Goal: Information Seeking & Learning: Learn about a topic

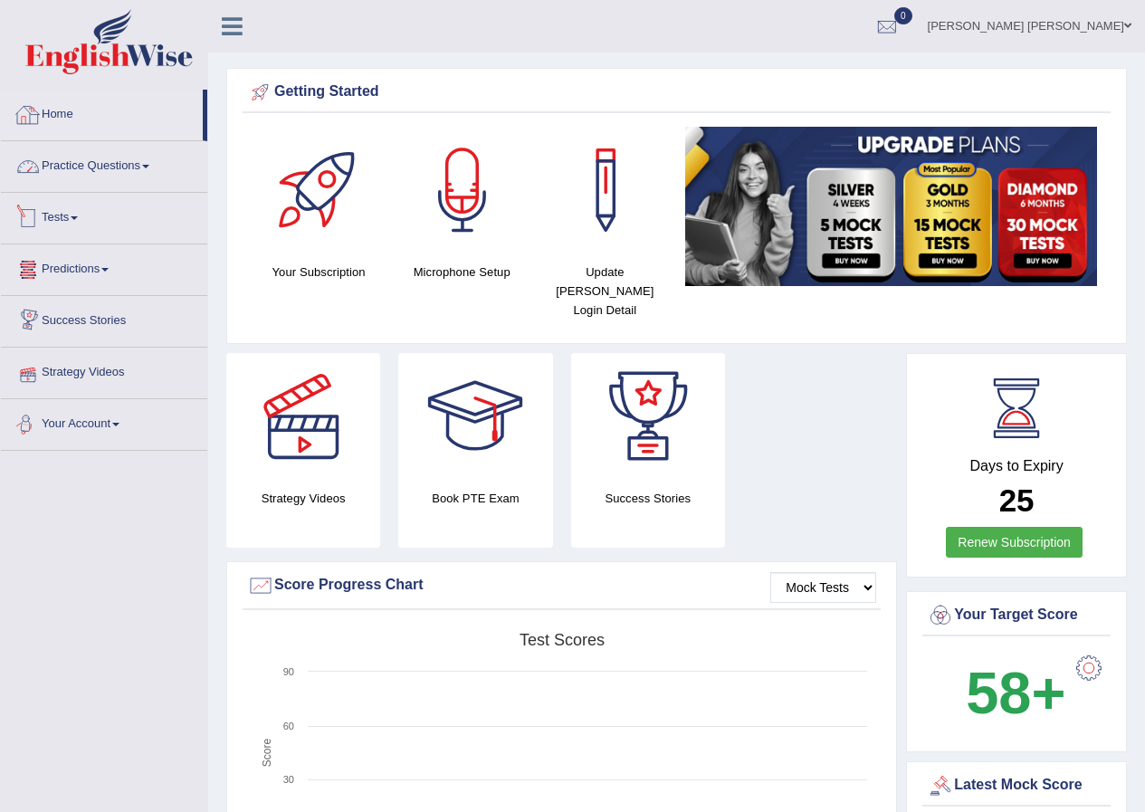
click at [43, 114] on link "Home" at bounding box center [102, 112] width 202 height 45
click at [95, 169] on link "Practice Questions" at bounding box center [104, 163] width 206 height 45
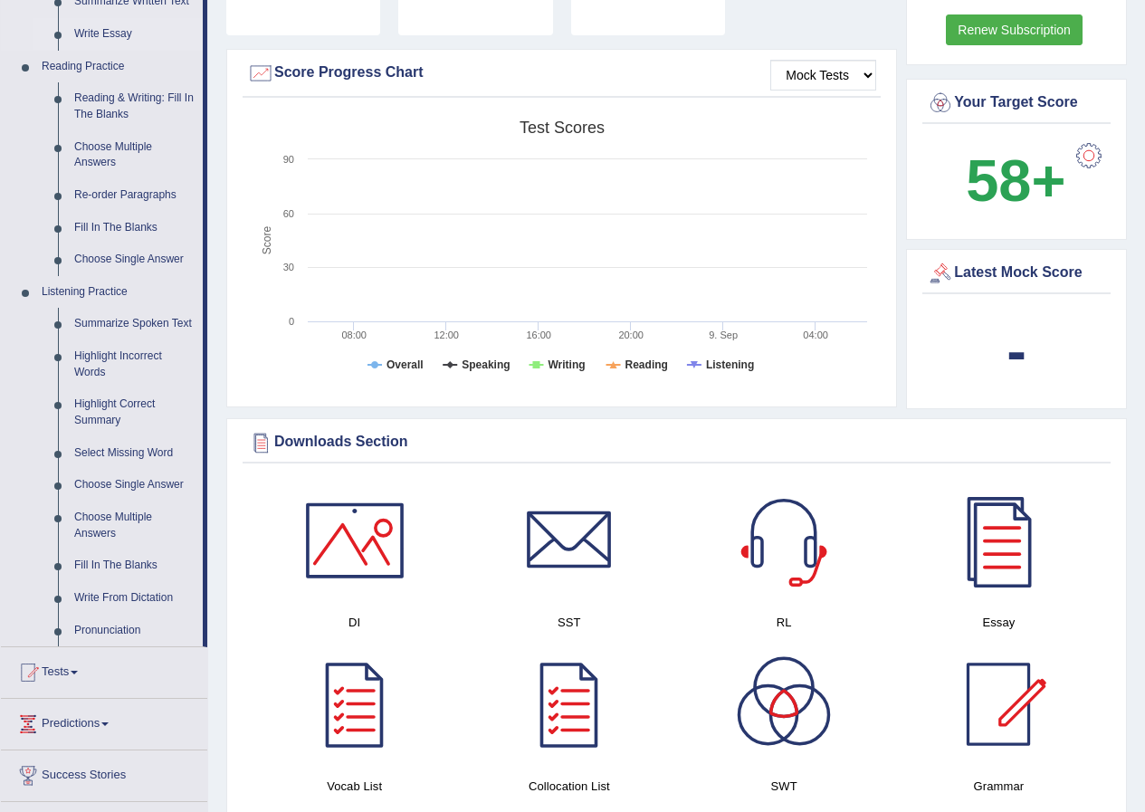
scroll to position [543, 0]
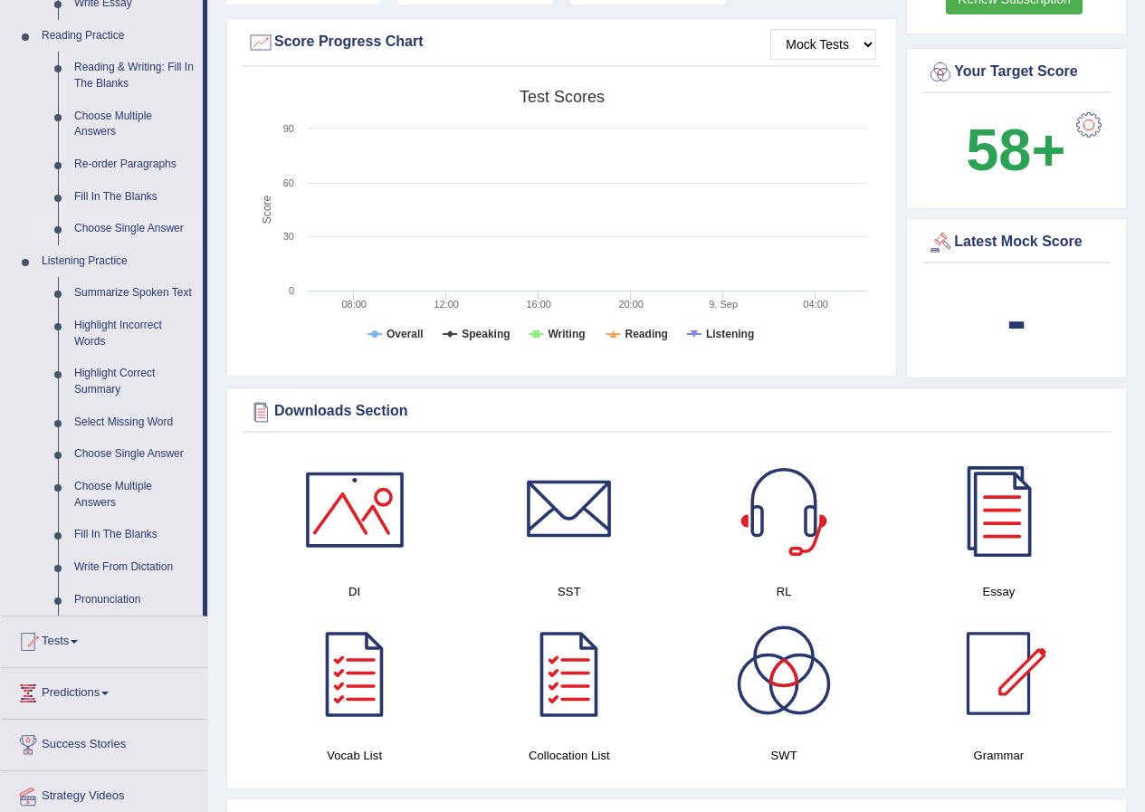
click at [131, 227] on link "Choose Single Answer" at bounding box center [134, 229] width 137 height 33
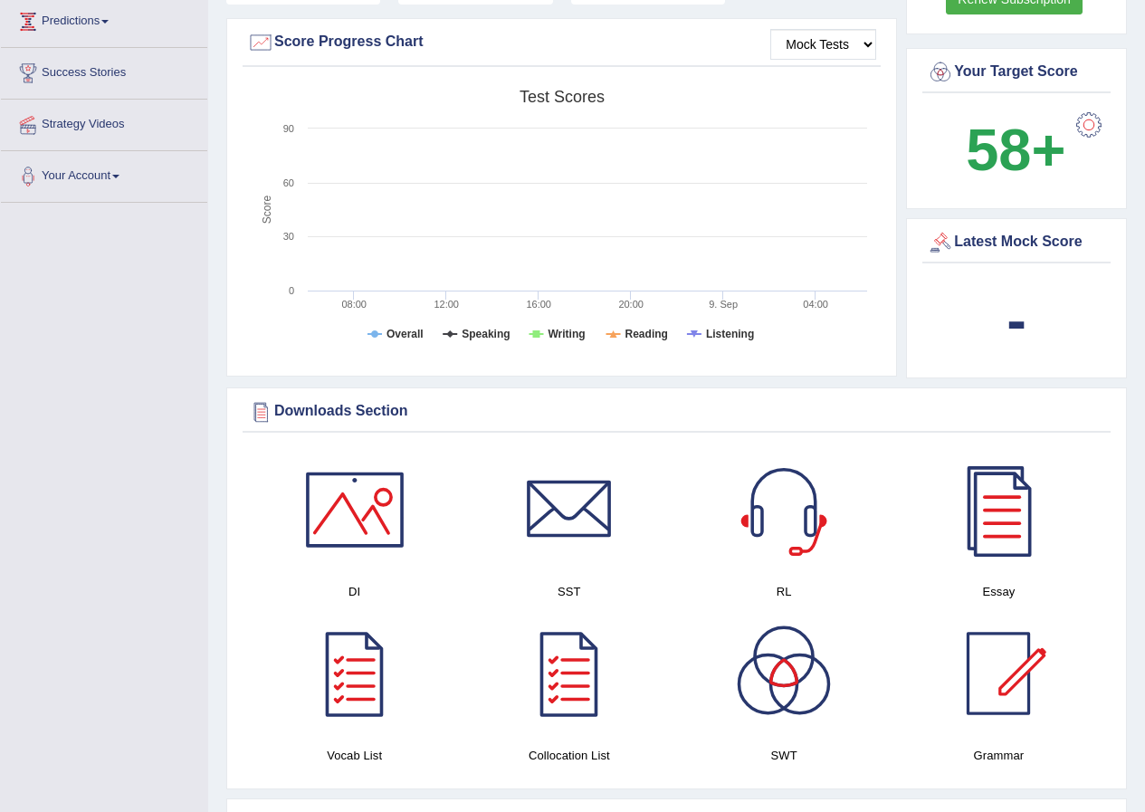
scroll to position [374, 0]
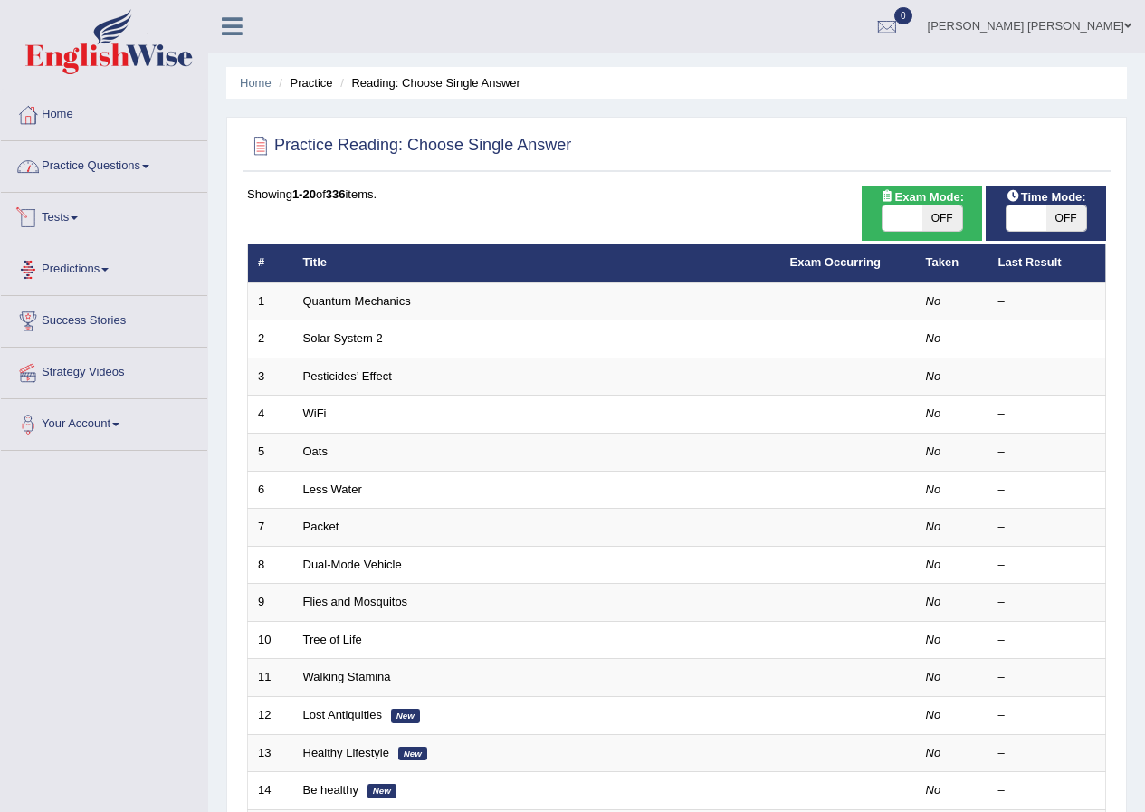
click at [73, 165] on link "Practice Questions" at bounding box center [104, 163] width 206 height 45
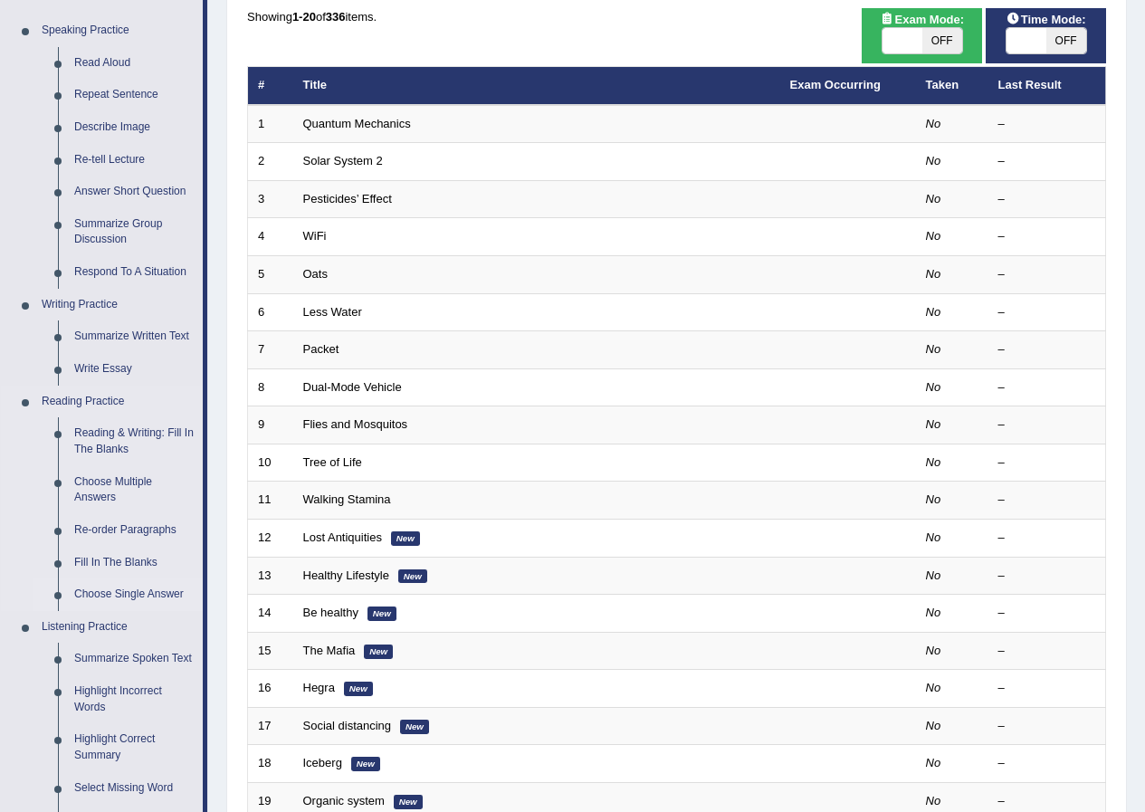
scroll to position [181, 0]
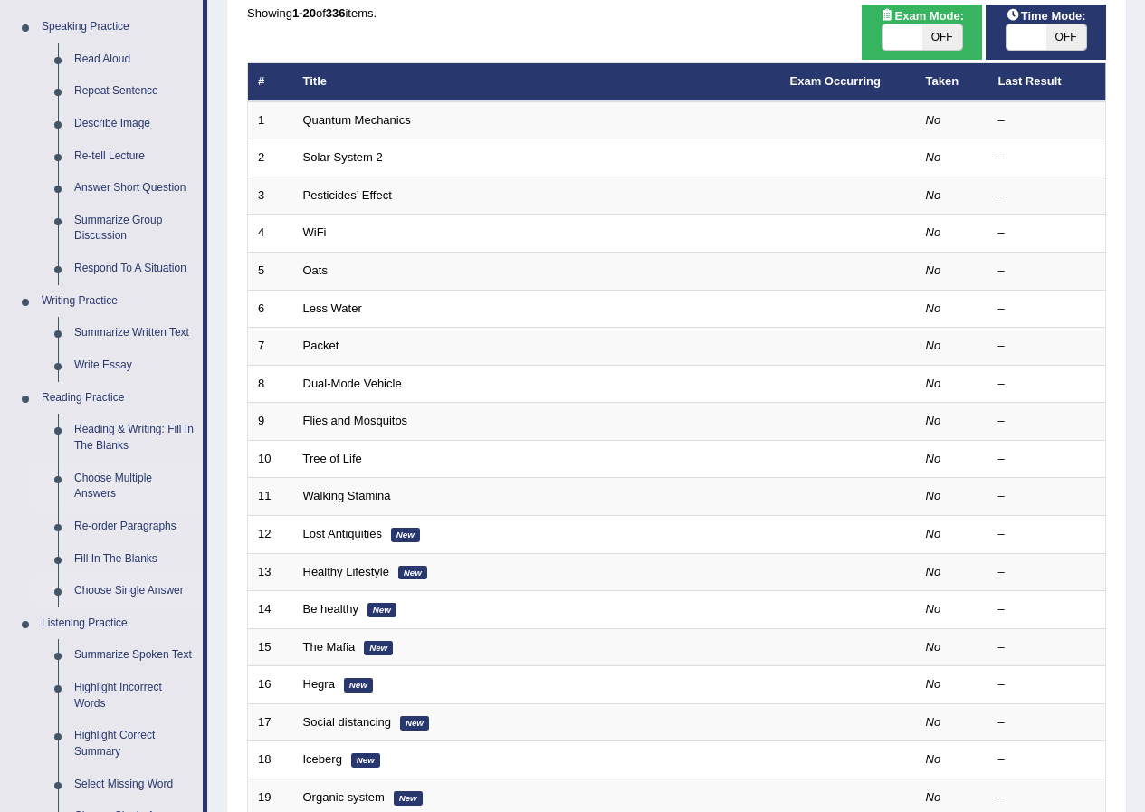
click at [109, 490] on link "Choose Multiple Answers" at bounding box center [134, 487] width 137 height 48
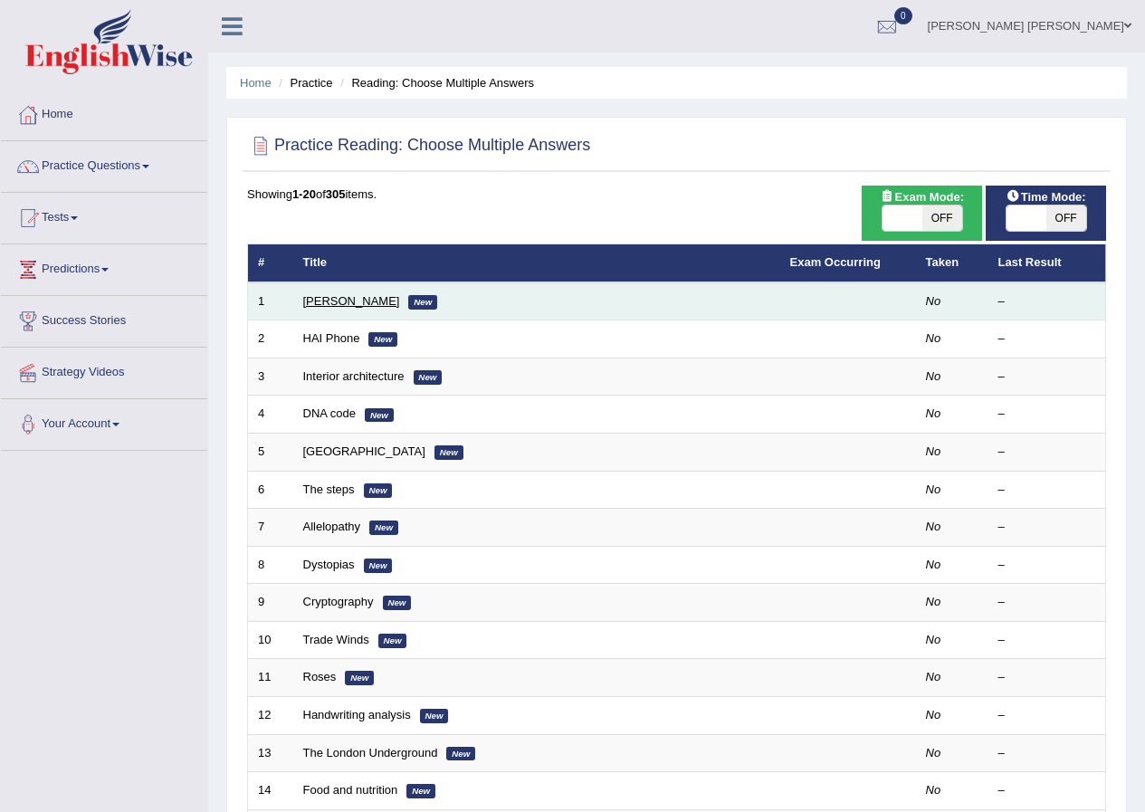
click at [328, 304] on link "[PERSON_NAME]" at bounding box center [351, 301] width 97 height 14
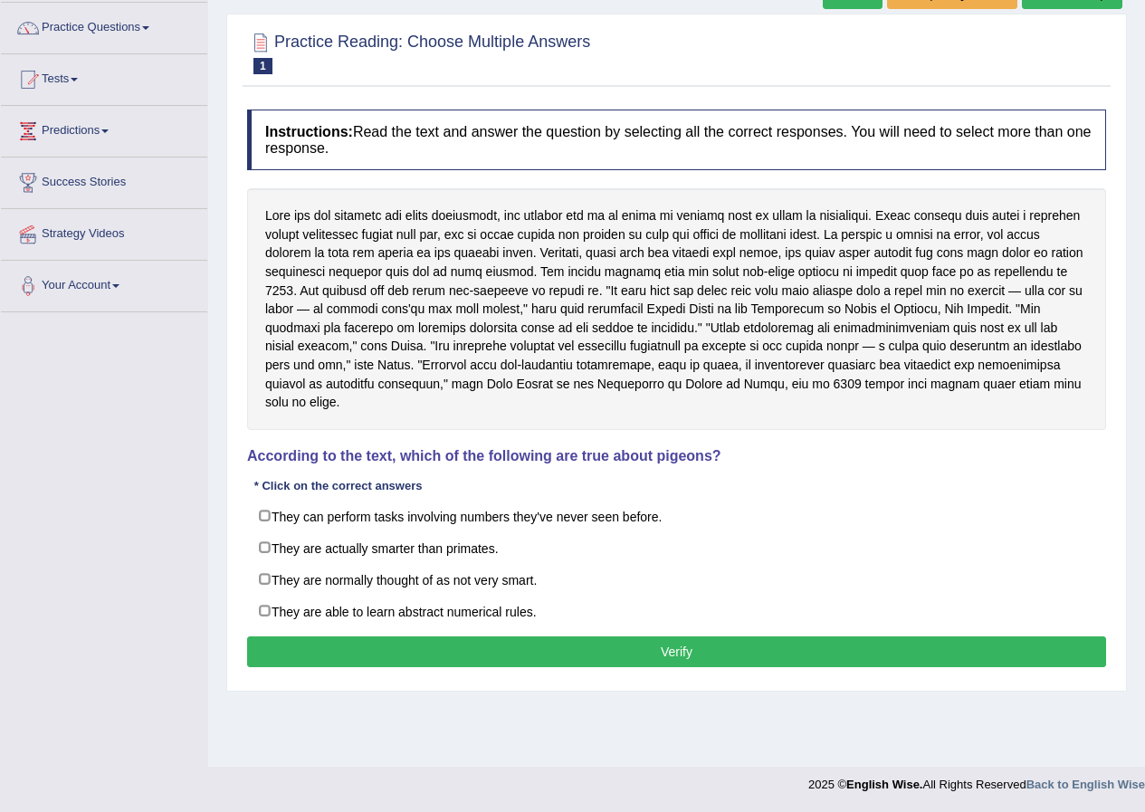
drag, startPoint x: 580, startPoint y: 248, endPoint x: 633, endPoint y: 247, distance: 52.5
click at [633, 247] on div at bounding box center [676, 309] width 859 height 242
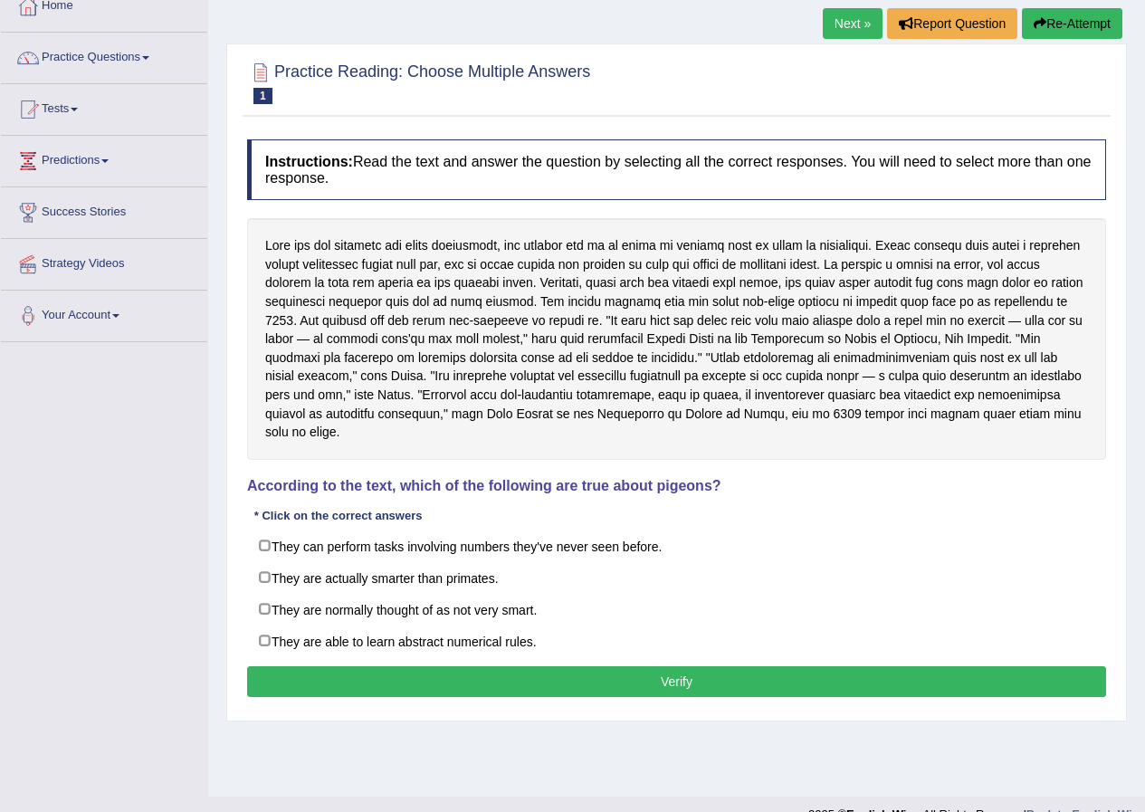
scroll to position [139, 0]
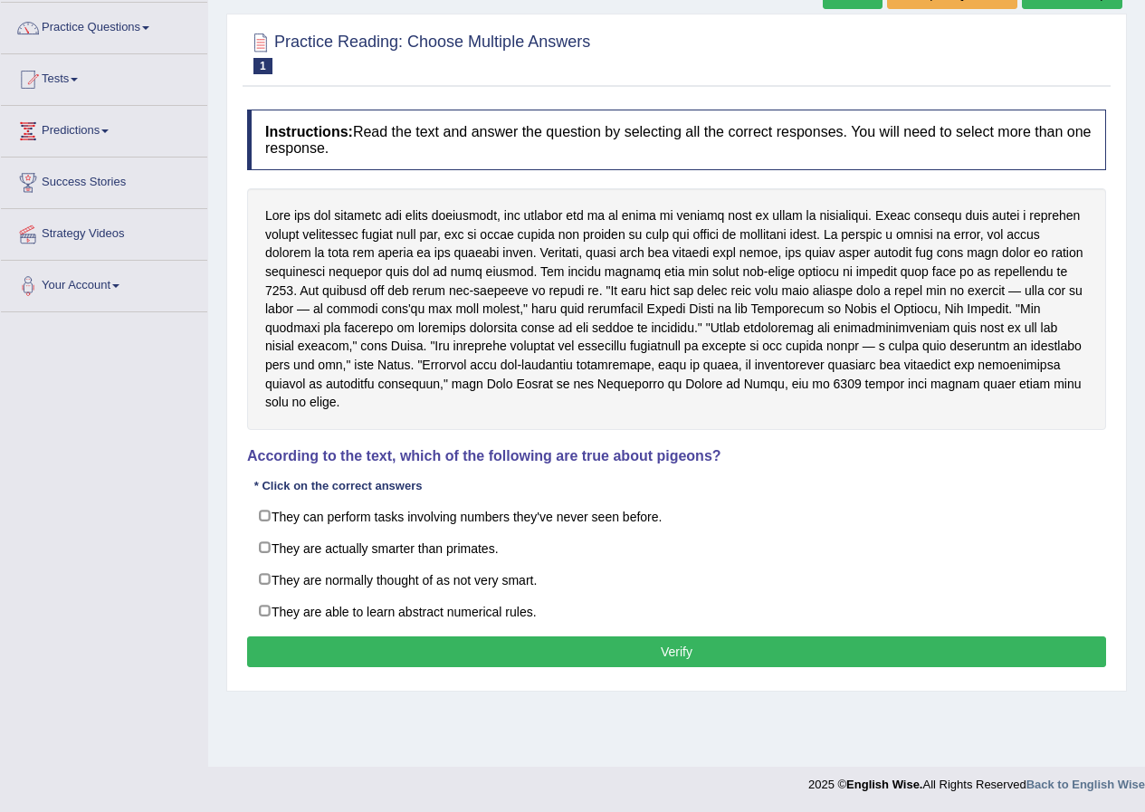
drag, startPoint x: 300, startPoint y: 441, endPoint x: 395, endPoint y: 436, distance: 95.2
click at [395, 448] on h4 "According to the text, which of the following are true about pigeons?" at bounding box center [676, 456] width 859 height 16
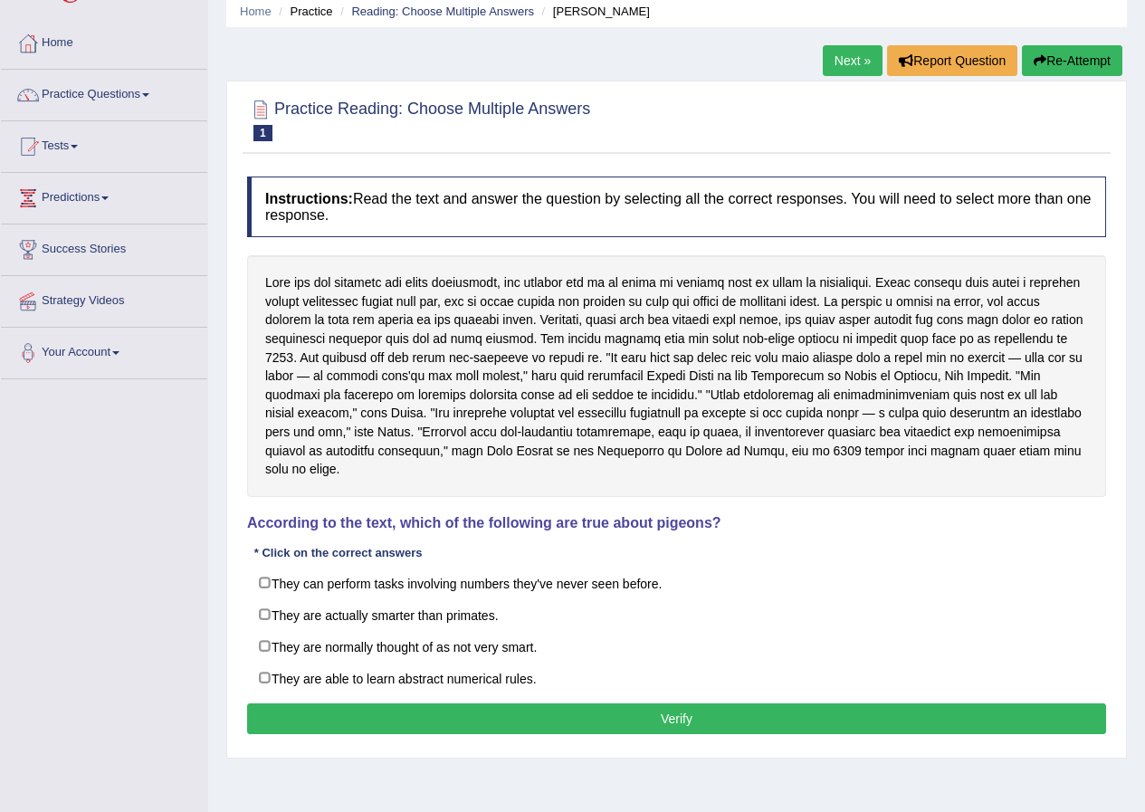
scroll to position [0, 0]
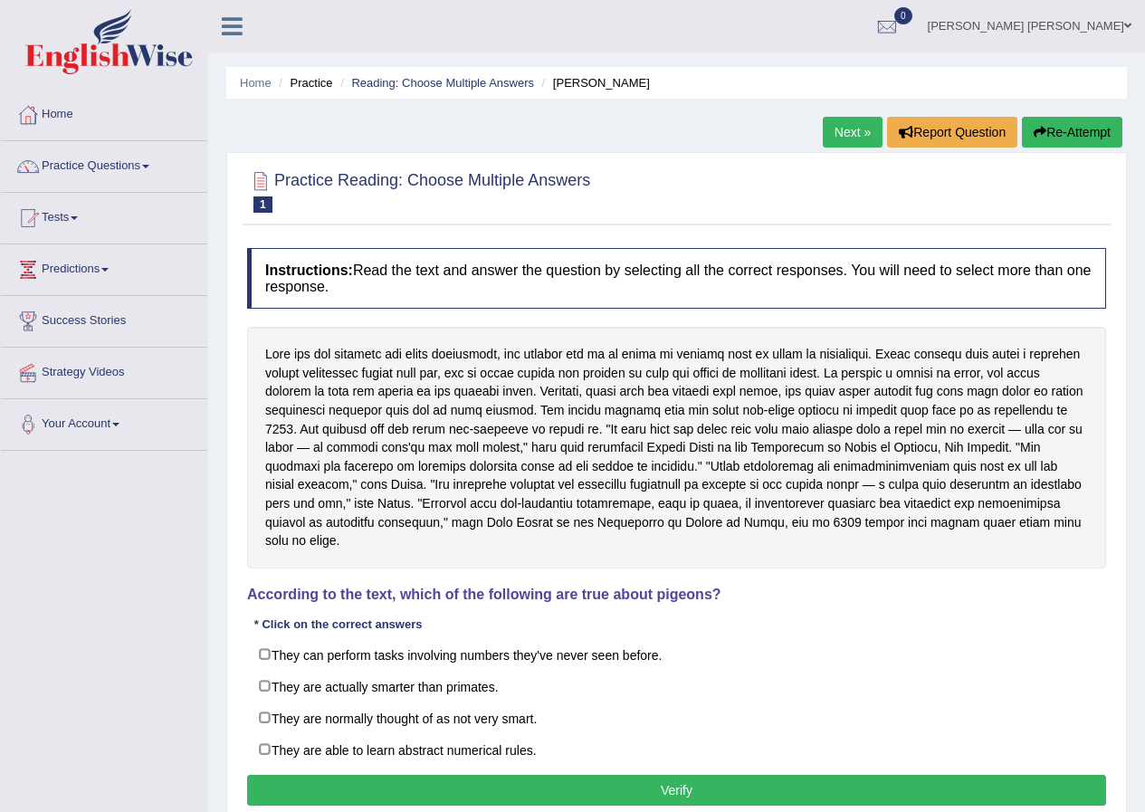
click at [328, 181] on h2 "Practice Reading: Choose Multiple Answers 1 Damian Scarf" at bounding box center [418, 190] width 343 height 45
click at [1022, 24] on link "[PERSON_NAME] [PERSON_NAME]" at bounding box center [1030, 23] width 231 height 47
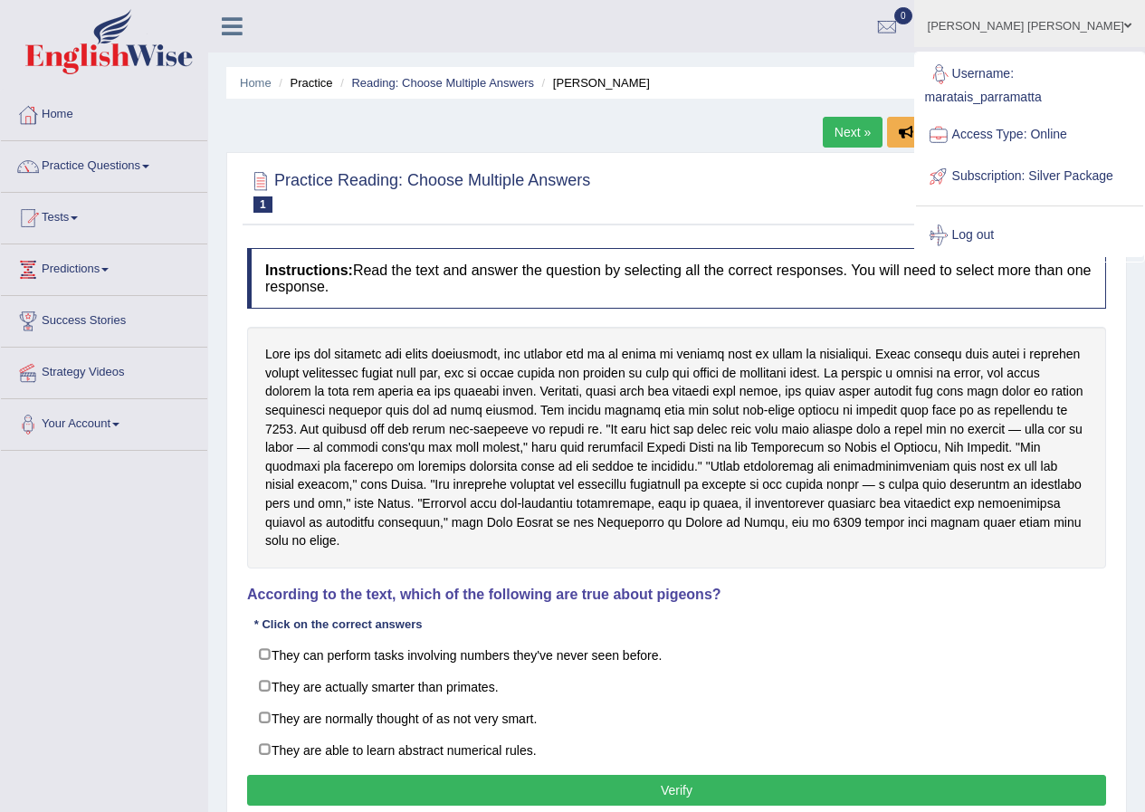
click at [1003, 129] on link "Access Type: Online" at bounding box center [1029, 135] width 227 height 42
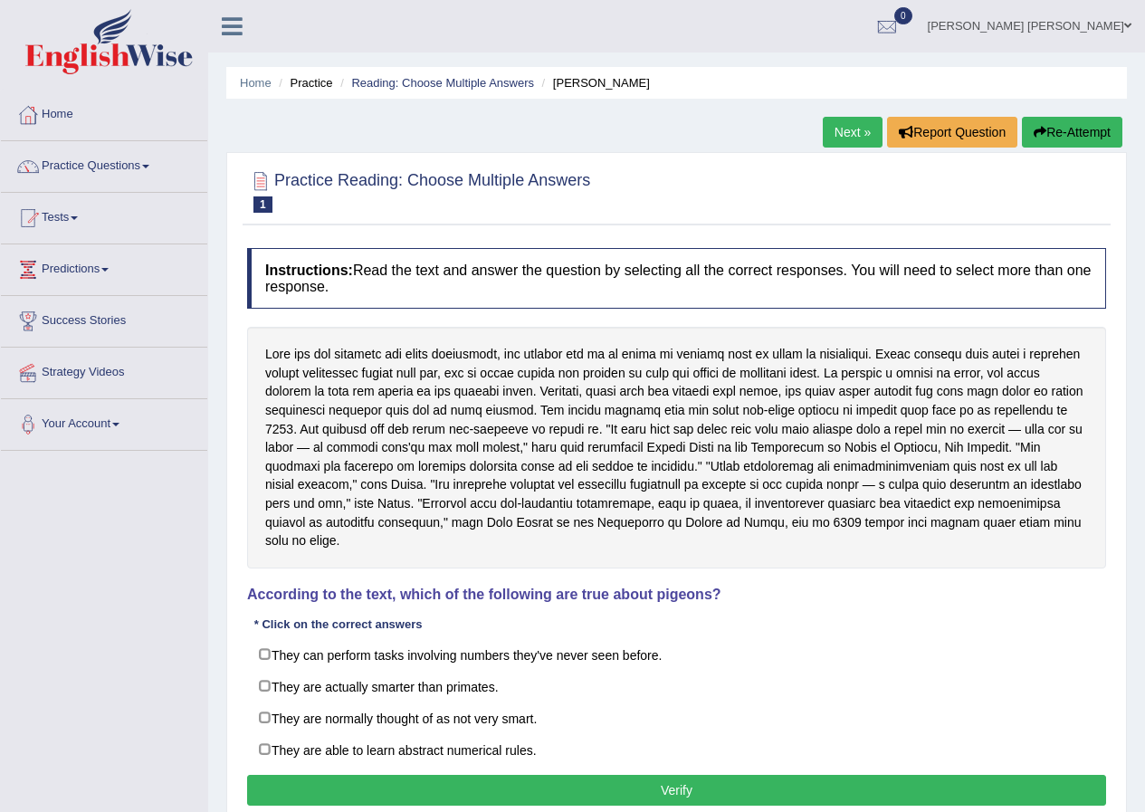
click at [1045, 11] on link "[PERSON_NAME] [PERSON_NAME]" at bounding box center [1030, 23] width 231 height 47
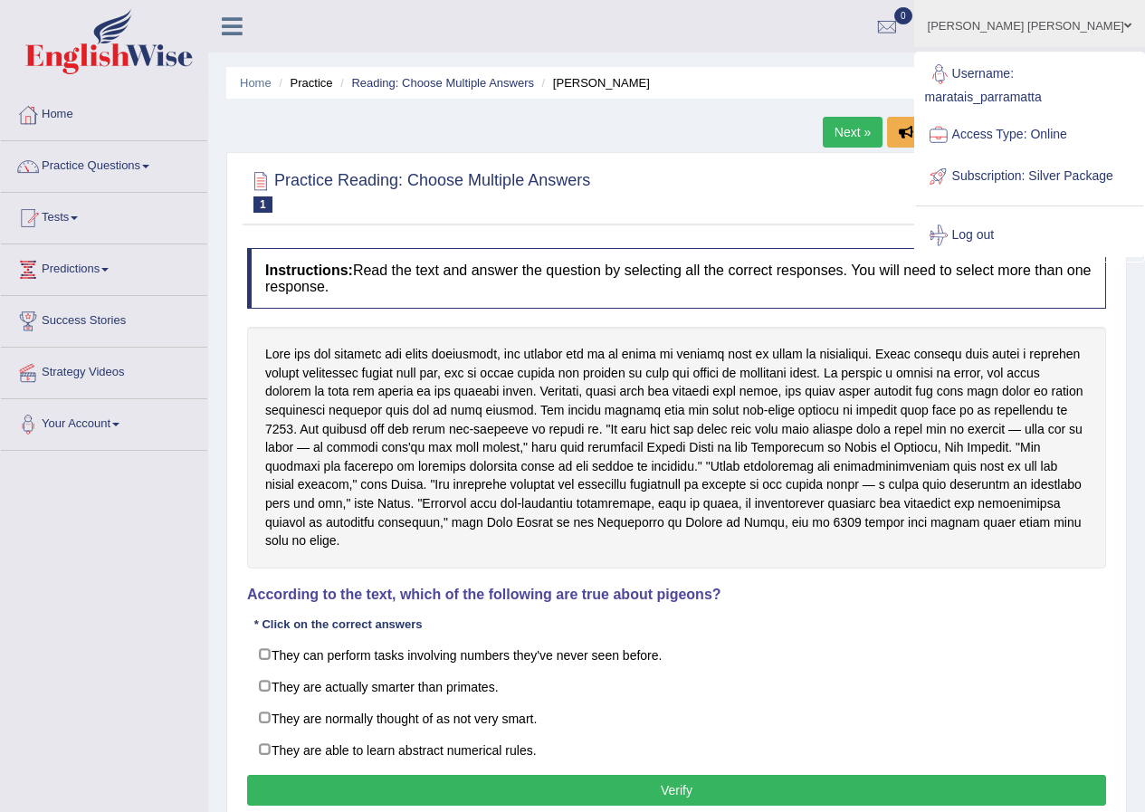
click at [987, 135] on link "Access Type: Online" at bounding box center [1029, 135] width 227 height 42
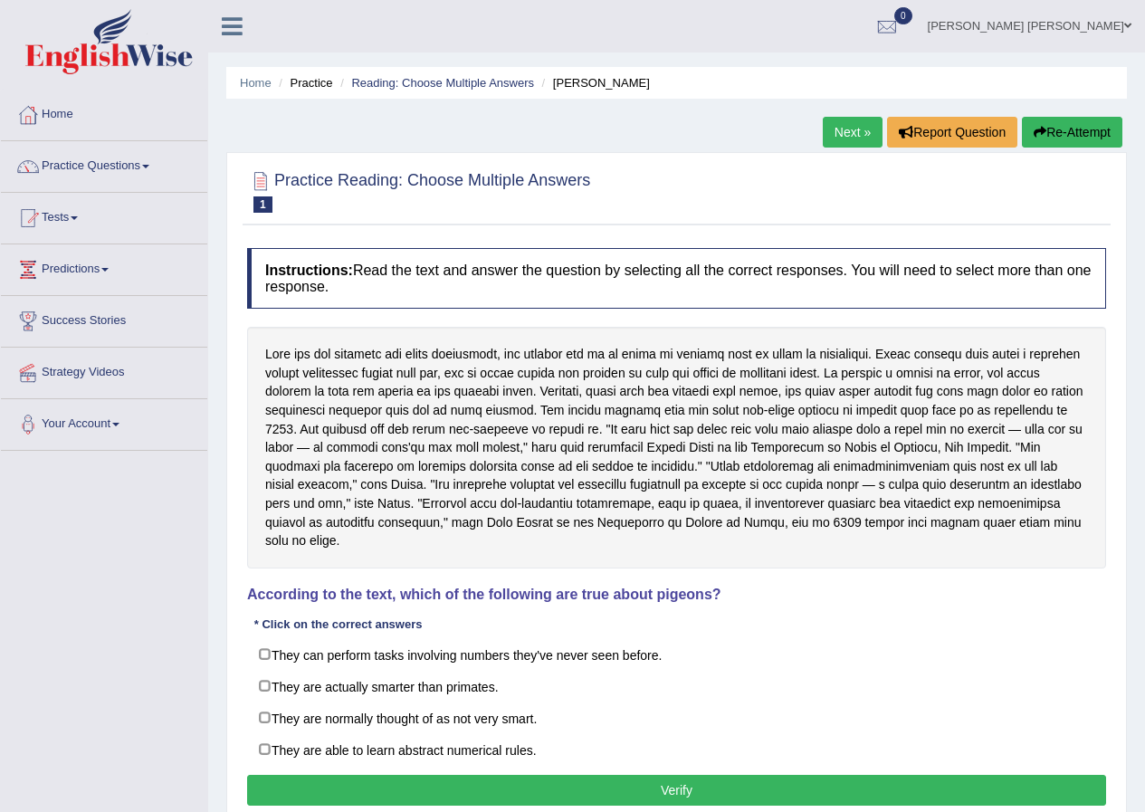
click at [1058, 24] on link "[PERSON_NAME] [PERSON_NAME]" at bounding box center [1030, 23] width 231 height 47
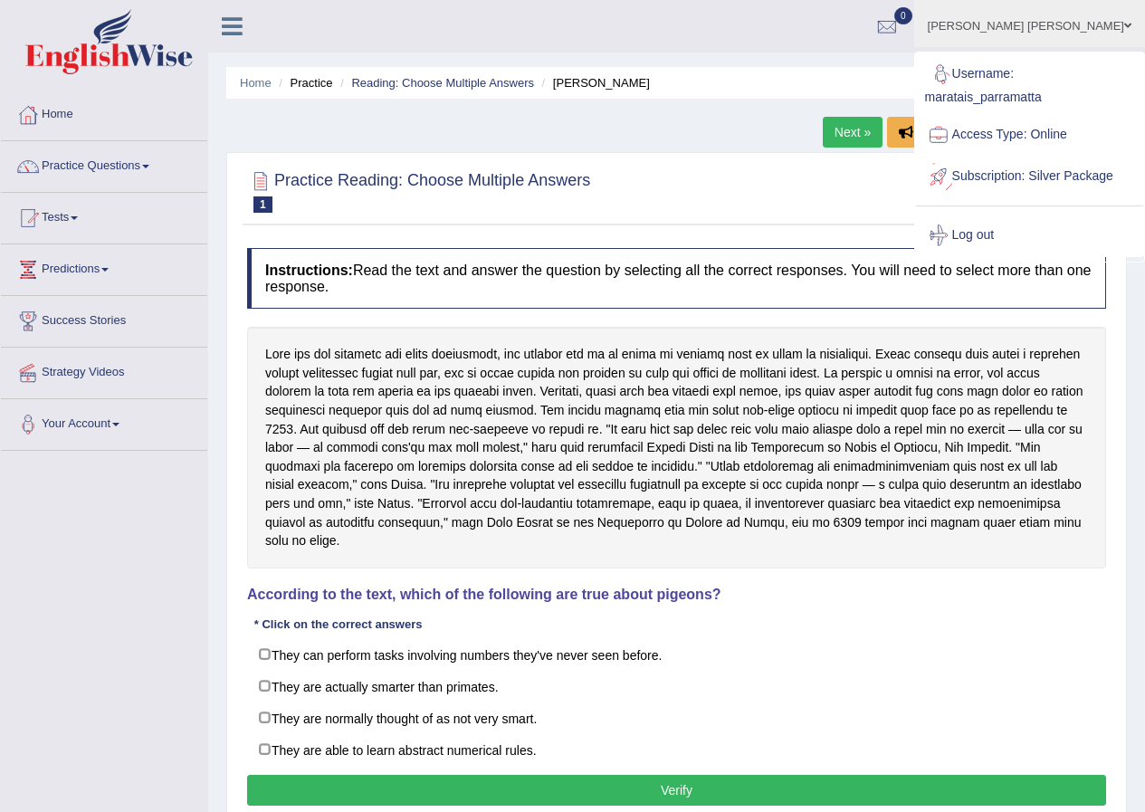
click at [1023, 178] on link "Subscription: Silver Package" at bounding box center [1029, 177] width 227 height 42
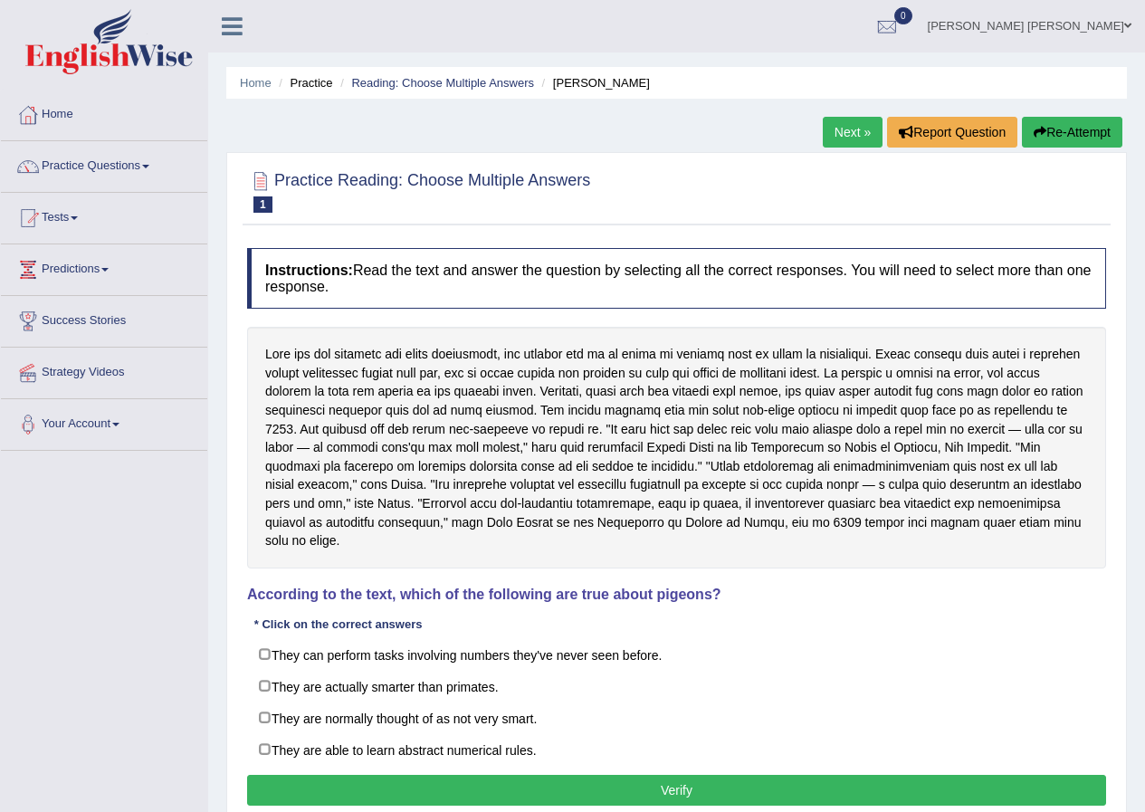
click at [1023, 28] on link "[PERSON_NAME] [PERSON_NAME]" at bounding box center [1030, 23] width 231 height 47
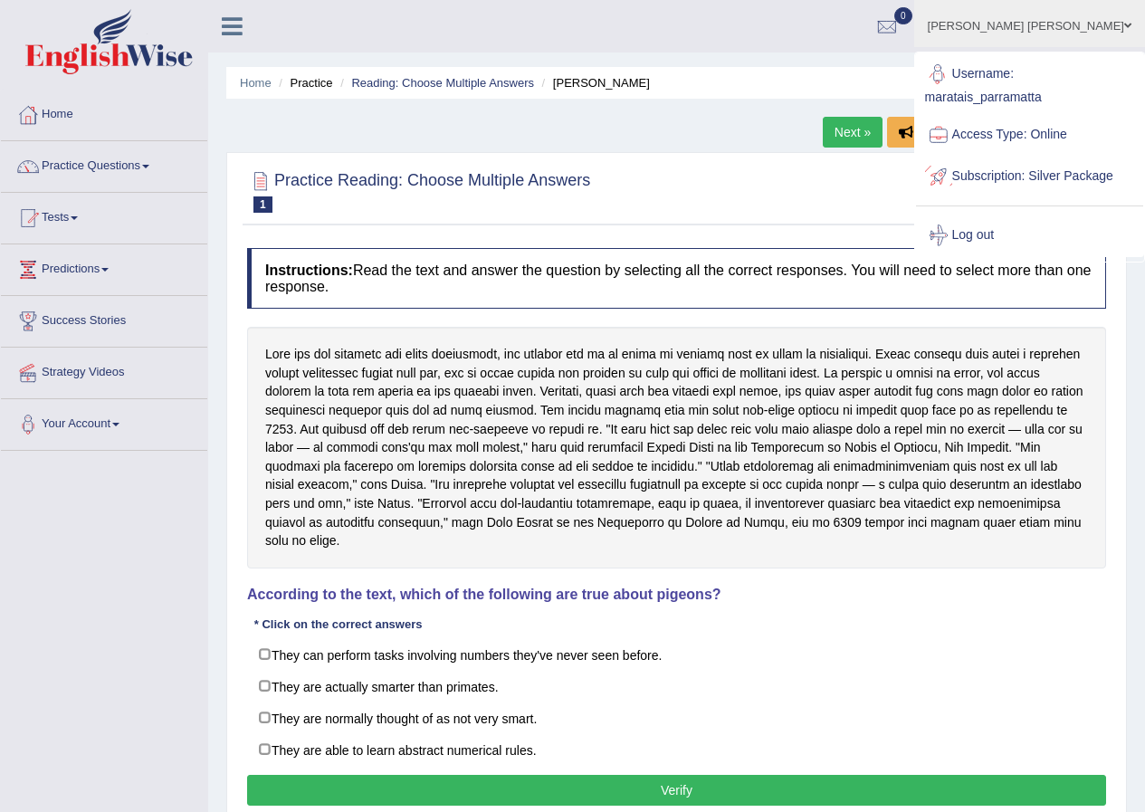
click at [953, 178] on div at bounding box center [938, 176] width 27 height 27
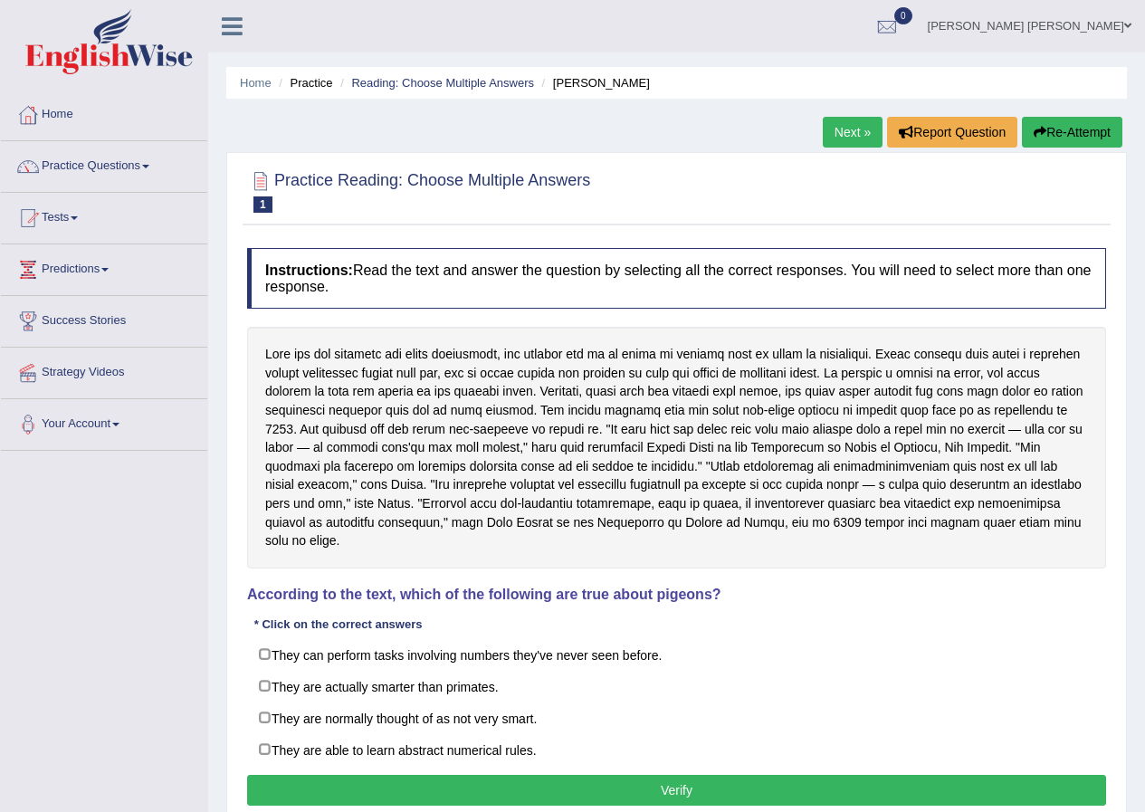
click at [999, 173] on div at bounding box center [676, 190] width 859 height 55
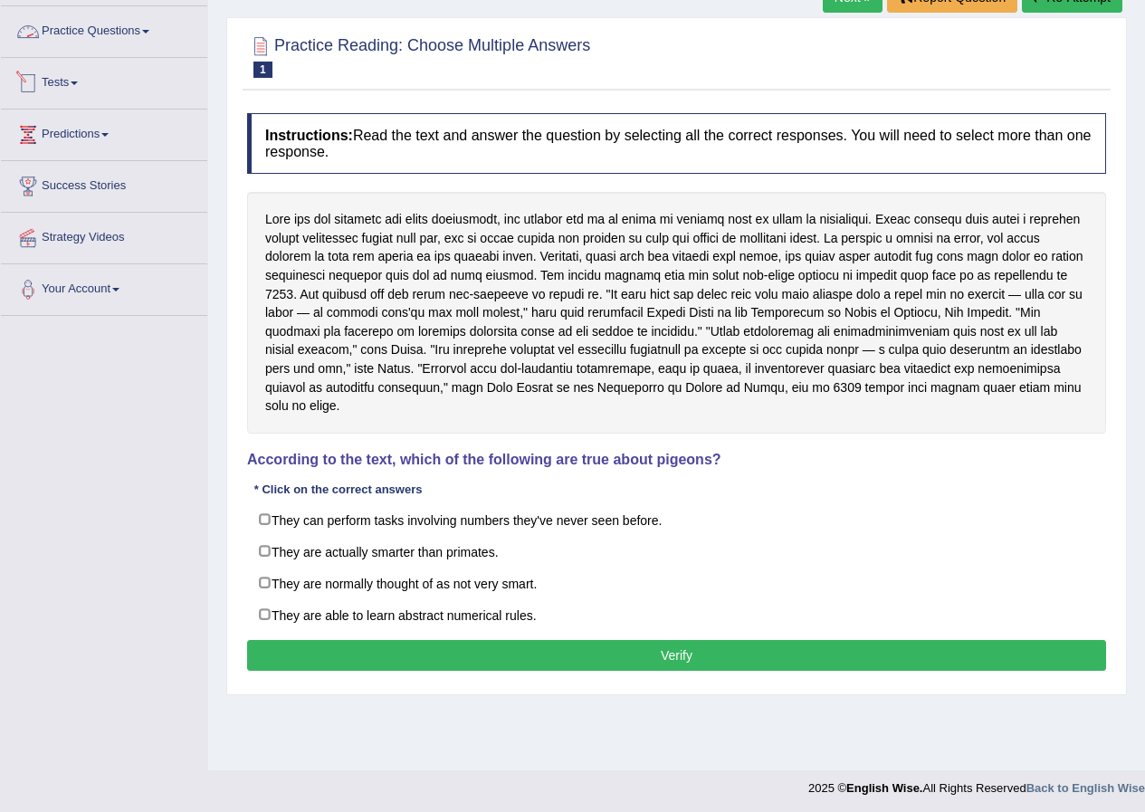
scroll to position [139, 0]
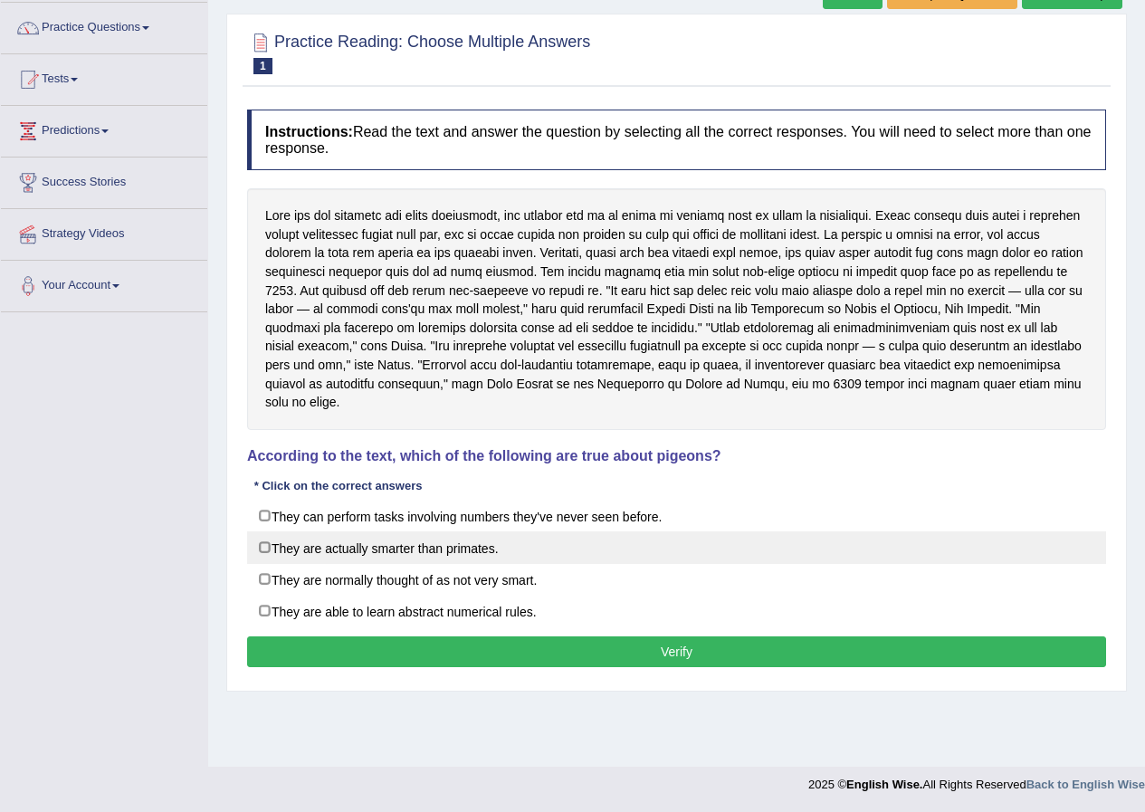
click at [371, 532] on label "They are actually smarter than primates." at bounding box center [676, 548] width 859 height 33
checkbox input "true"
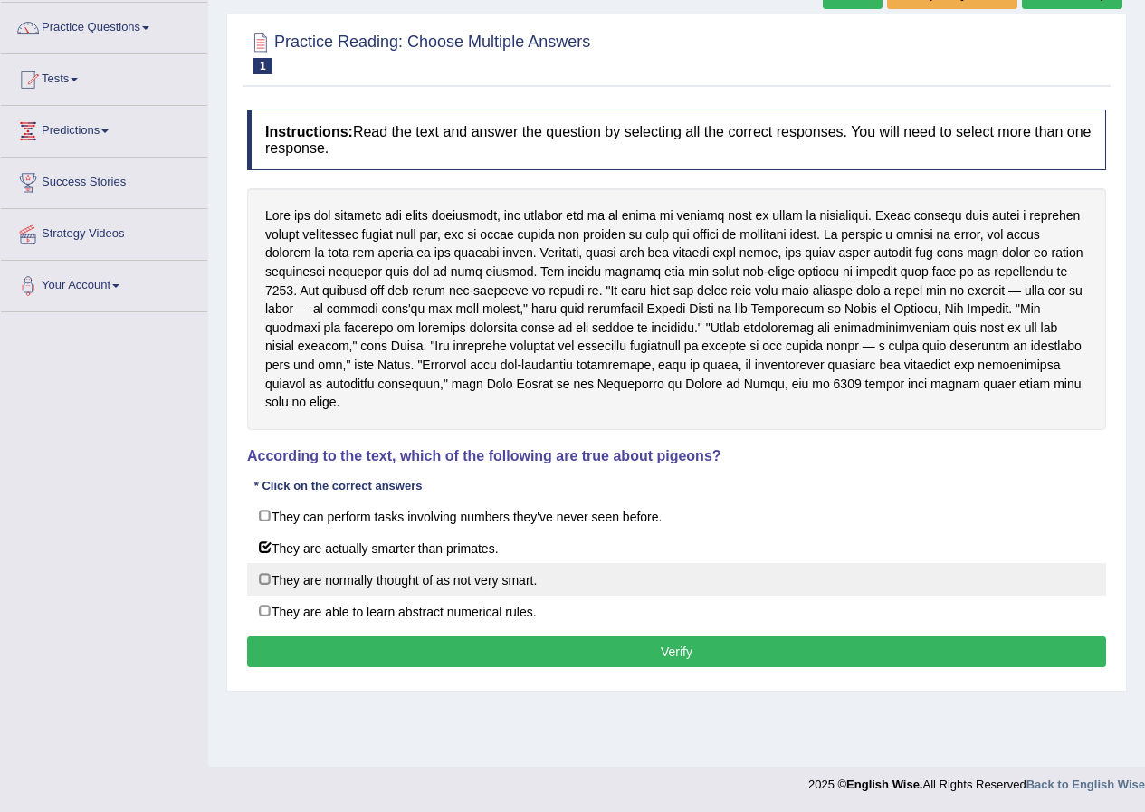
click at [355, 569] on label "They are normally thought of as not very smart." at bounding box center [676, 579] width 859 height 33
checkbox input "true"
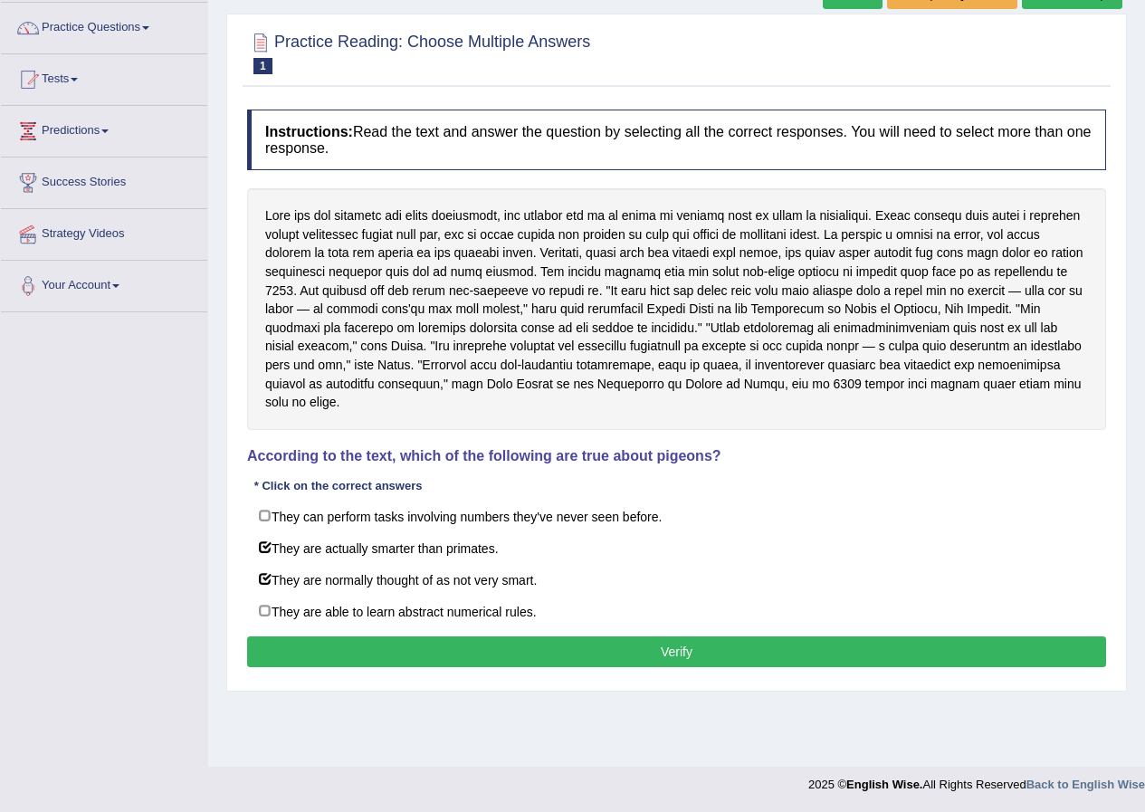
click at [414, 637] on button "Verify" at bounding box center [676, 652] width 859 height 31
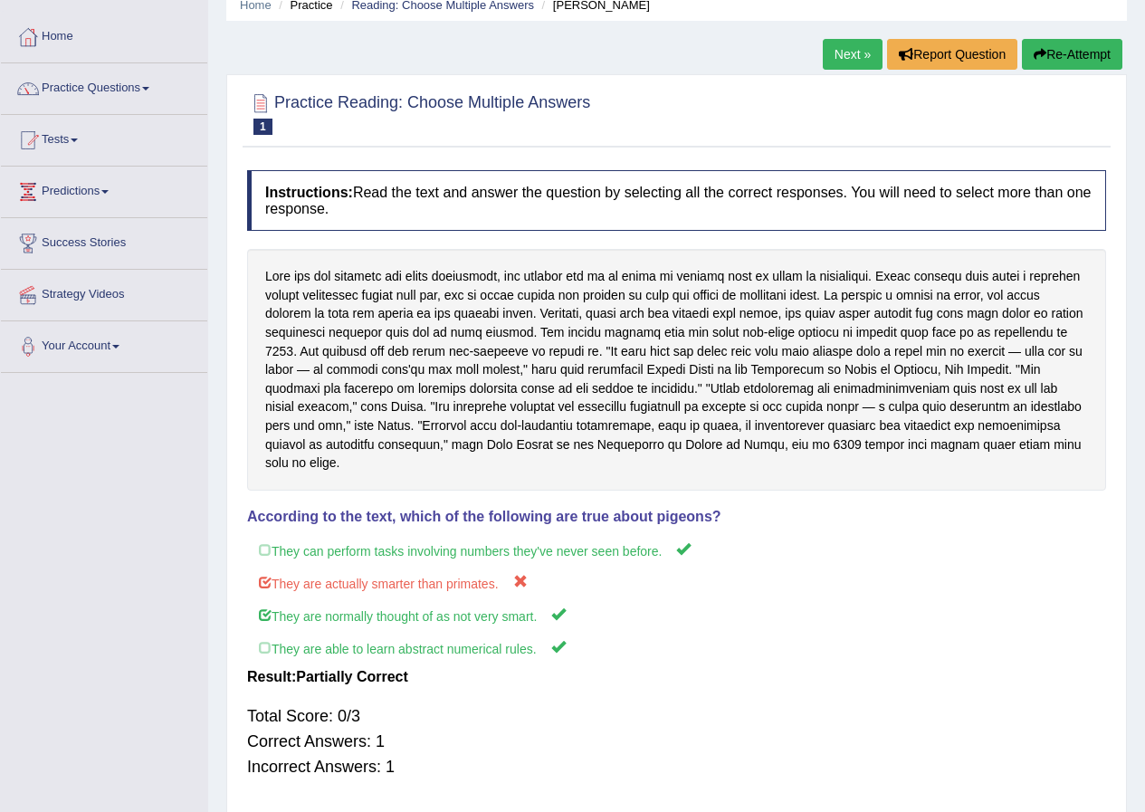
scroll to position [0, 0]
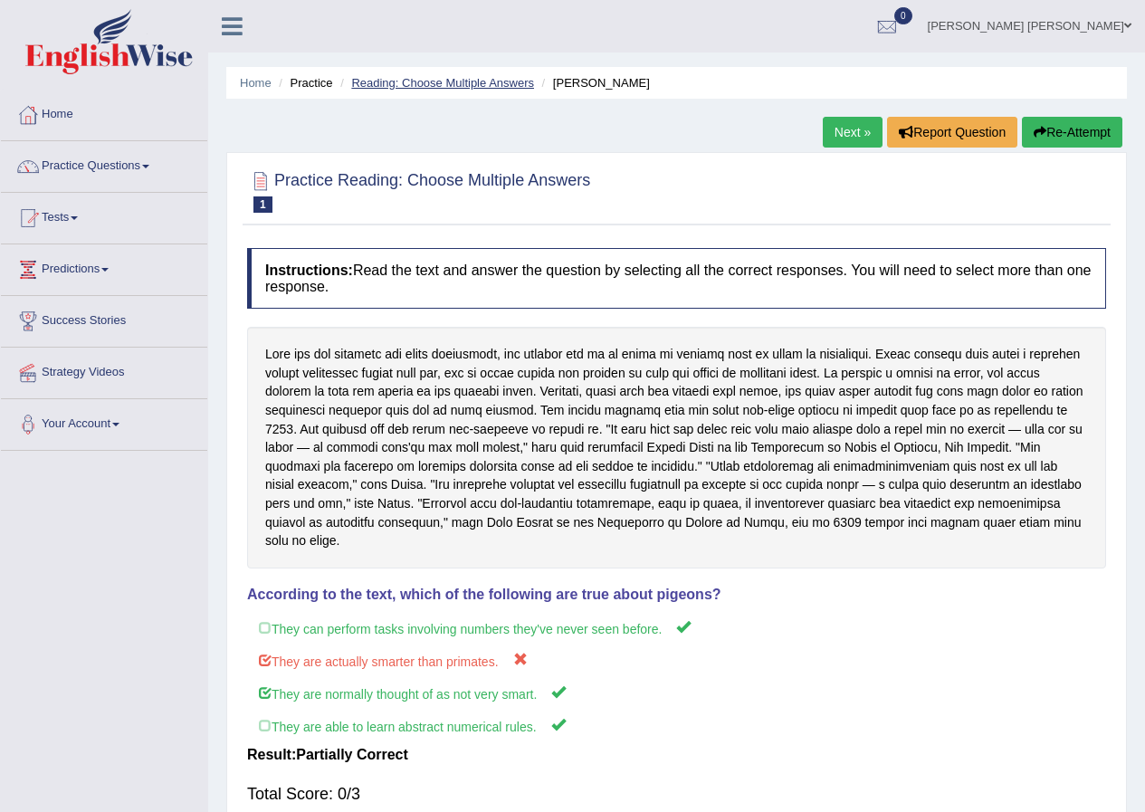
click at [437, 84] on link "Reading: Choose Multiple Answers" at bounding box center [442, 83] width 183 height 14
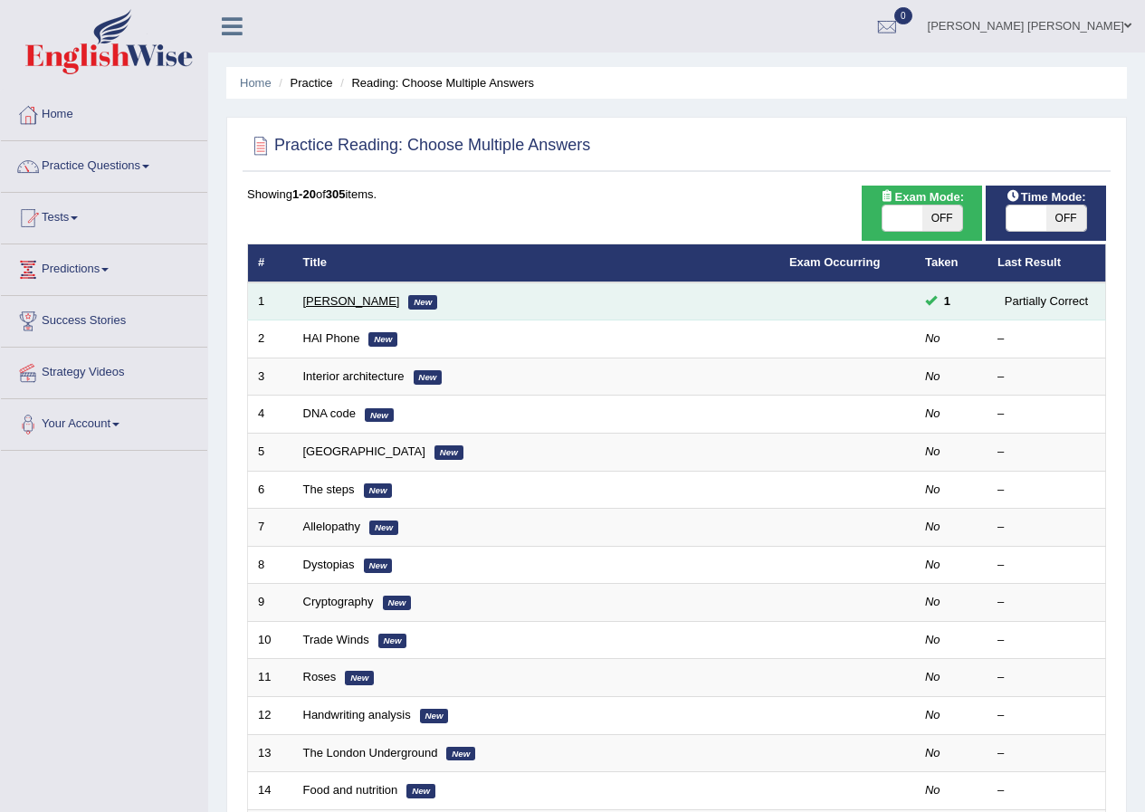
click at [352, 297] on link "[PERSON_NAME]" at bounding box center [351, 301] width 97 height 14
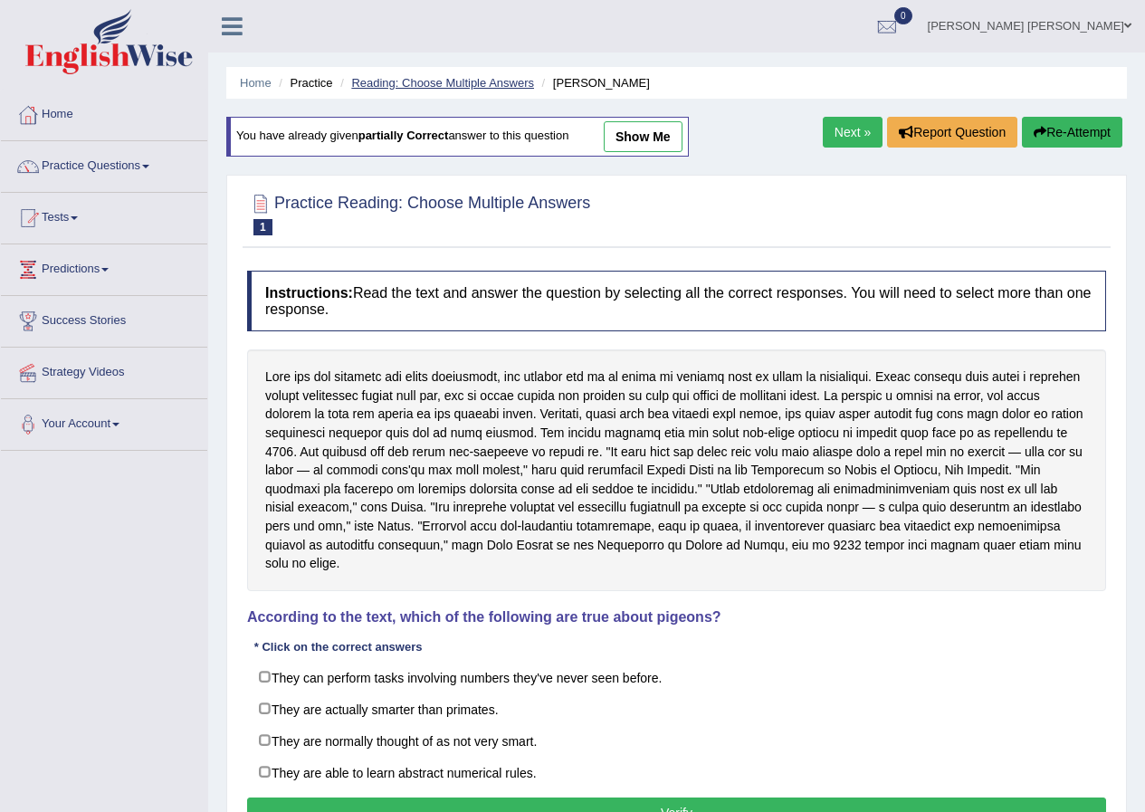
click at [417, 82] on link "Reading: Choose Multiple Answers" at bounding box center [442, 83] width 183 height 14
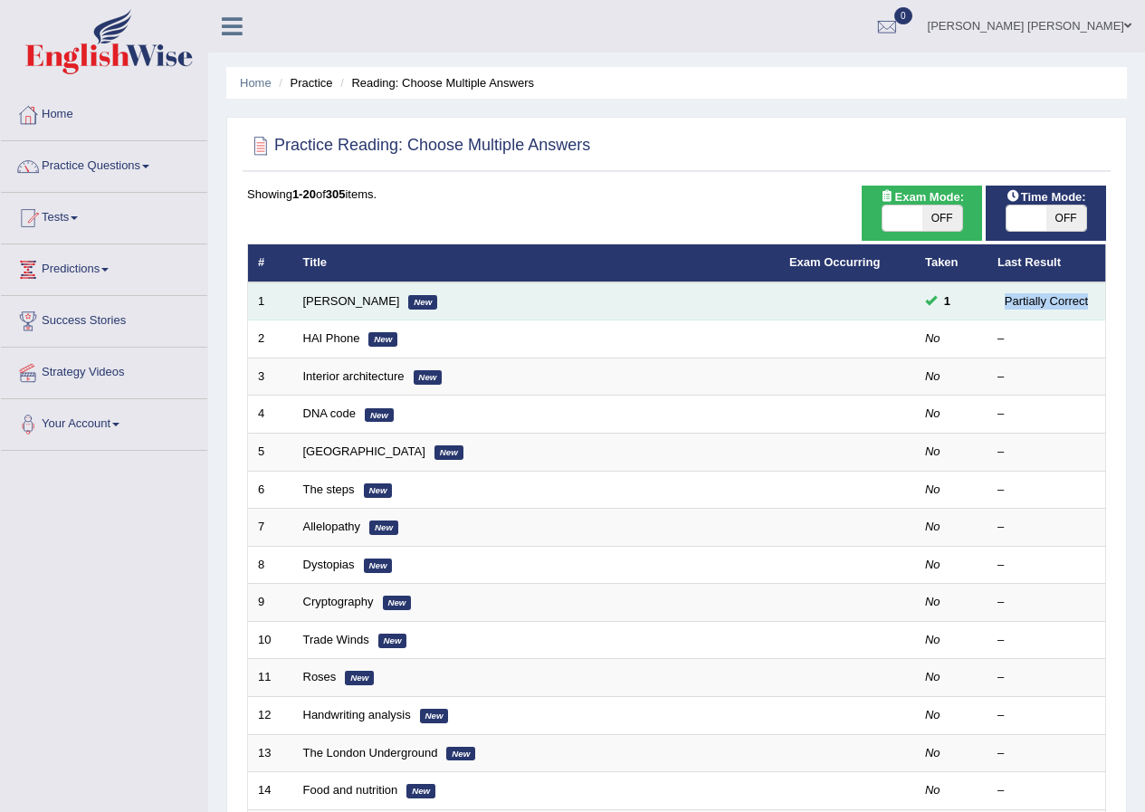
drag, startPoint x: 1097, startPoint y: 301, endPoint x: 1001, endPoint y: 302, distance: 96.0
click at [1001, 302] on td "Partially Correct" at bounding box center [1047, 302] width 119 height 38
copy div "Partially Correct"
click at [369, 302] on link "Damian Scarf" at bounding box center [351, 301] width 97 height 14
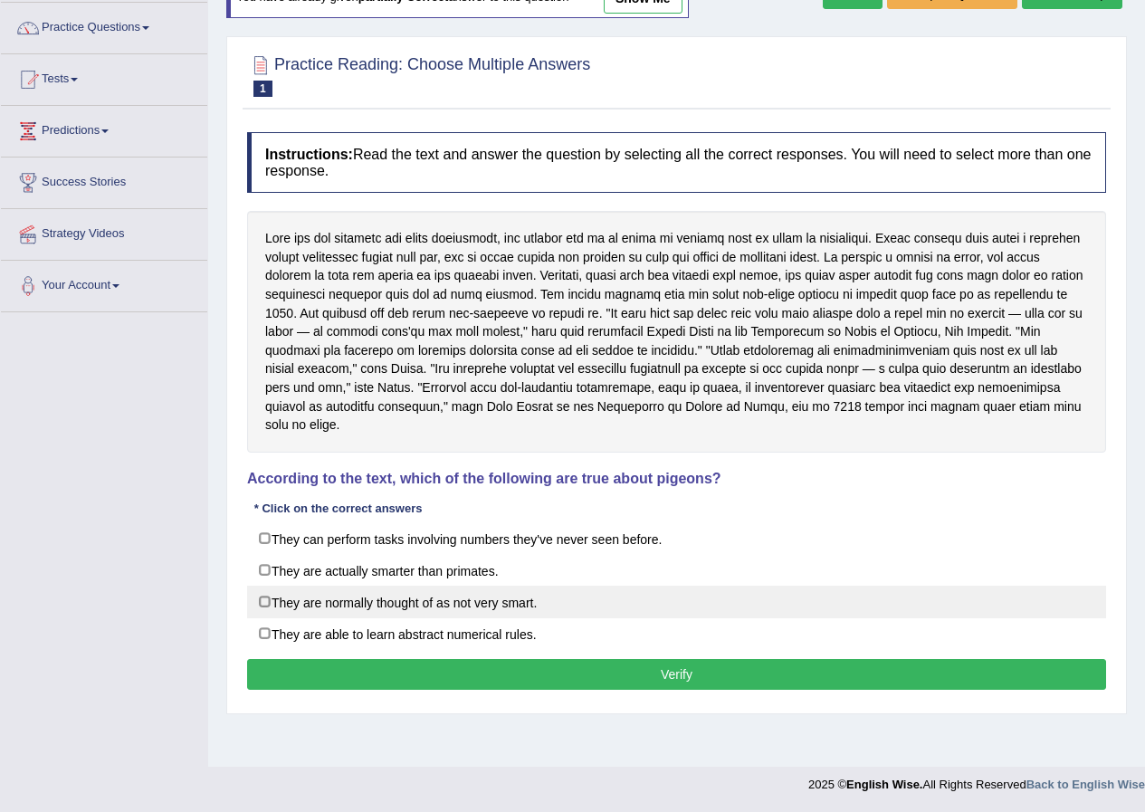
click at [261, 586] on label "They are normally thought of as not very smart." at bounding box center [676, 602] width 859 height 33
checkbox input "true"
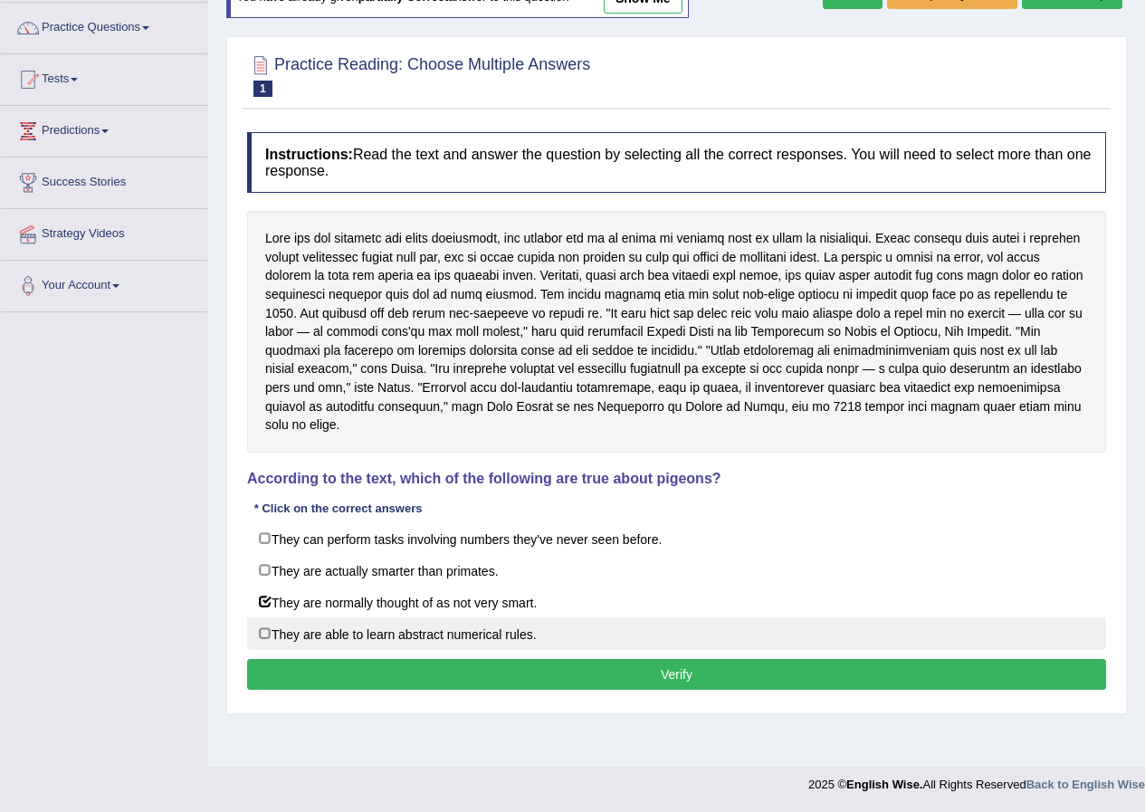
click at [259, 618] on label "They are able to learn abstract numerical rules." at bounding box center [676, 634] width 859 height 33
checkbox input "true"
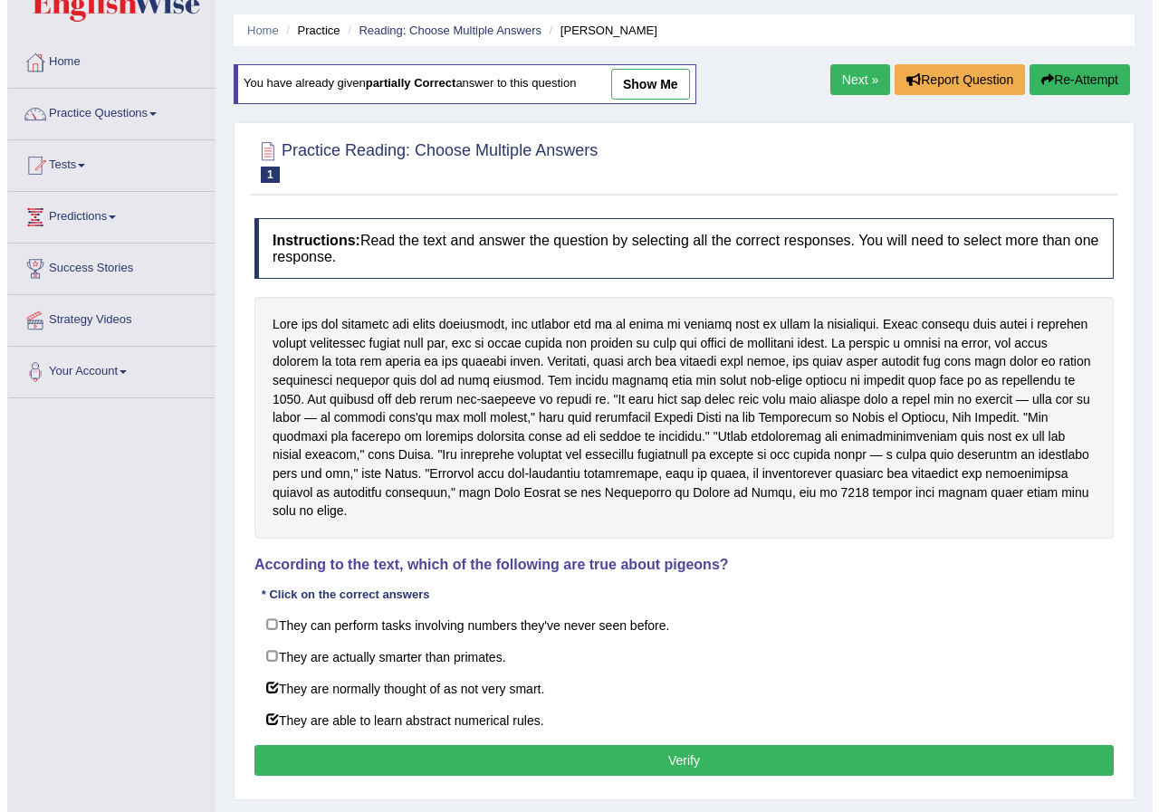
scroll to position [48, 0]
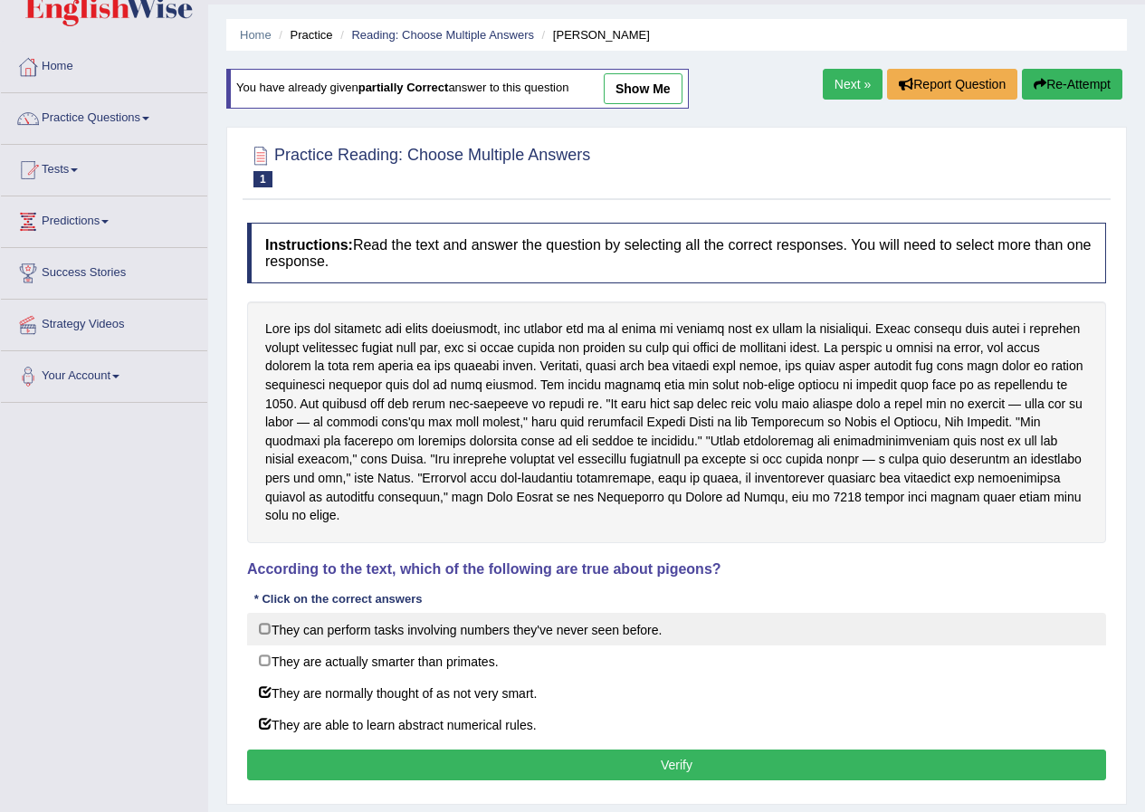
click at [268, 613] on label "They can perform tasks involving numbers they've never seen before." at bounding box center [676, 629] width 859 height 33
checkbox input "true"
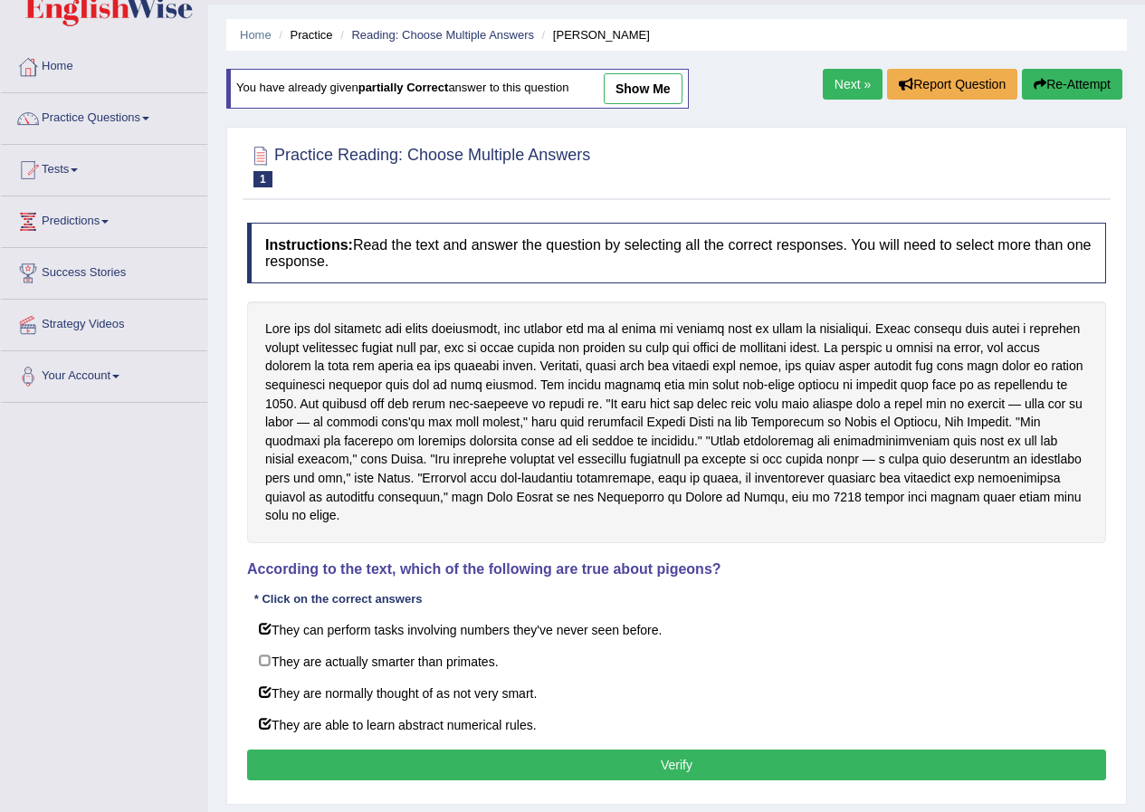
click at [557, 751] on button "Verify" at bounding box center [676, 765] width 859 height 31
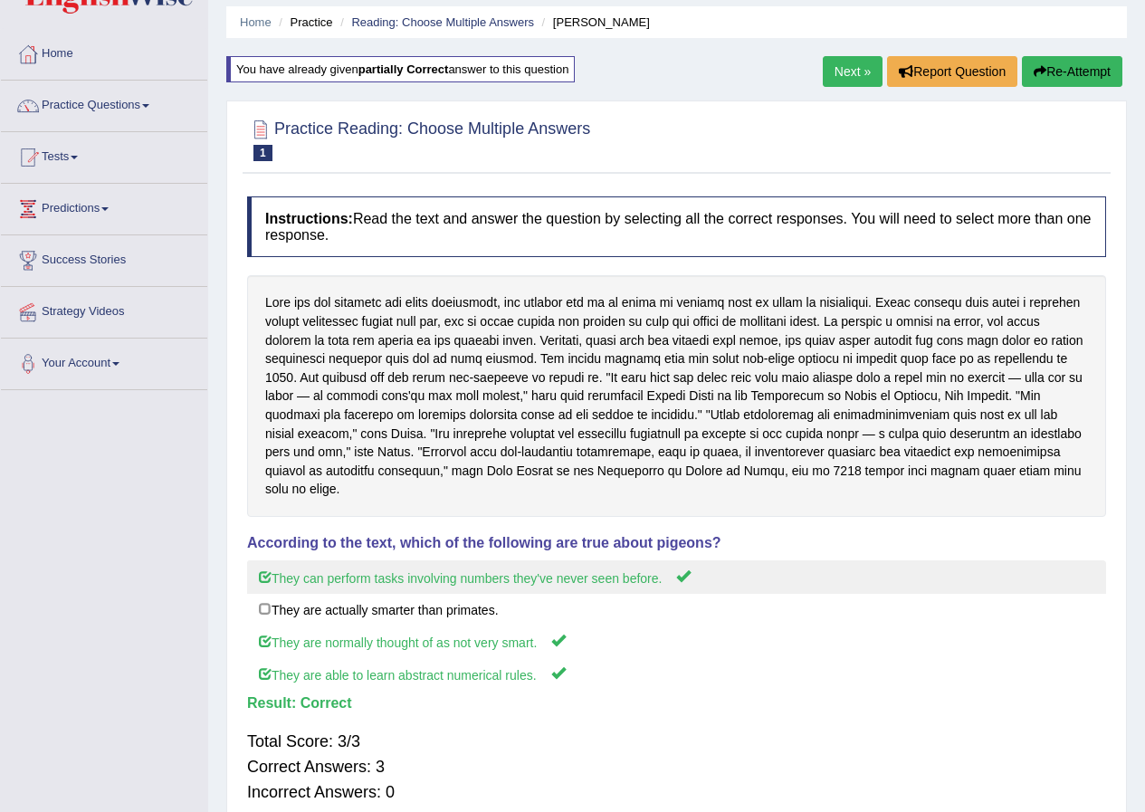
scroll to position [0, 0]
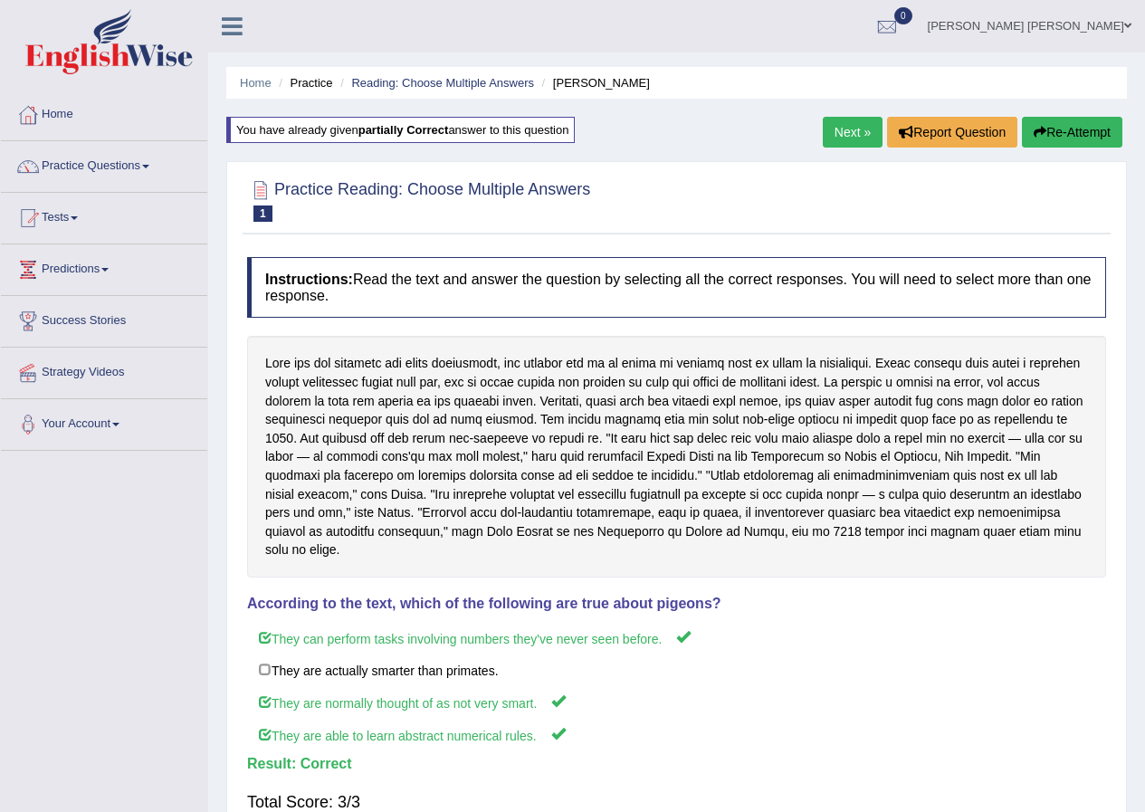
click at [458, 91] on li "Reading: Choose Multiple Answers" at bounding box center [435, 82] width 198 height 17
click at [455, 83] on link "Reading: Choose Multiple Answers" at bounding box center [442, 83] width 183 height 14
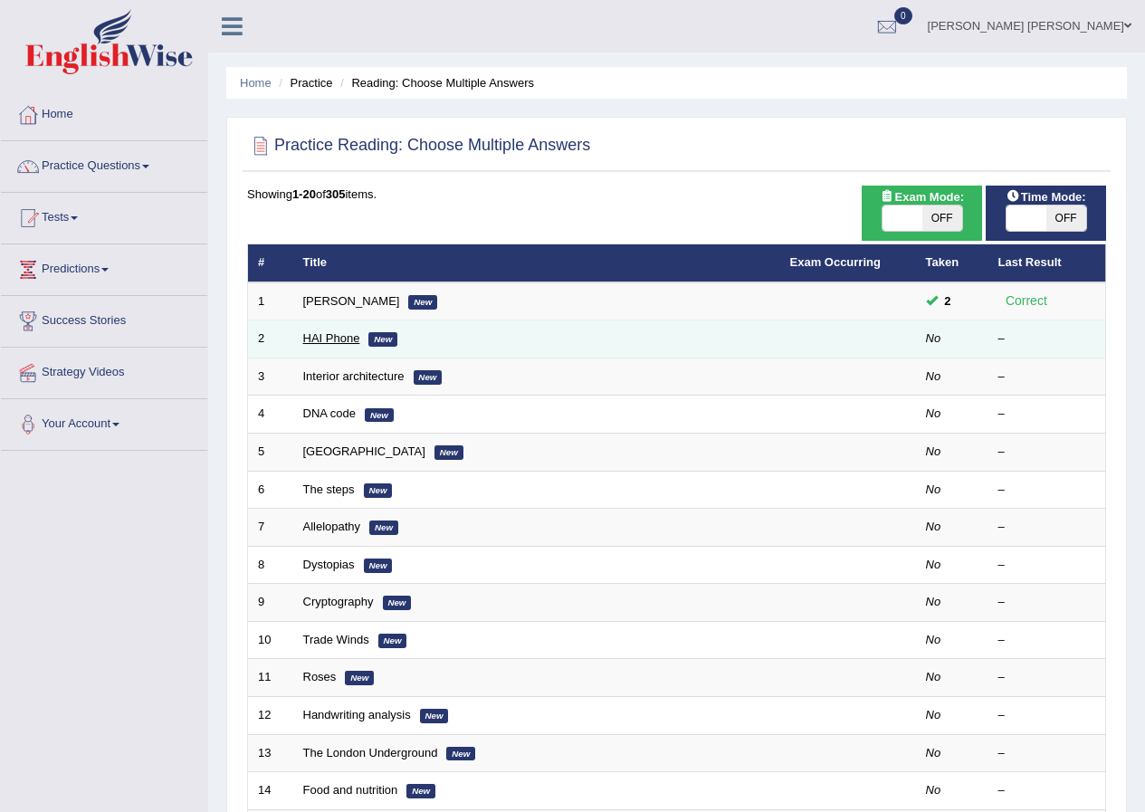
click at [336, 341] on link "HAI Phone" at bounding box center [331, 338] width 57 height 14
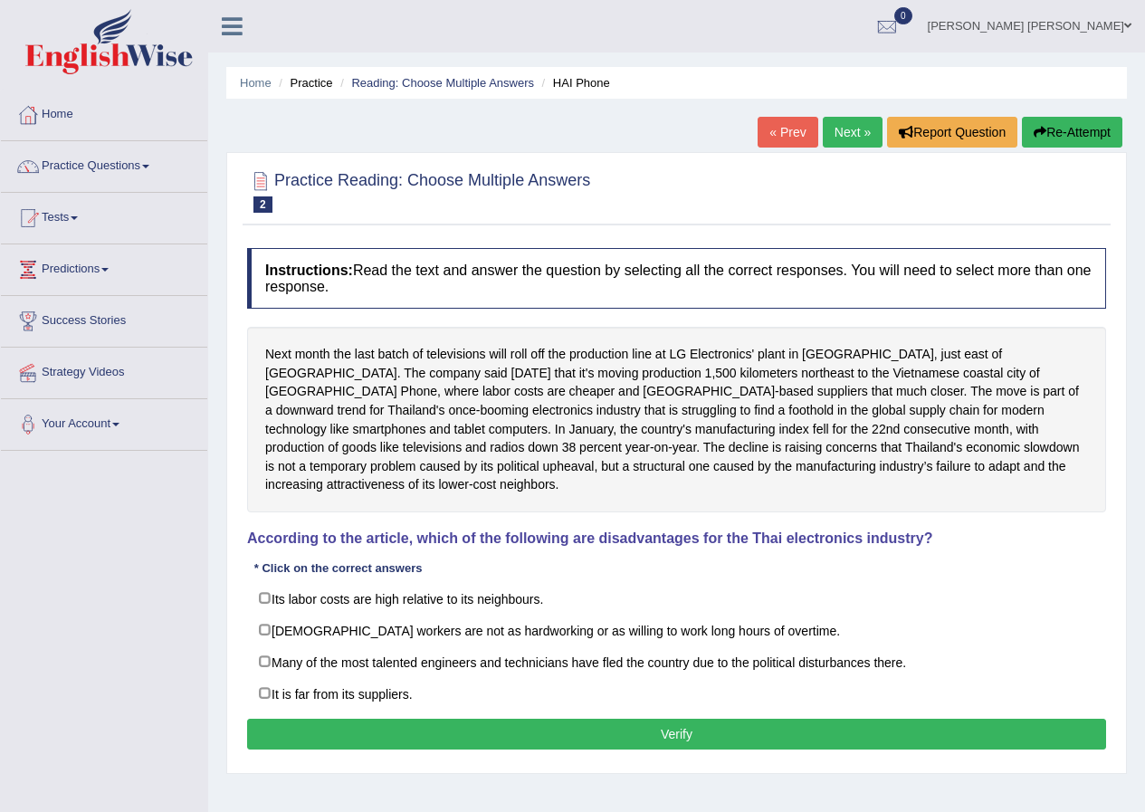
drag, startPoint x: 416, startPoint y: 341, endPoint x: 479, endPoint y: 373, distance: 70.9
click at [479, 373] on div "Next month the last batch of televisions will roll off the production line at L…" at bounding box center [676, 420] width 859 height 186
drag, startPoint x: 439, startPoint y: 350, endPoint x: 545, endPoint y: 358, distance: 106.2
click at [545, 358] on div "Next month the last batch of televisions will roll off the production line at L…" at bounding box center [676, 420] width 859 height 186
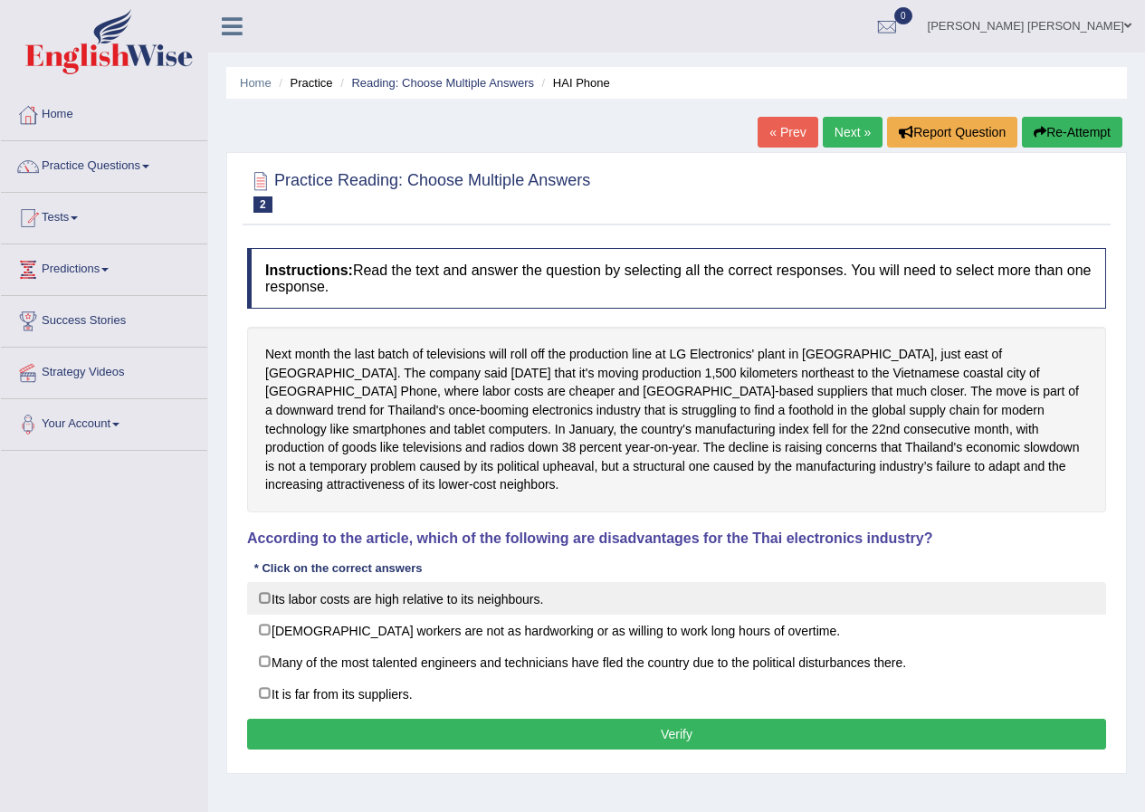
click at [263, 586] on label "Its labor costs are high relative to its neighbours." at bounding box center [676, 598] width 859 height 33
checkbox input "false"
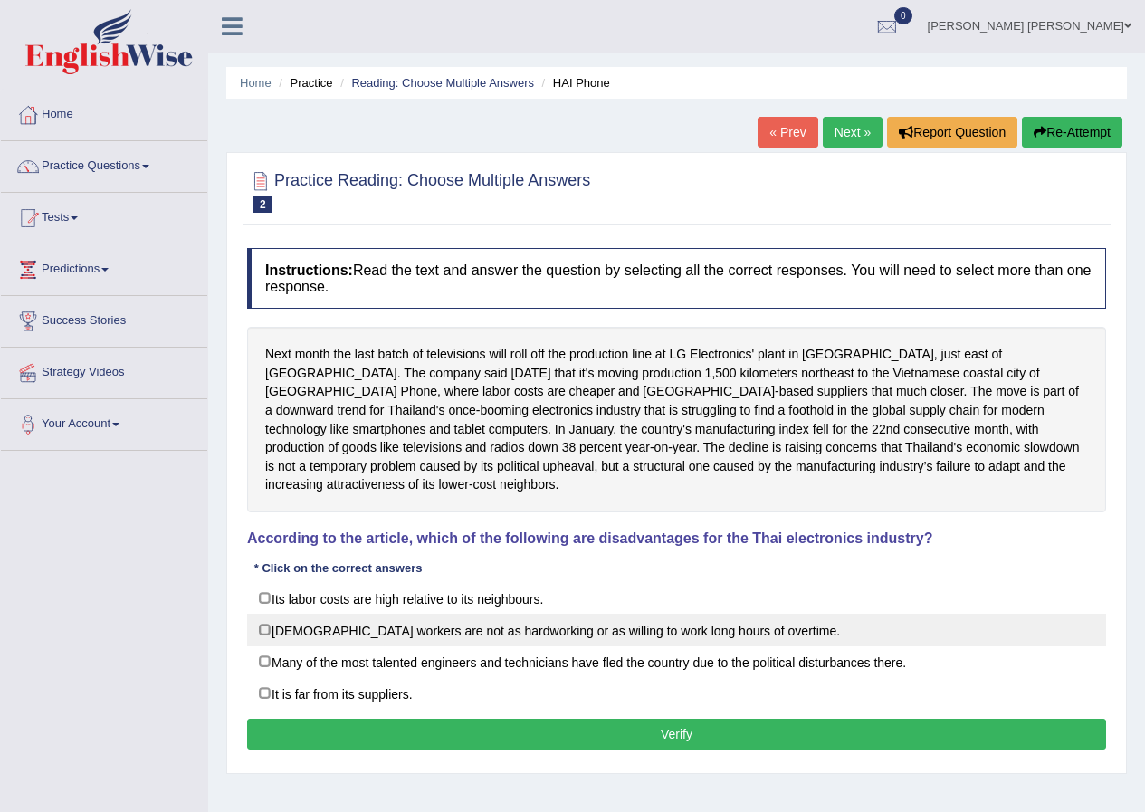
click at [261, 614] on label "[DEMOGRAPHIC_DATA] workers are not as hardworking or as willing to work long ho…" at bounding box center [676, 630] width 859 height 33
click at [263, 614] on label "[DEMOGRAPHIC_DATA] workers are not as hardworking or as willing to work long ho…" at bounding box center [676, 630] width 859 height 33
checkbox input "false"
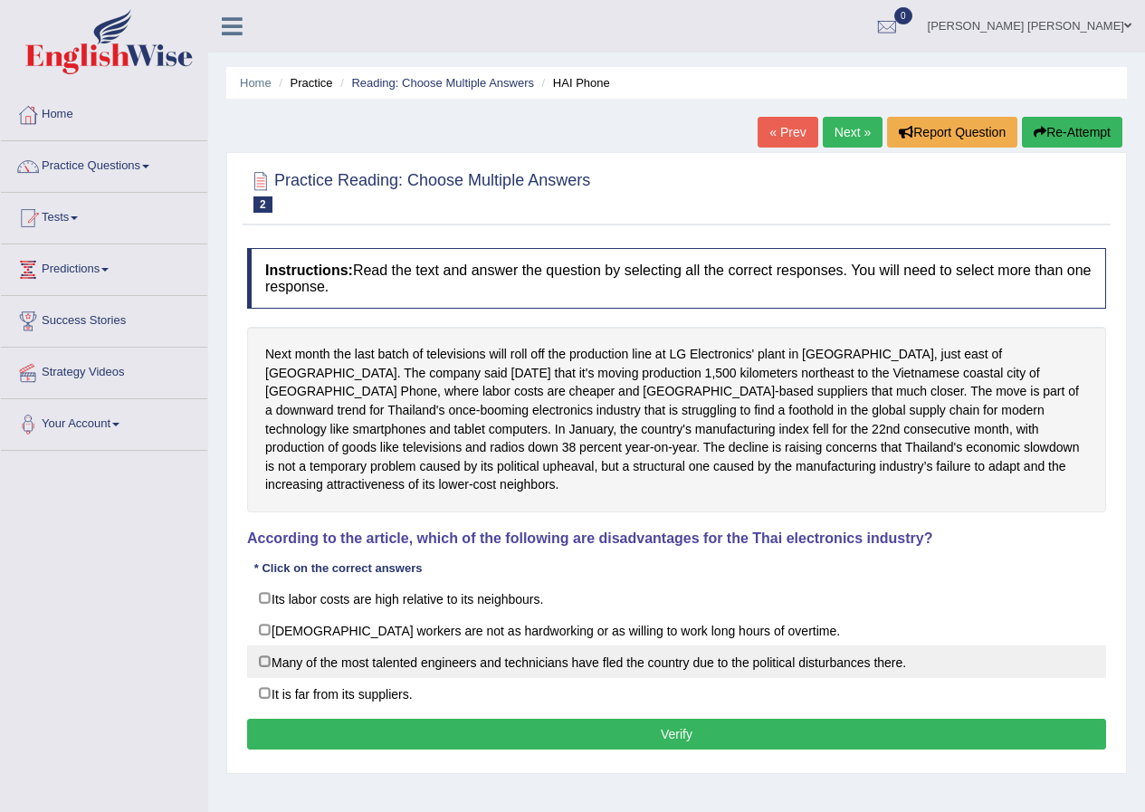
click at [256, 646] on label "Many of the most talented engineers and technicians have fled the country due t…" at bounding box center [676, 662] width 859 height 33
checkbox input "true"
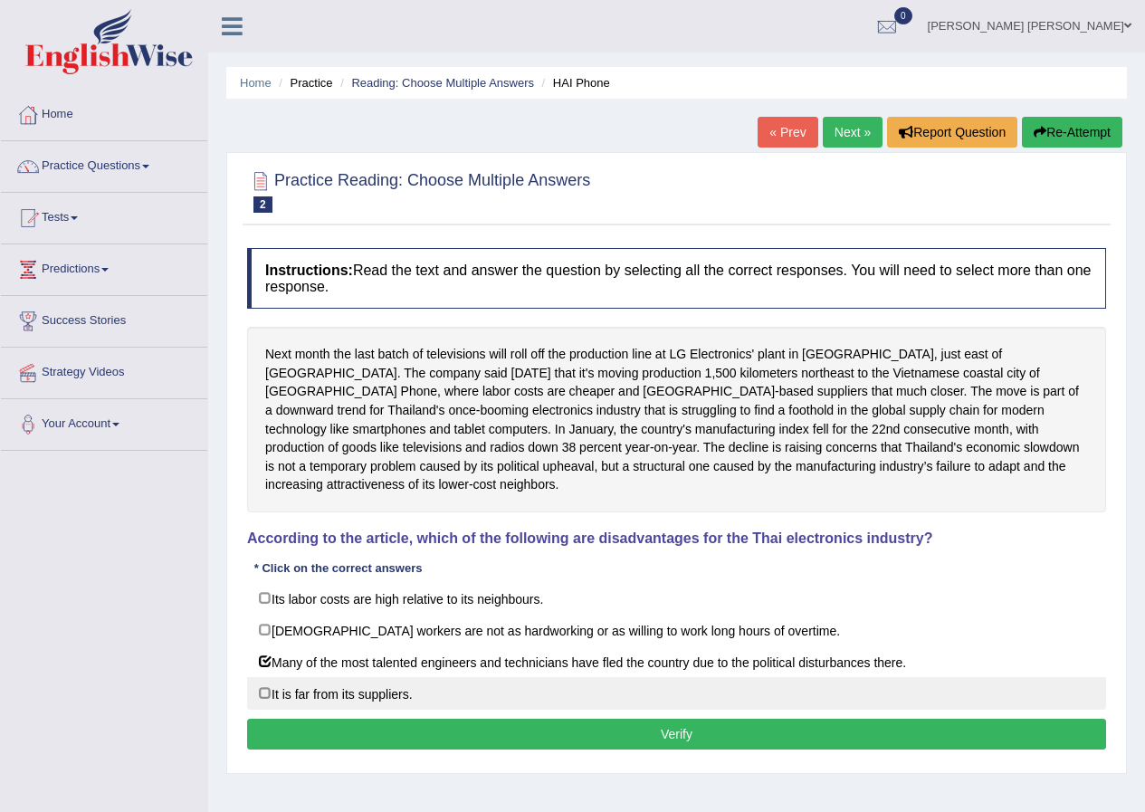
click at [263, 677] on label "It is far from its suppliers." at bounding box center [676, 693] width 859 height 33
checkbox input "true"
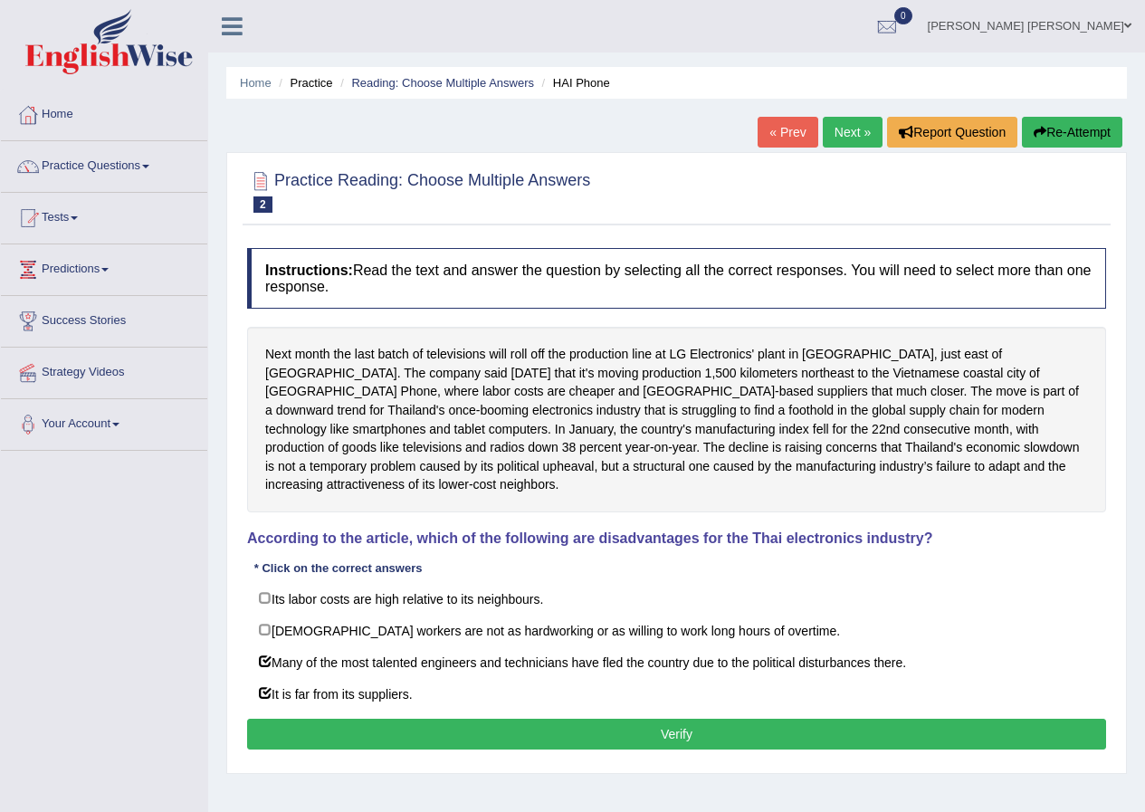
click at [317, 699] on div "Instructions: Read the text and answer the question by selecting all the correc…" at bounding box center [677, 501] width 868 height 525
click at [327, 719] on button "Verify" at bounding box center [676, 734] width 859 height 31
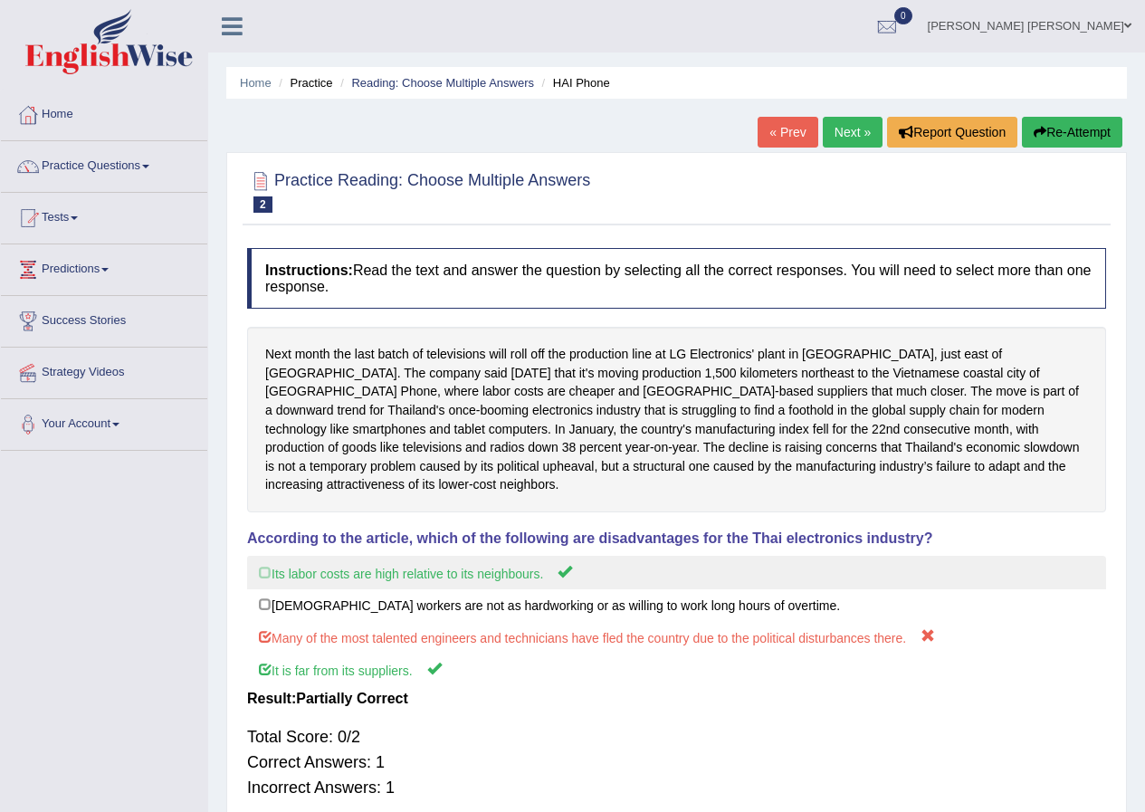
click at [373, 560] on label "Its labor costs are high relative to its neighbours." at bounding box center [676, 573] width 859 height 34
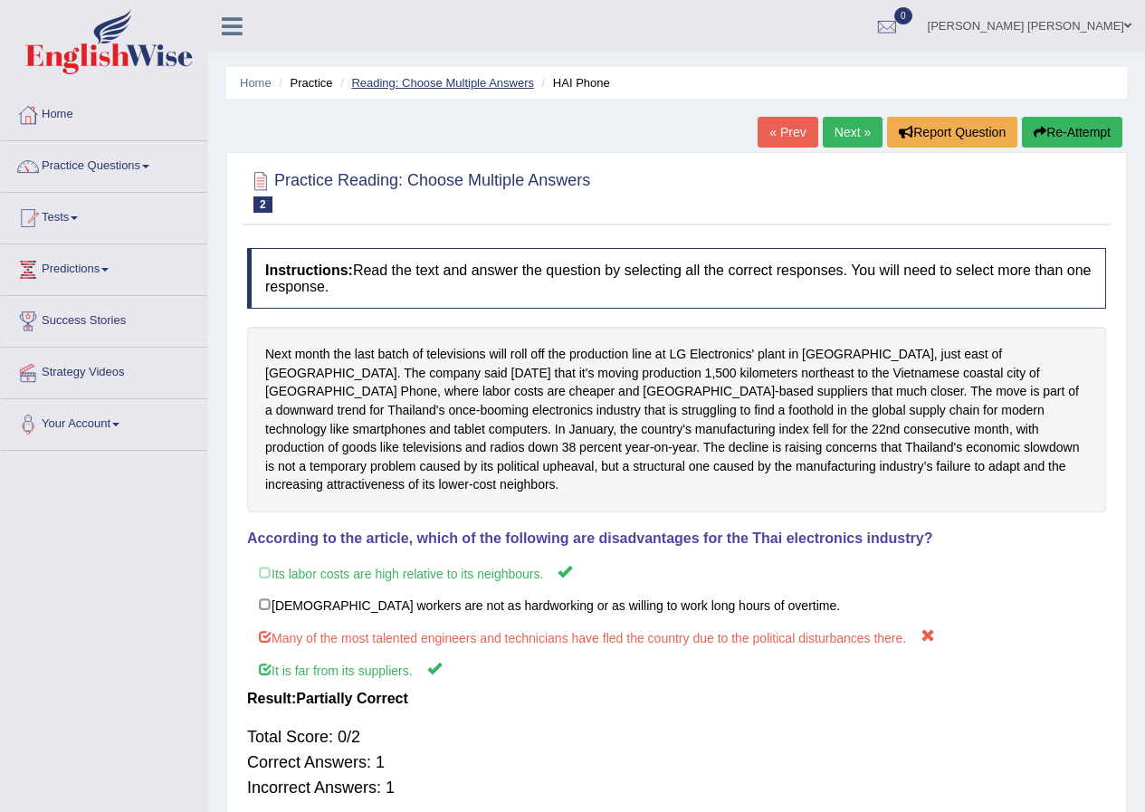
click at [424, 86] on link "Reading: Choose Multiple Answers" at bounding box center [442, 83] width 183 height 14
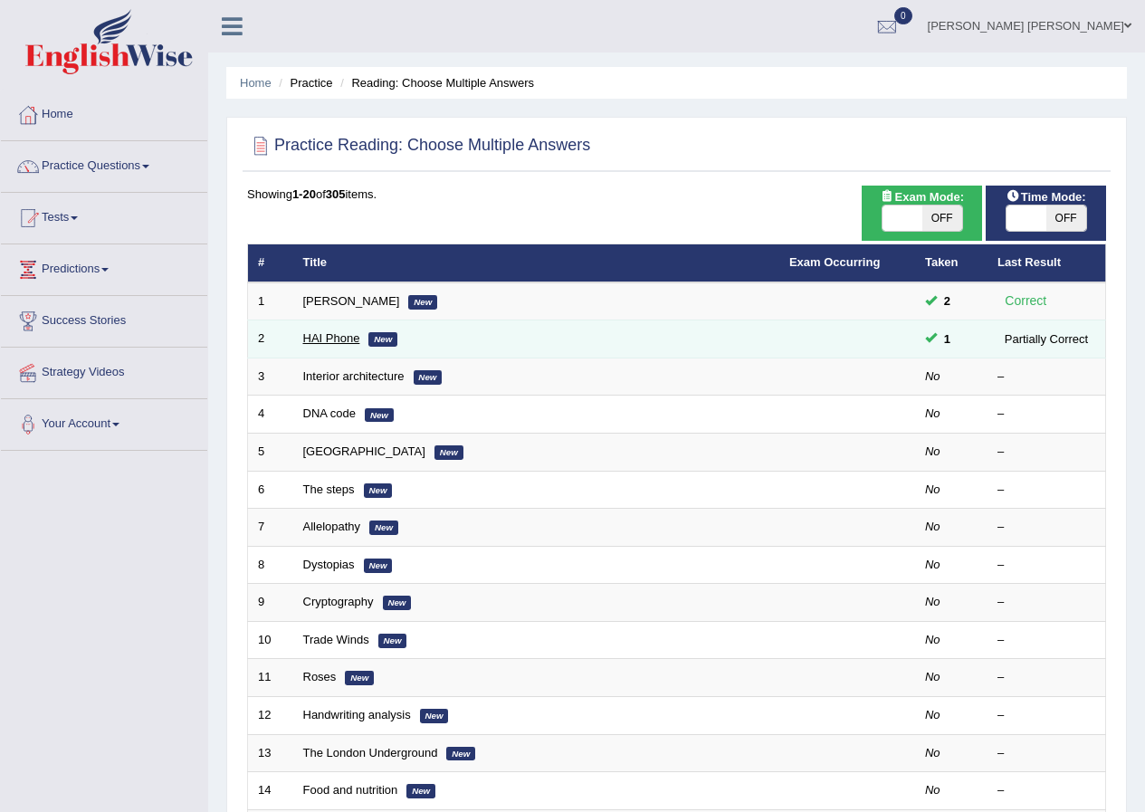
click at [334, 337] on link "HAI Phone" at bounding box center [331, 338] width 57 height 14
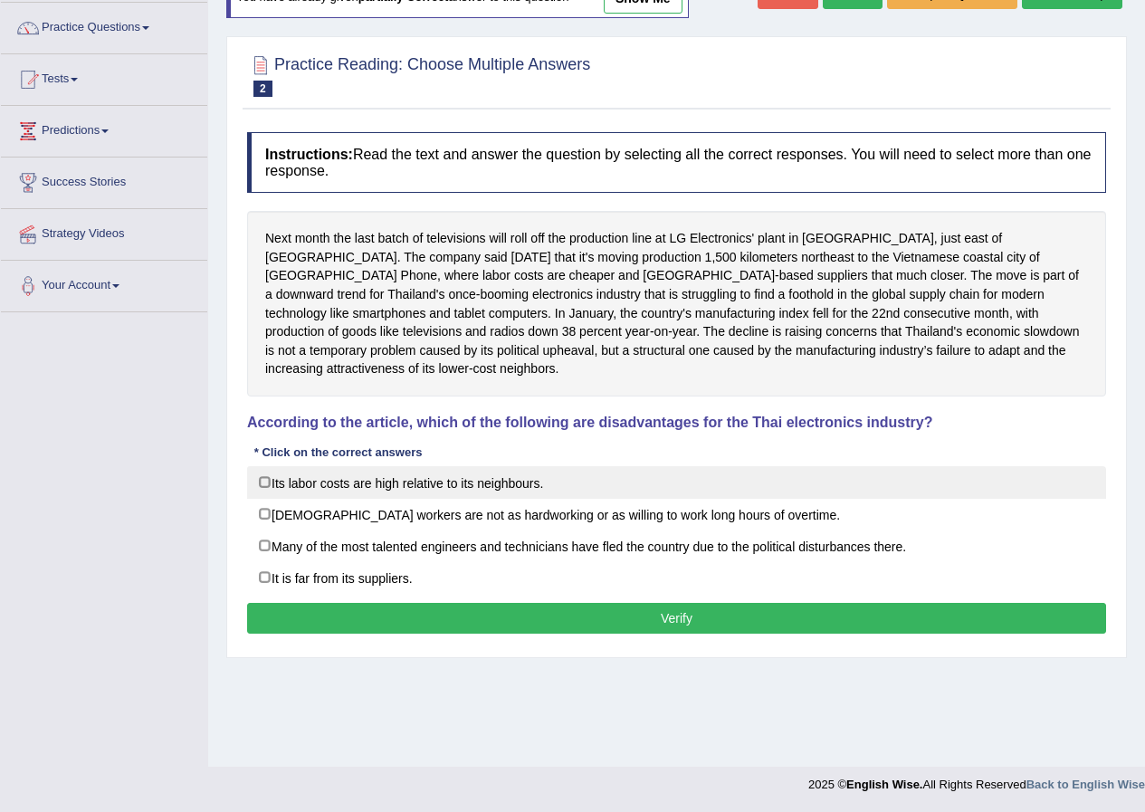
click at [268, 468] on label "Its labor costs are high relative to its neighbours." at bounding box center [676, 482] width 859 height 33
checkbox input "true"
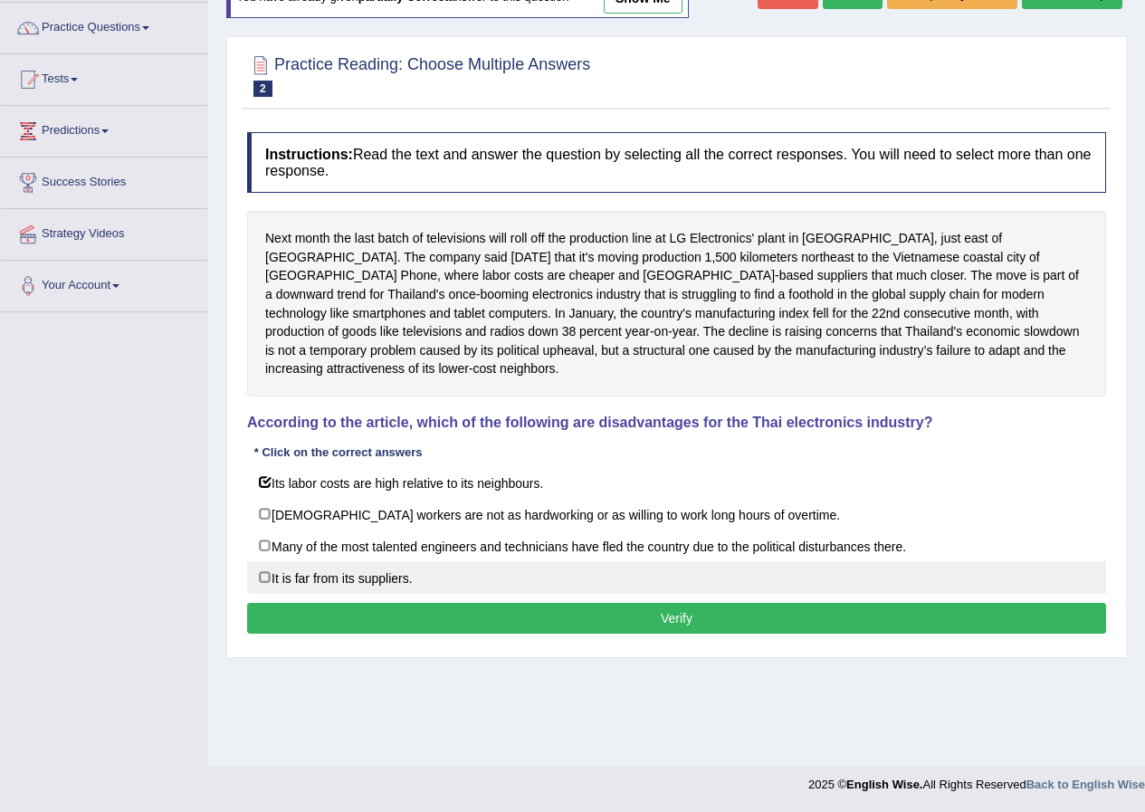
click at [261, 563] on label "It is far from its suppliers." at bounding box center [676, 577] width 859 height 33
checkbox input "true"
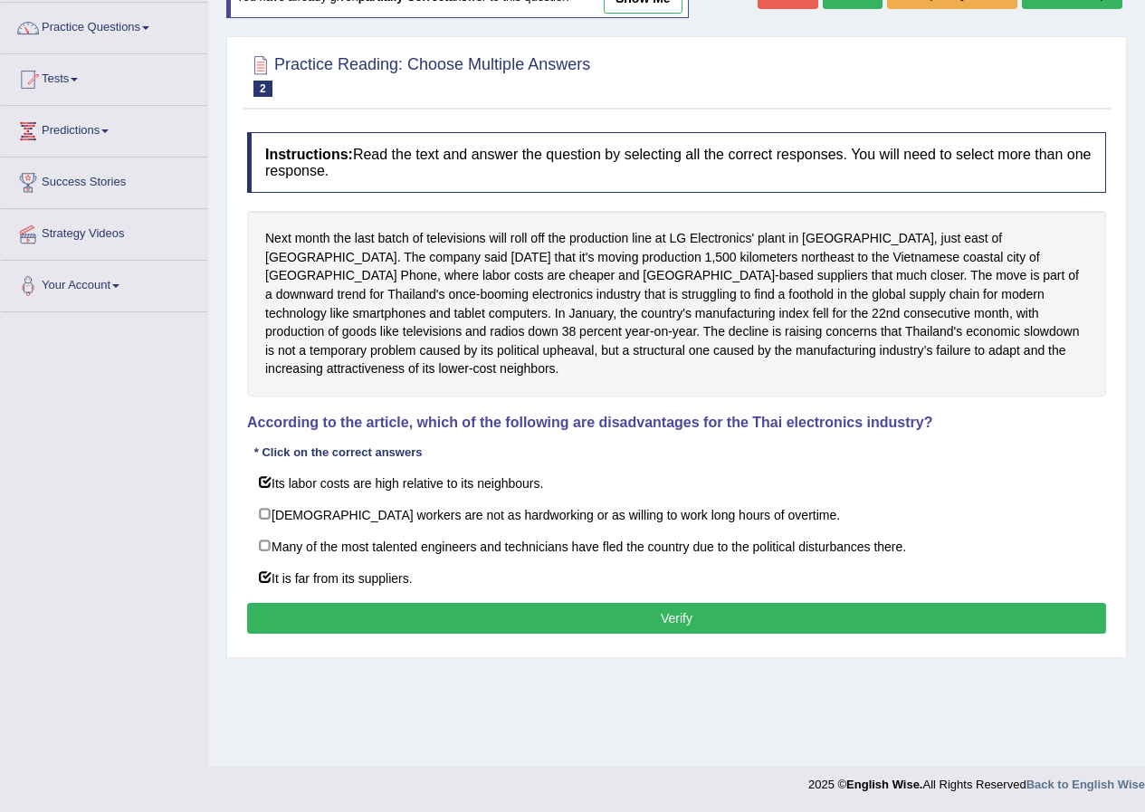
click at [319, 603] on button "Verify" at bounding box center [676, 618] width 859 height 31
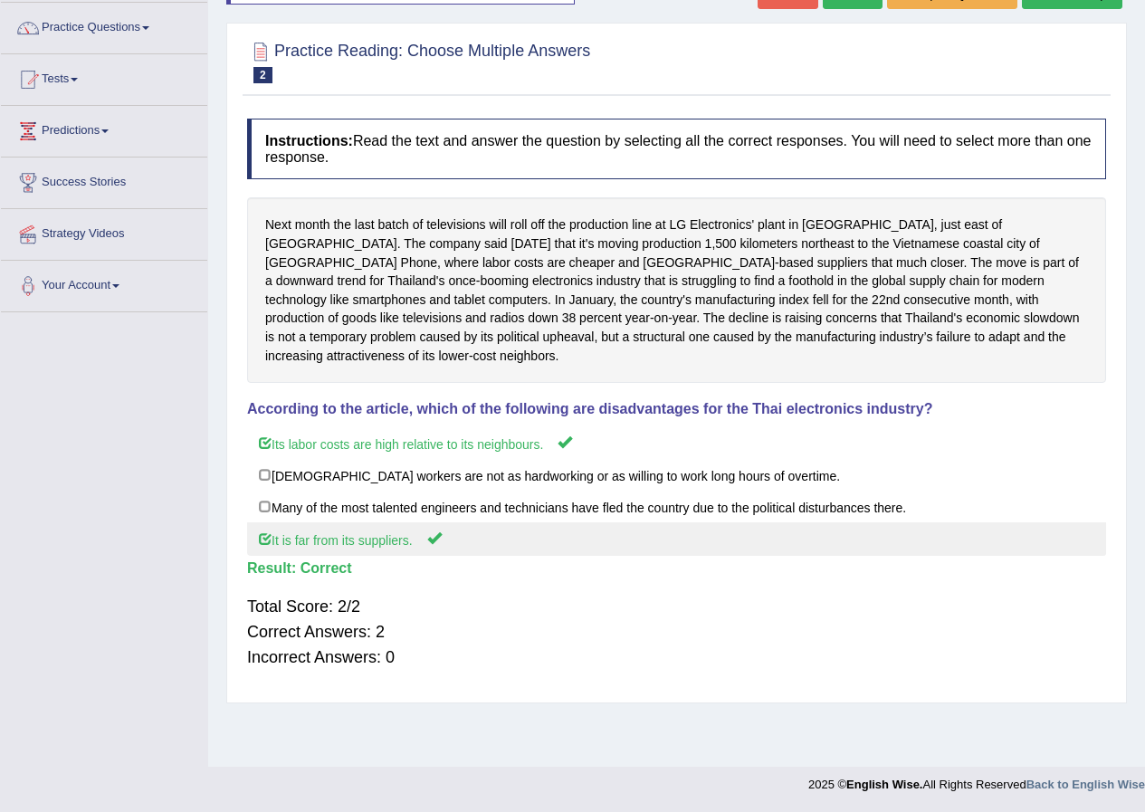
drag, startPoint x: 421, startPoint y: 522, endPoint x: 321, endPoint y: 527, distance: 100.7
click at [321, 527] on label "It is far from its suppliers." at bounding box center [676, 539] width 859 height 34
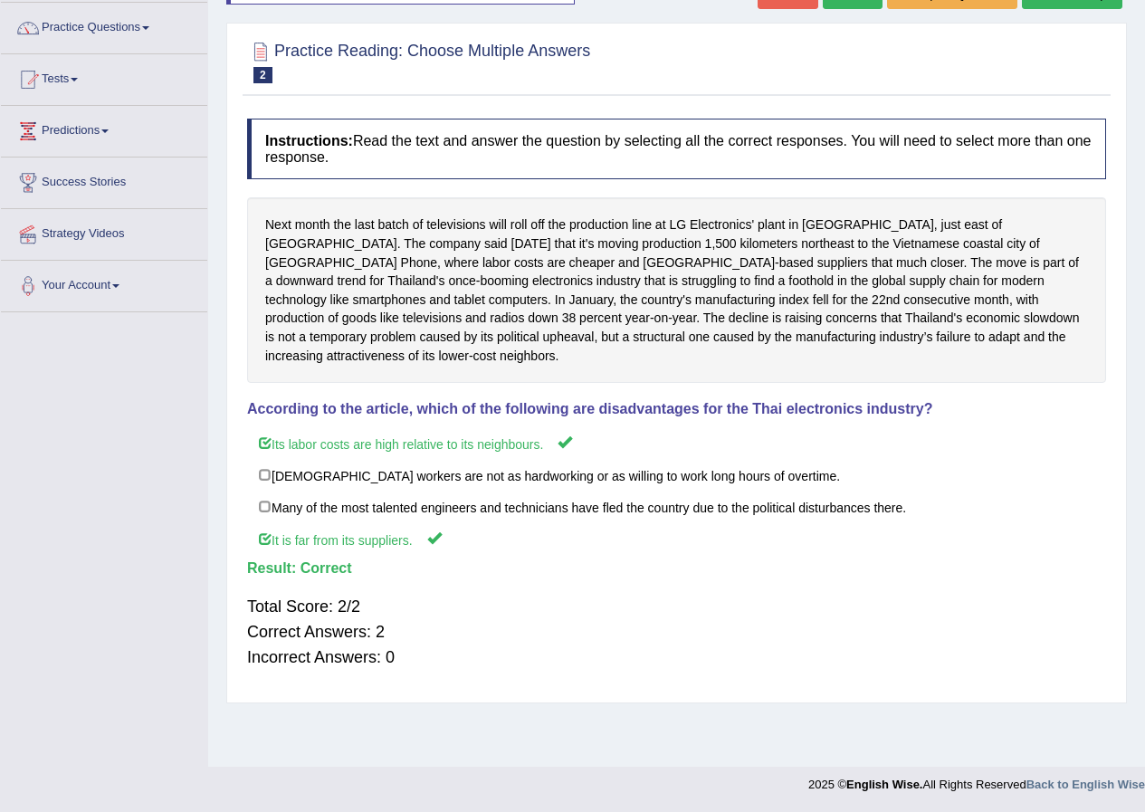
click at [436, 585] on div "Total Score: 2/2 Correct Answers: 2 Incorrect Answers: 0" at bounding box center [676, 632] width 859 height 94
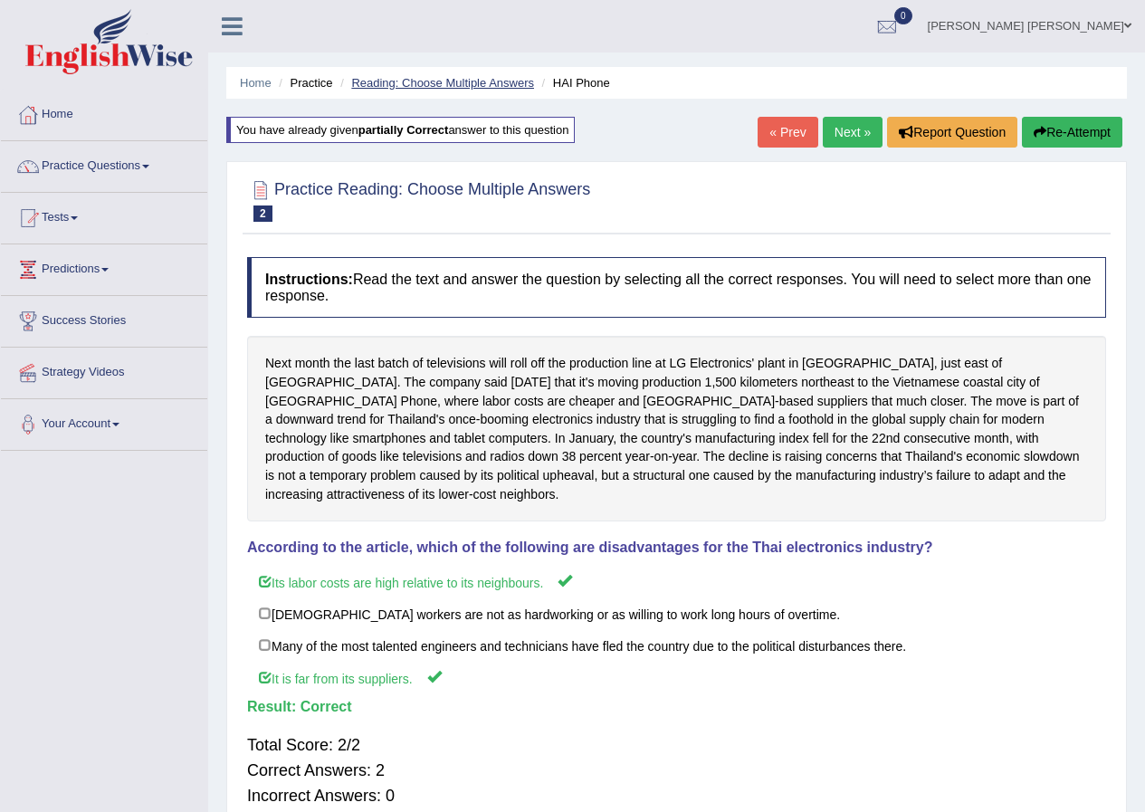
click at [452, 82] on link "Reading: Choose Multiple Answers" at bounding box center [442, 83] width 183 height 14
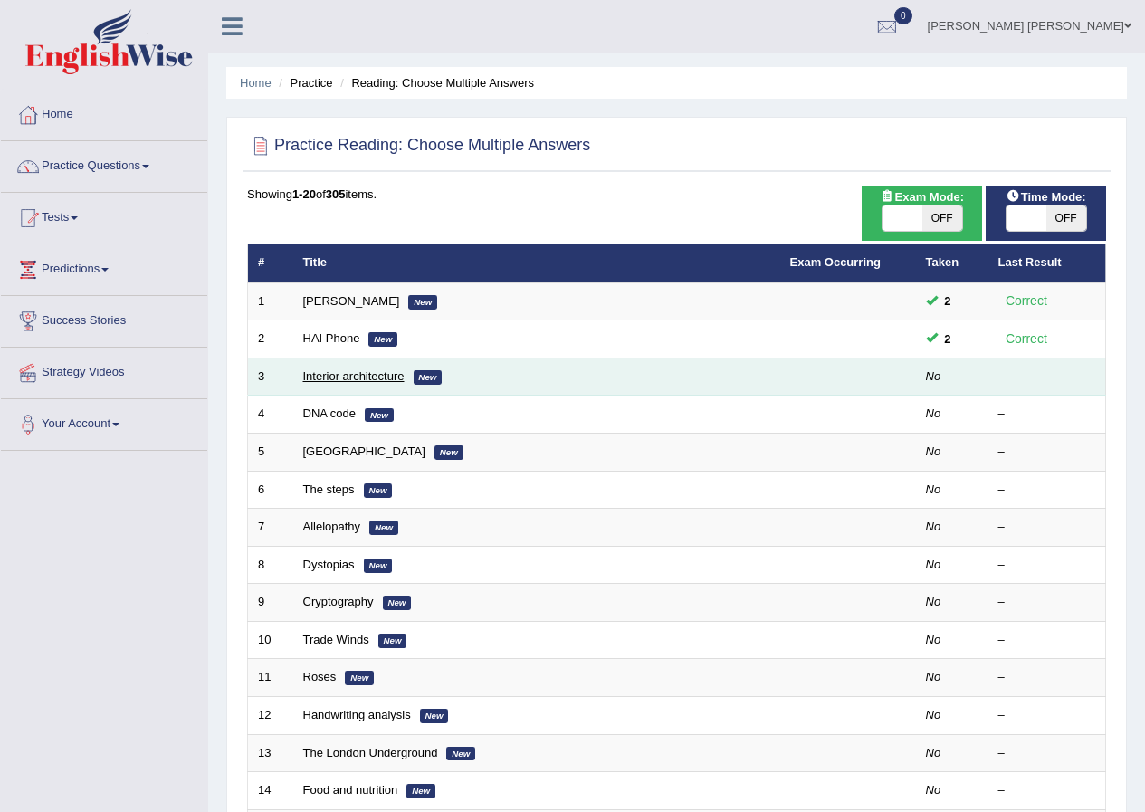
click at [360, 378] on link "Interior architecture" at bounding box center [353, 376] width 101 height 14
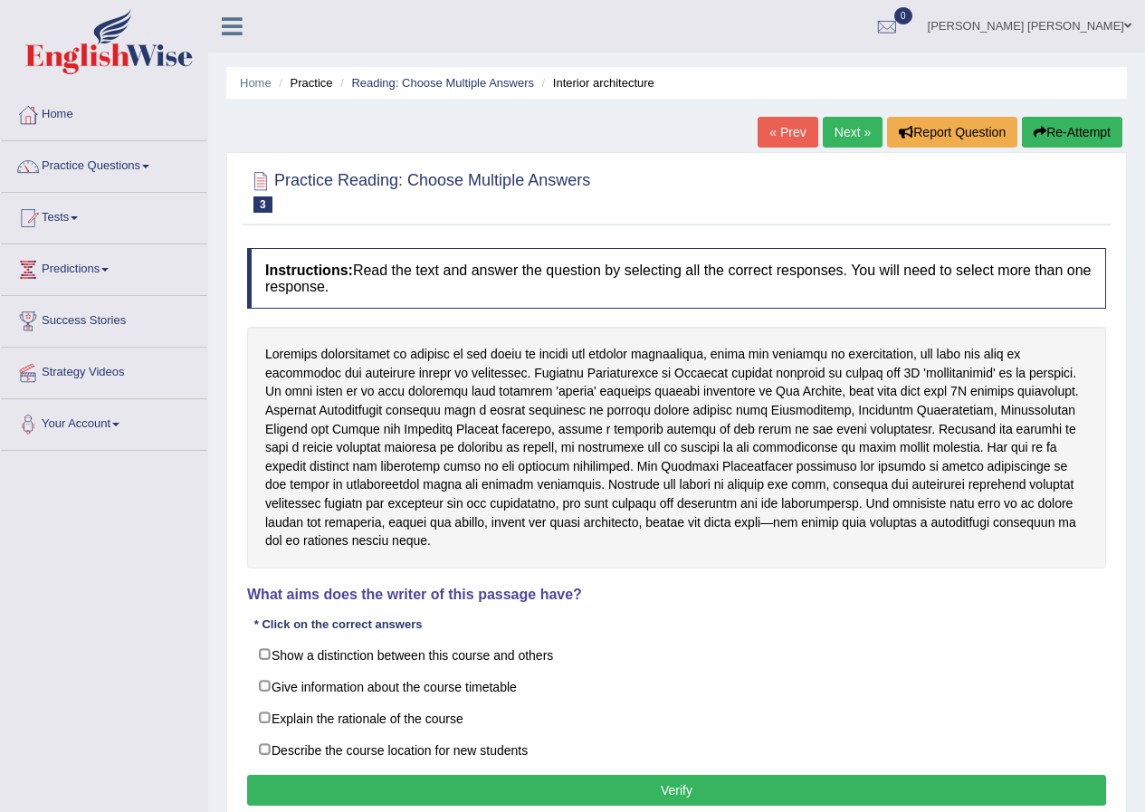
drag, startPoint x: 443, startPoint y: 355, endPoint x: 482, endPoint y: 355, distance: 38.9
click at [482, 355] on div at bounding box center [676, 448] width 859 height 242
drag, startPoint x: 797, startPoint y: 369, endPoint x: 923, endPoint y: 379, distance: 126.3
click at [922, 379] on div at bounding box center [676, 448] width 859 height 242
click at [451, 78] on link "Reading: Choose Multiple Answers" at bounding box center [442, 83] width 183 height 14
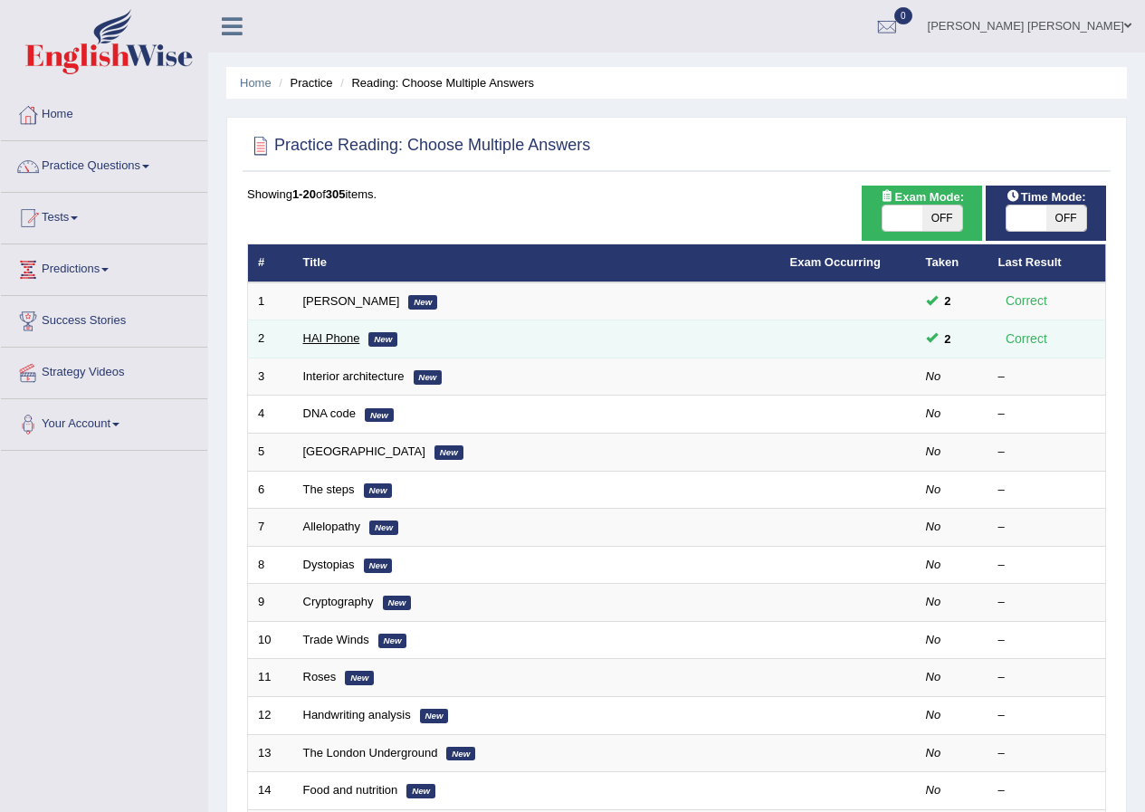
click at [338, 338] on link "HAI Phone" at bounding box center [331, 338] width 57 height 14
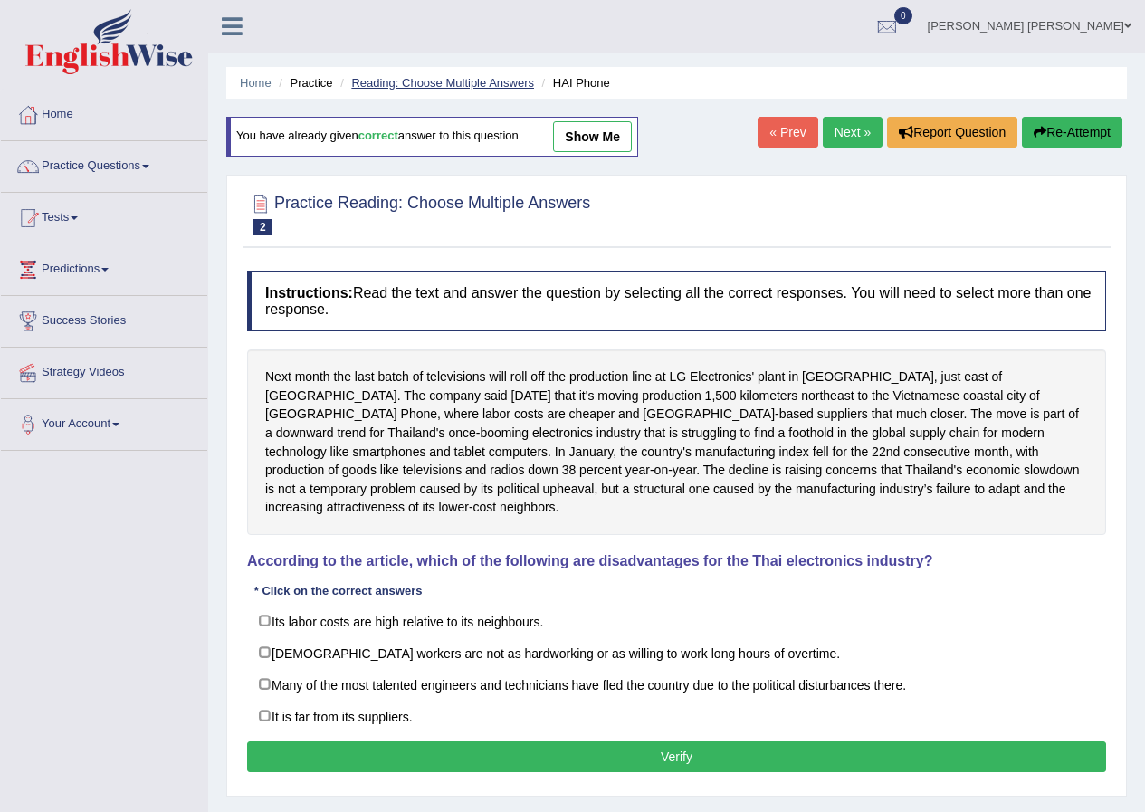
click at [436, 79] on link "Reading: Choose Multiple Answers" at bounding box center [442, 83] width 183 height 14
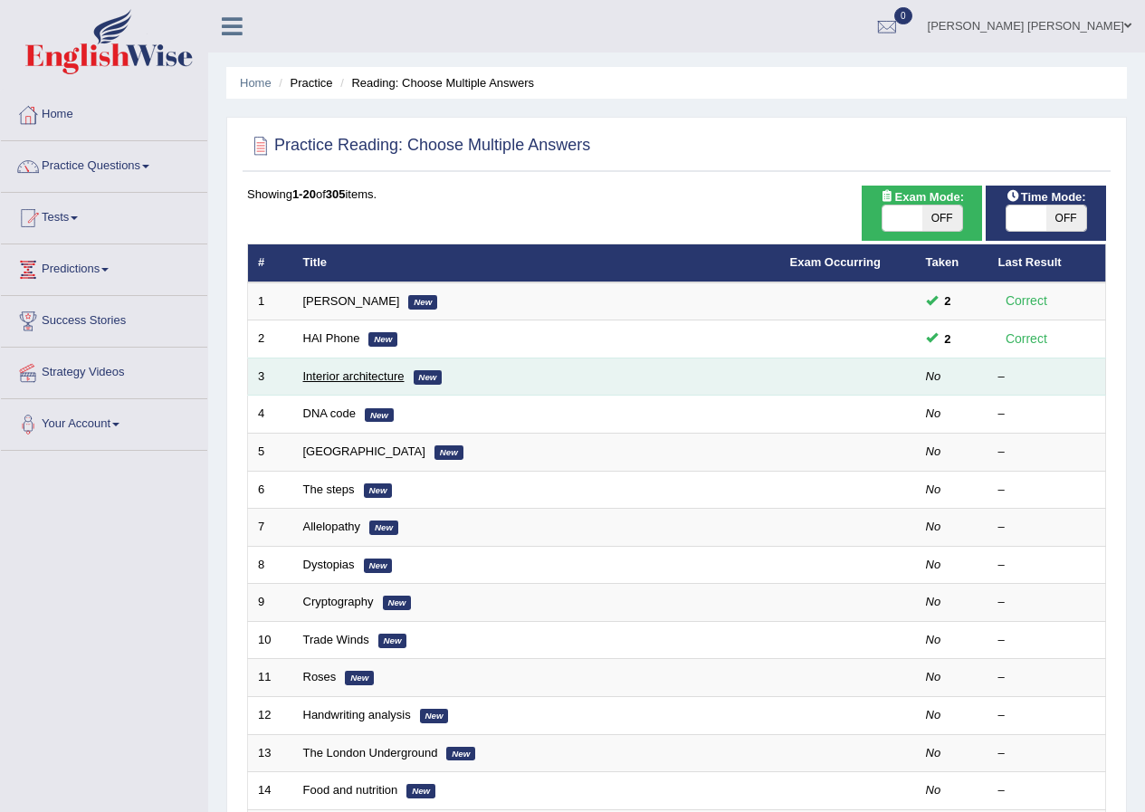
click at [339, 377] on link "Interior architecture" at bounding box center [353, 376] width 101 height 14
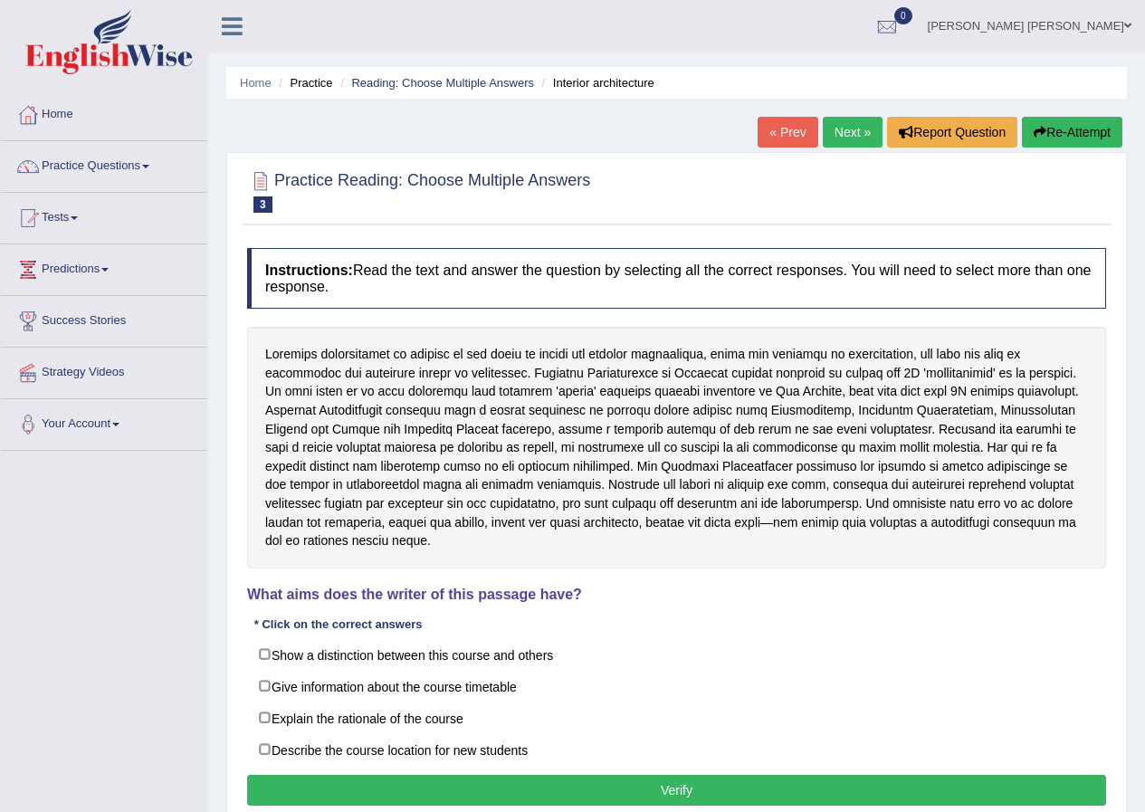
drag, startPoint x: 518, startPoint y: 392, endPoint x: 582, endPoint y: 393, distance: 64.3
click at [581, 393] on div at bounding box center [676, 448] width 859 height 242
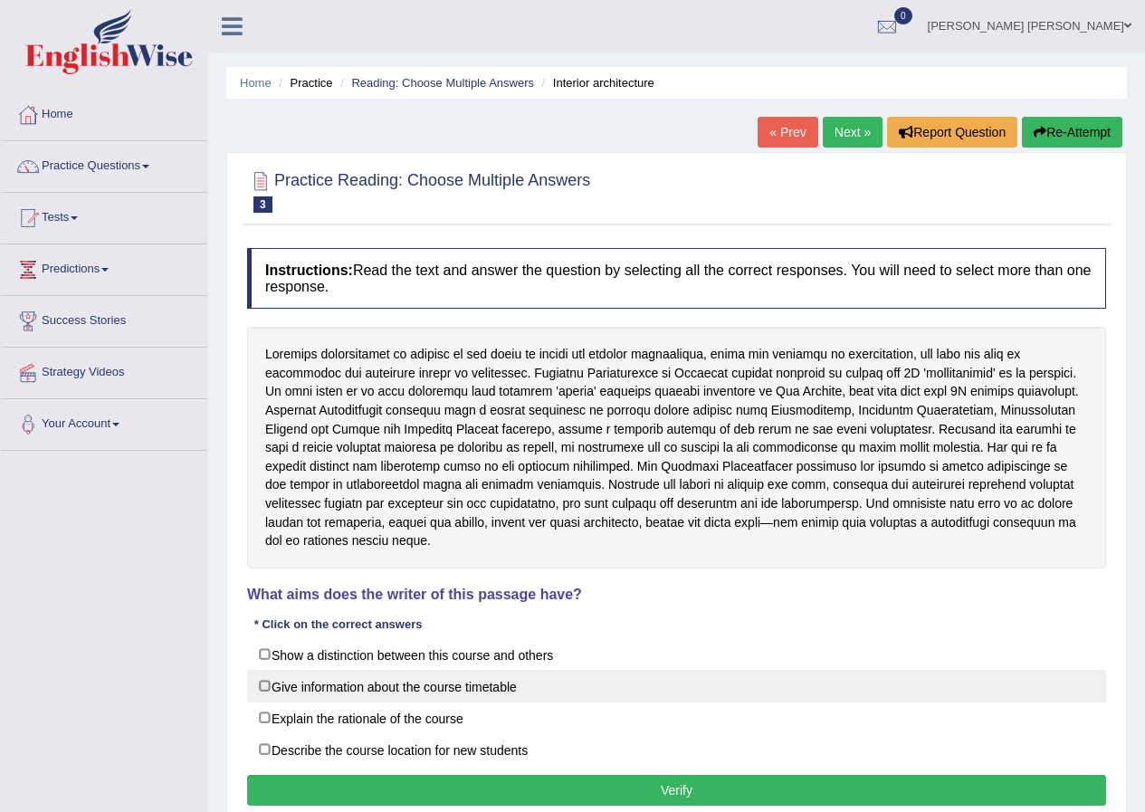
click at [264, 670] on label "Give information about the course timetable" at bounding box center [676, 686] width 859 height 33
checkbox input "true"
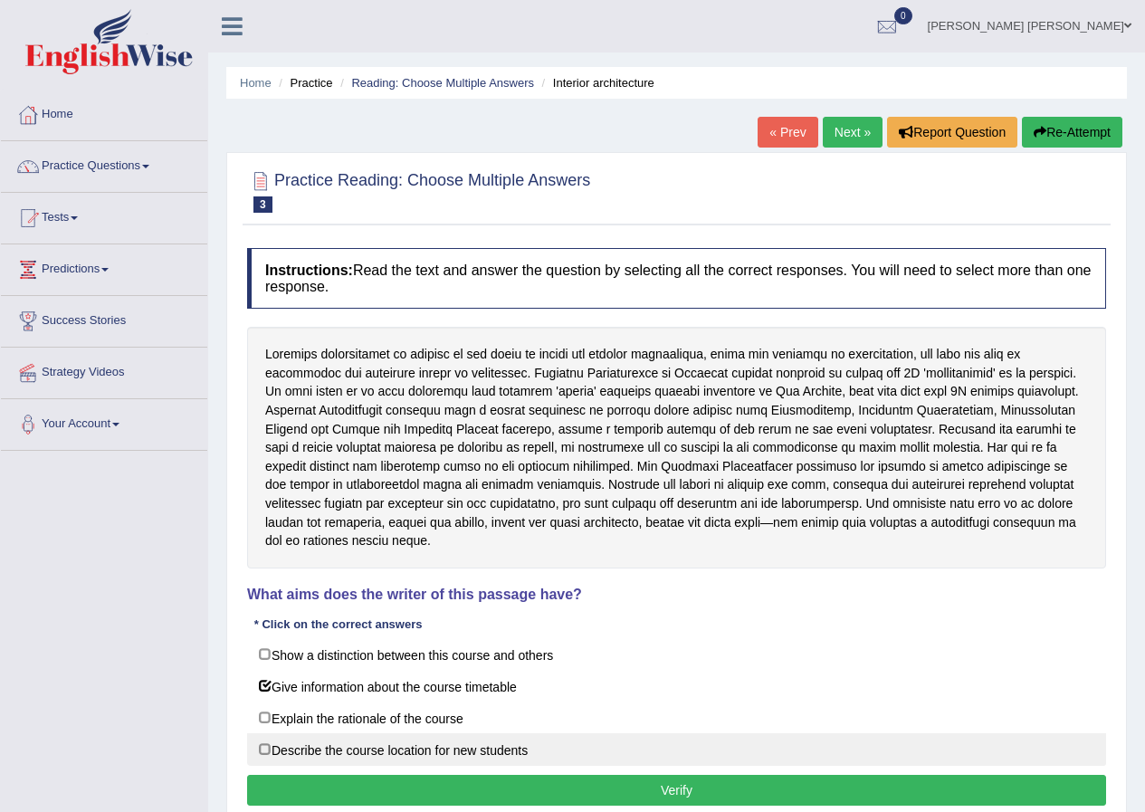
click at [253, 733] on label "Describe the course location for new students" at bounding box center [676, 749] width 859 height 33
click at [269, 733] on label "Describe the course location for new students" at bounding box center [676, 749] width 859 height 33
checkbox input "false"
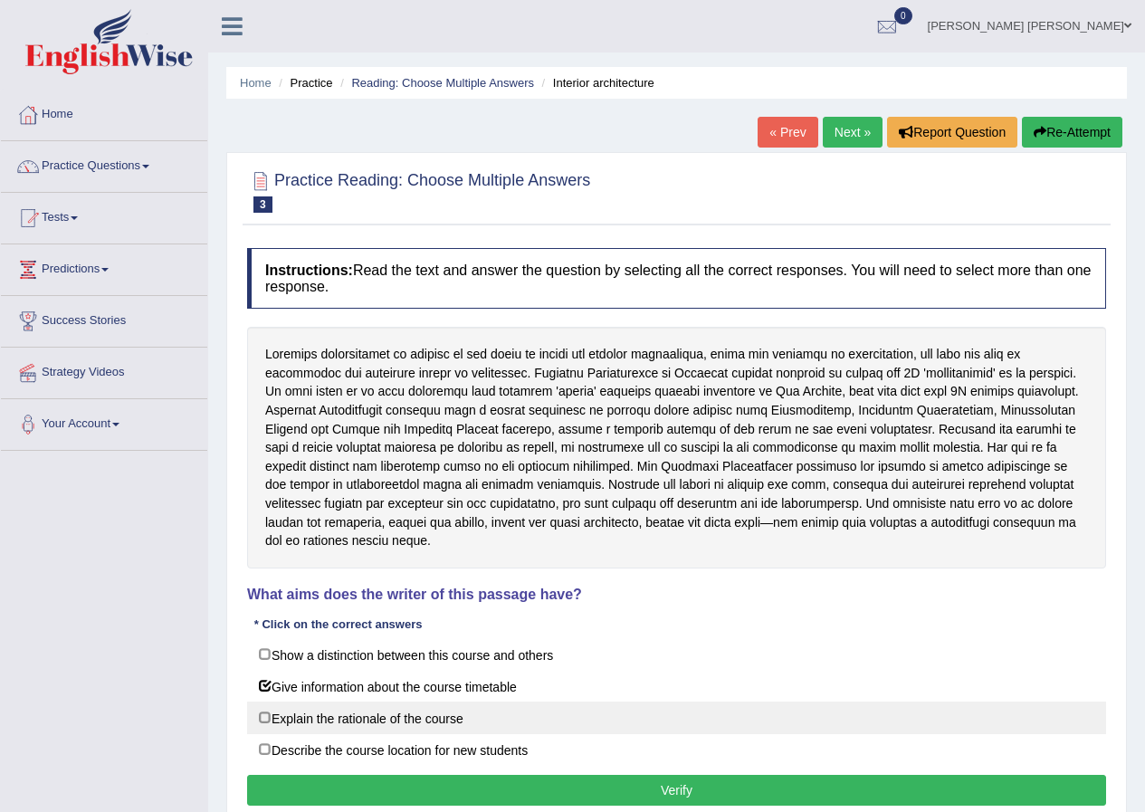
click at [264, 705] on label "Explain the rationale of the course" at bounding box center [676, 718] width 859 height 33
checkbox input "true"
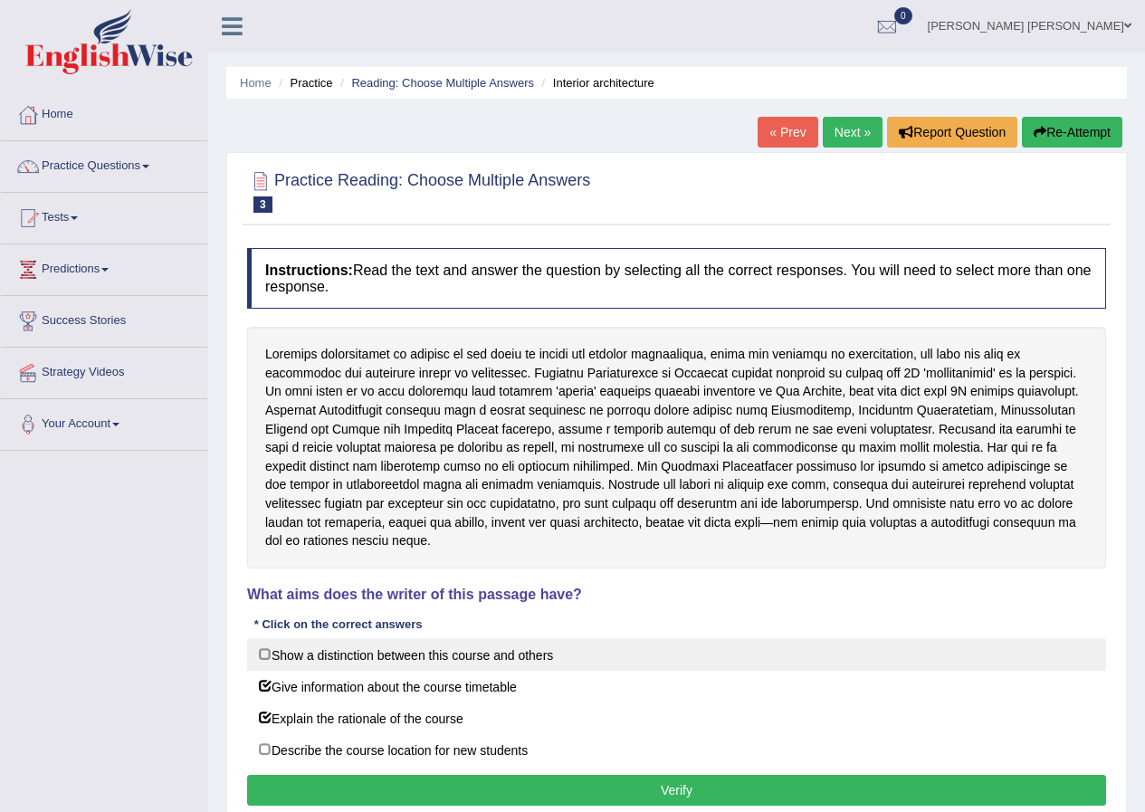
click at [269, 638] on label "Show a distinction between this course and others" at bounding box center [676, 654] width 859 height 33
checkbox input "true"
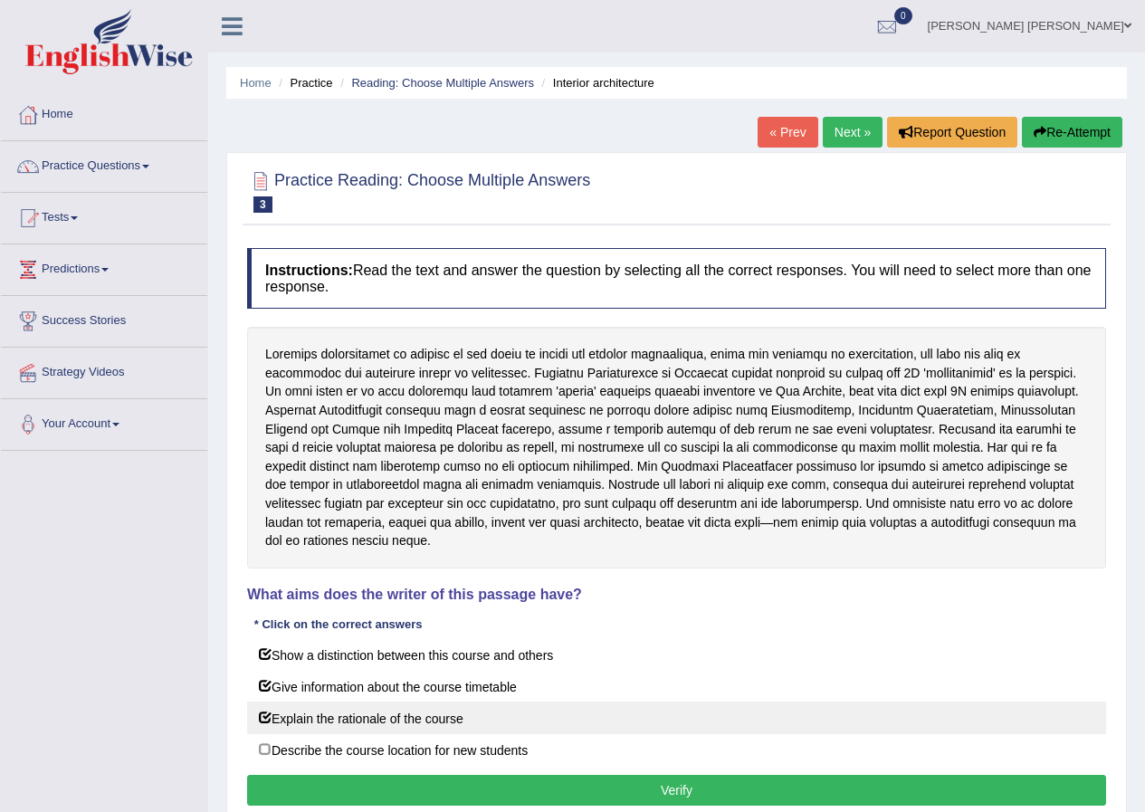
click at [262, 703] on label "Explain the rationale of the course" at bounding box center [676, 718] width 859 height 33
checkbox input "false"
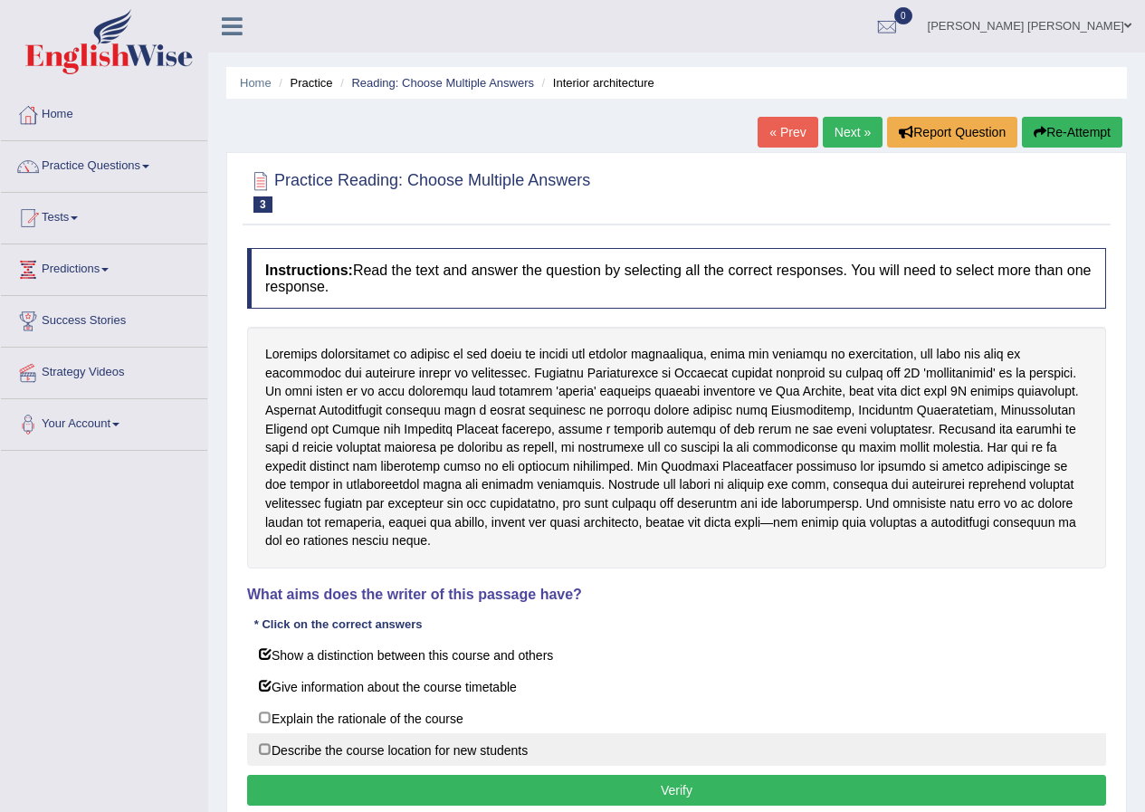
click at [263, 733] on label "Describe the course location for new students" at bounding box center [676, 749] width 859 height 33
checkbox input "true"
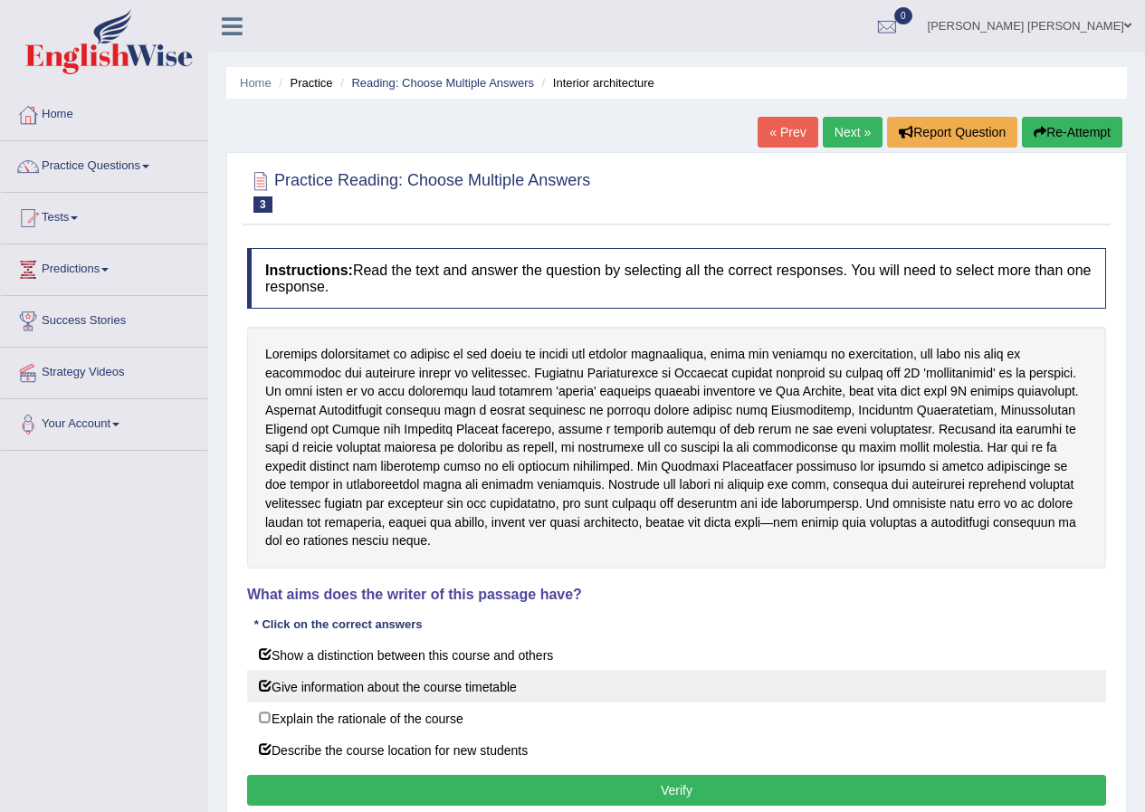
click at [257, 672] on label "Give information about the course timetable" at bounding box center [676, 686] width 859 height 33
checkbox input "false"
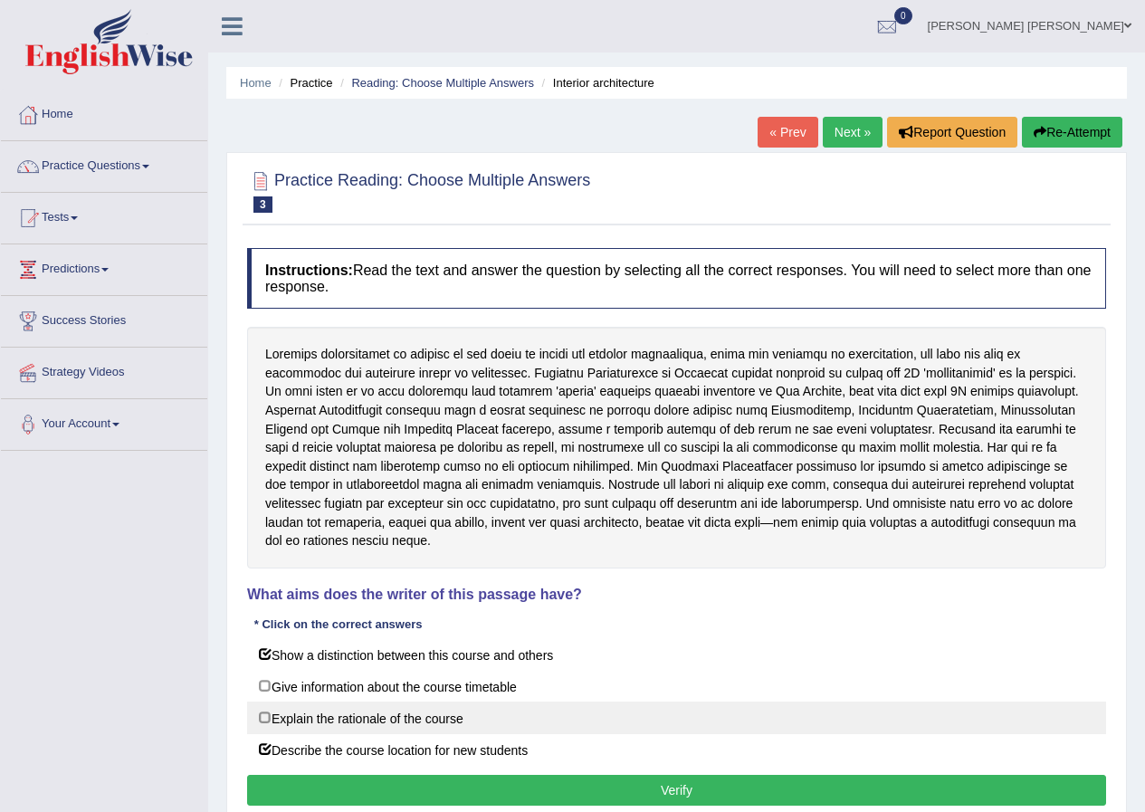
click at [263, 702] on label "Explain the rationale of the course" at bounding box center [676, 718] width 859 height 33
checkbox input "true"
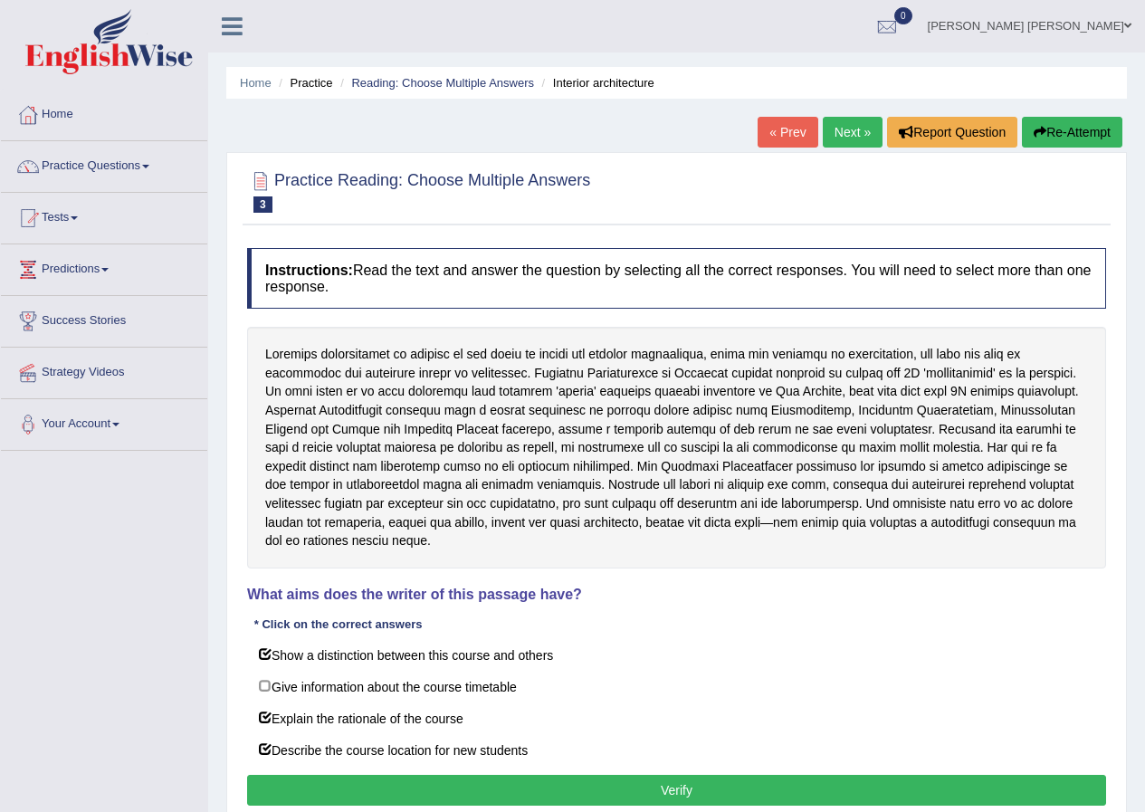
click at [533, 775] on button "Verify" at bounding box center [676, 790] width 859 height 31
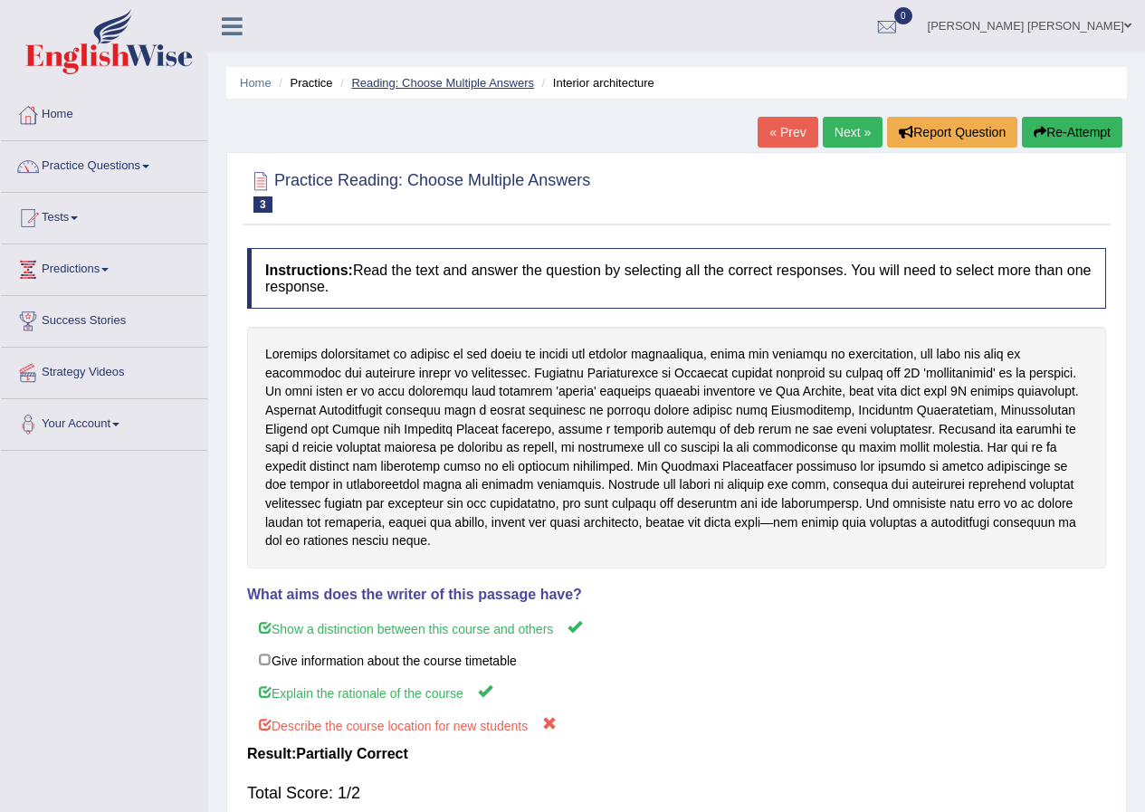
click at [466, 83] on link "Reading: Choose Multiple Answers" at bounding box center [442, 83] width 183 height 14
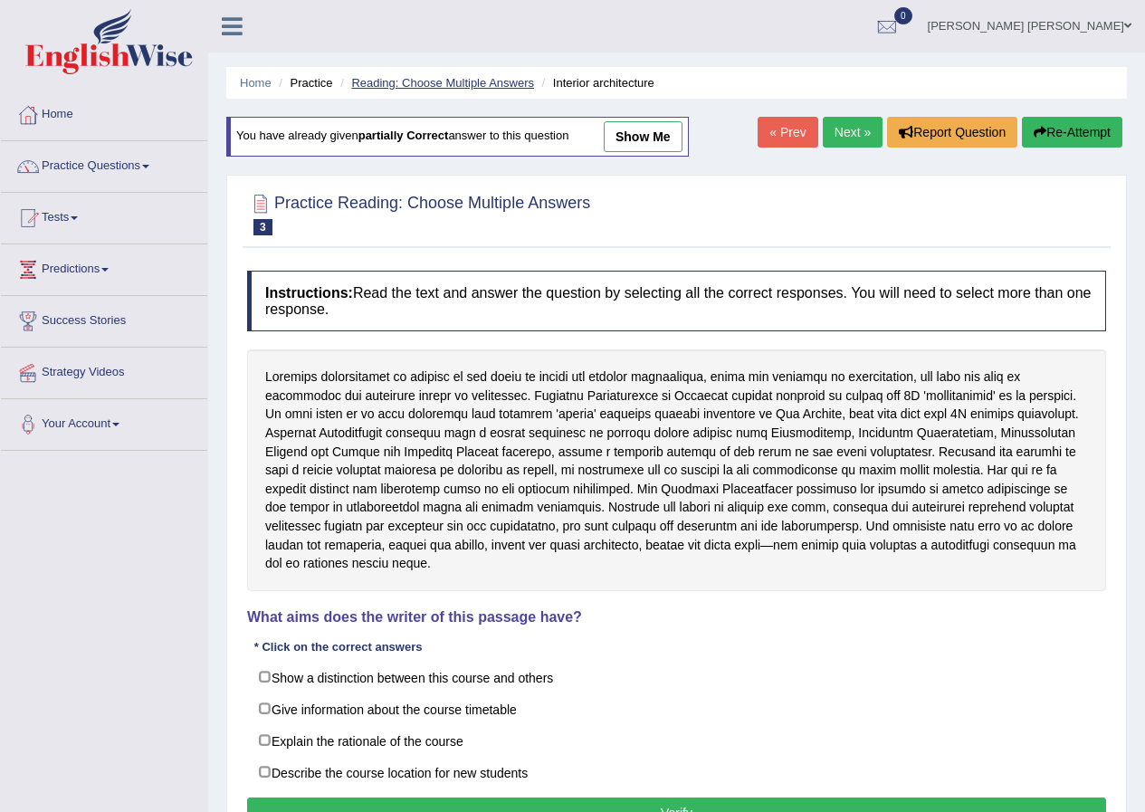
click at [485, 79] on link "Reading: Choose Multiple Answers" at bounding box center [442, 83] width 183 height 14
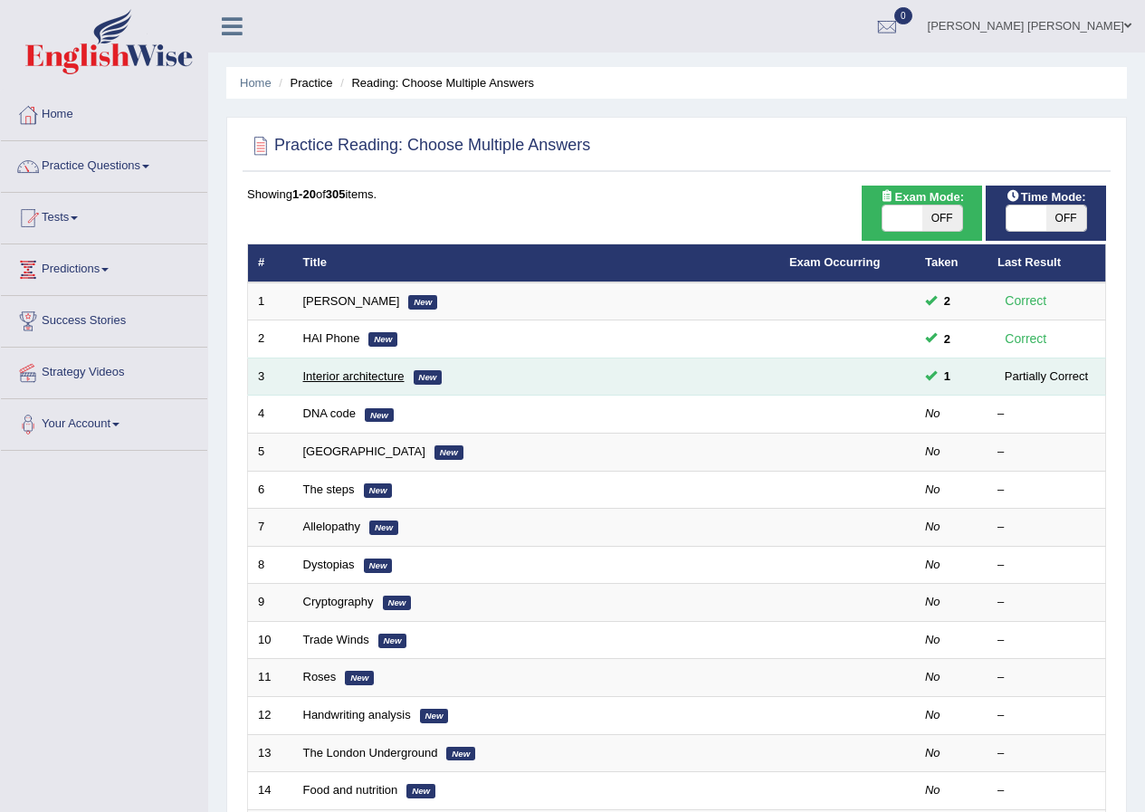
click at [373, 374] on link "Interior architecture" at bounding box center [353, 376] width 101 height 14
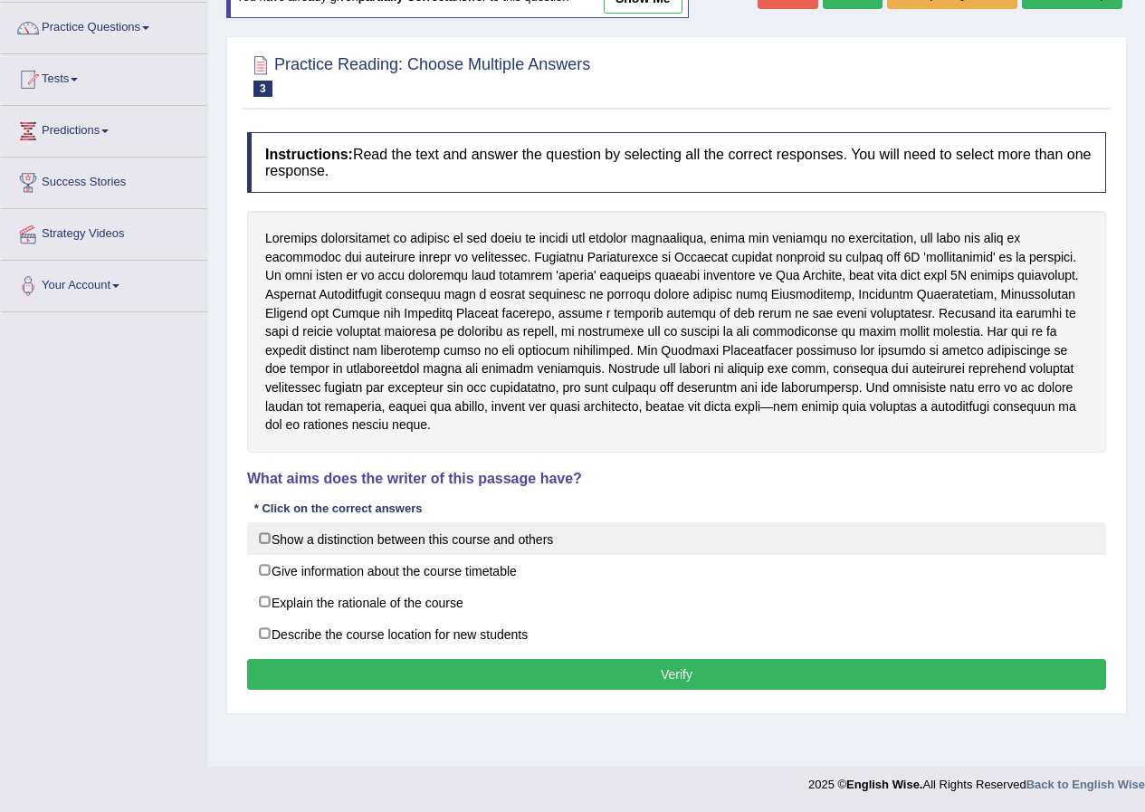
click at [267, 522] on label "Show a distinction between this course and others" at bounding box center [676, 538] width 859 height 33
checkbox input "true"
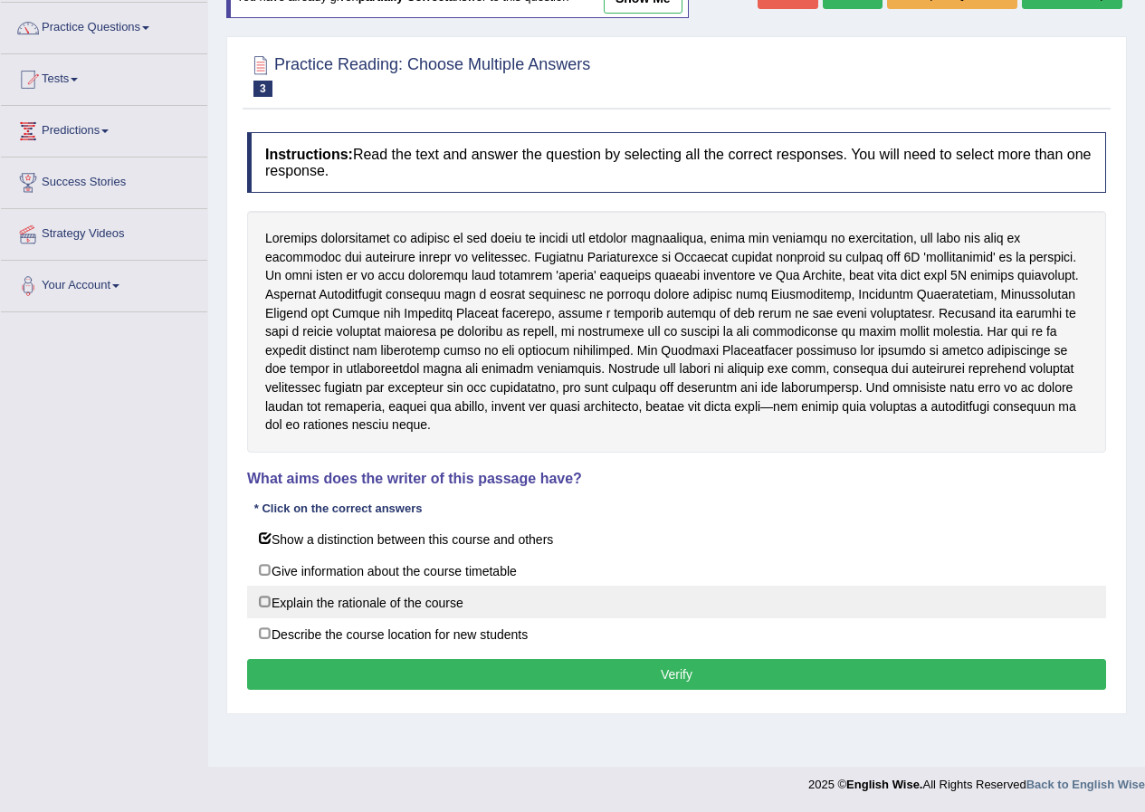
click at [264, 586] on label "Explain the rationale of the course" at bounding box center [676, 602] width 859 height 33
checkbox input "true"
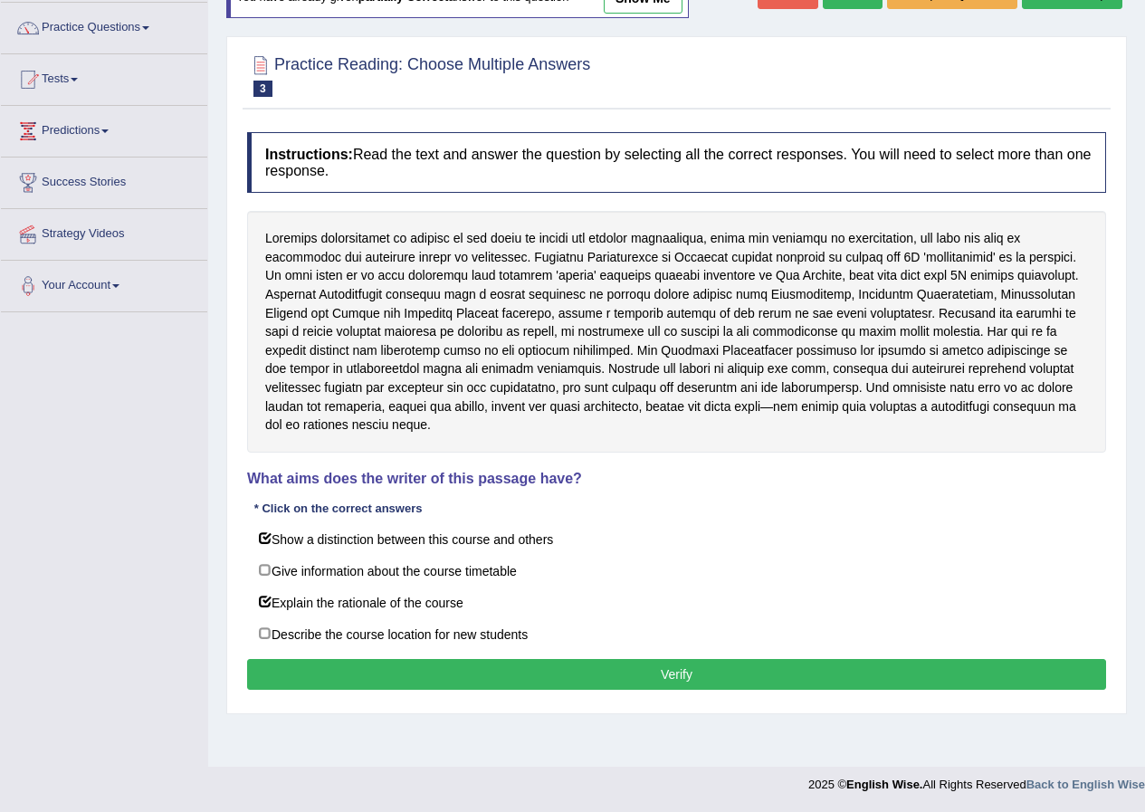
click at [374, 668] on button "Verify" at bounding box center [676, 674] width 859 height 31
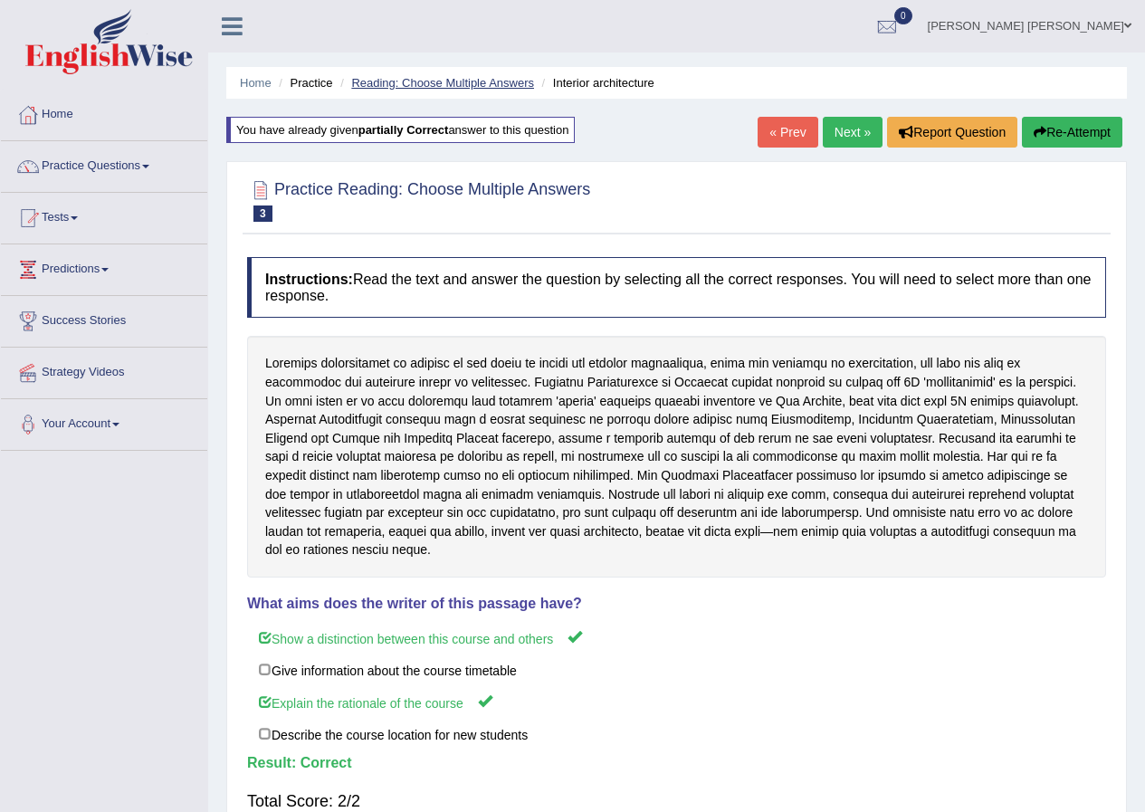
click at [484, 85] on link "Reading: Choose Multiple Answers" at bounding box center [442, 83] width 183 height 14
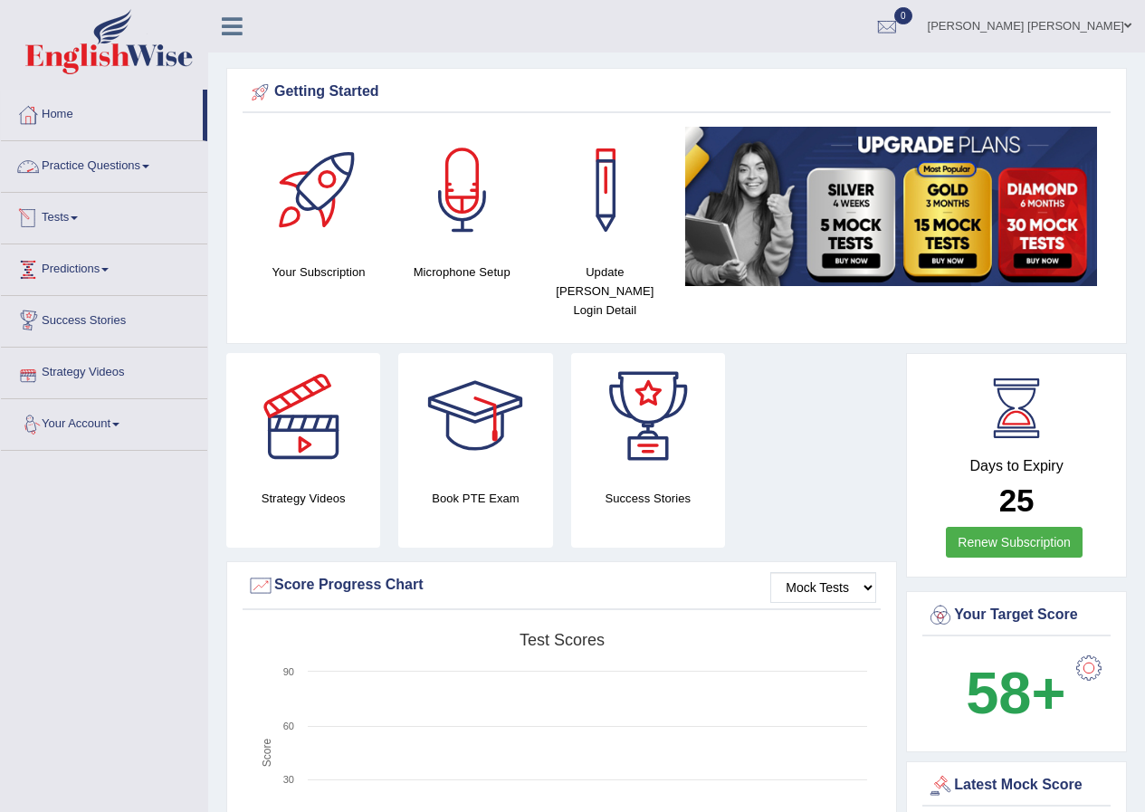
click at [67, 178] on link "Practice Questions" at bounding box center [104, 163] width 206 height 45
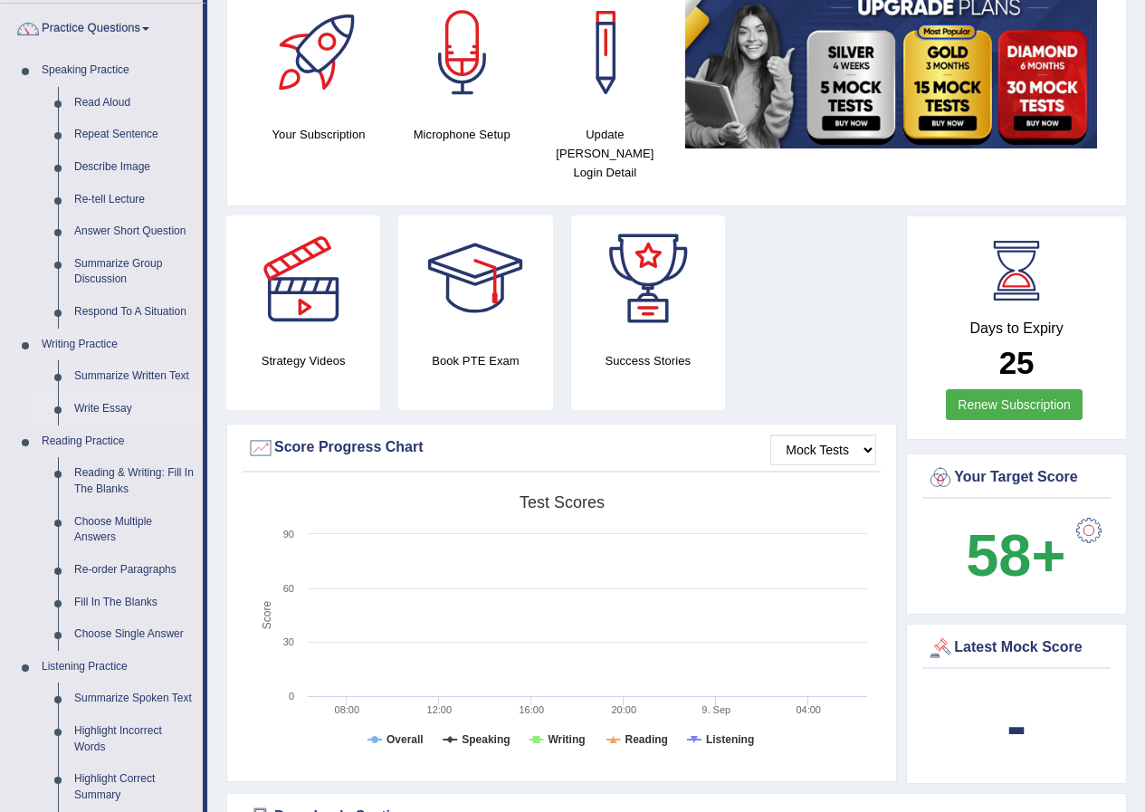
scroll to position [181, 0]
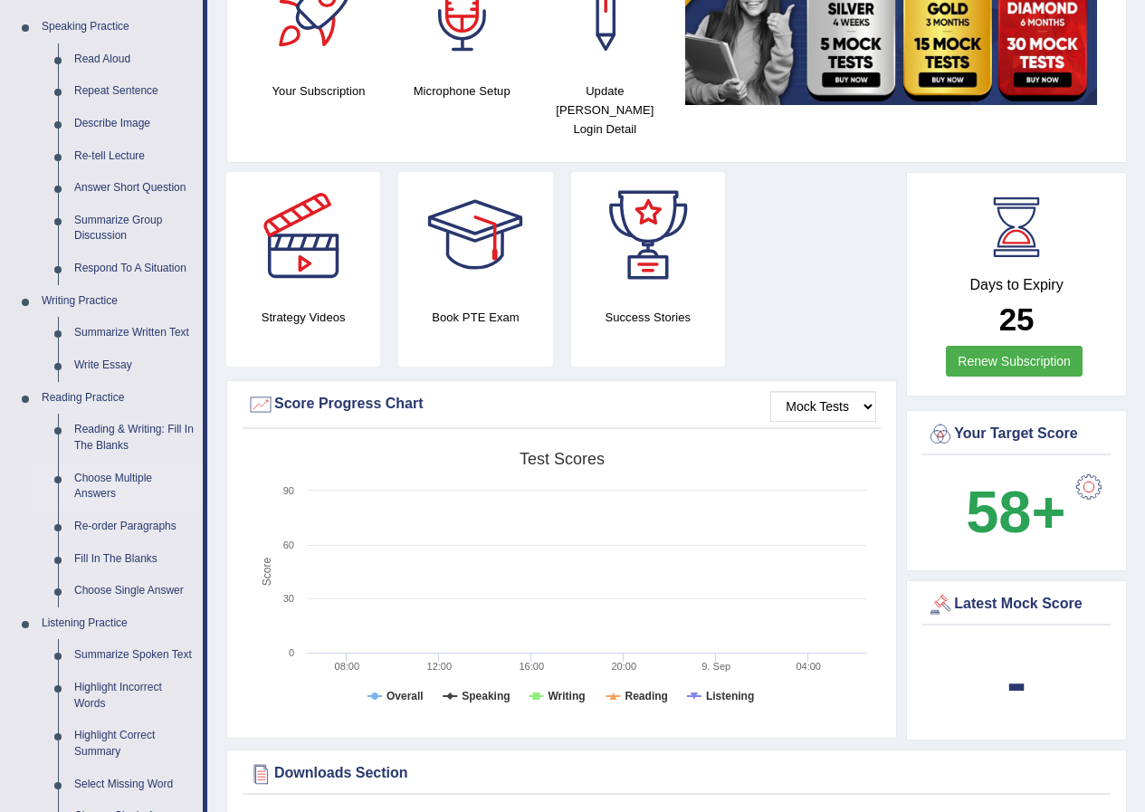
click at [111, 484] on link "Choose Multiple Answers" at bounding box center [134, 487] width 137 height 48
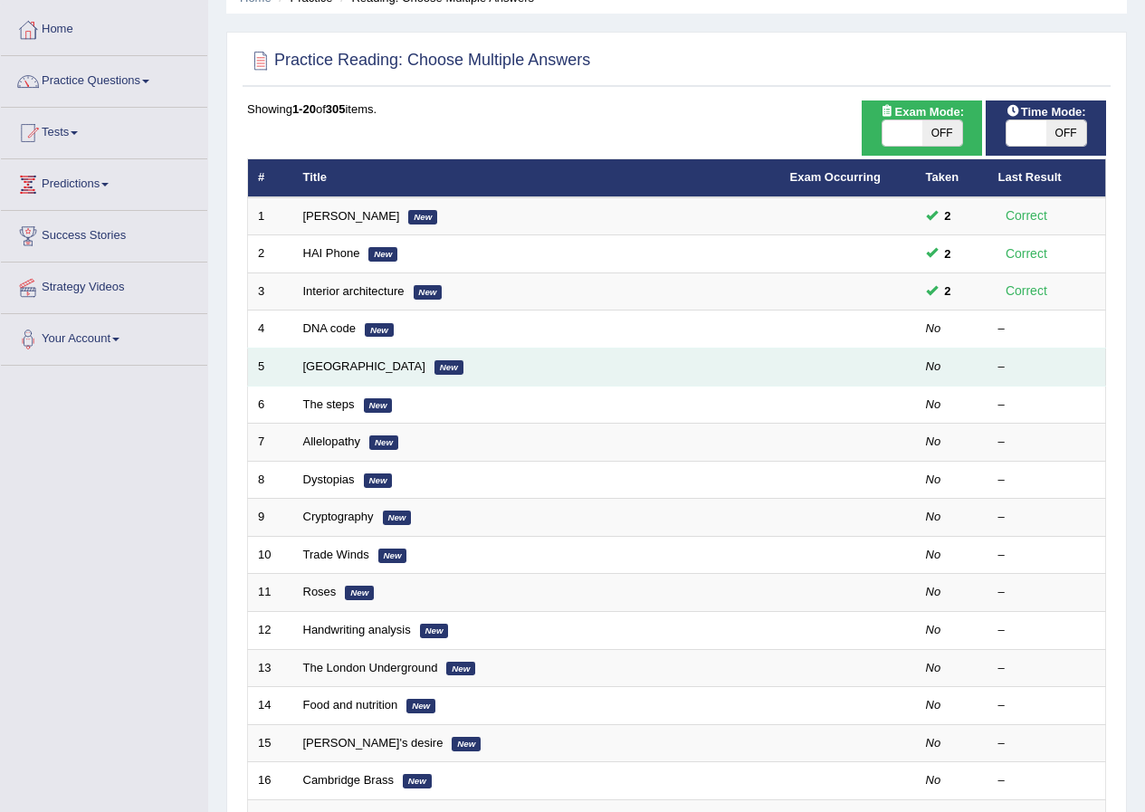
scroll to position [91, 0]
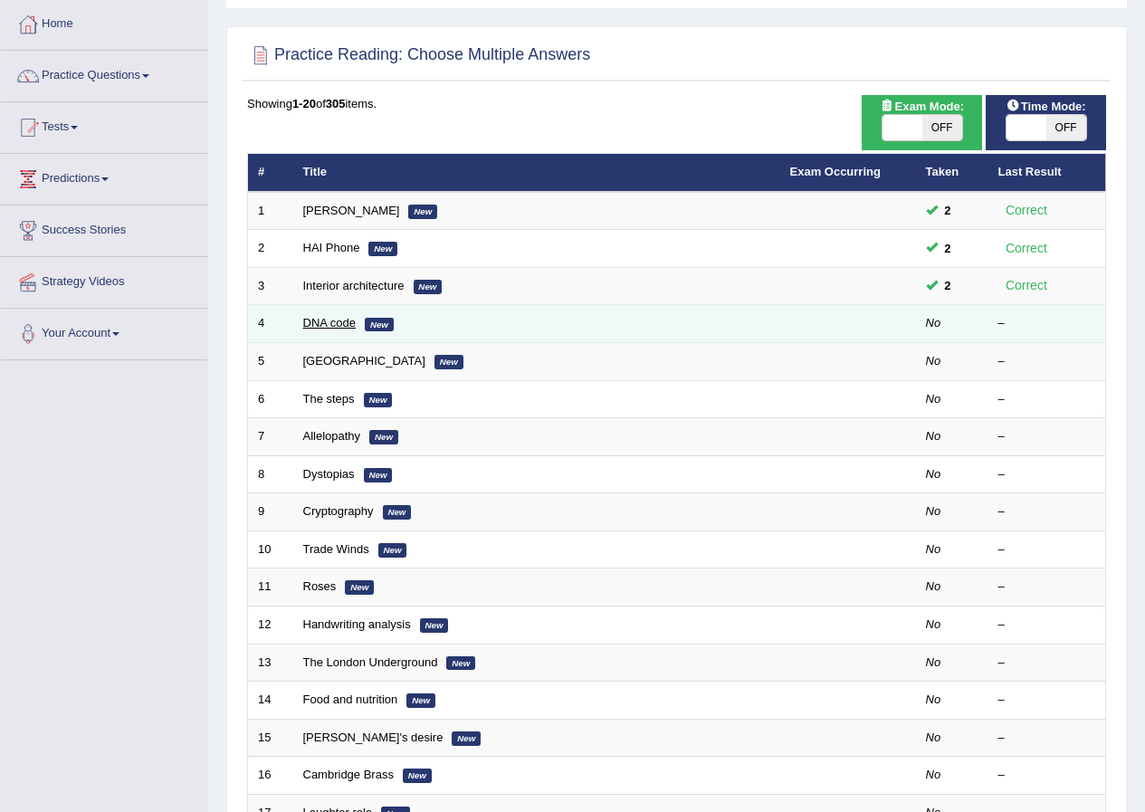
click at [326, 322] on link "DNA code" at bounding box center [329, 323] width 53 height 14
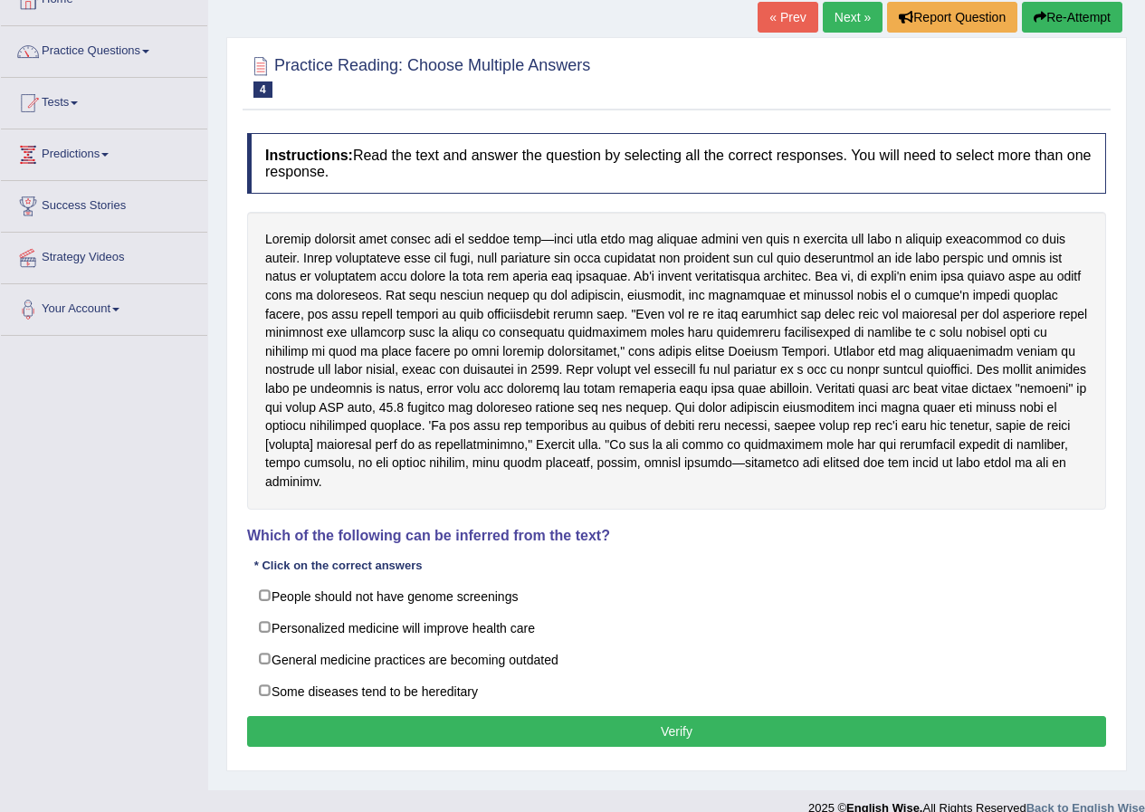
scroll to position [139, 0]
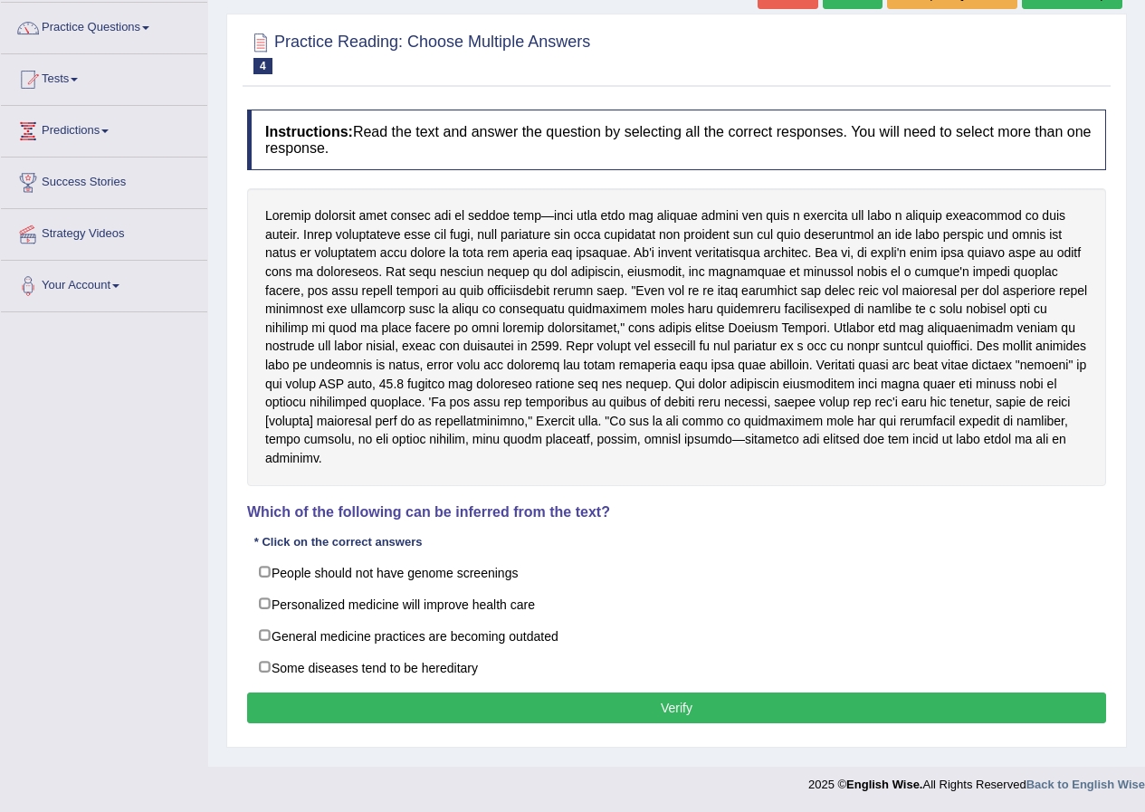
click at [554, 312] on div at bounding box center [676, 336] width 859 height 297
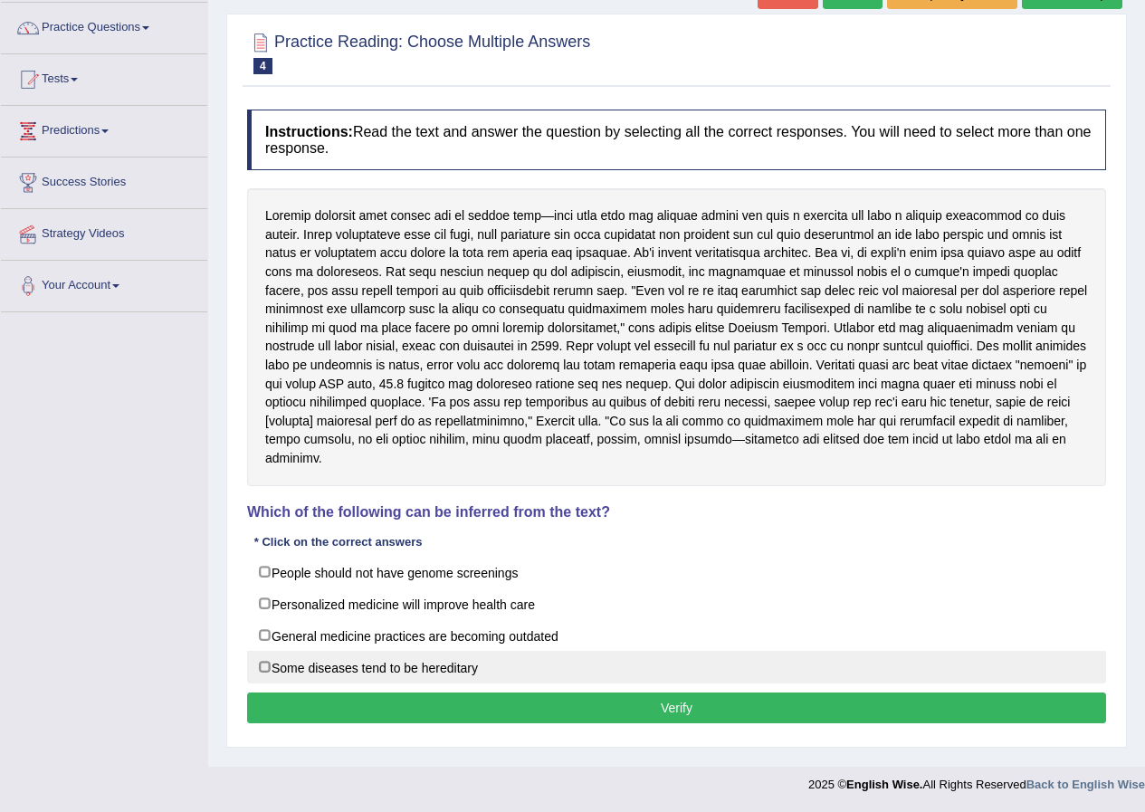
click at [254, 666] on label "Some diseases tend to be hereditary" at bounding box center [676, 667] width 859 height 33
checkbox input "true"
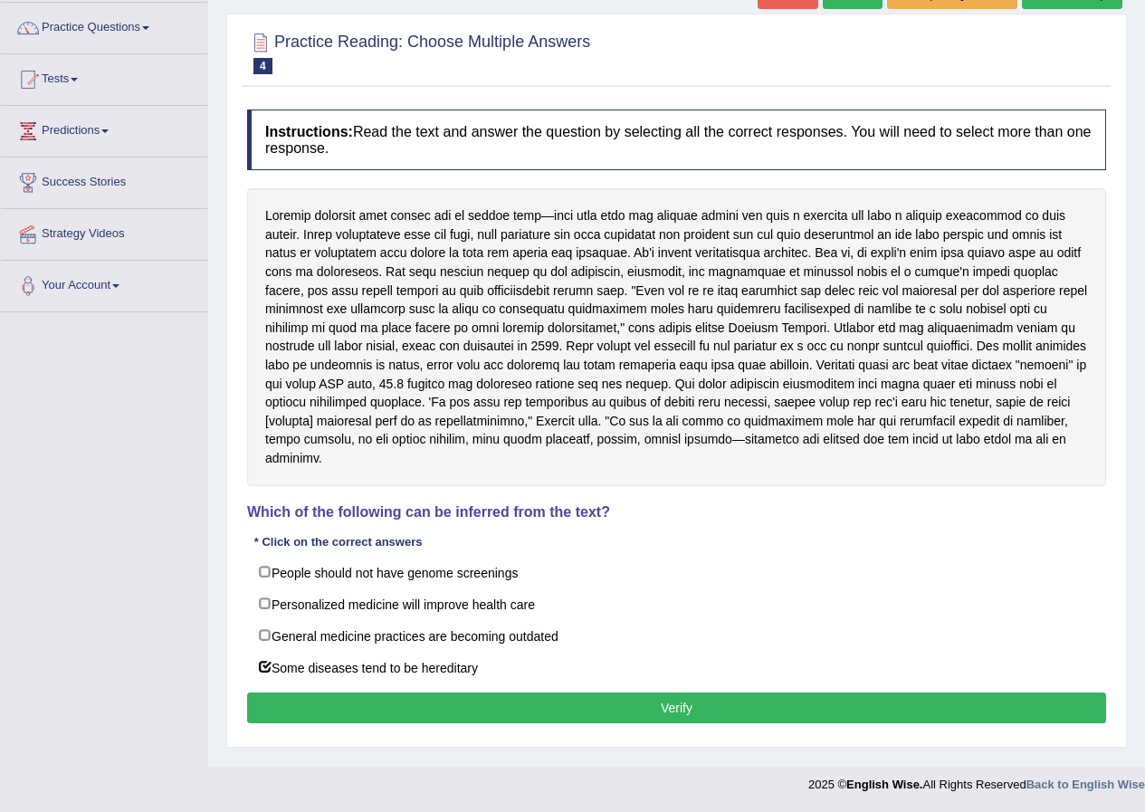
drag, startPoint x: 849, startPoint y: 363, endPoint x: 502, endPoint y: 388, distance: 348.6
click at [568, 388] on div at bounding box center [676, 336] width 859 height 297
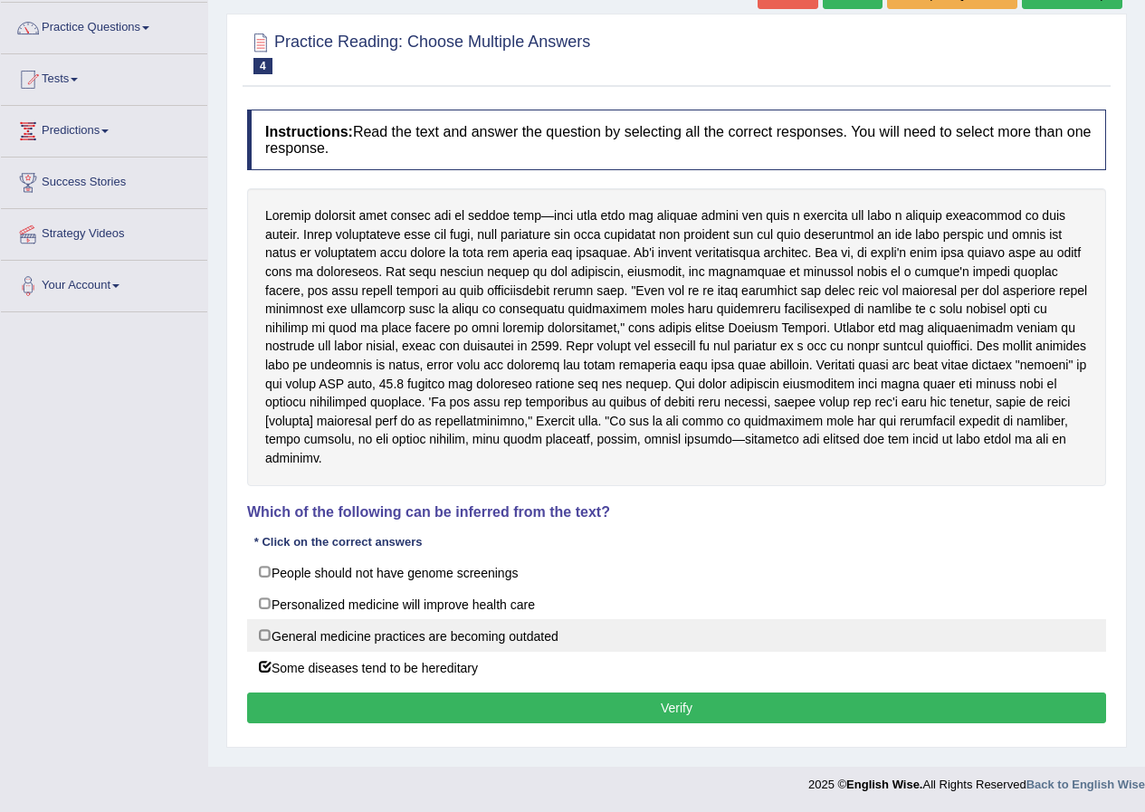
drag, startPoint x: 583, startPoint y: 632, endPoint x: 526, endPoint y: 645, distance: 58.4
click at [526, 645] on label "General medicine practices are becoming outdated" at bounding box center [676, 635] width 859 height 33
checkbox input "true"
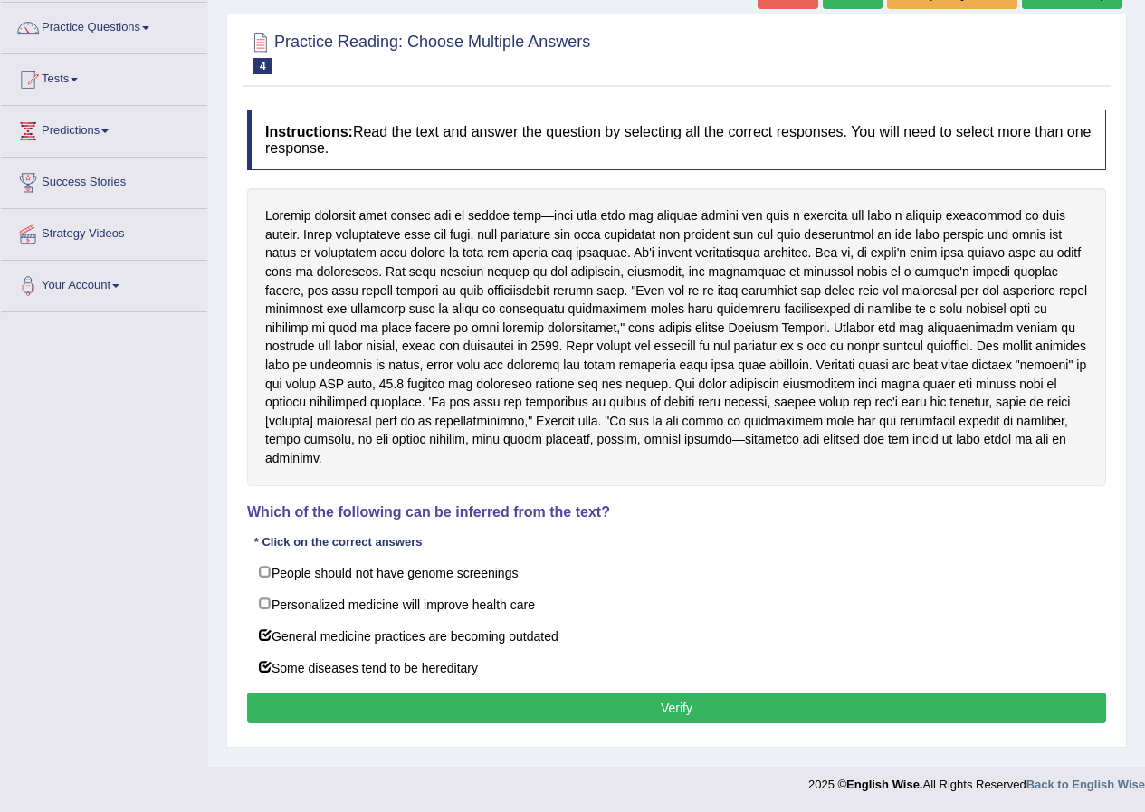
click at [443, 711] on button "Verify" at bounding box center [676, 708] width 859 height 31
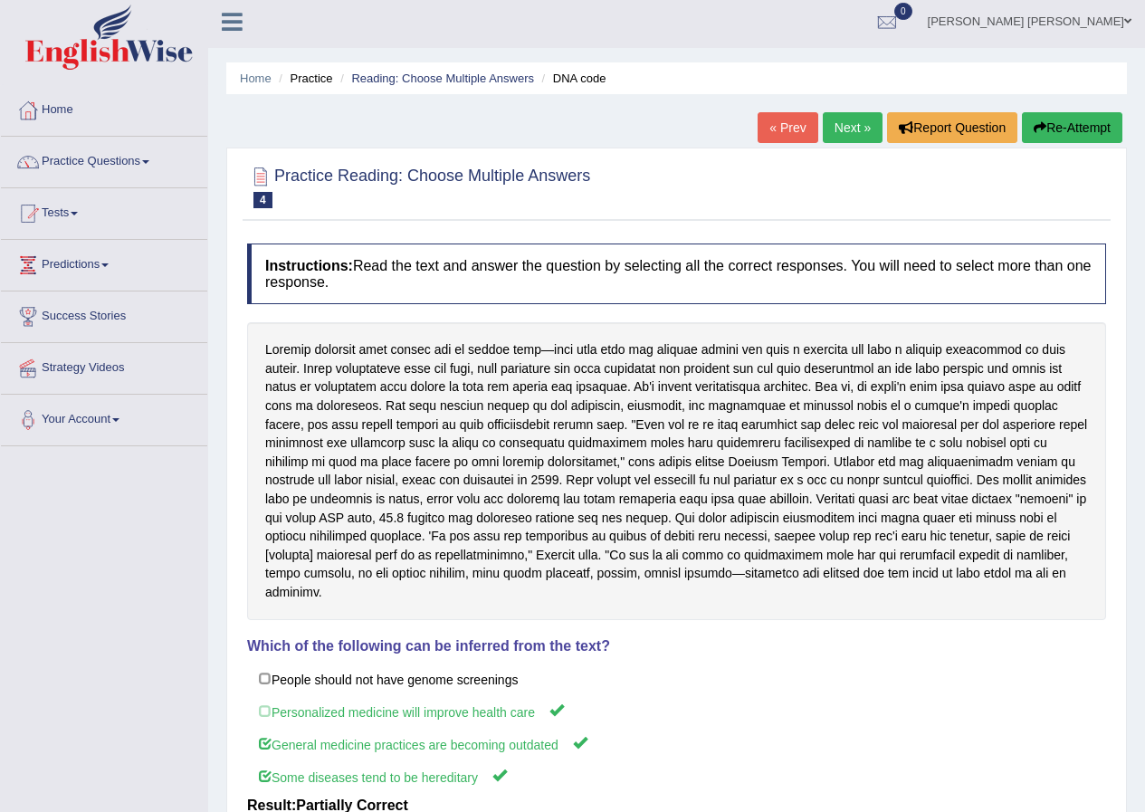
scroll to position [0, 0]
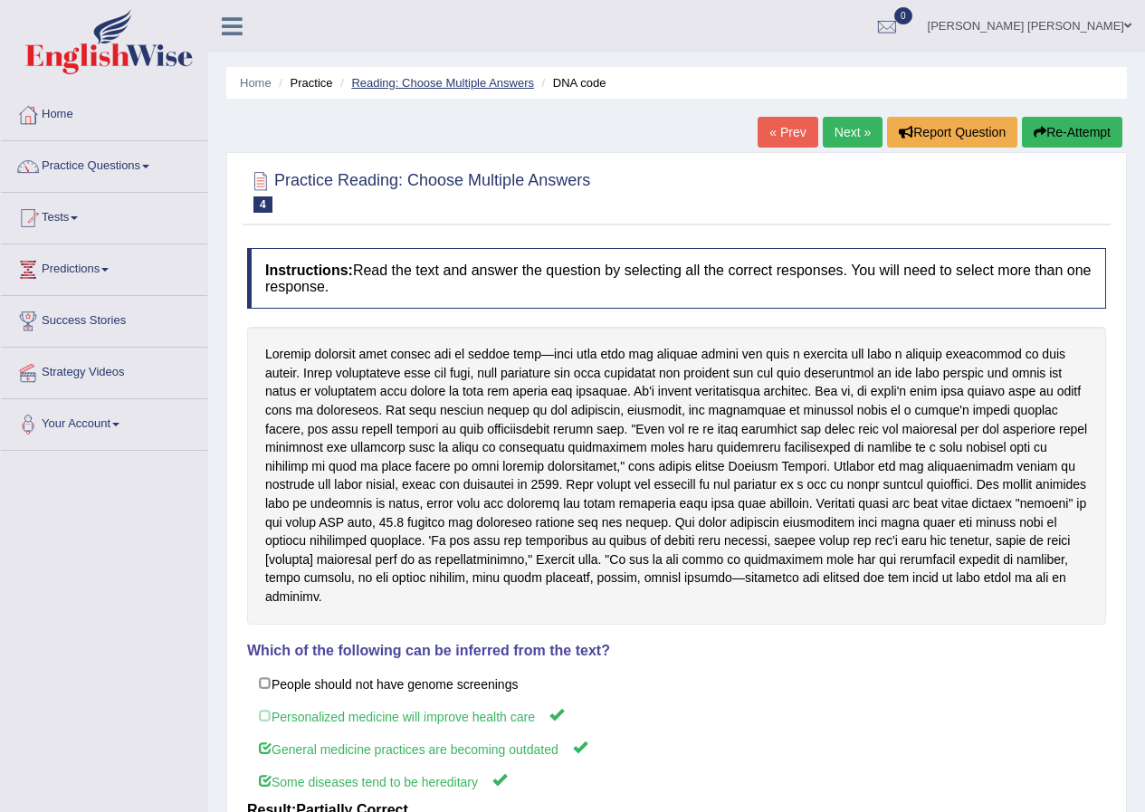
click at [492, 83] on link "Reading: Choose Multiple Answers" at bounding box center [442, 83] width 183 height 14
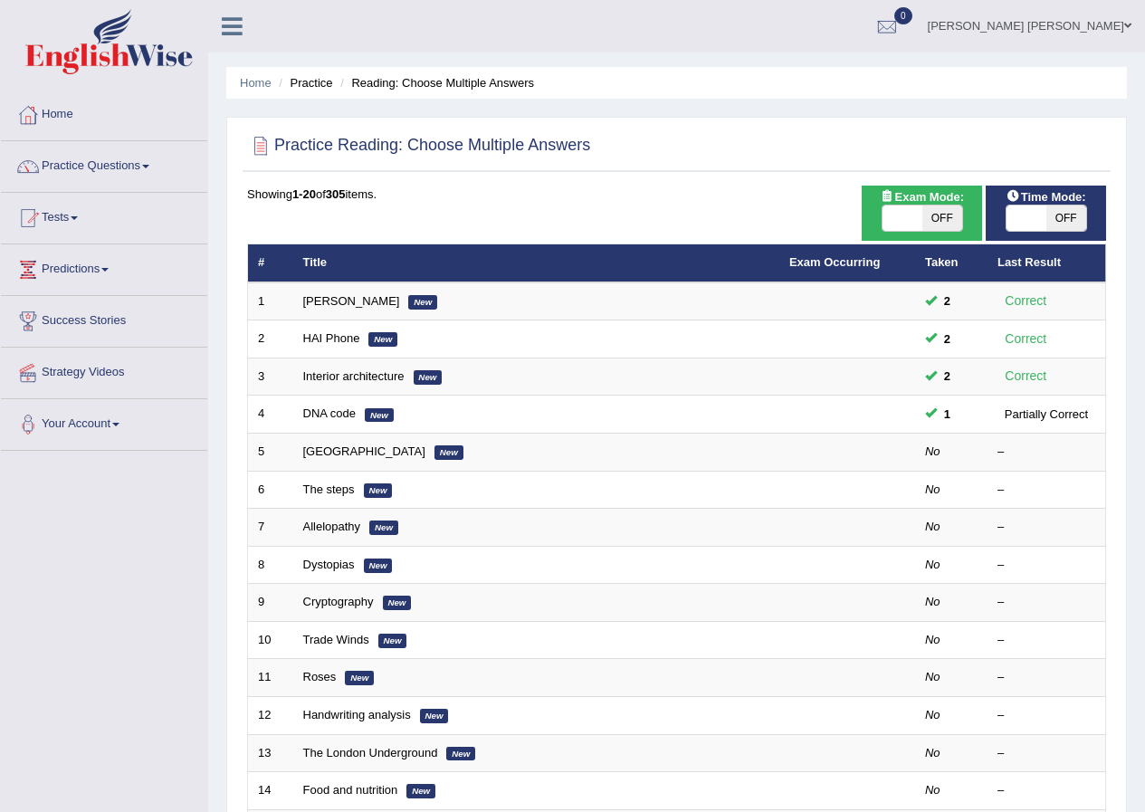
click at [328, 412] on link "DNA code" at bounding box center [329, 414] width 53 height 14
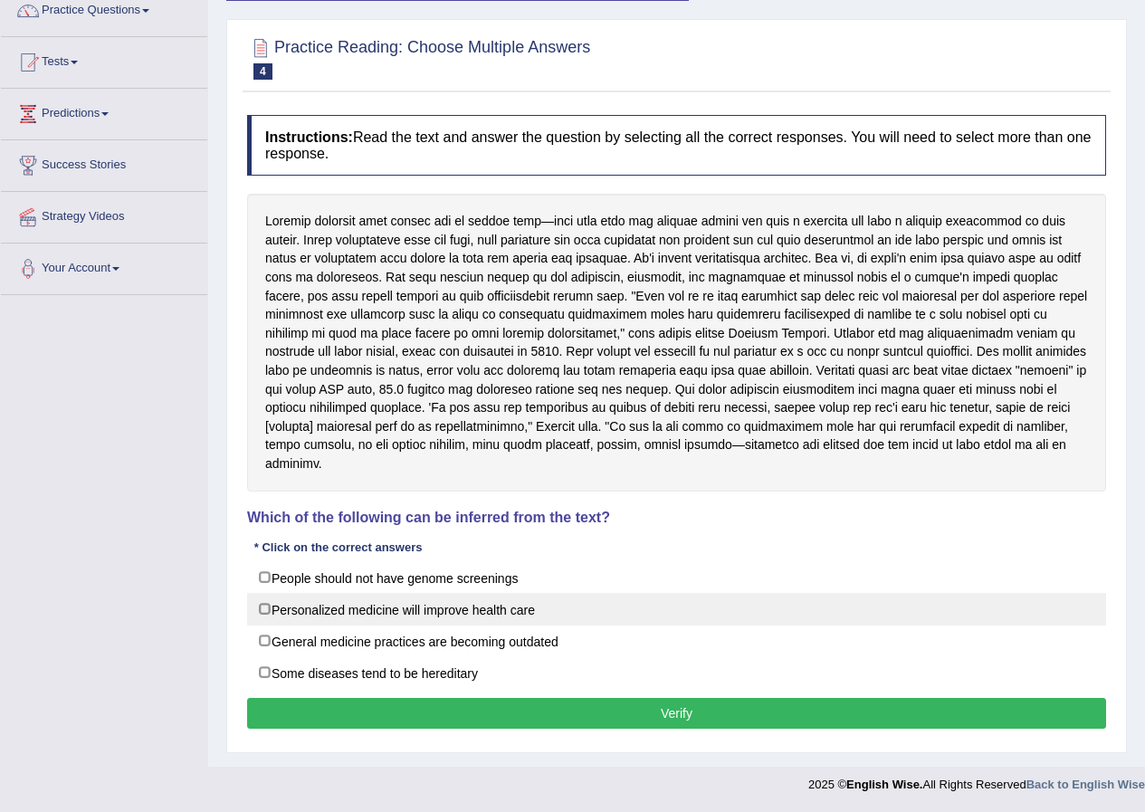
click at [262, 608] on label "Personalized medicine will improve health care" at bounding box center [676, 609] width 859 height 33
checkbox input "true"
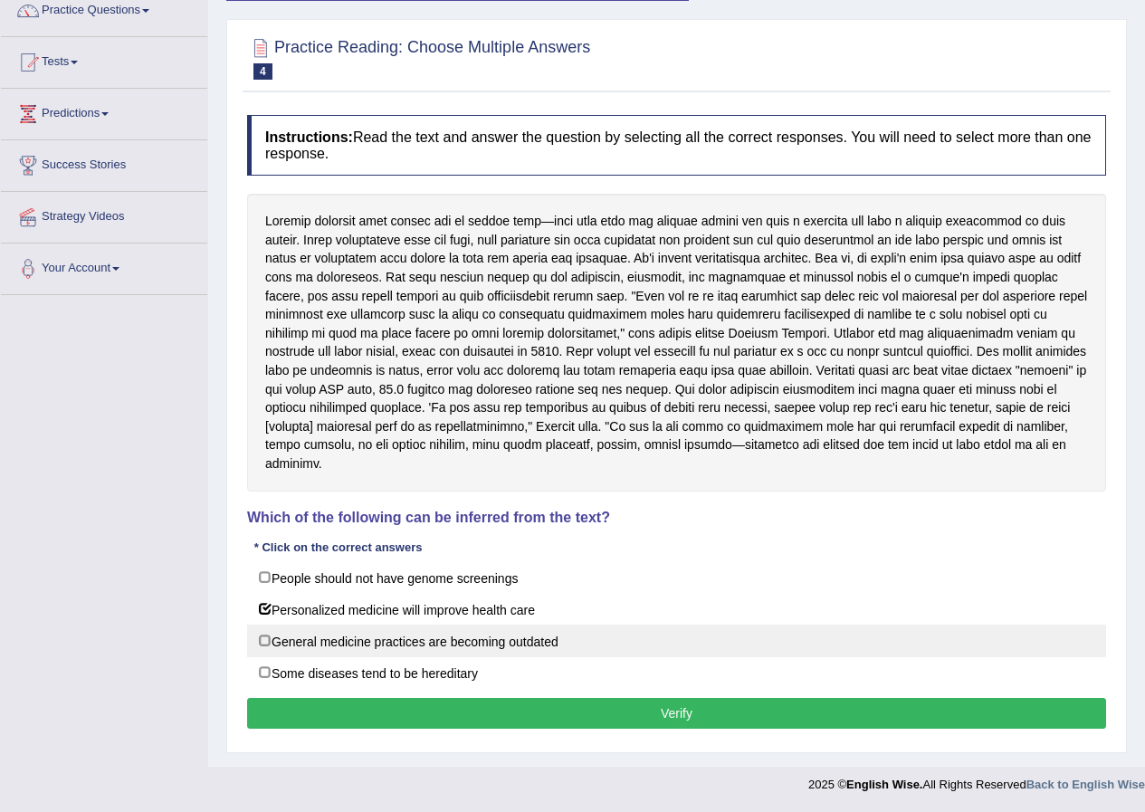
click at [259, 646] on label "General medicine practices are becoming outdated" at bounding box center [676, 641] width 859 height 33
checkbox input "true"
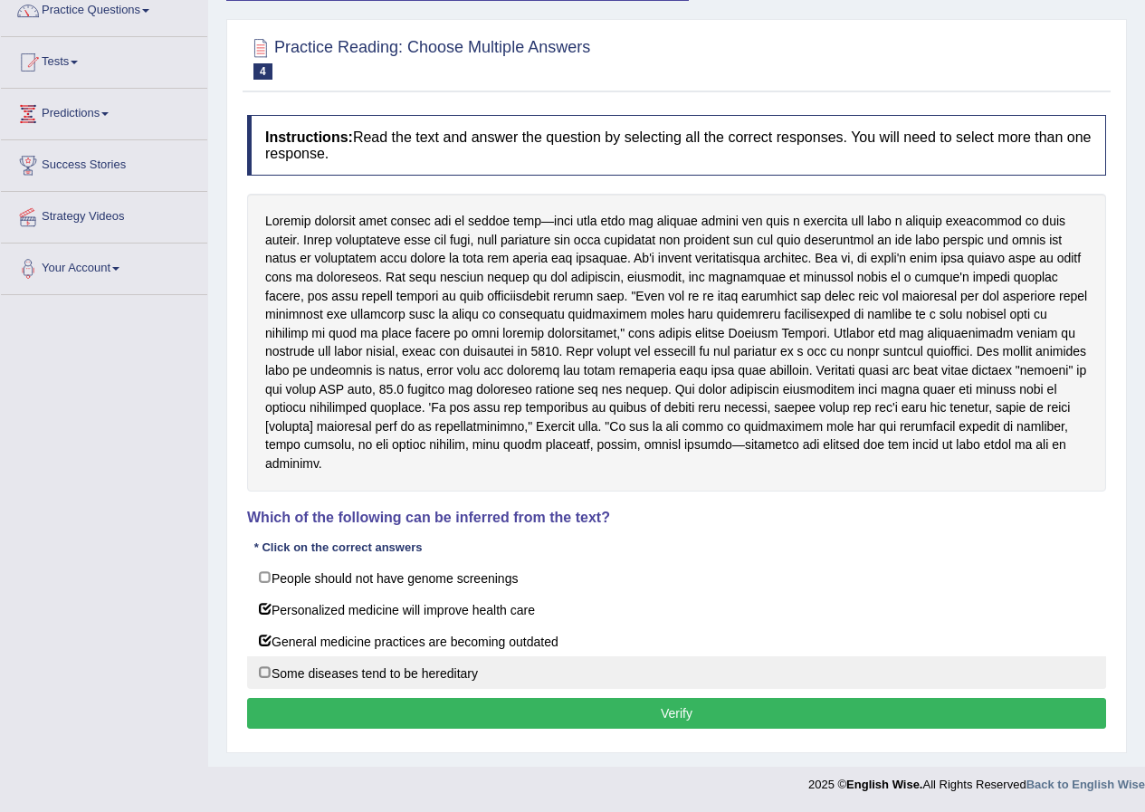
click at [264, 675] on label "Some diseases tend to be hereditary" at bounding box center [676, 672] width 859 height 33
checkbox input "true"
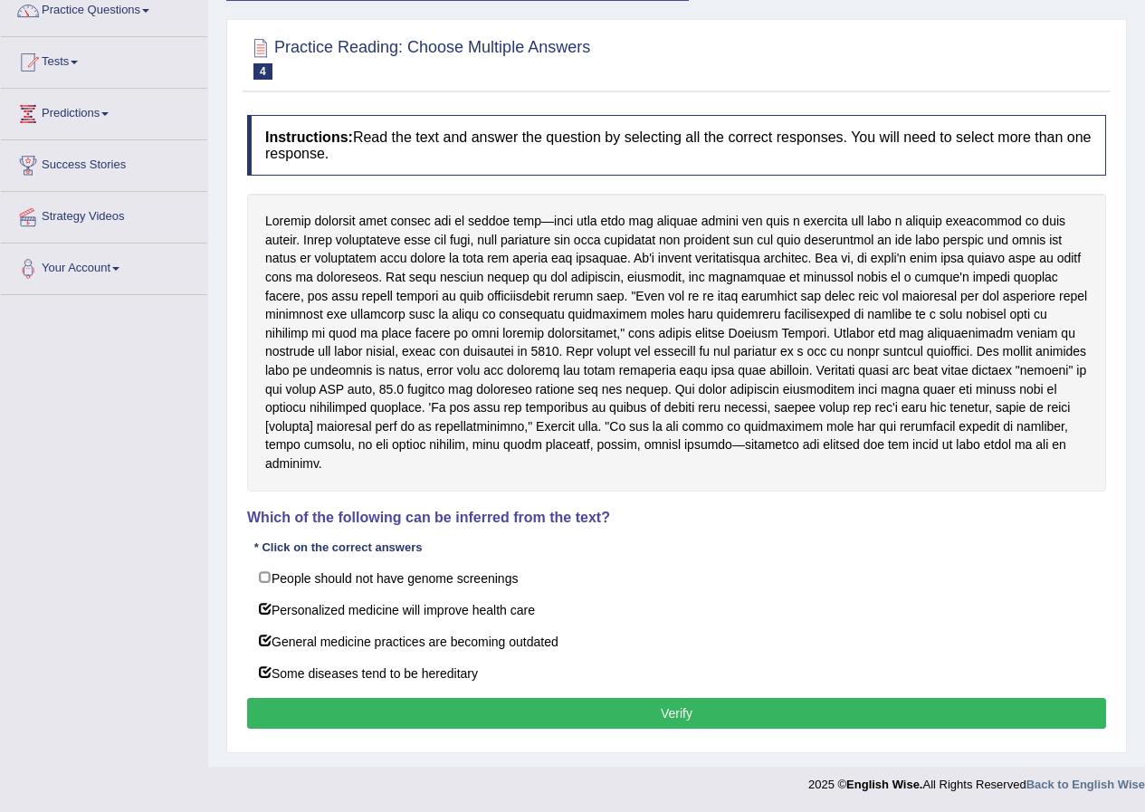
click at [432, 695] on div "Instructions: Read the text and answer the question by selecting all the correc…" at bounding box center [677, 424] width 868 height 637
click at [448, 710] on button "Verify" at bounding box center [676, 713] width 859 height 31
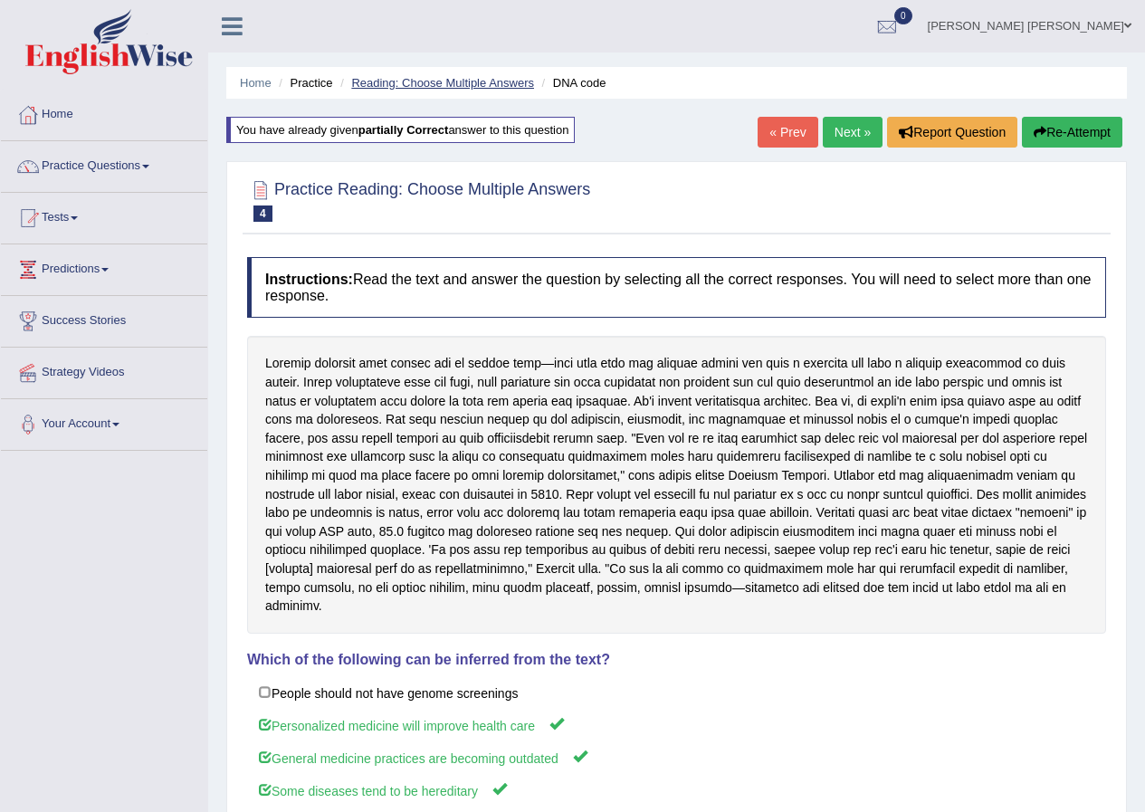
click at [484, 88] on link "Reading: Choose Multiple Answers" at bounding box center [442, 83] width 183 height 14
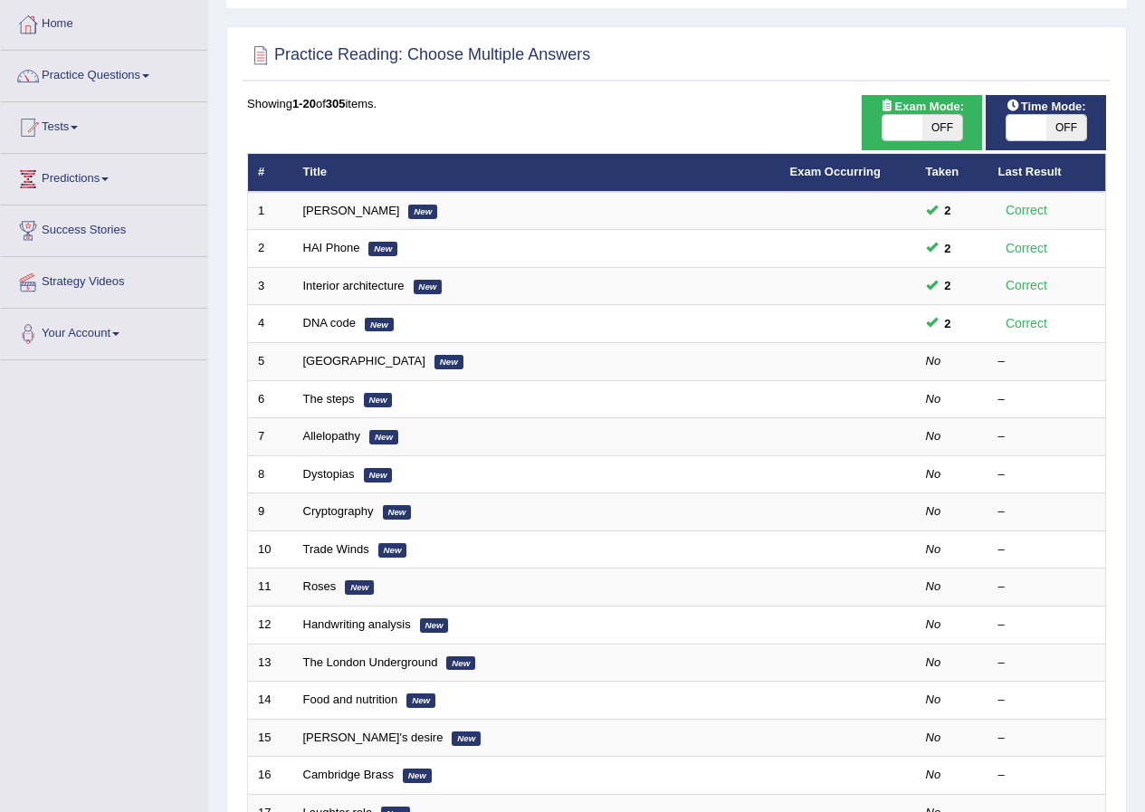
scroll to position [91, 0]
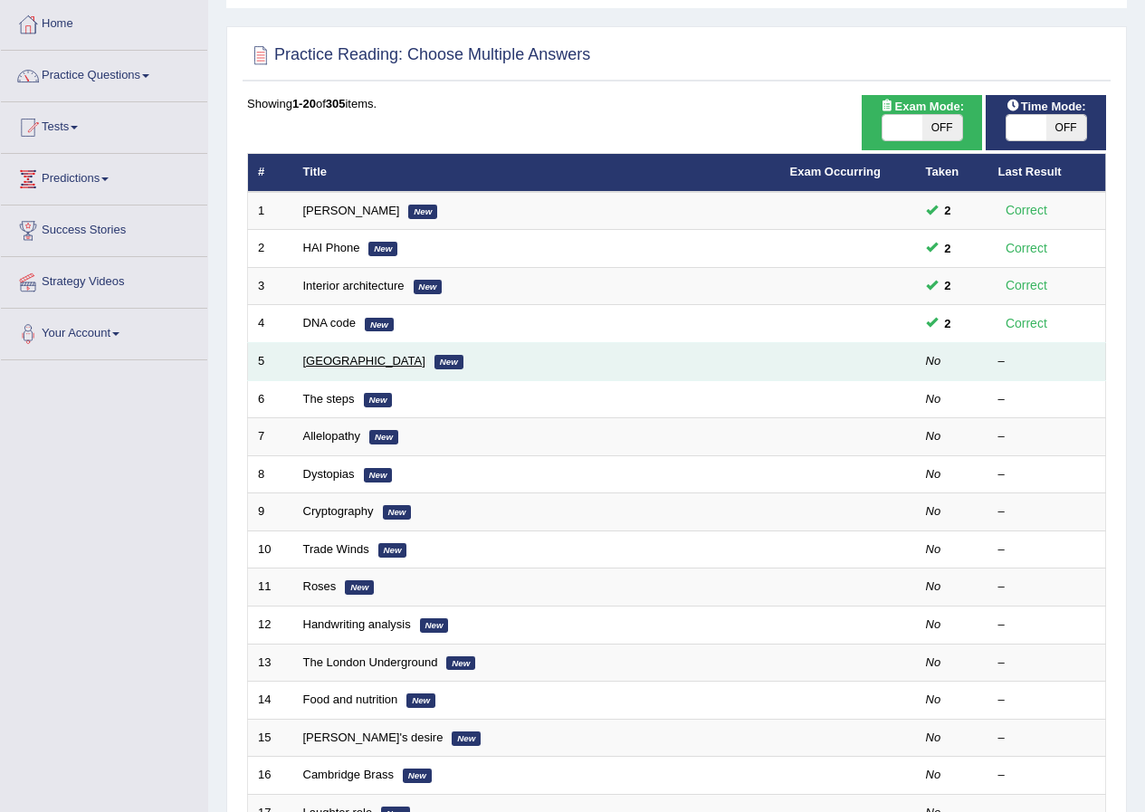
click at [306, 359] on link "[GEOGRAPHIC_DATA]" at bounding box center [364, 361] width 122 height 14
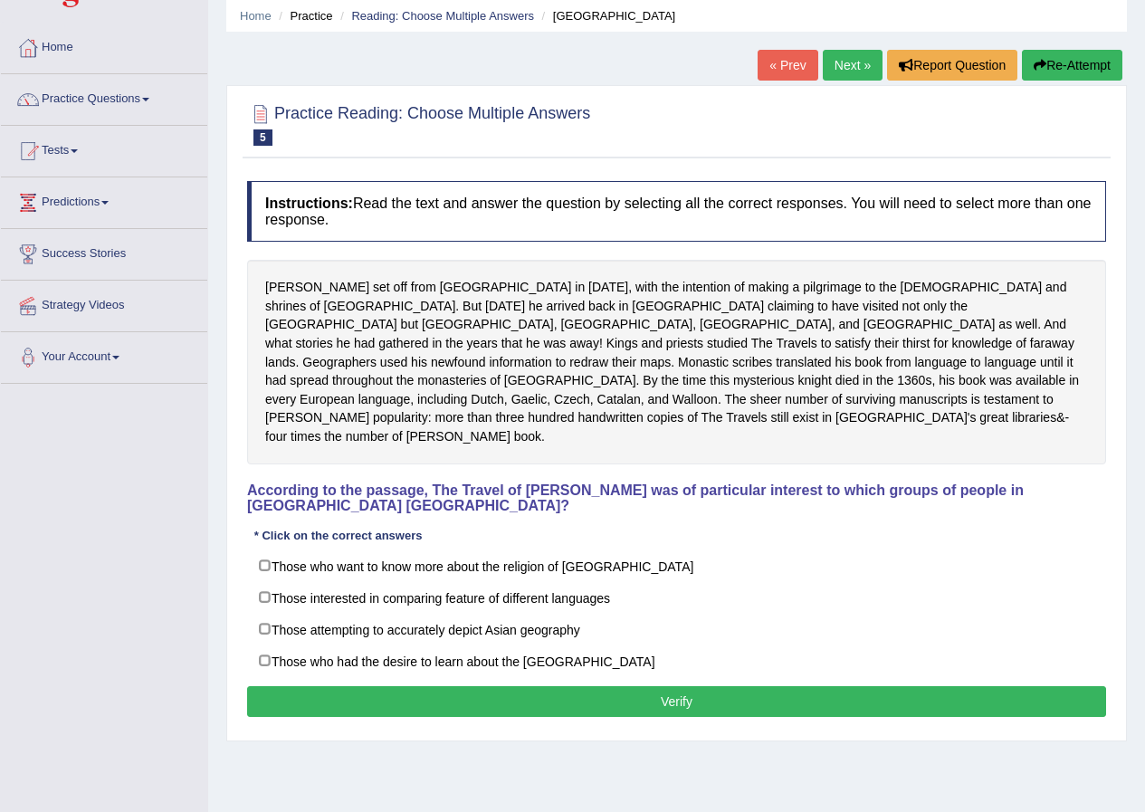
scroll to position [139, 0]
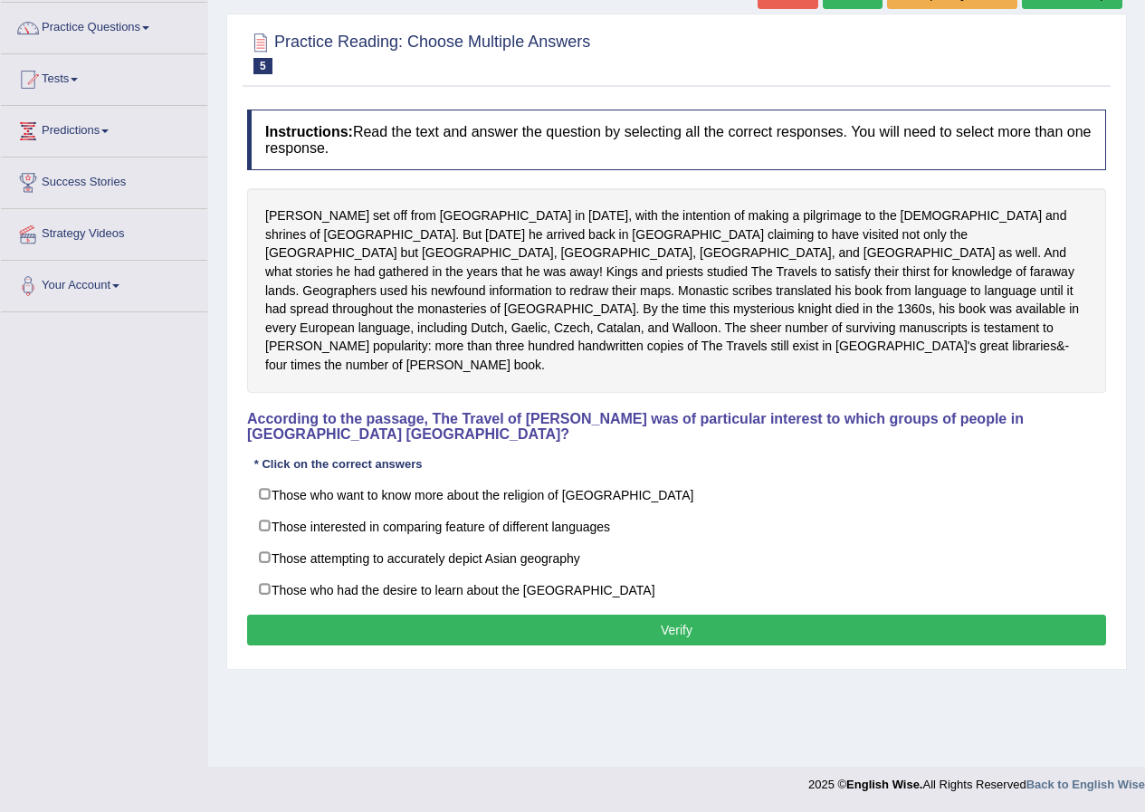
click at [126, 438] on div "Toggle navigation Home Practice Questions Speaking Practice Read Aloud Repeat S…" at bounding box center [572, 332] width 1145 height 942
drag, startPoint x: 275, startPoint y: 209, endPoint x: 319, endPoint y: 222, distance: 45.3
click at [319, 222] on div "[PERSON_NAME] set off from [GEOGRAPHIC_DATA] in [DATE], with the intention of m…" at bounding box center [676, 290] width 859 height 204
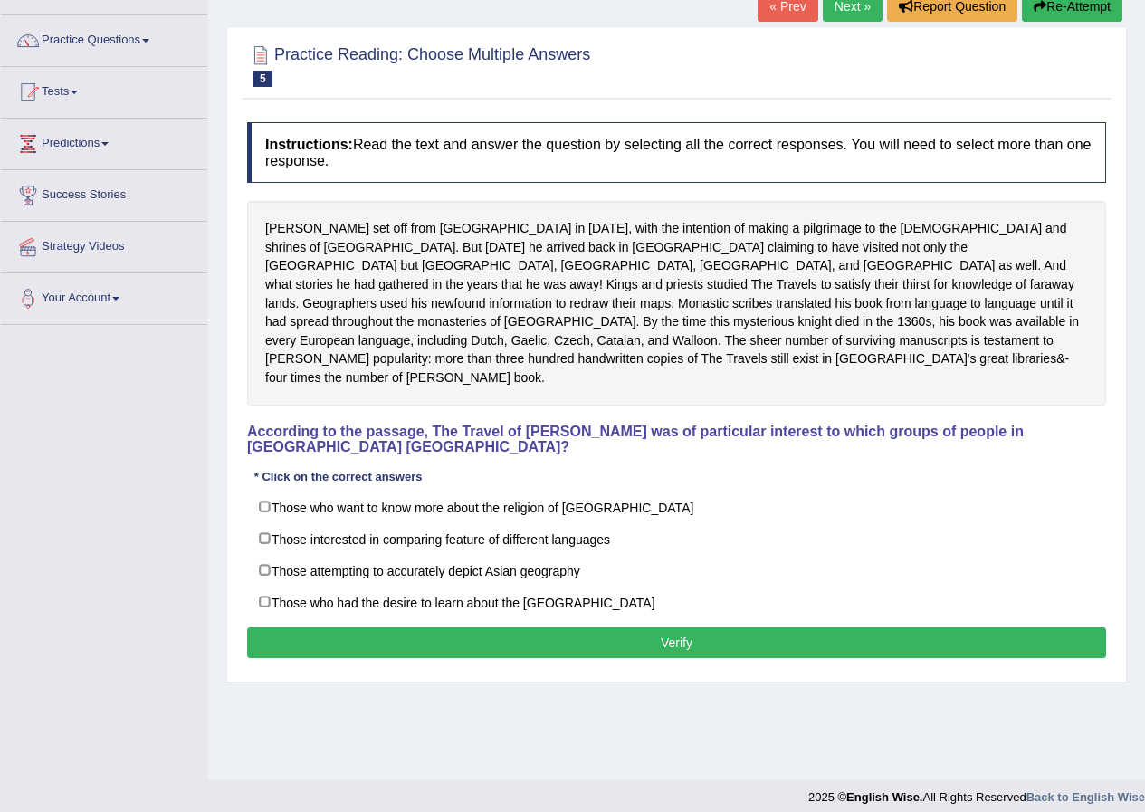
scroll to position [0, 0]
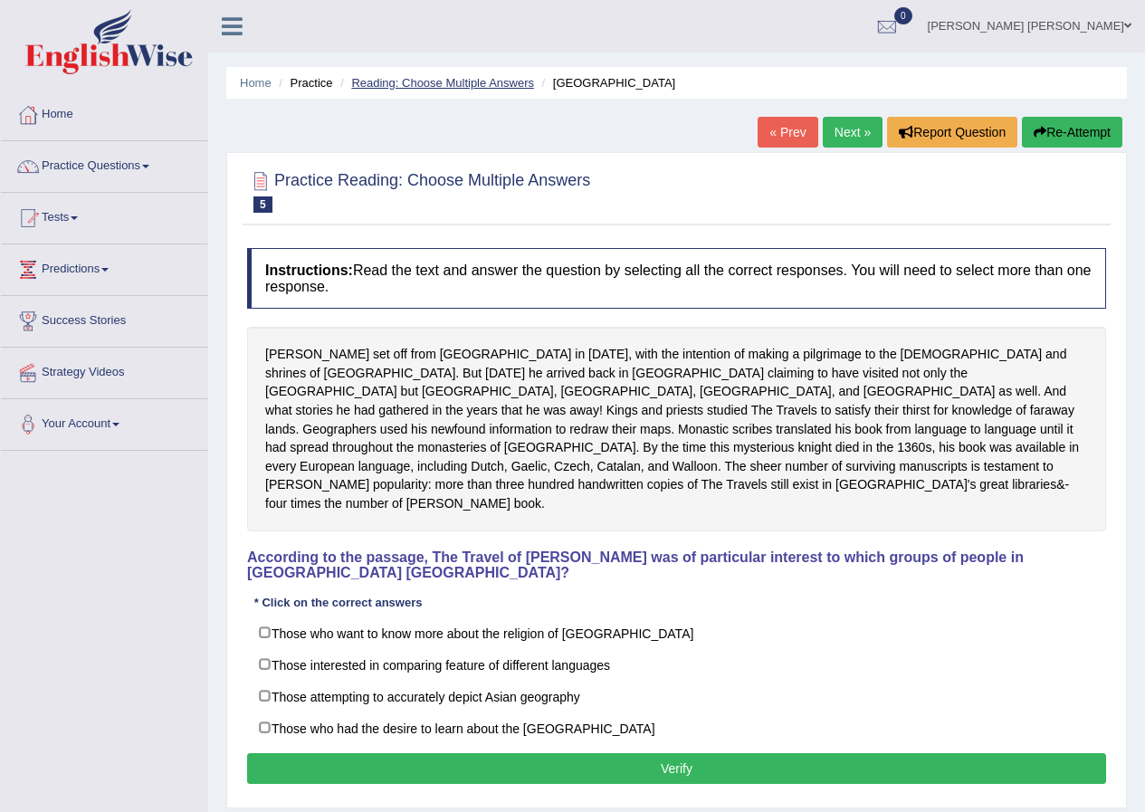
click at [456, 76] on link "Reading: Choose Multiple Answers" at bounding box center [442, 83] width 183 height 14
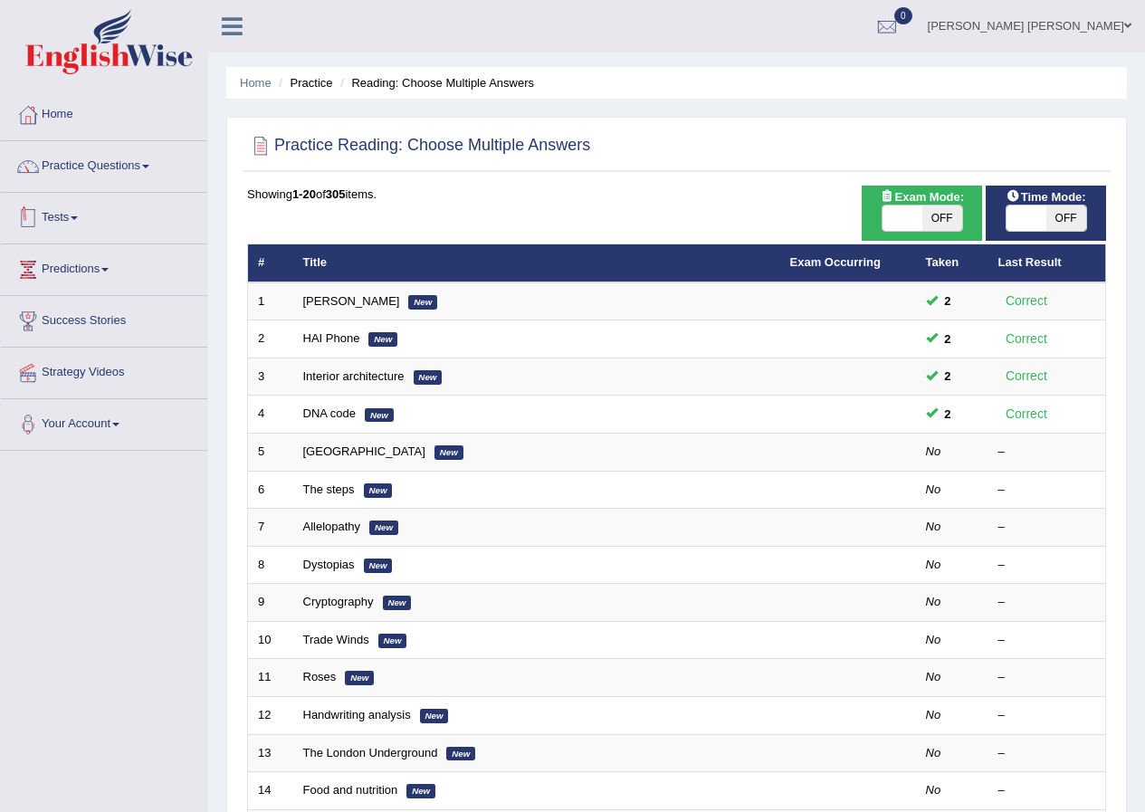
click at [75, 210] on link "Tests" at bounding box center [104, 215] width 206 height 45
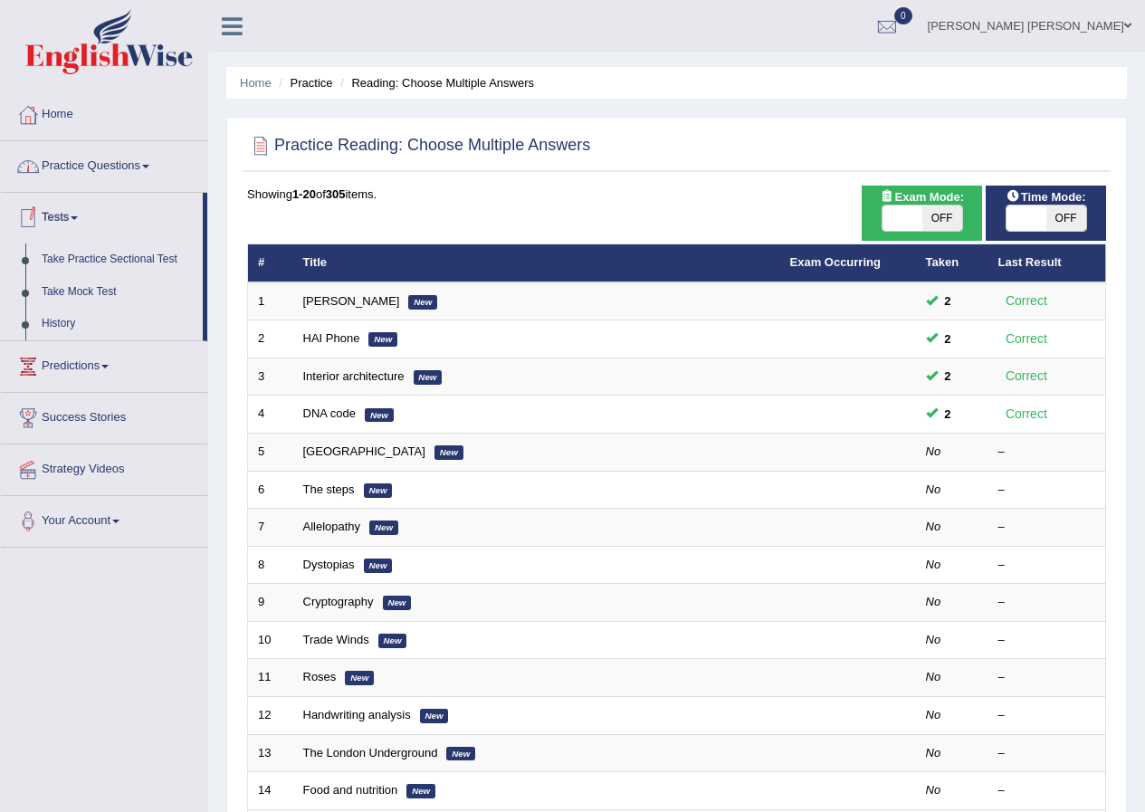
click at [94, 163] on link "Practice Questions" at bounding box center [104, 163] width 206 height 45
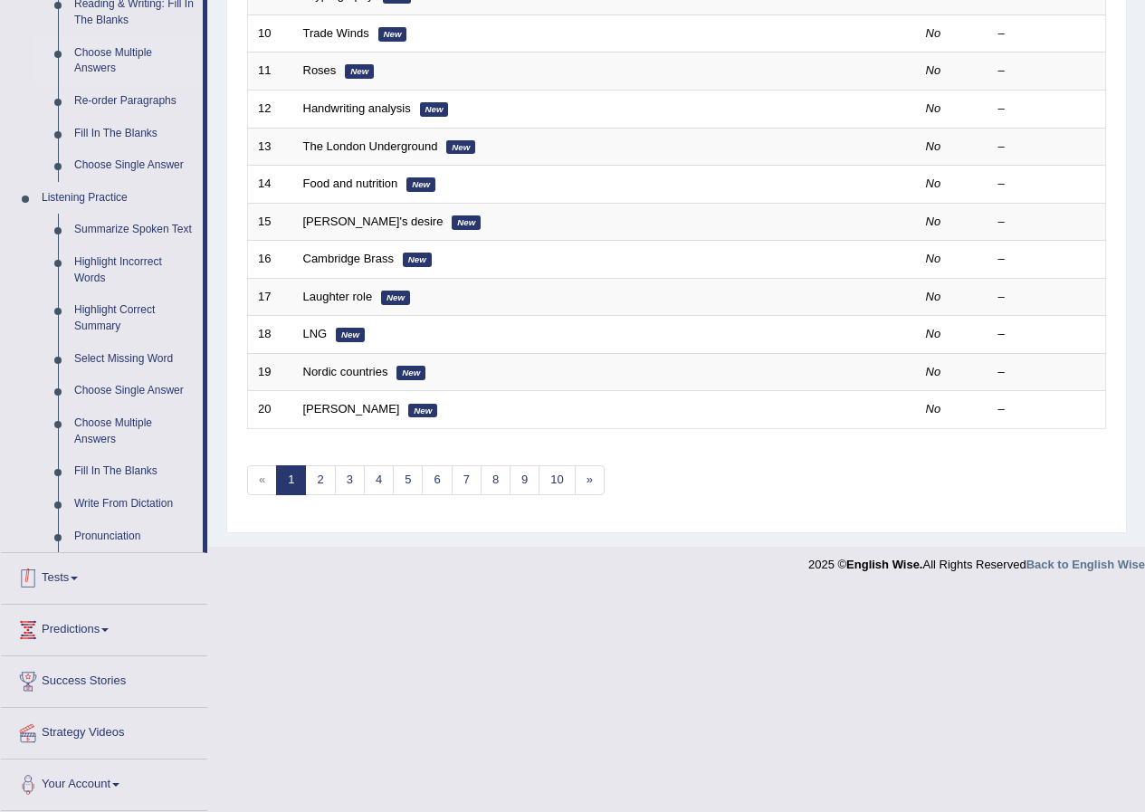
click at [75, 578] on link "Tests" at bounding box center [104, 575] width 206 height 45
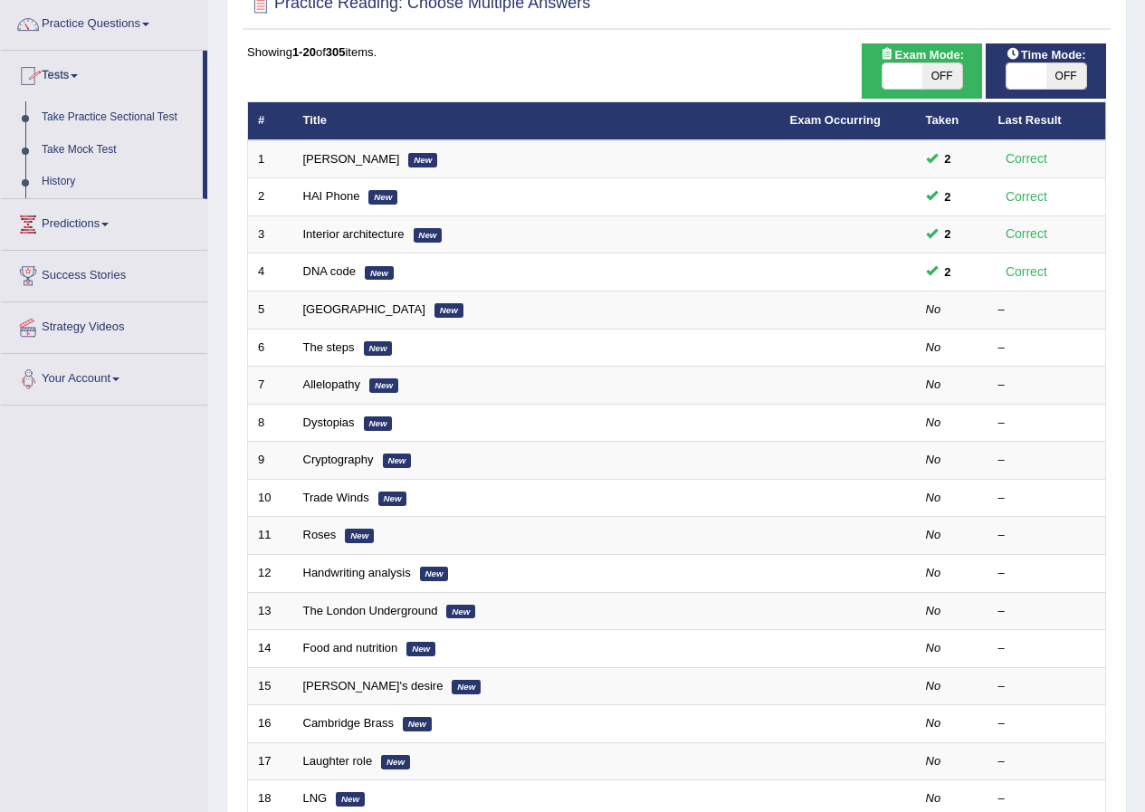
scroll to position [39, 0]
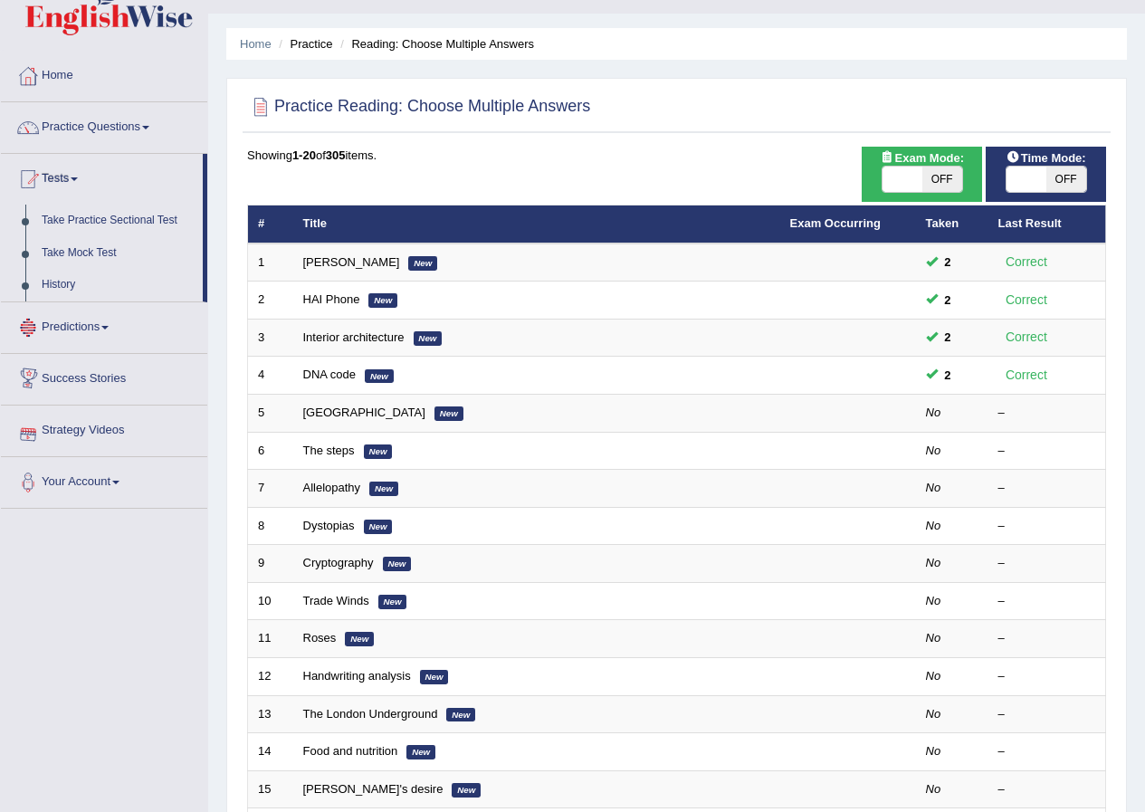
click at [108, 334] on link "Predictions" at bounding box center [104, 324] width 206 height 45
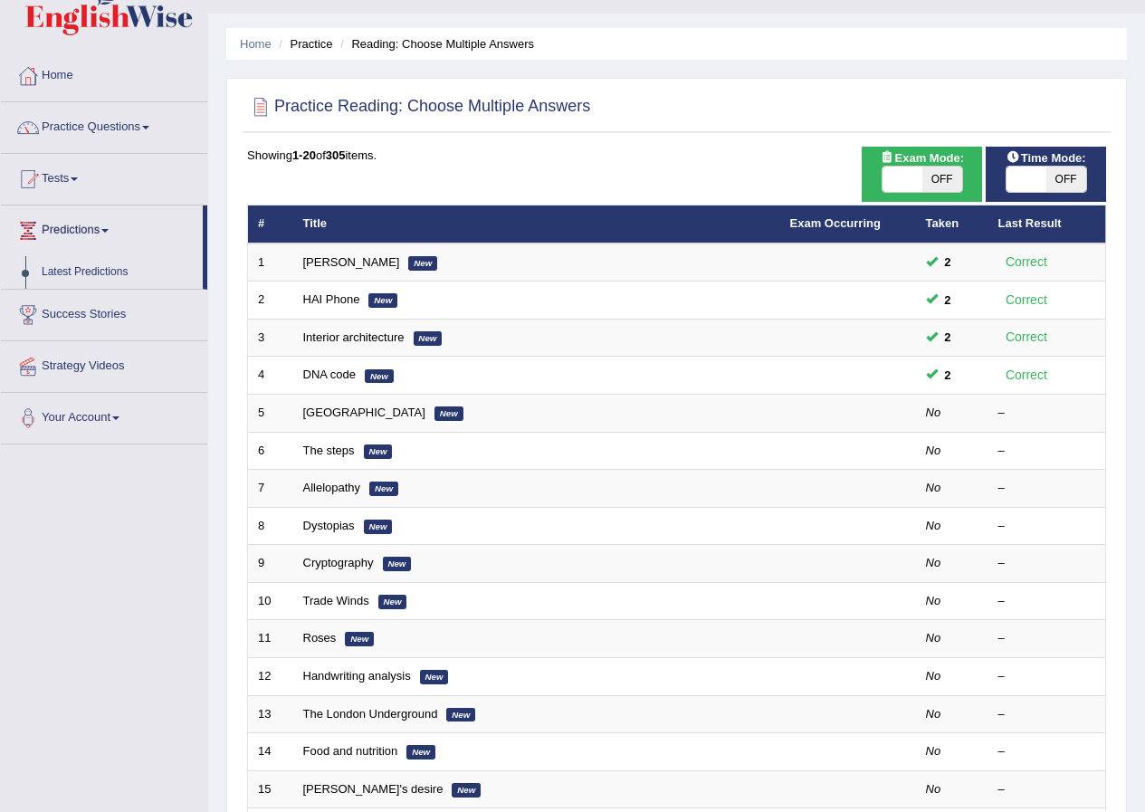
click at [101, 318] on link "Success Stories" at bounding box center [104, 312] width 206 height 45
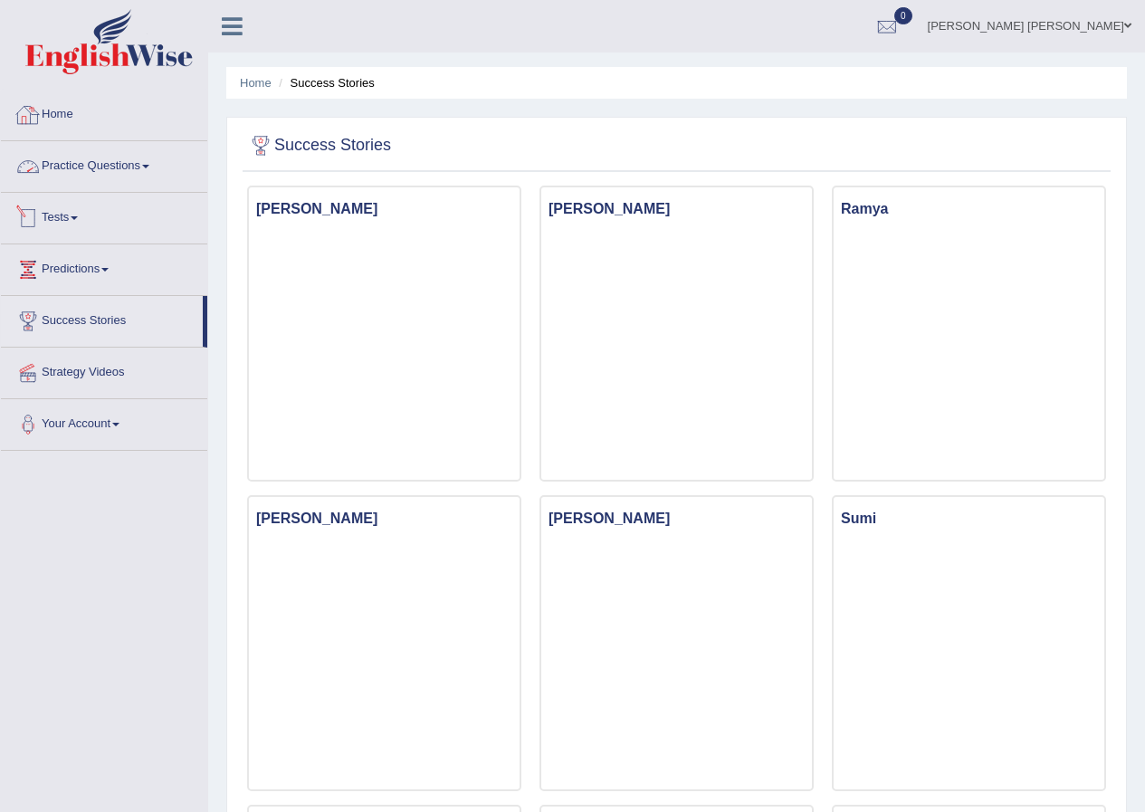
click at [76, 114] on link "Home" at bounding box center [104, 112] width 206 height 45
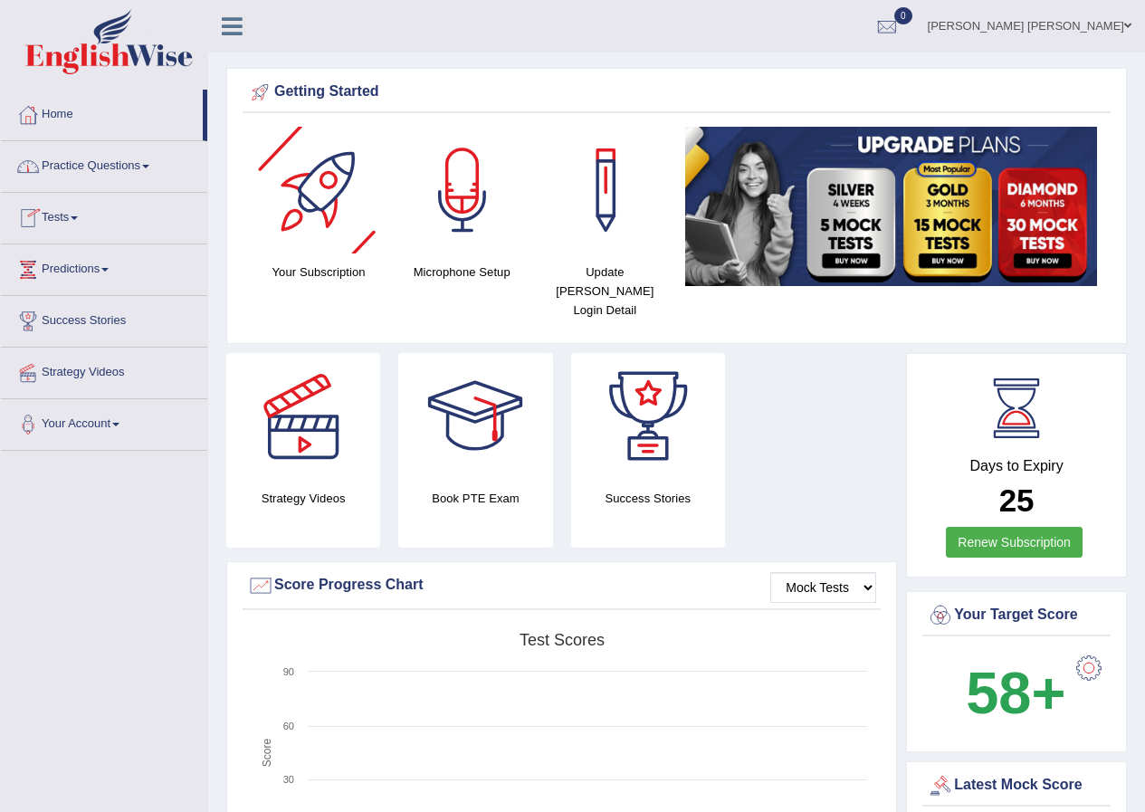
click at [80, 110] on link "Home" at bounding box center [102, 112] width 202 height 45
click at [69, 163] on link "Practice Questions" at bounding box center [104, 163] width 206 height 45
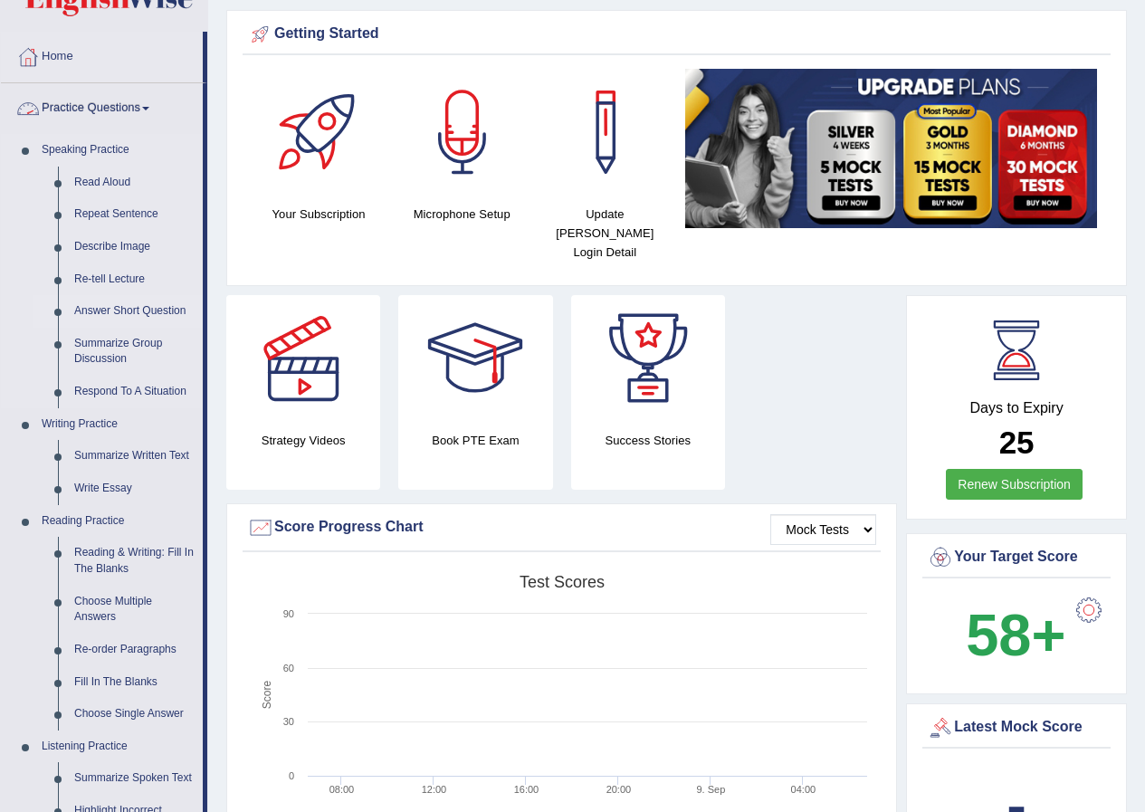
scroll to position [91, 0]
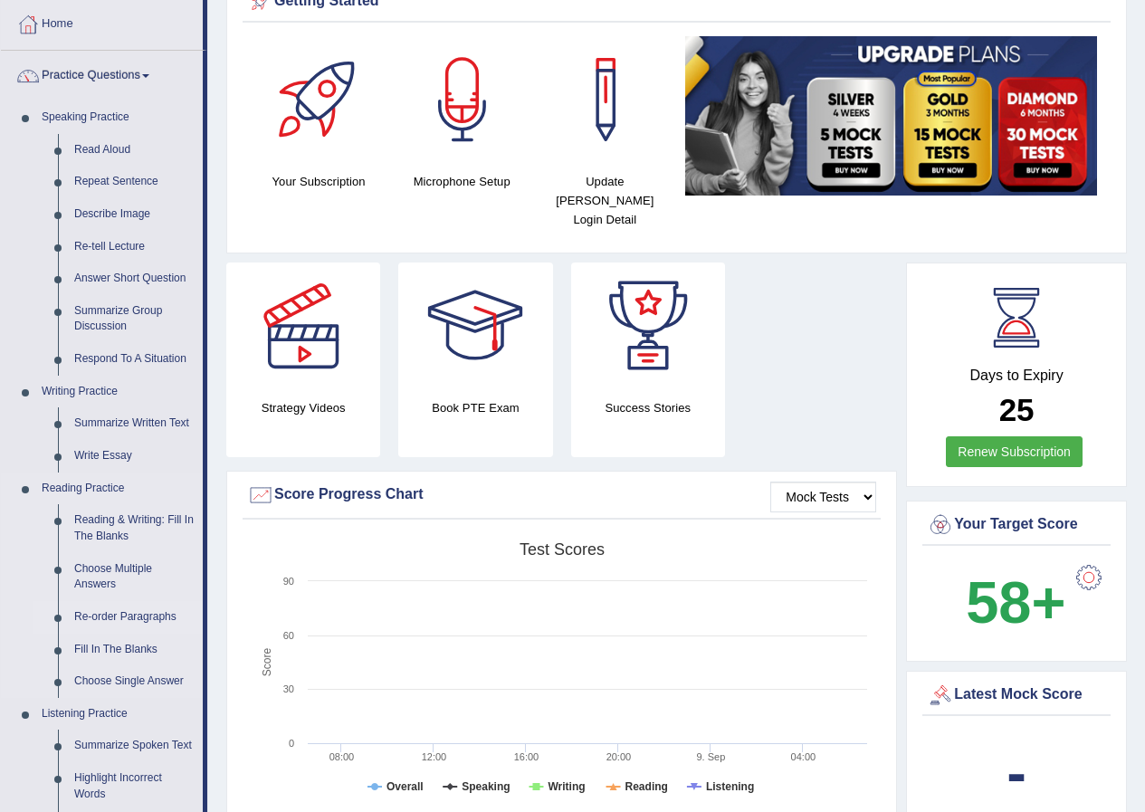
click at [115, 615] on link "Re-order Paragraphs" at bounding box center [134, 617] width 137 height 33
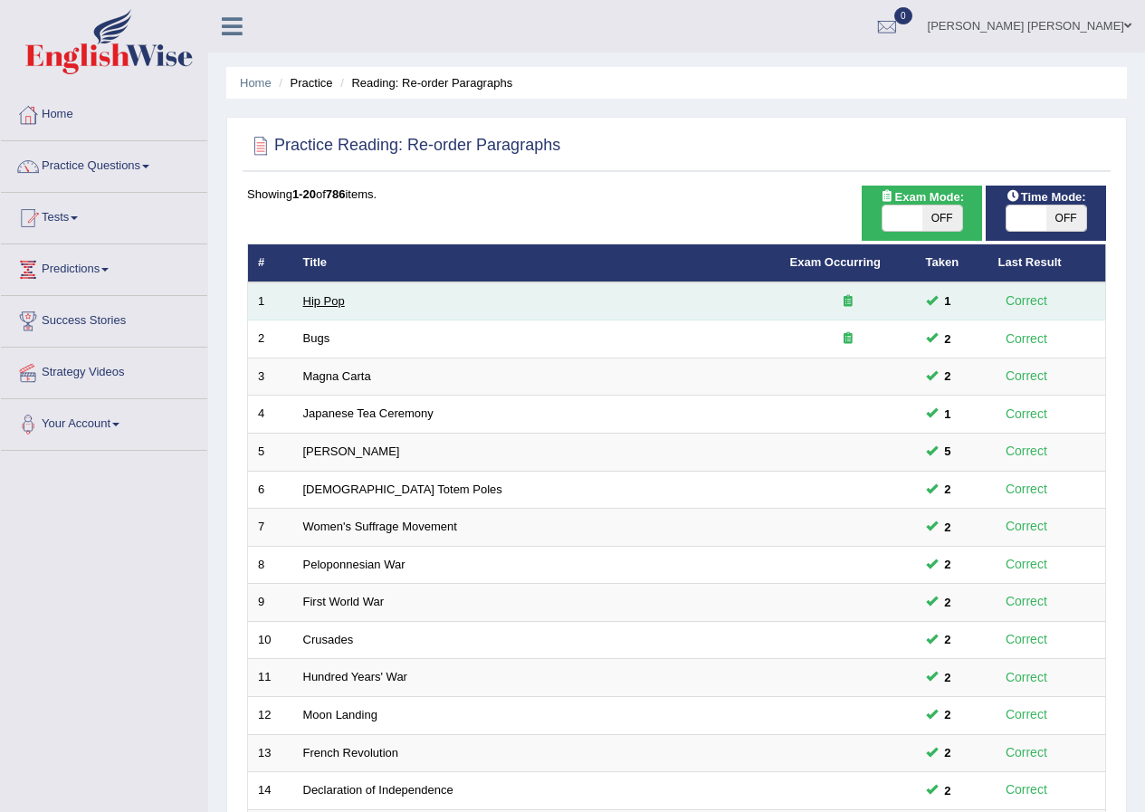
click at [330, 303] on link "Hip Pop" at bounding box center [324, 301] width 42 height 14
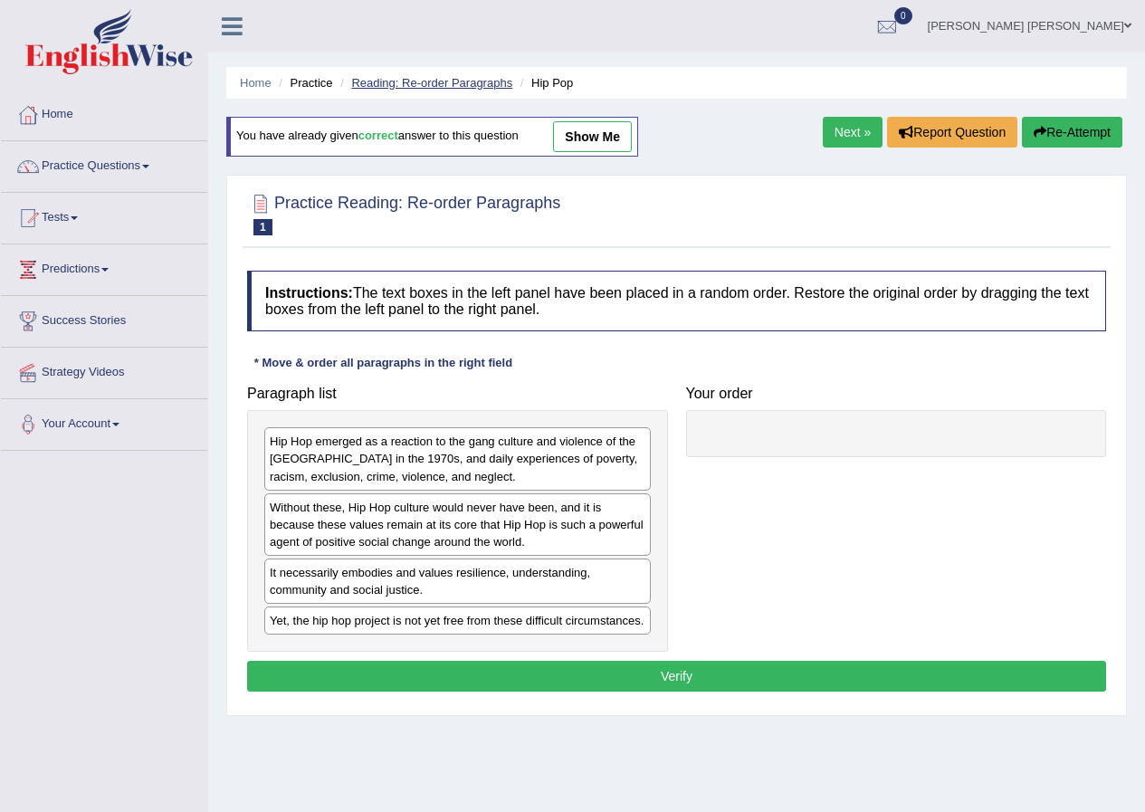
click at [459, 80] on link "Reading: Re-order Paragraphs" at bounding box center [431, 83] width 161 height 14
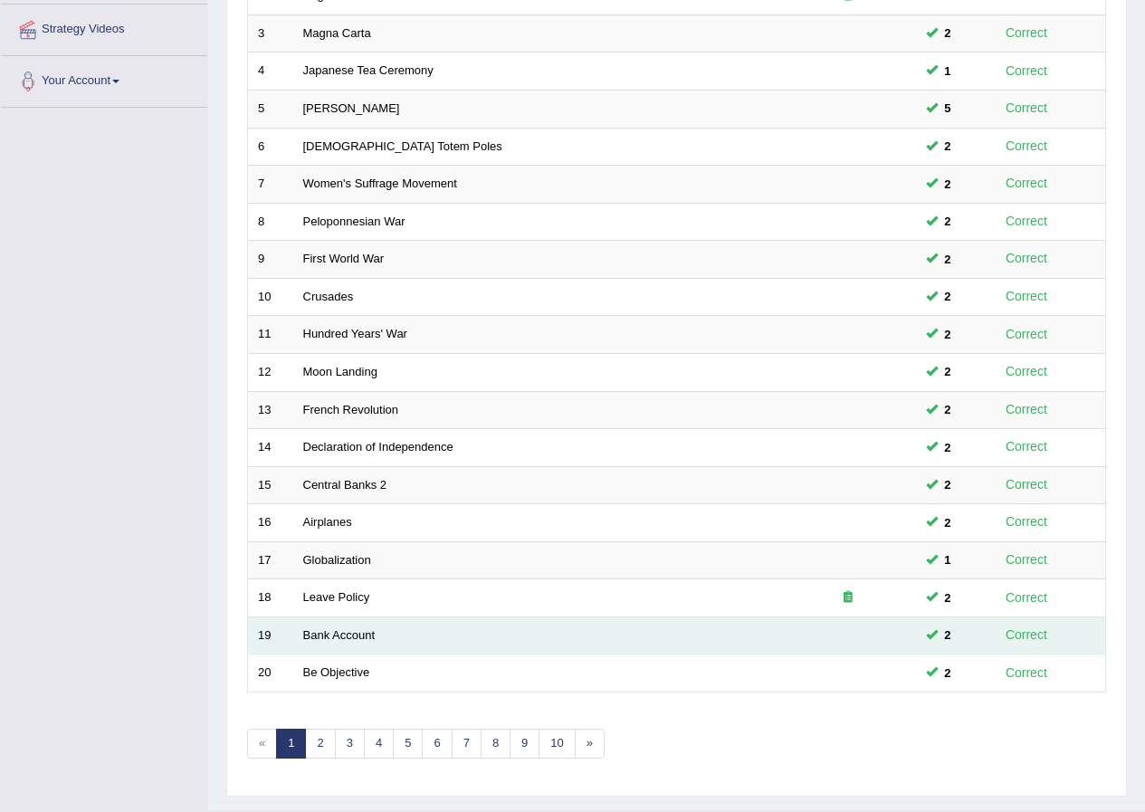
scroll to position [387, 0]
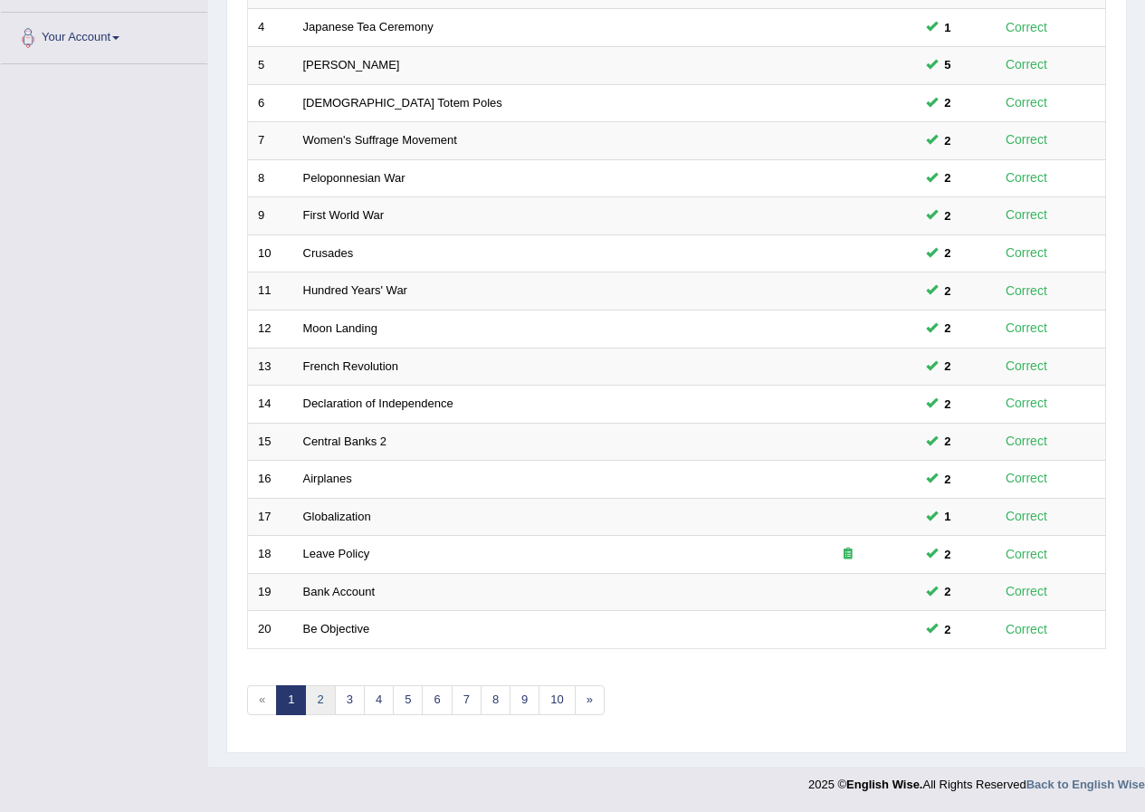
click at [324, 698] on link "2" at bounding box center [320, 700] width 30 height 30
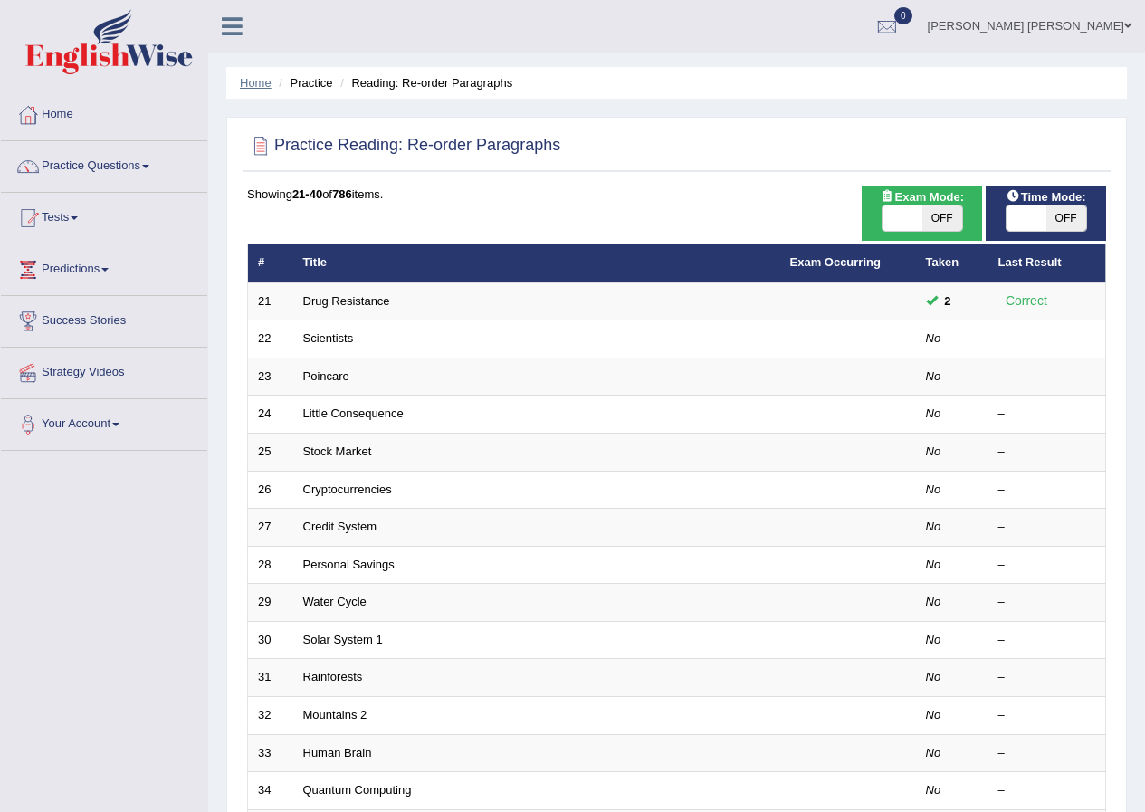
click at [262, 84] on link "Home" at bounding box center [256, 83] width 32 height 14
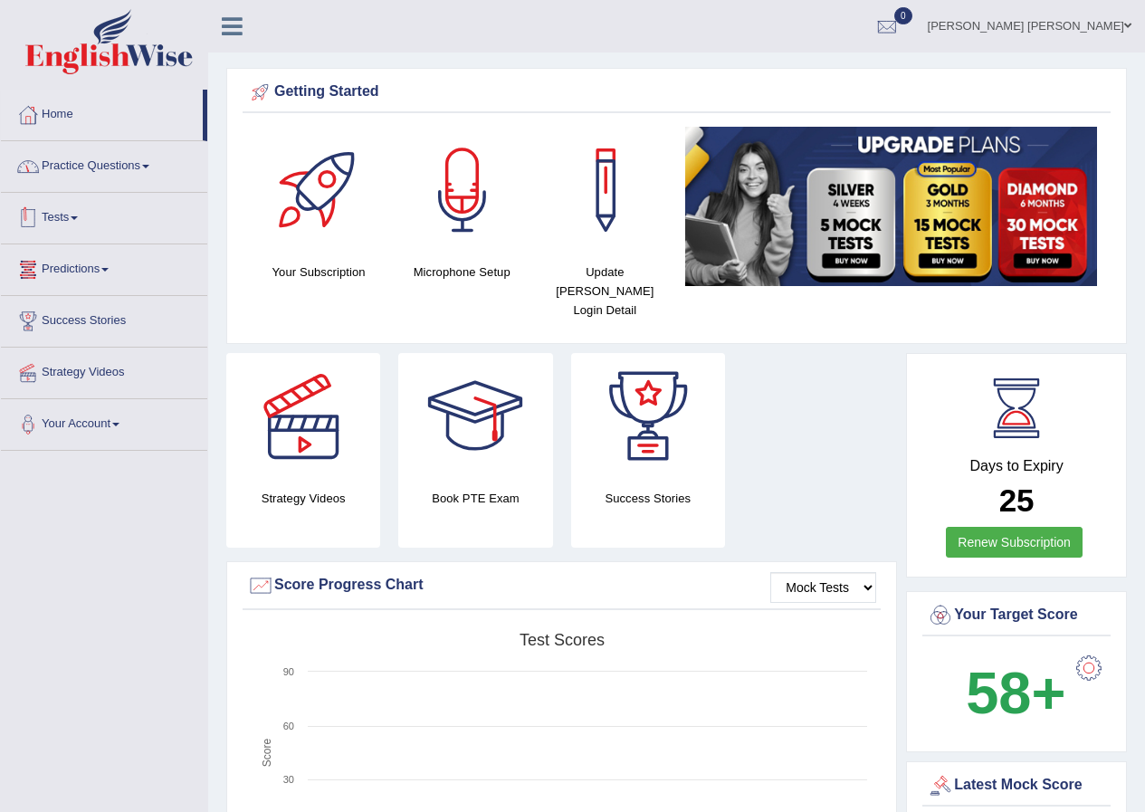
click at [71, 167] on link "Practice Questions" at bounding box center [104, 163] width 206 height 45
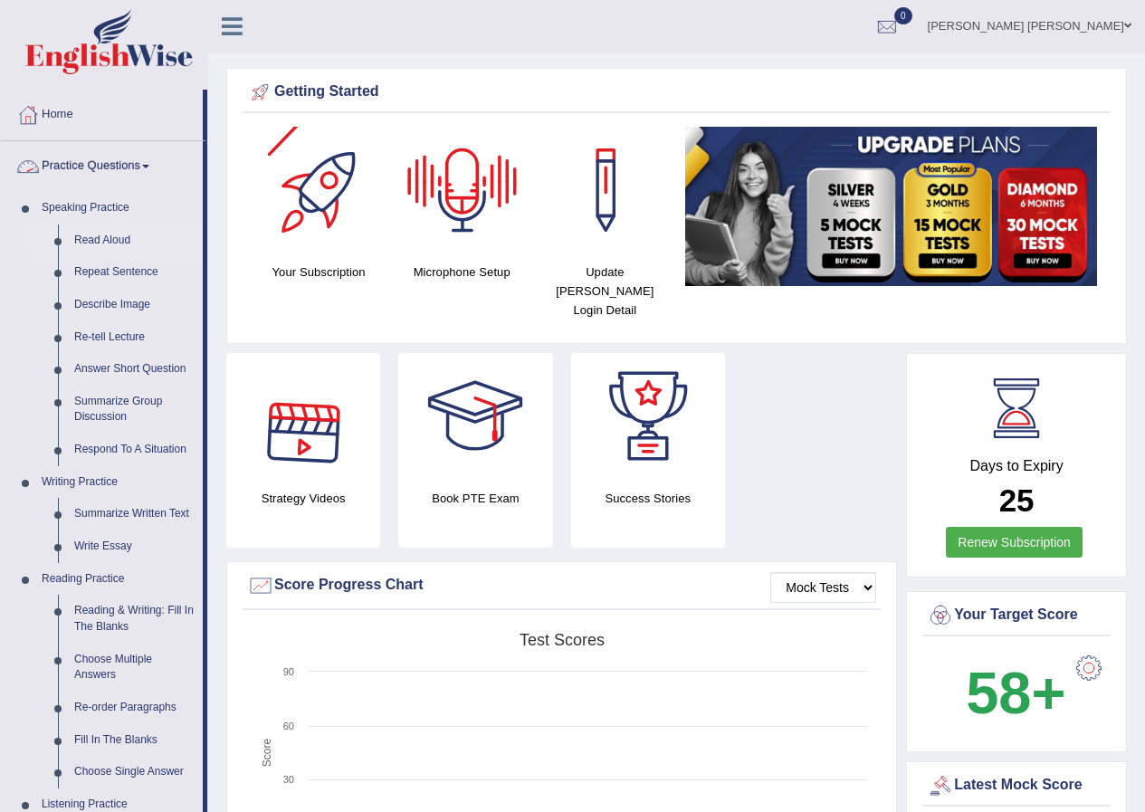
click at [106, 235] on link "Read Aloud" at bounding box center [134, 241] width 137 height 33
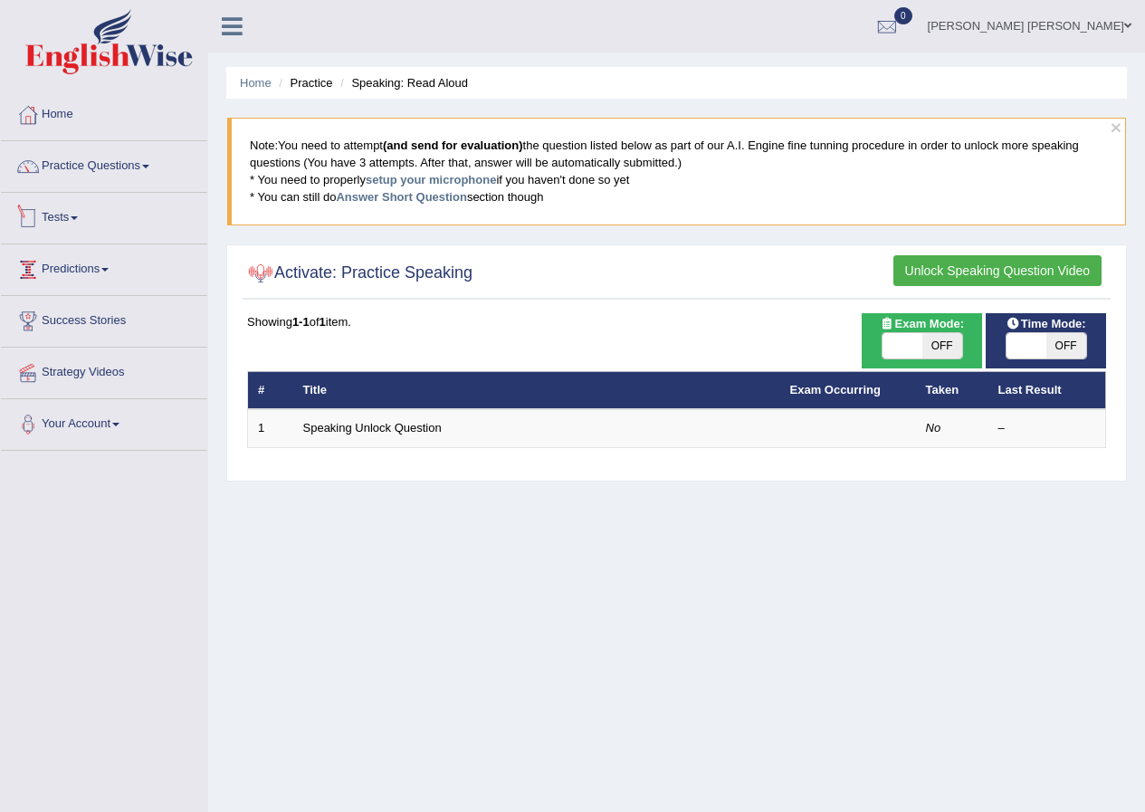
click at [75, 216] on link "Tests" at bounding box center [104, 215] width 206 height 45
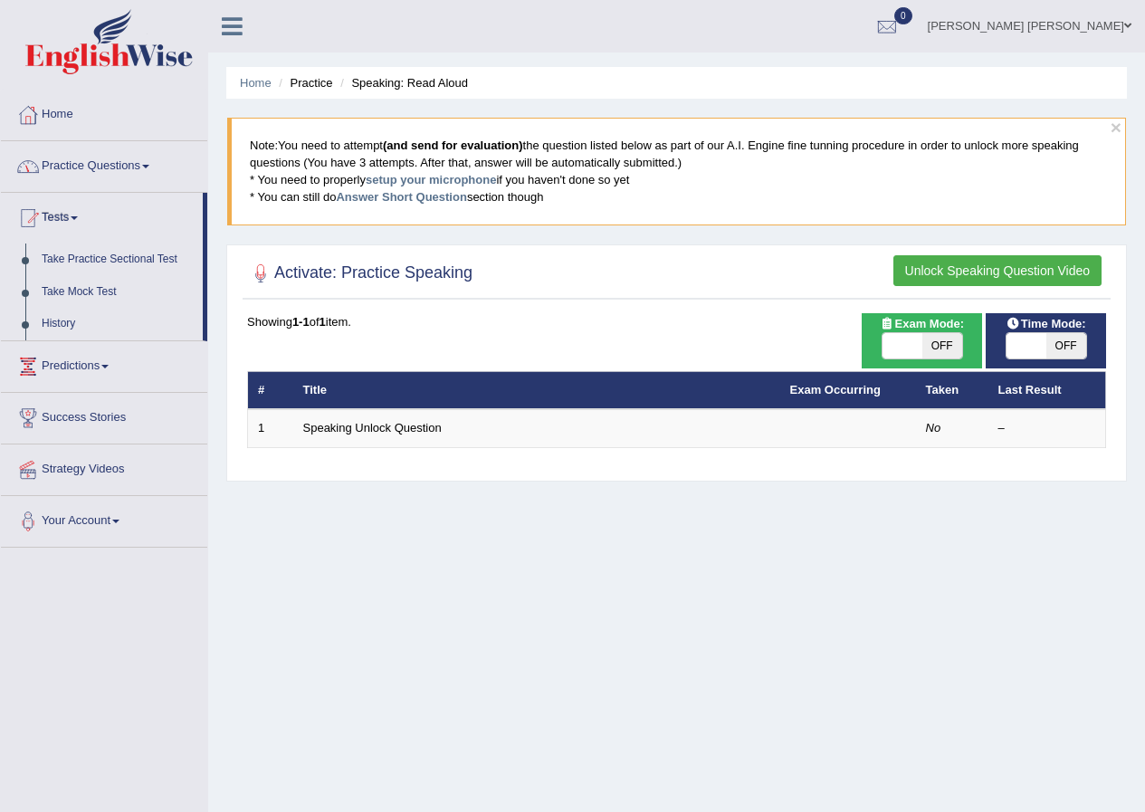
click at [95, 167] on link "Practice Questions" at bounding box center [104, 163] width 206 height 45
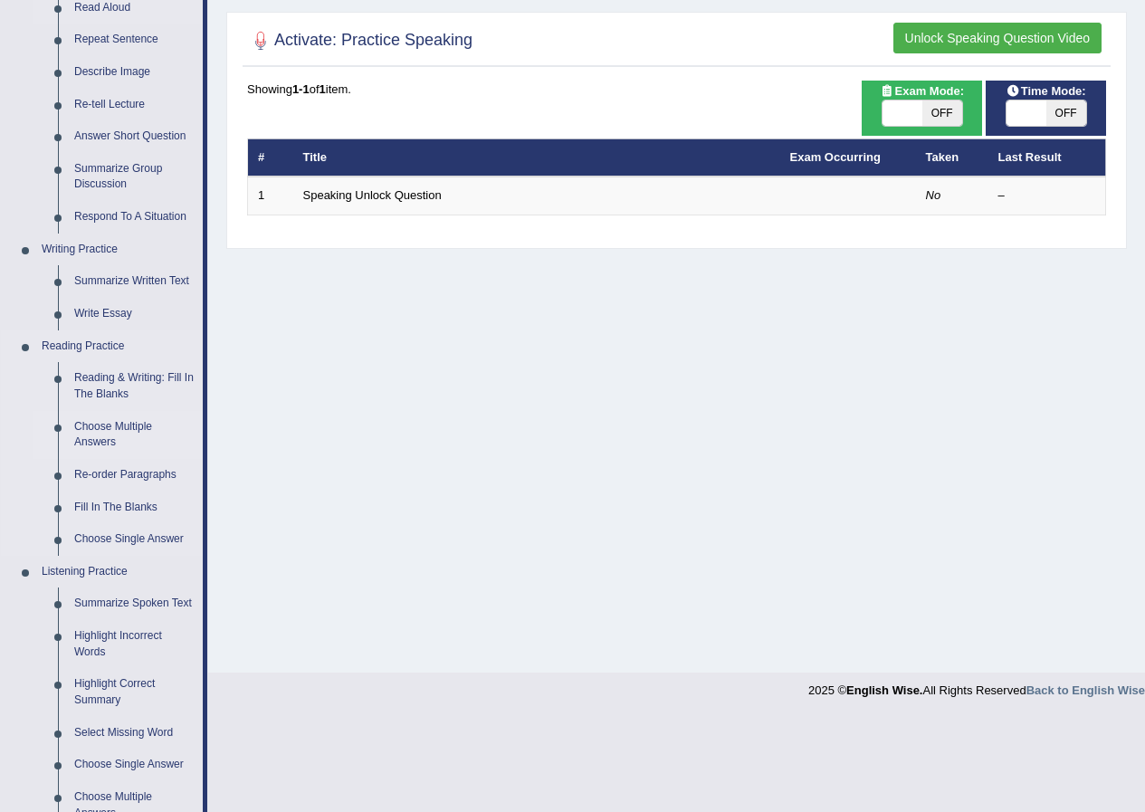
scroll to position [272, 0]
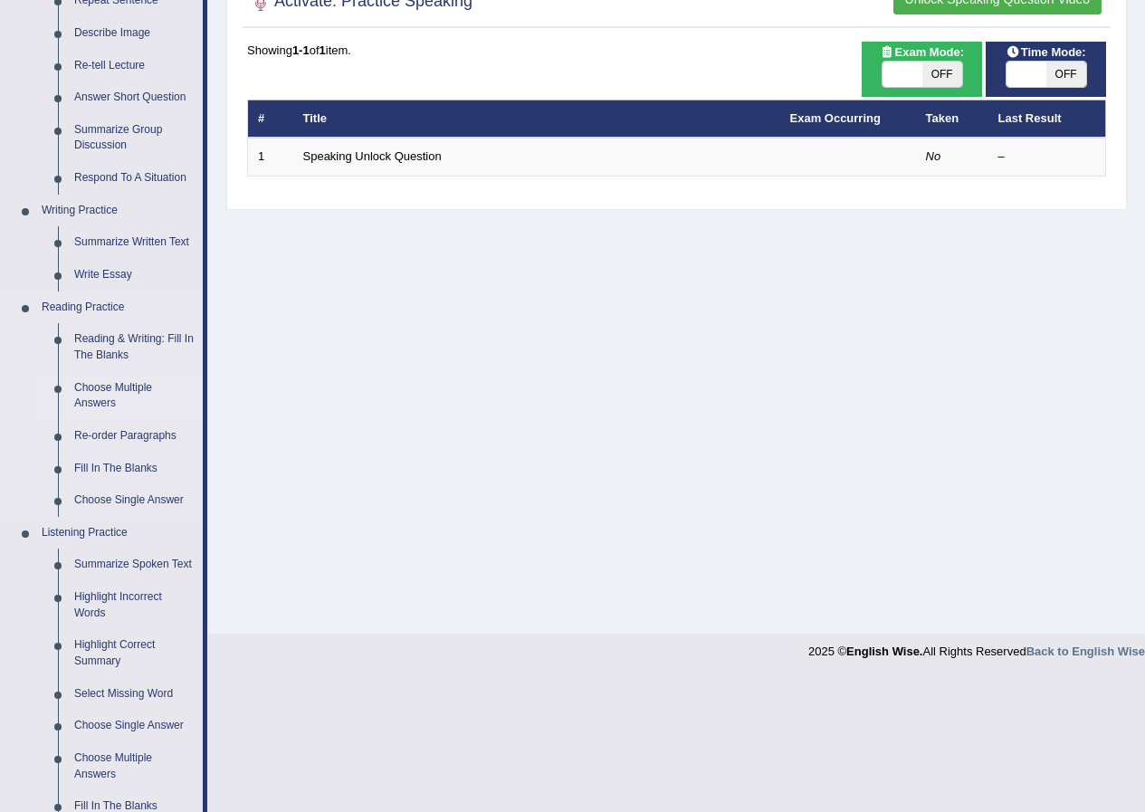
click at [101, 396] on link "Choose Multiple Answers" at bounding box center [134, 396] width 137 height 48
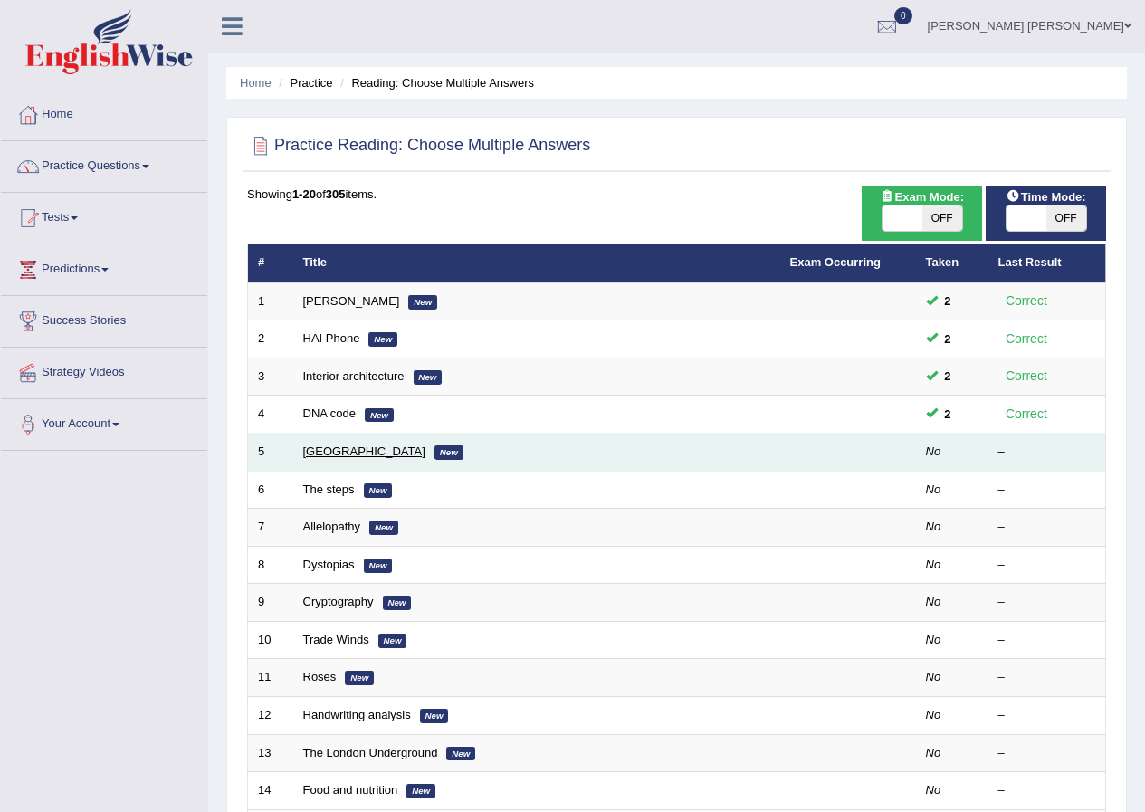
click at [321, 450] on link "[GEOGRAPHIC_DATA]" at bounding box center [364, 452] width 122 height 14
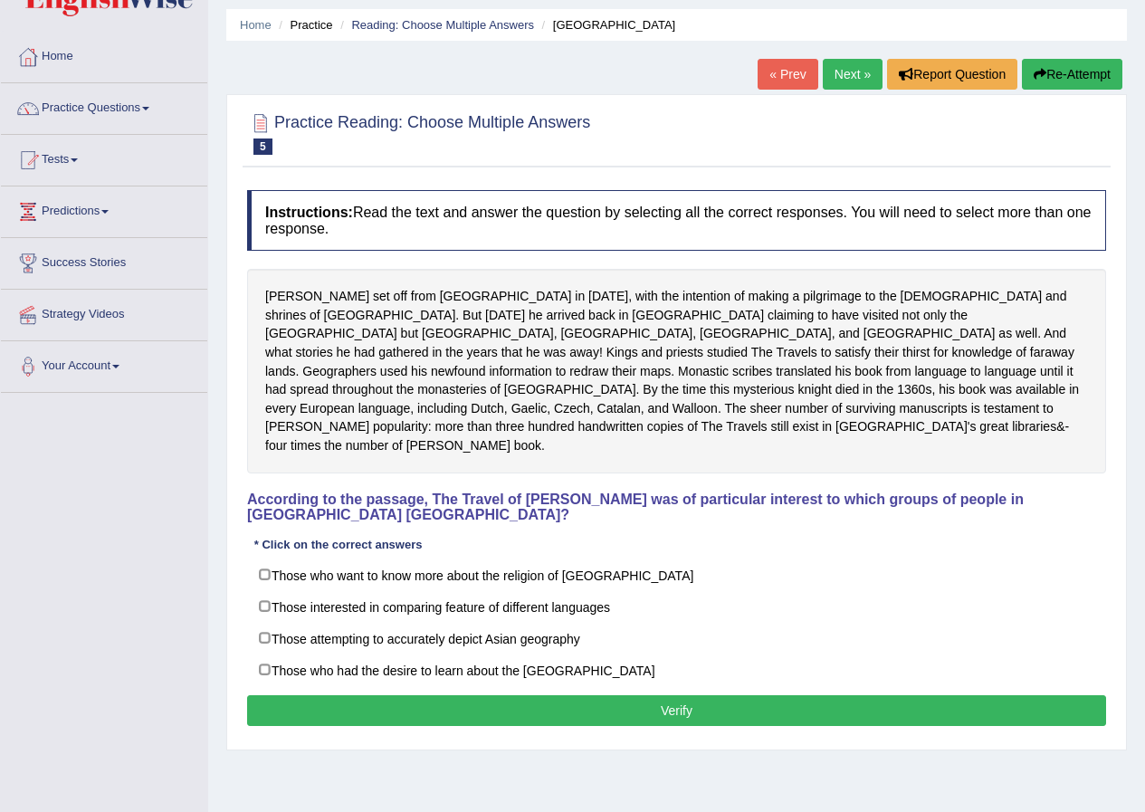
scroll to position [91, 0]
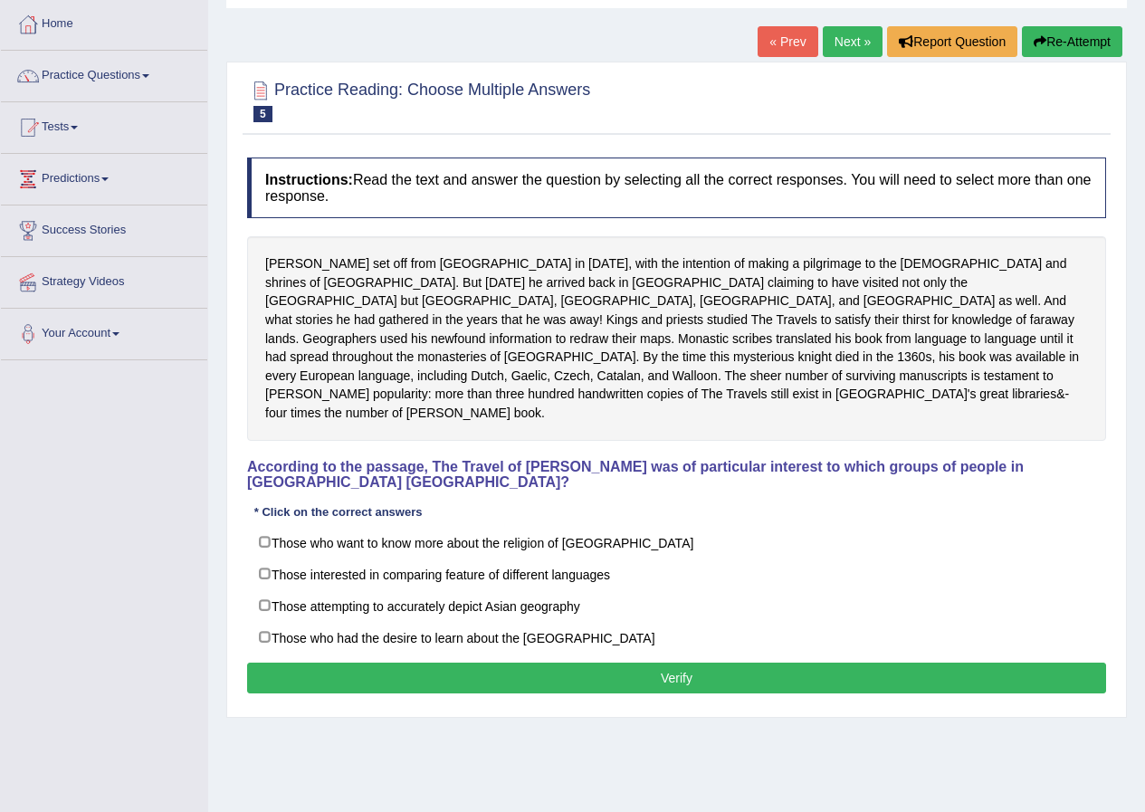
click at [729, 378] on div "Sir John Mandeville set off from England in 1322, with the intention of making …" at bounding box center [676, 338] width 859 height 204
click at [775, 378] on div "Sir John Mandeville set off from England in 1322, with the intention of making …" at bounding box center [676, 338] width 859 height 204
click at [797, 378] on div "Sir John Mandeville set off from England in 1322, with the intention of making …" at bounding box center [676, 338] width 859 height 204
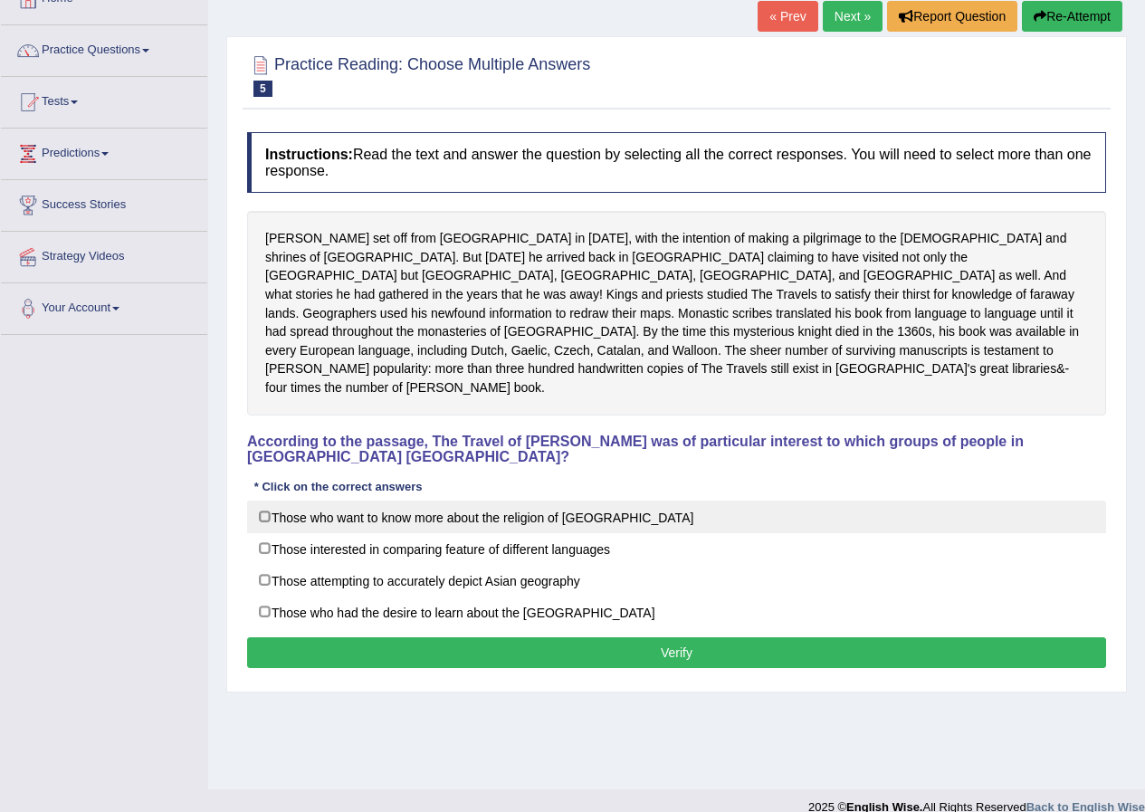
scroll to position [139, 0]
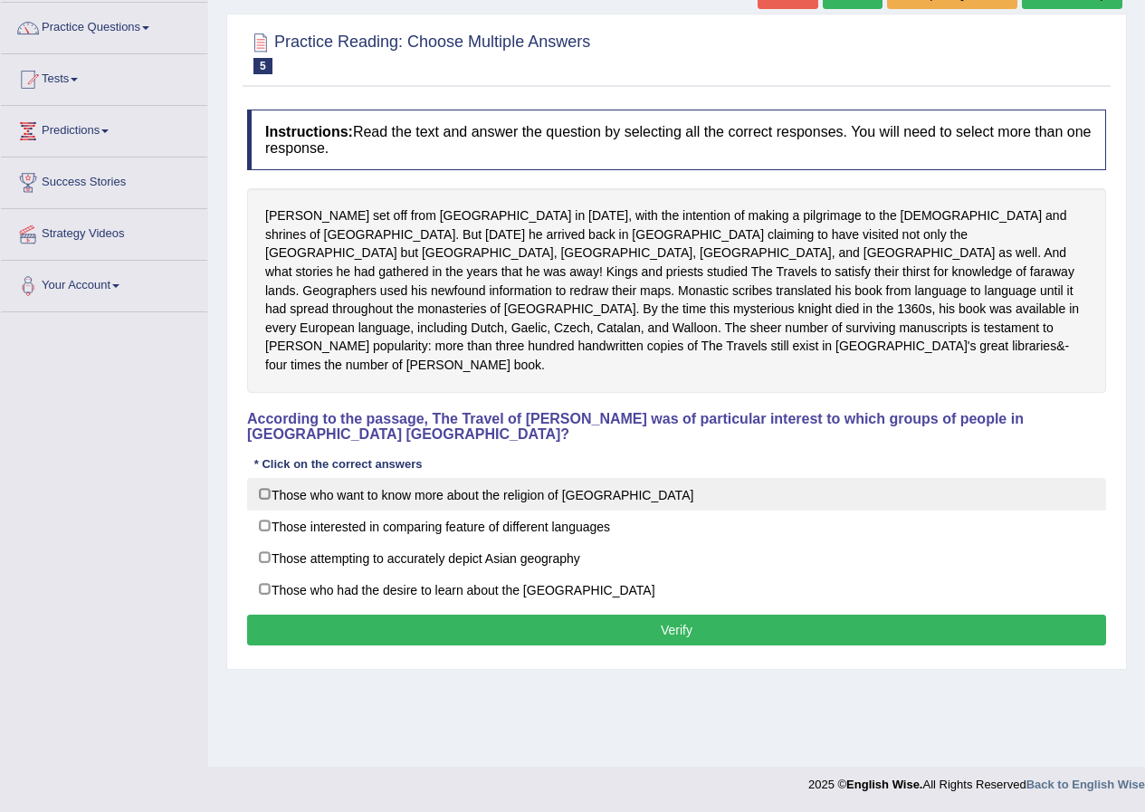
click at [316, 478] on label "Those who want to know more about the religion of Asia" at bounding box center [676, 494] width 859 height 33
click at [272, 480] on label "Those who want to know more about the religion of Asia" at bounding box center [676, 494] width 859 height 33
click at [273, 480] on label "Those who want to know more about the religion of Asia" at bounding box center [676, 494] width 859 height 33
checkbox input "true"
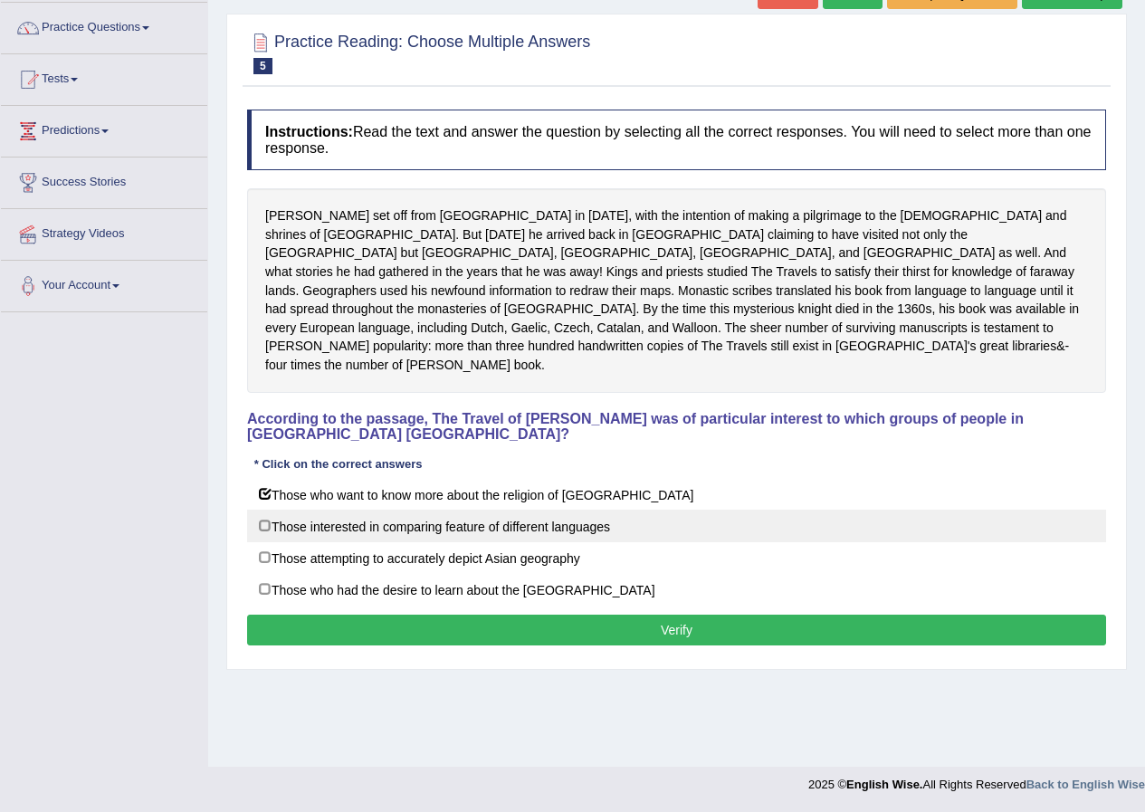
click at [271, 510] on label "Those interested in comparing feature of different languages" at bounding box center [676, 526] width 859 height 33
checkbox input "true"
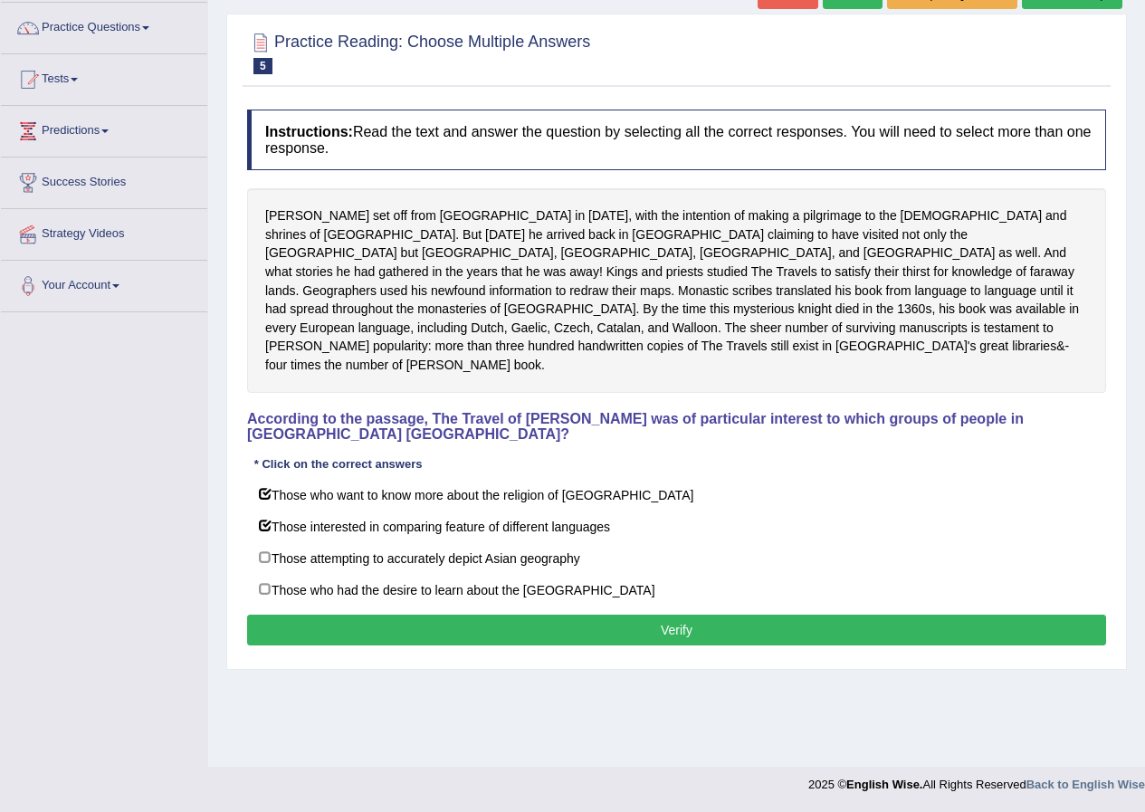
click at [728, 349] on div "Sir John Mandeville set off from England in 1322, with the intention of making …" at bounding box center [676, 290] width 859 height 204
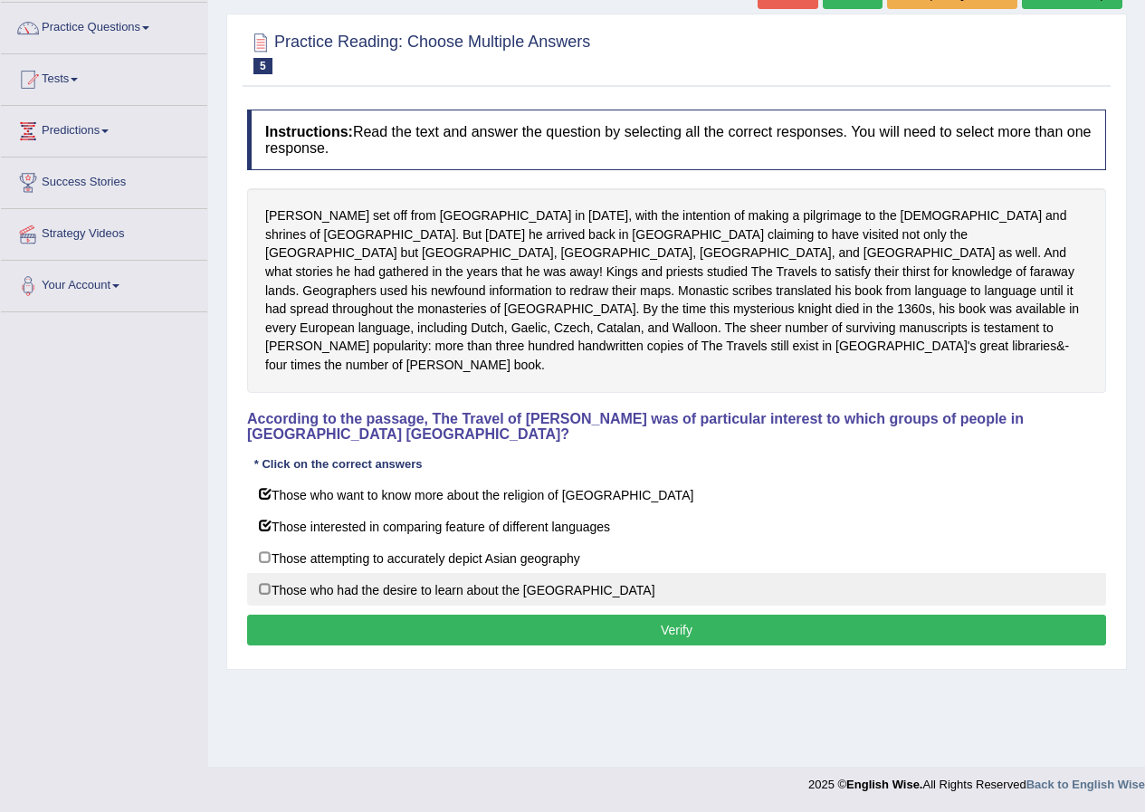
click at [264, 573] on label "Those who had the desire to learn about the Far East" at bounding box center [676, 589] width 859 height 33
checkbox input "false"
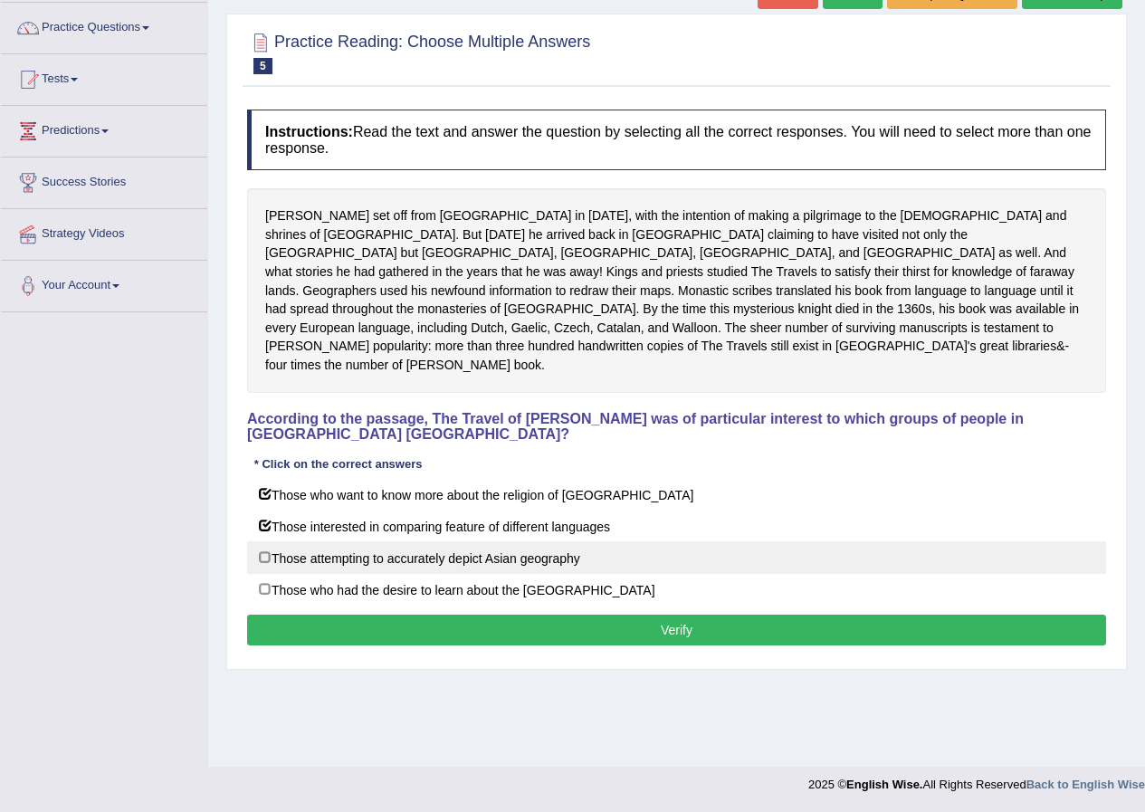
click at [263, 541] on label "Those attempting to accurately depict Asian geography" at bounding box center [676, 557] width 859 height 33
checkbox input "false"
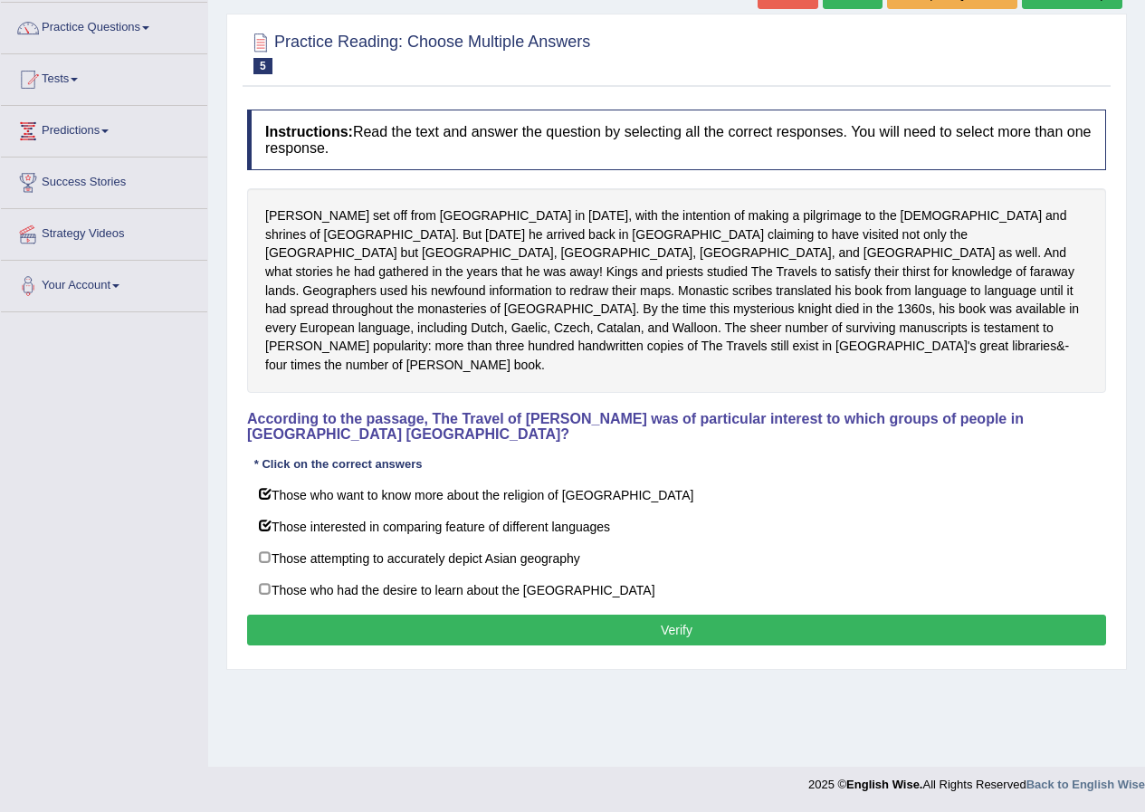
click at [397, 615] on button "Verify" at bounding box center [676, 630] width 859 height 31
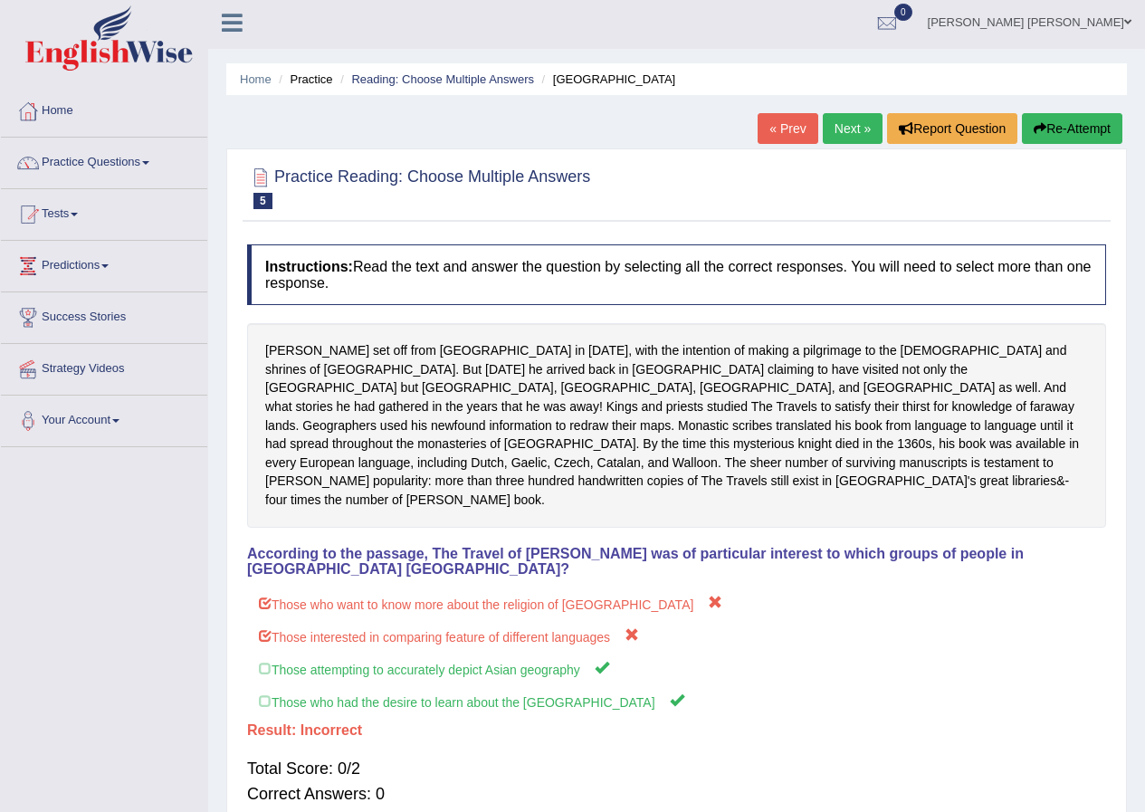
scroll to position [0, 0]
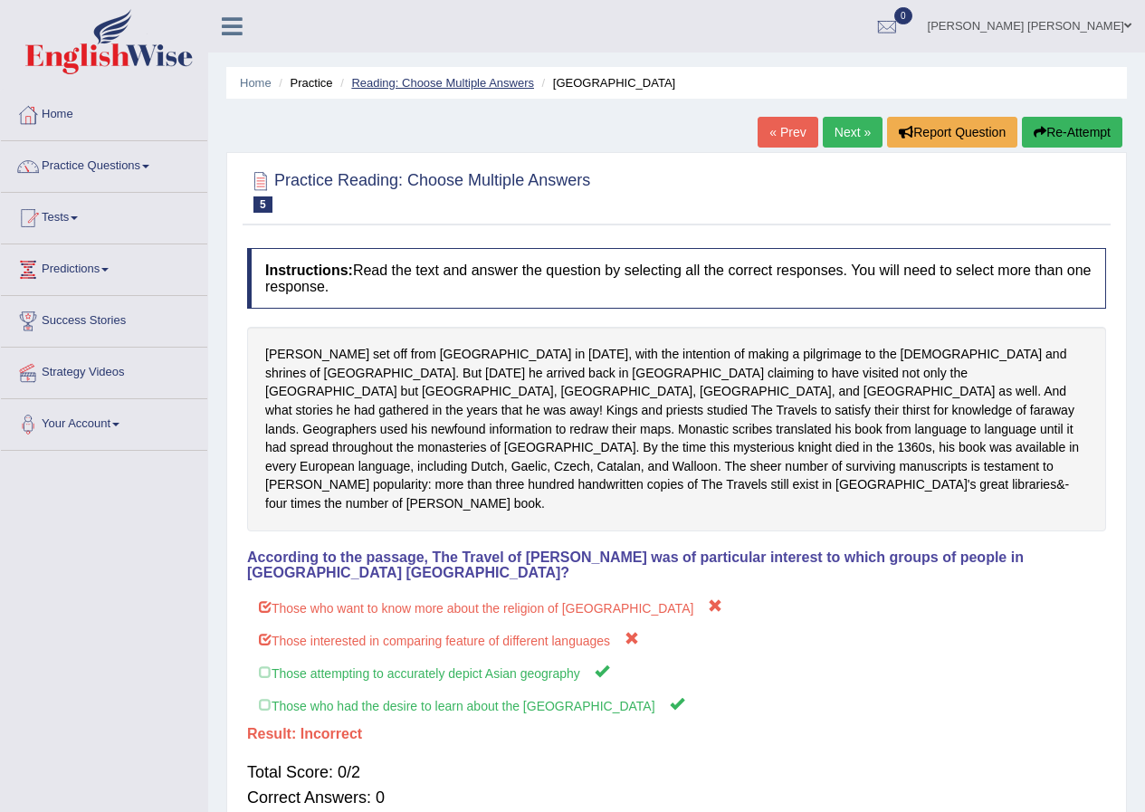
click at [439, 83] on link "Reading: Choose Multiple Answers" at bounding box center [442, 83] width 183 height 14
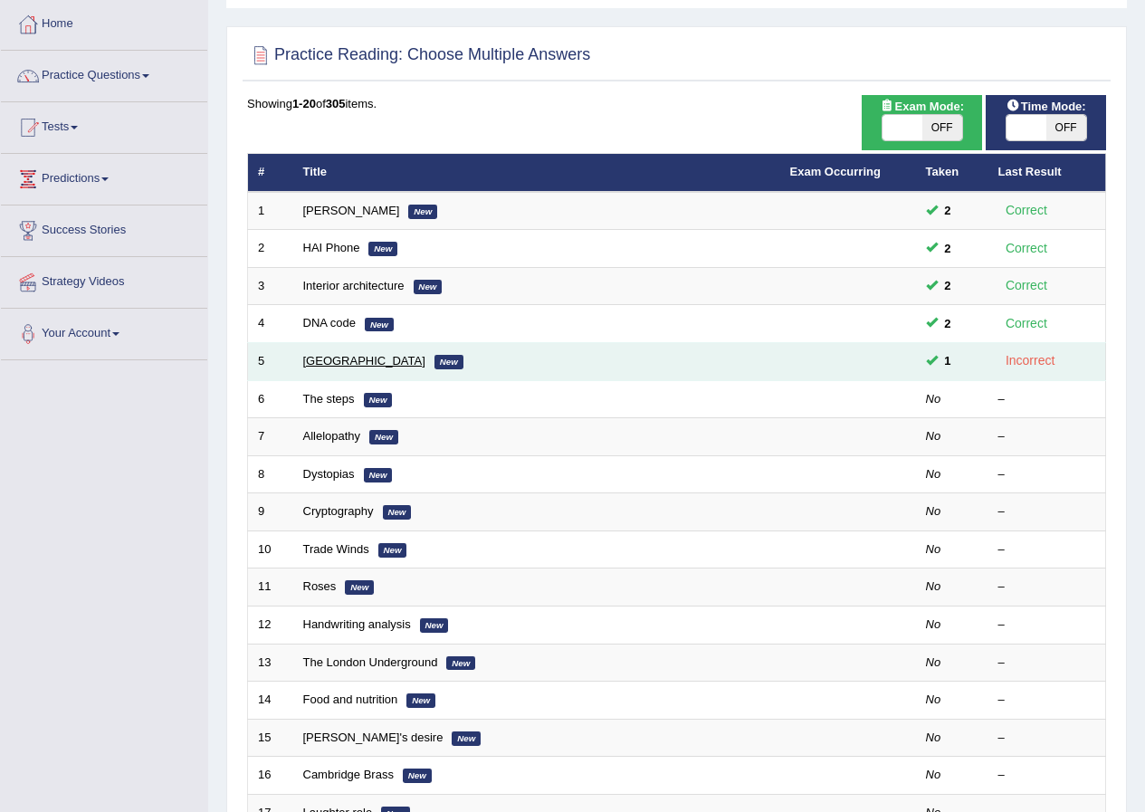
click at [331, 354] on link "[GEOGRAPHIC_DATA]" at bounding box center [364, 361] width 122 height 14
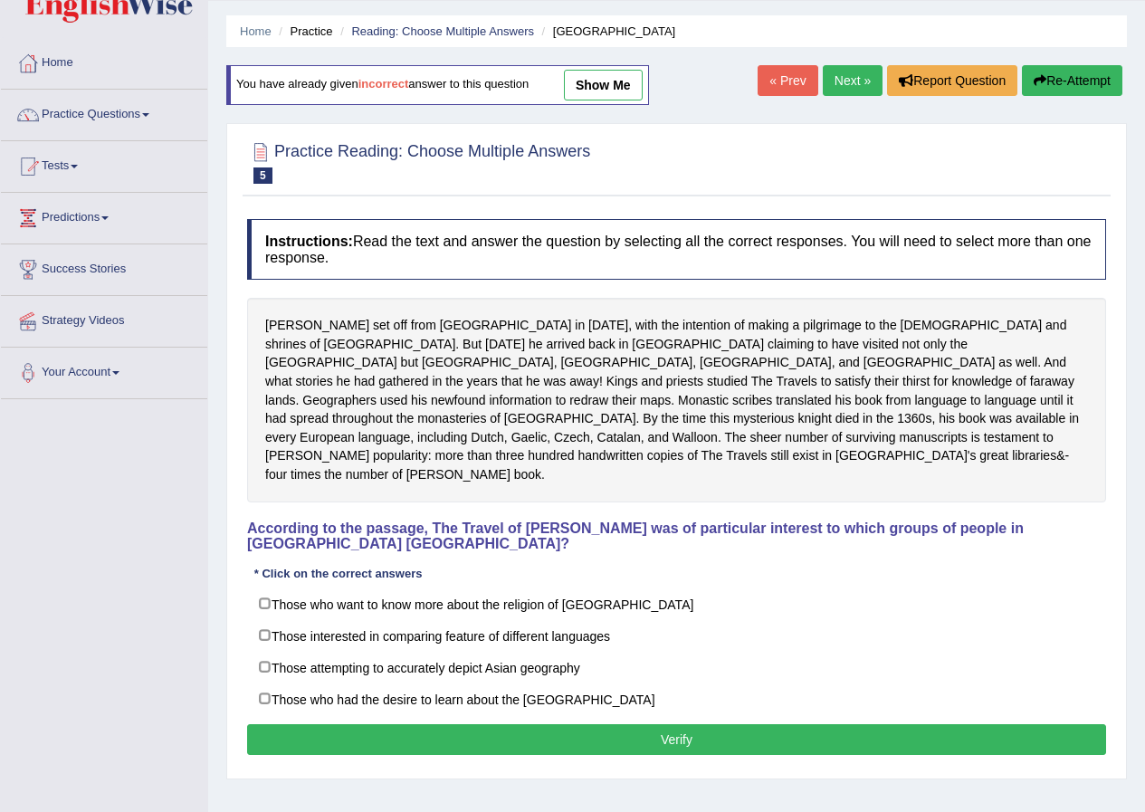
scroll to position [139, 0]
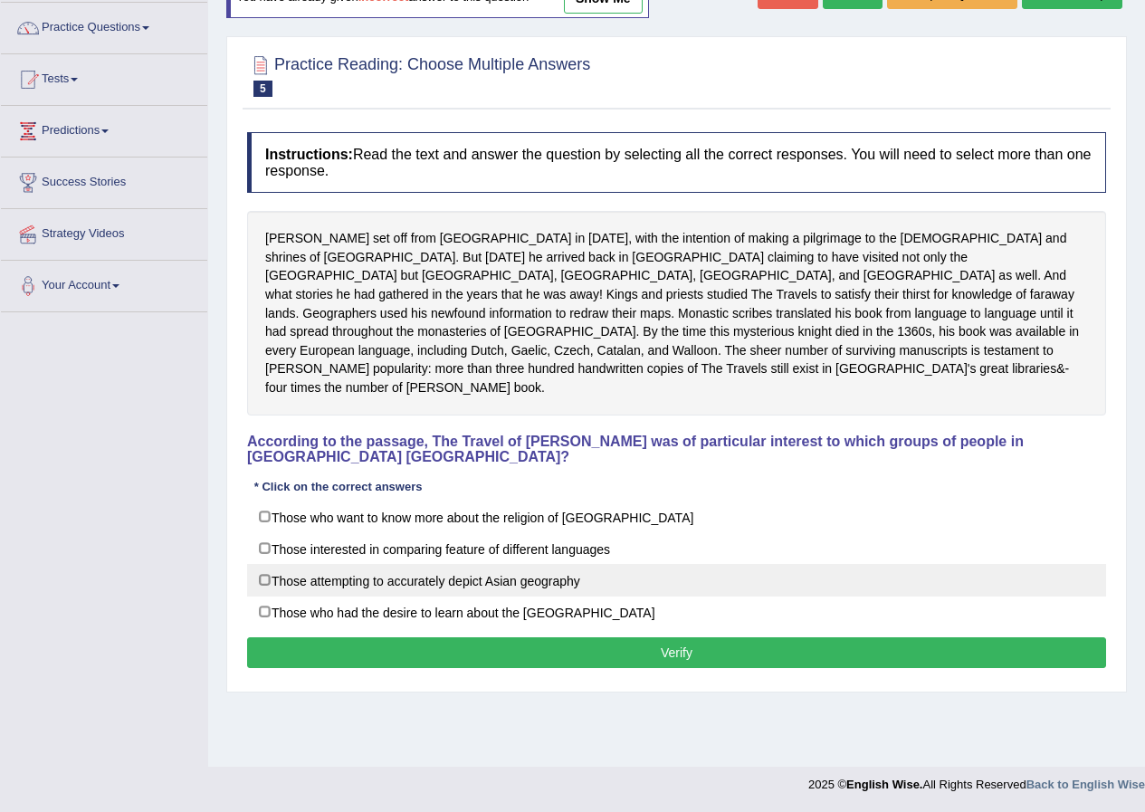
click at [265, 564] on label "Those attempting to accurately depict Asian geography" at bounding box center [676, 580] width 859 height 33
checkbox input "true"
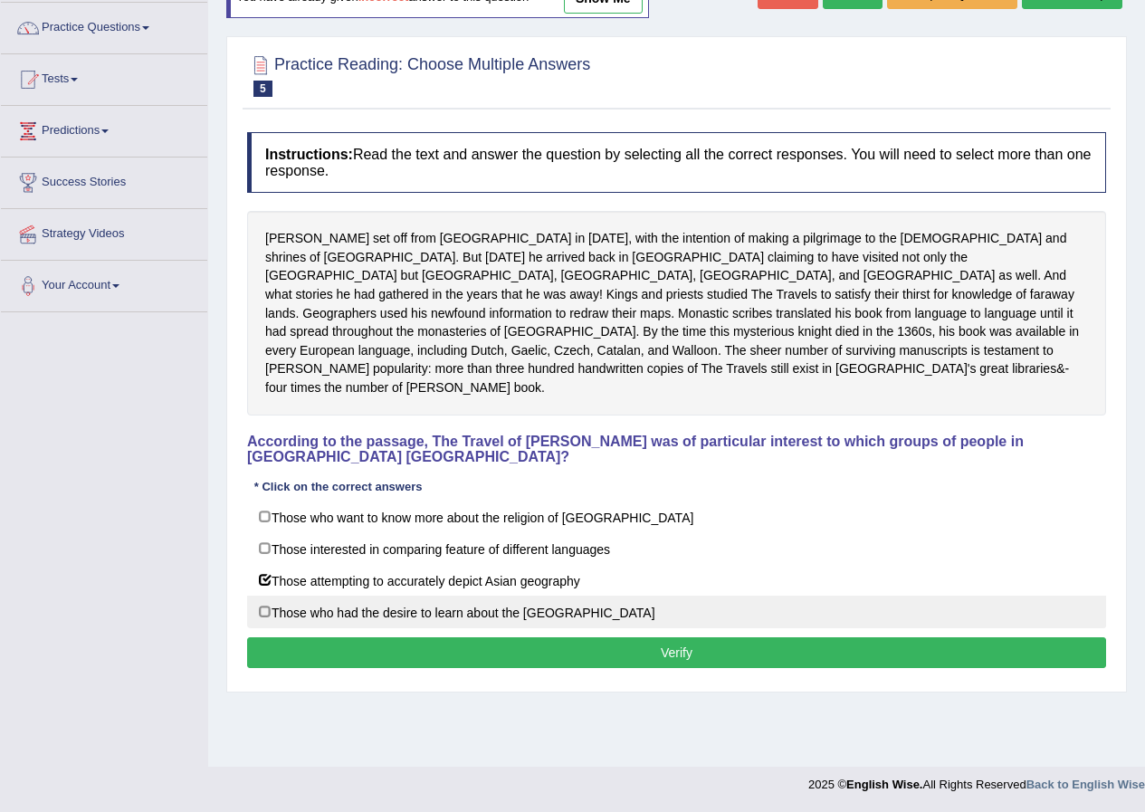
click at [262, 596] on label "Those who had the desire to learn about the Far East" at bounding box center [676, 612] width 859 height 33
checkbox input "true"
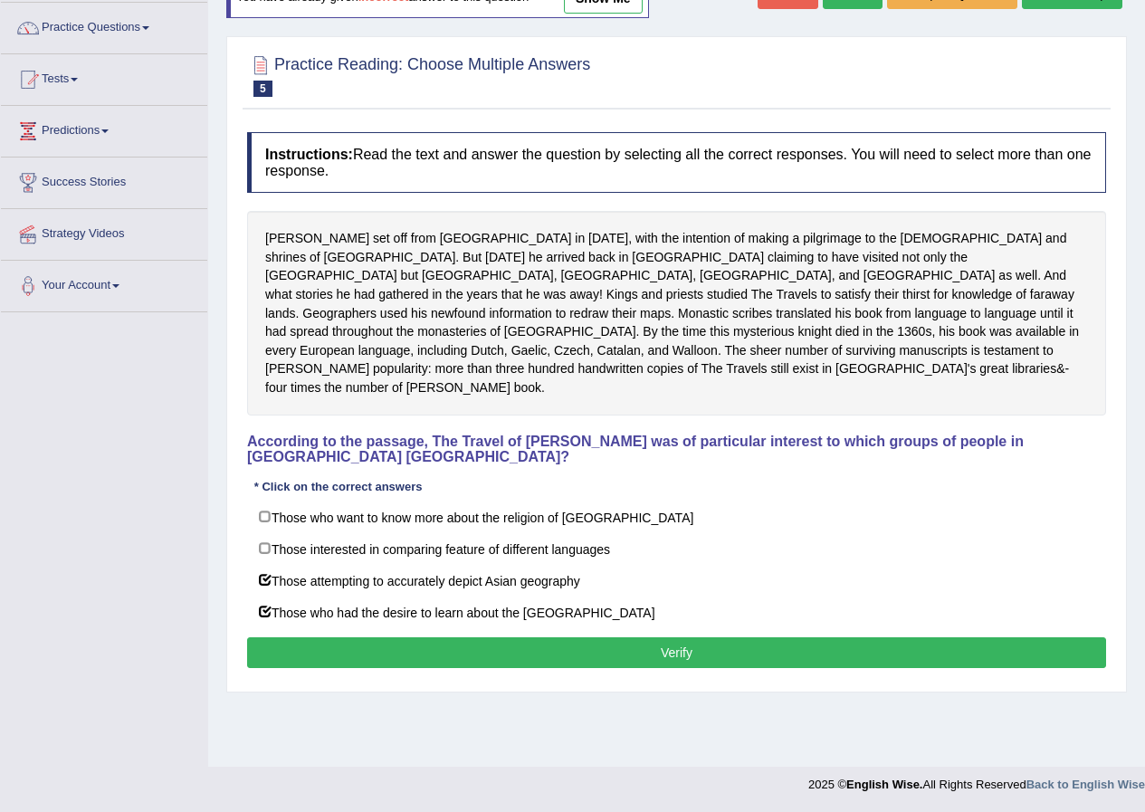
click at [644, 637] on button "Verify" at bounding box center [676, 652] width 859 height 31
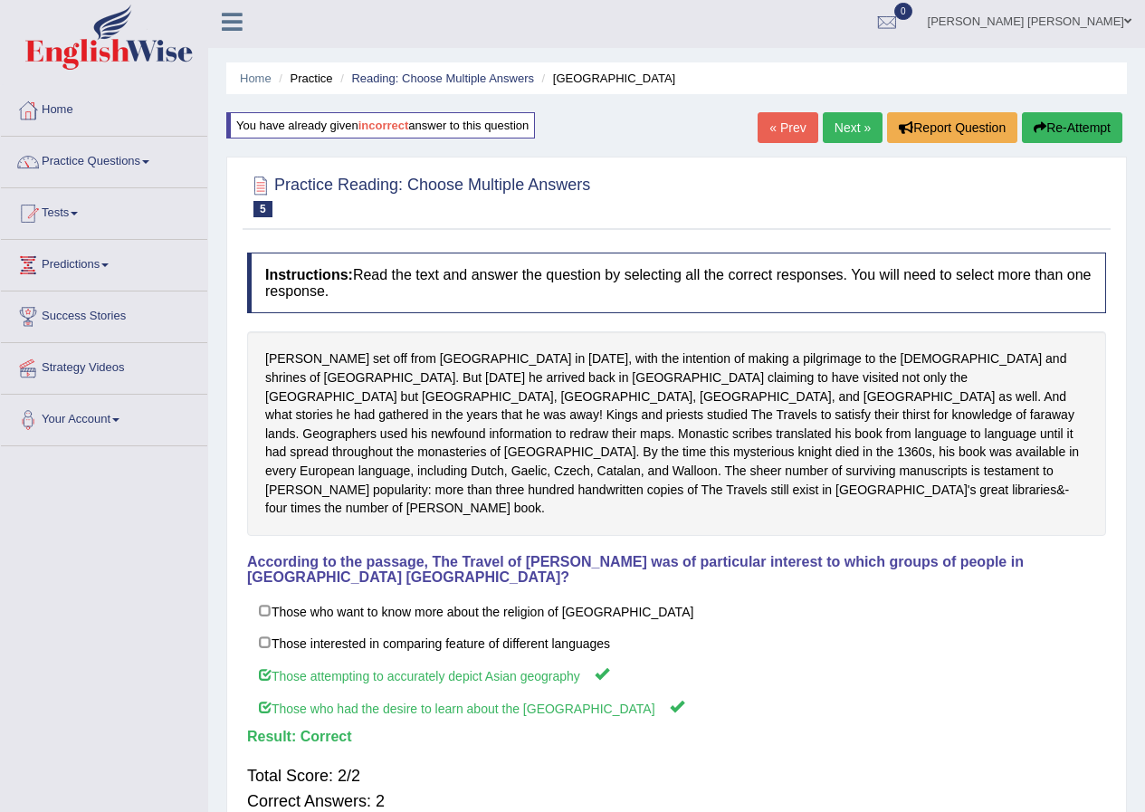
scroll to position [0, 0]
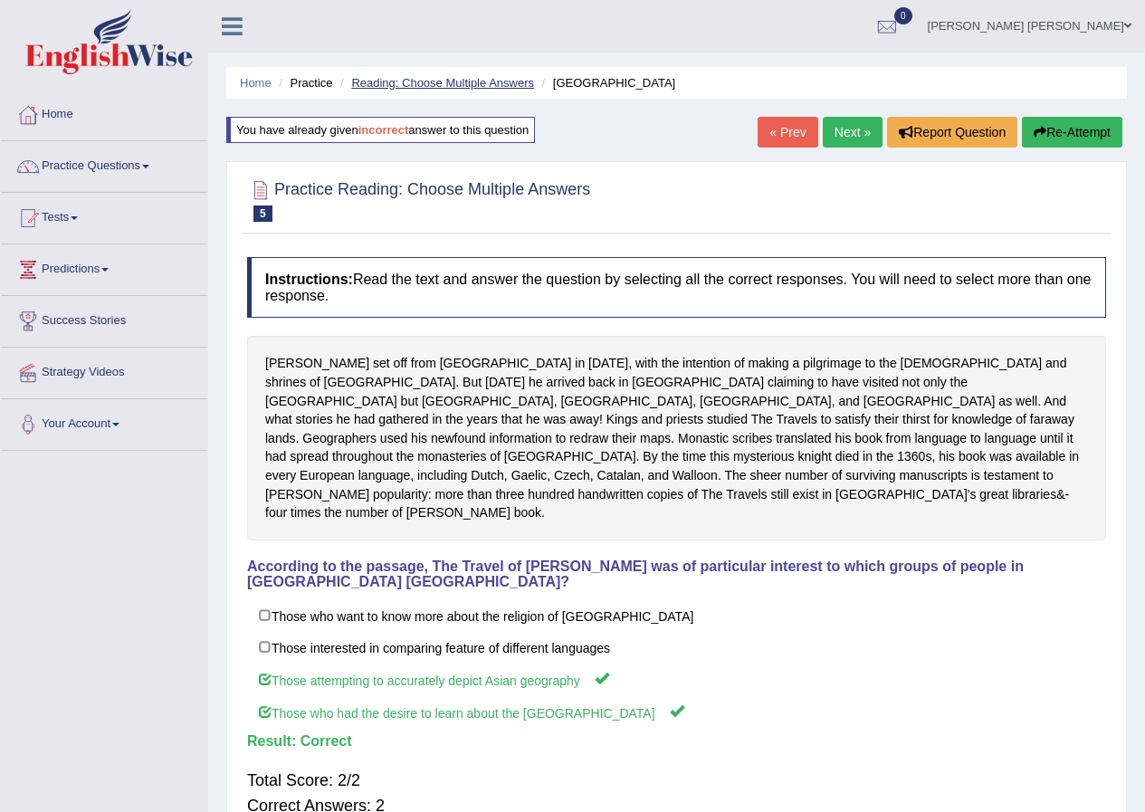
click at [440, 84] on link "Reading: Choose Multiple Answers" at bounding box center [442, 83] width 183 height 14
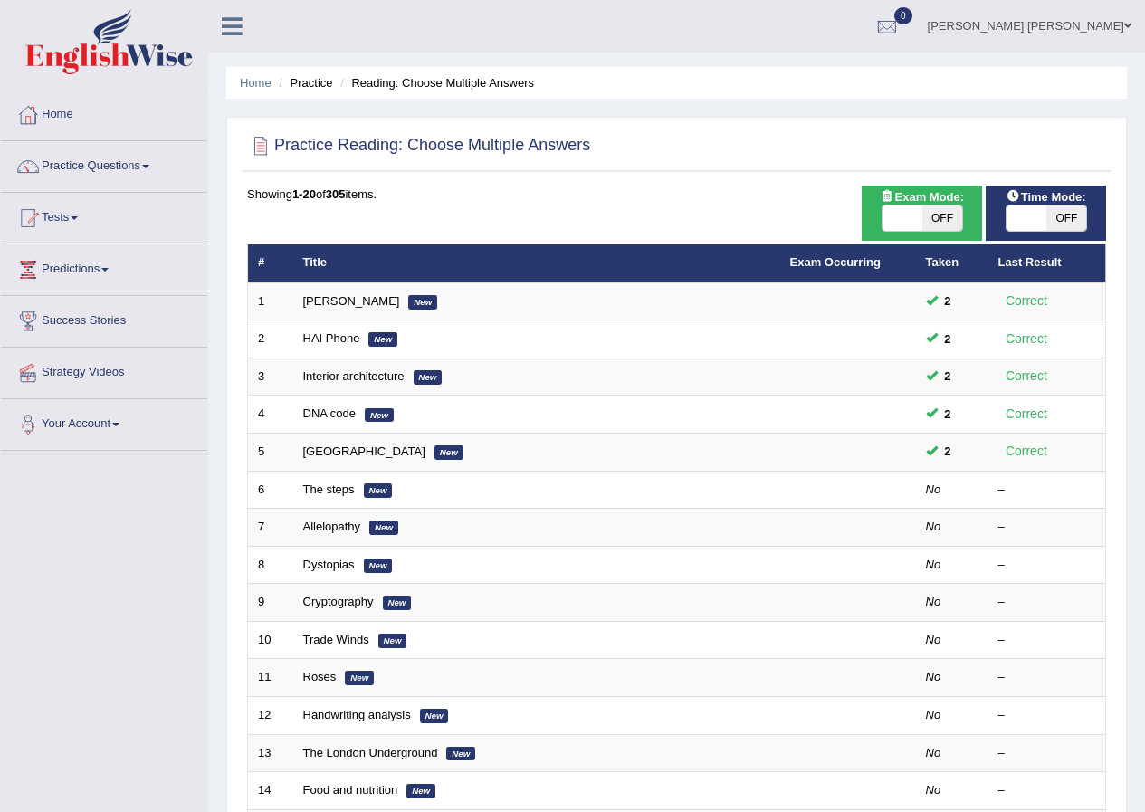
scroll to position [91, 0]
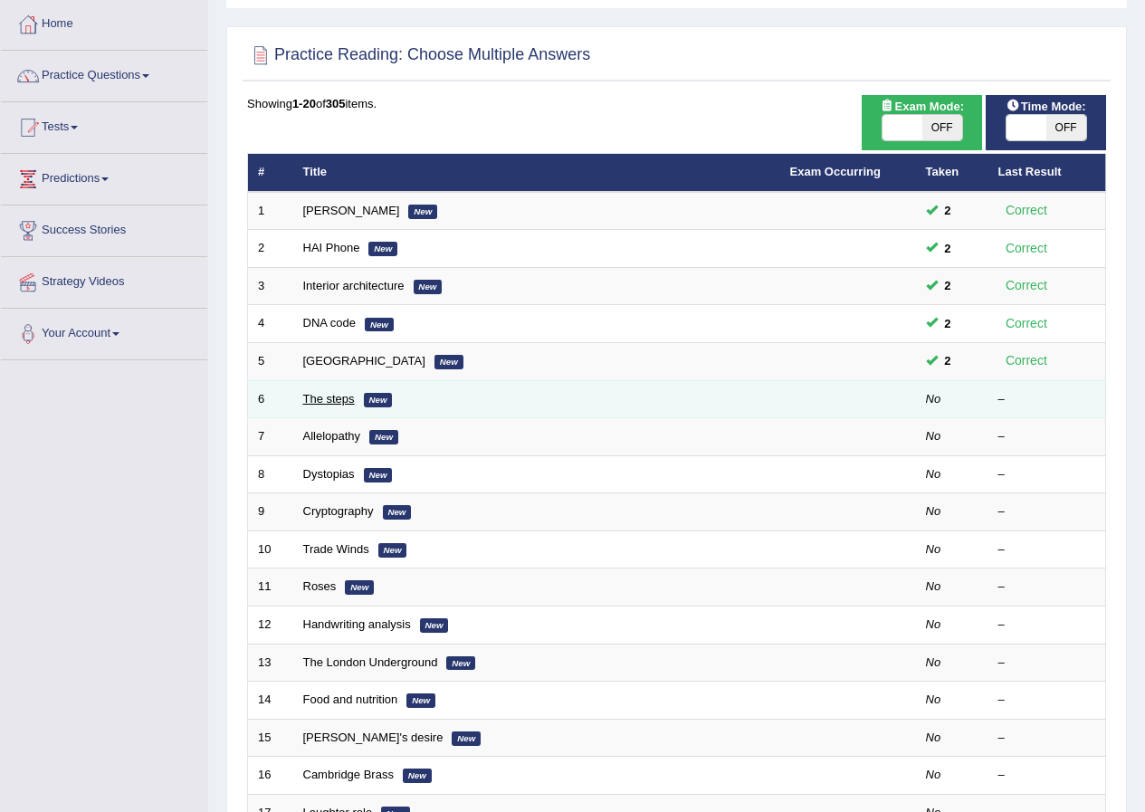
click at [337, 396] on link "The steps" at bounding box center [329, 399] width 52 height 14
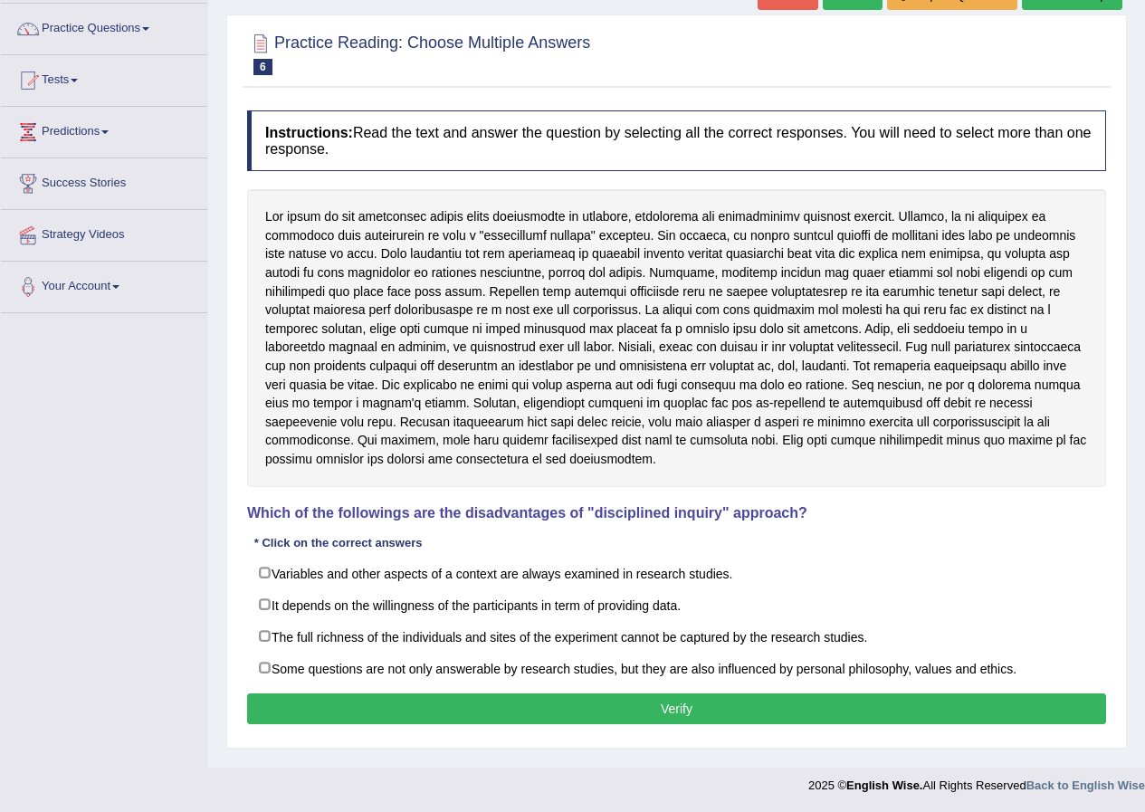
scroll to position [139, 0]
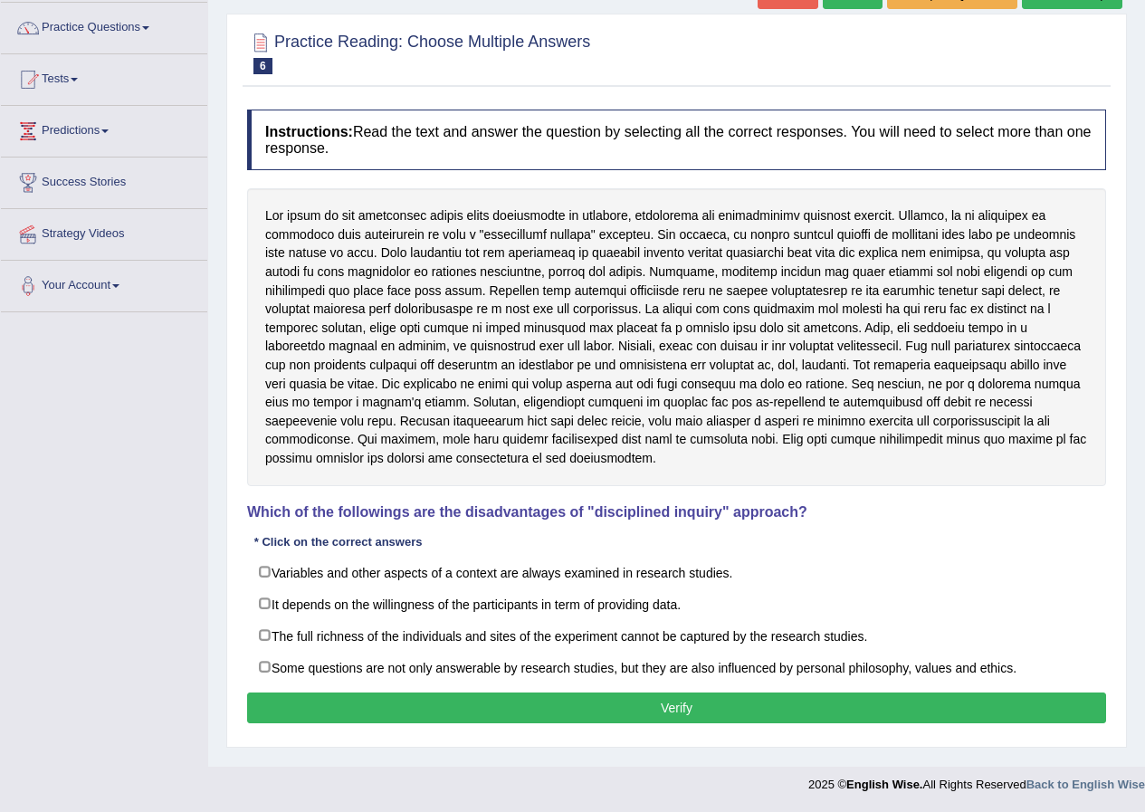
drag, startPoint x: 343, startPoint y: 214, endPoint x: 391, endPoint y: 211, distance: 48.1
click at [391, 211] on div at bounding box center [676, 336] width 859 height 297
click at [80, 129] on link "Predictions" at bounding box center [104, 128] width 206 height 45
click at [48, 77] on link "Tests" at bounding box center [104, 76] width 206 height 45
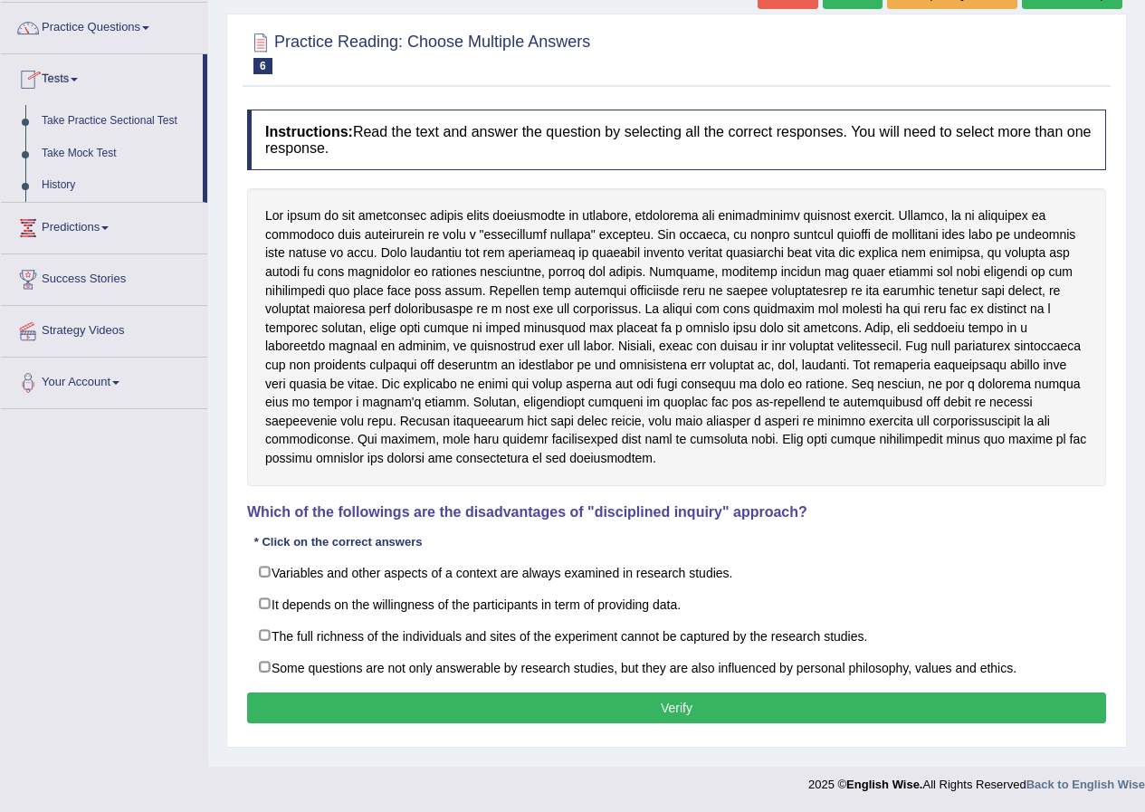
scroll to position [0, 0]
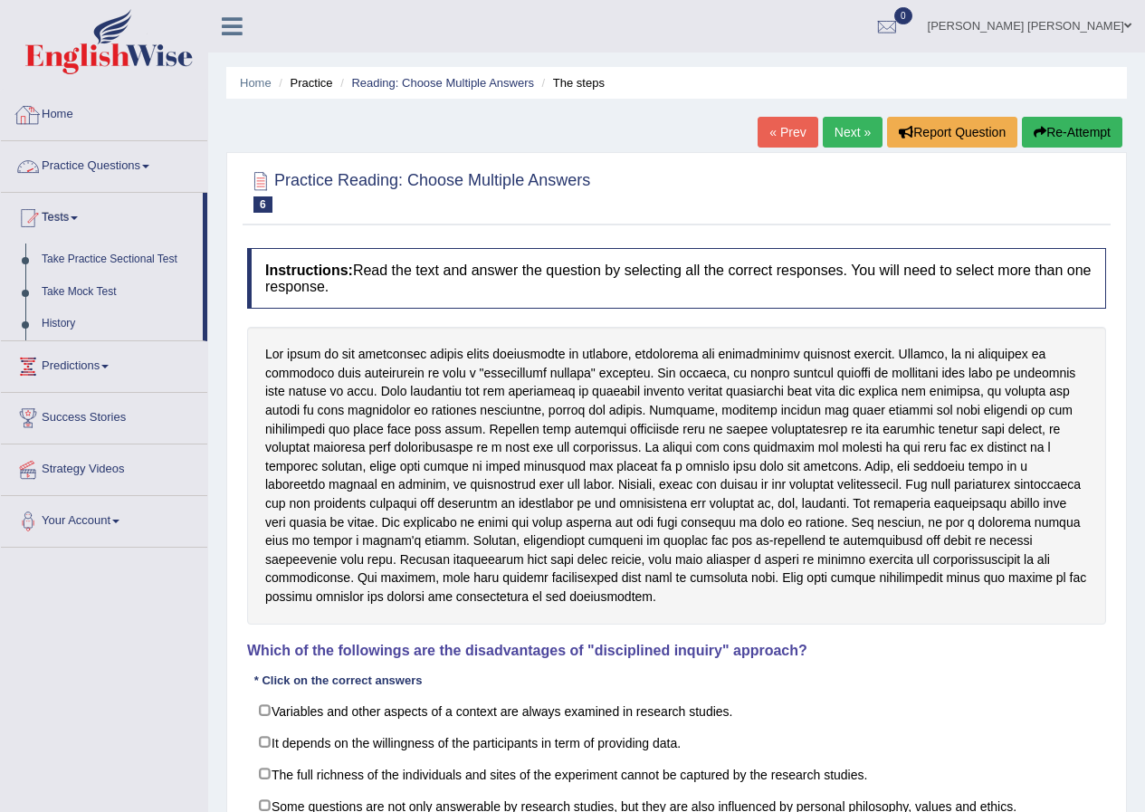
click at [80, 158] on link "Practice Questions" at bounding box center [104, 163] width 206 height 45
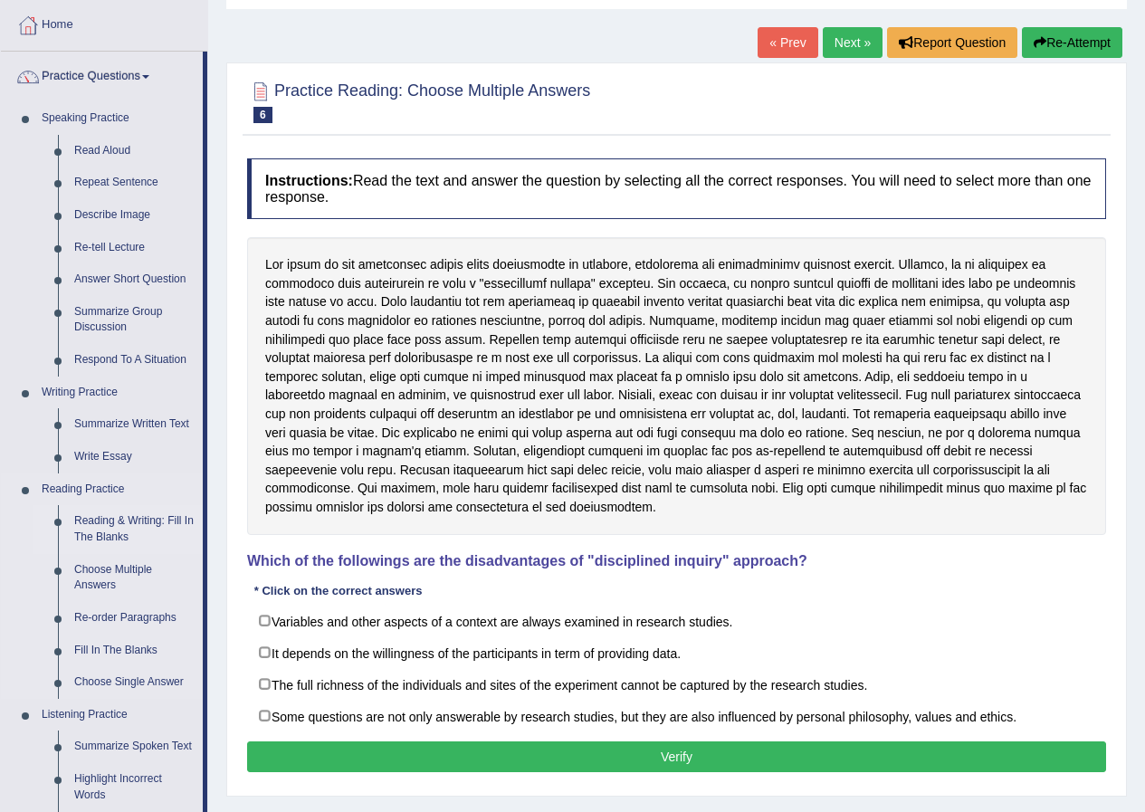
scroll to position [91, 0]
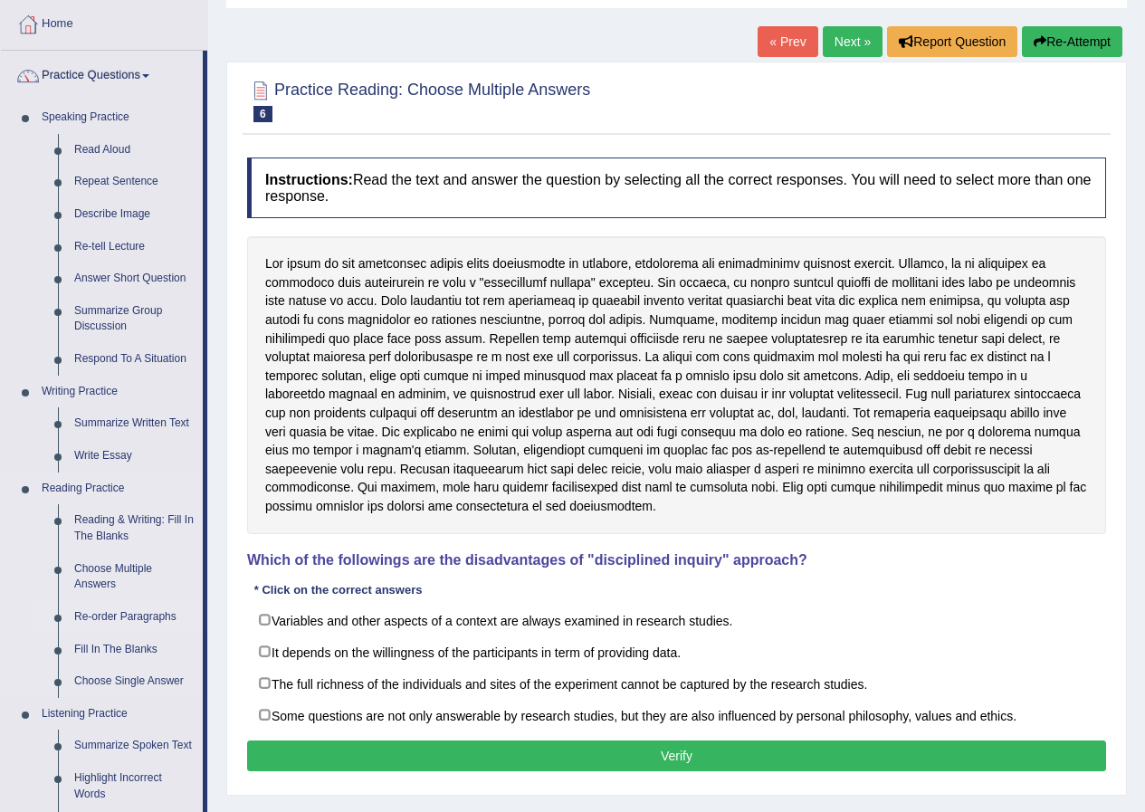
click at [127, 612] on link "Re-order Paragraphs" at bounding box center [134, 617] width 137 height 33
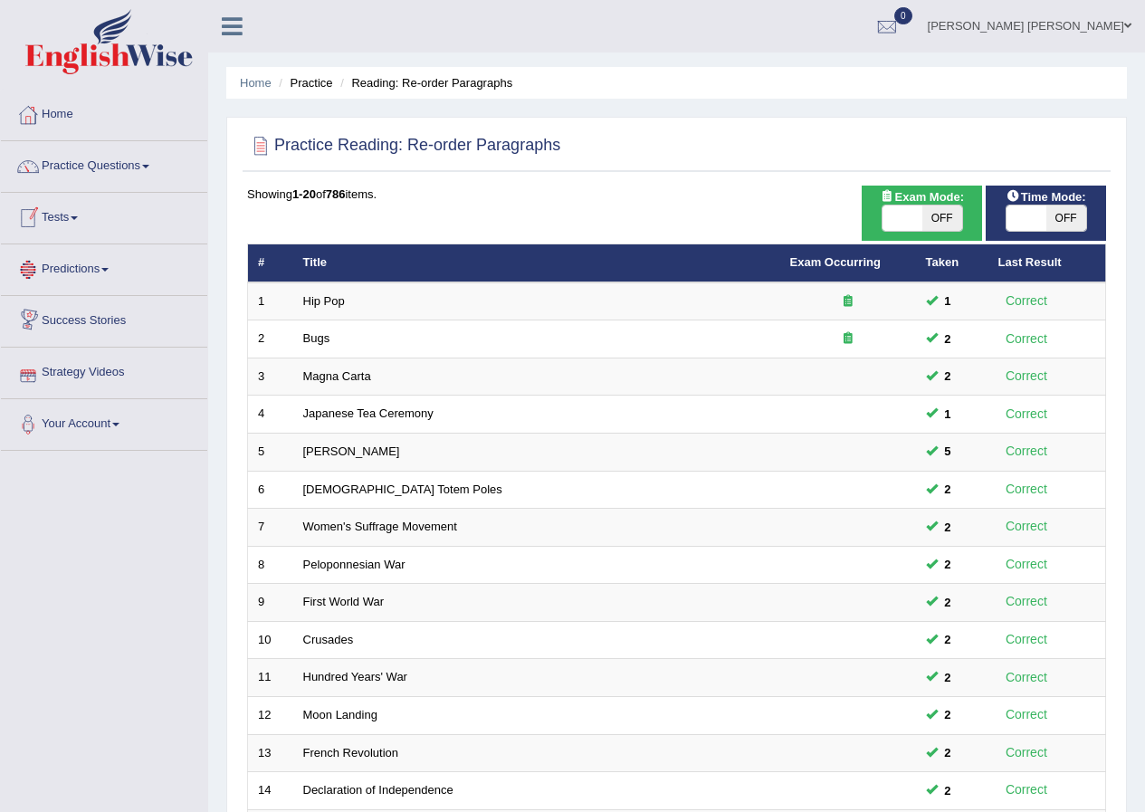
click at [80, 225] on link "Tests" at bounding box center [104, 215] width 206 height 45
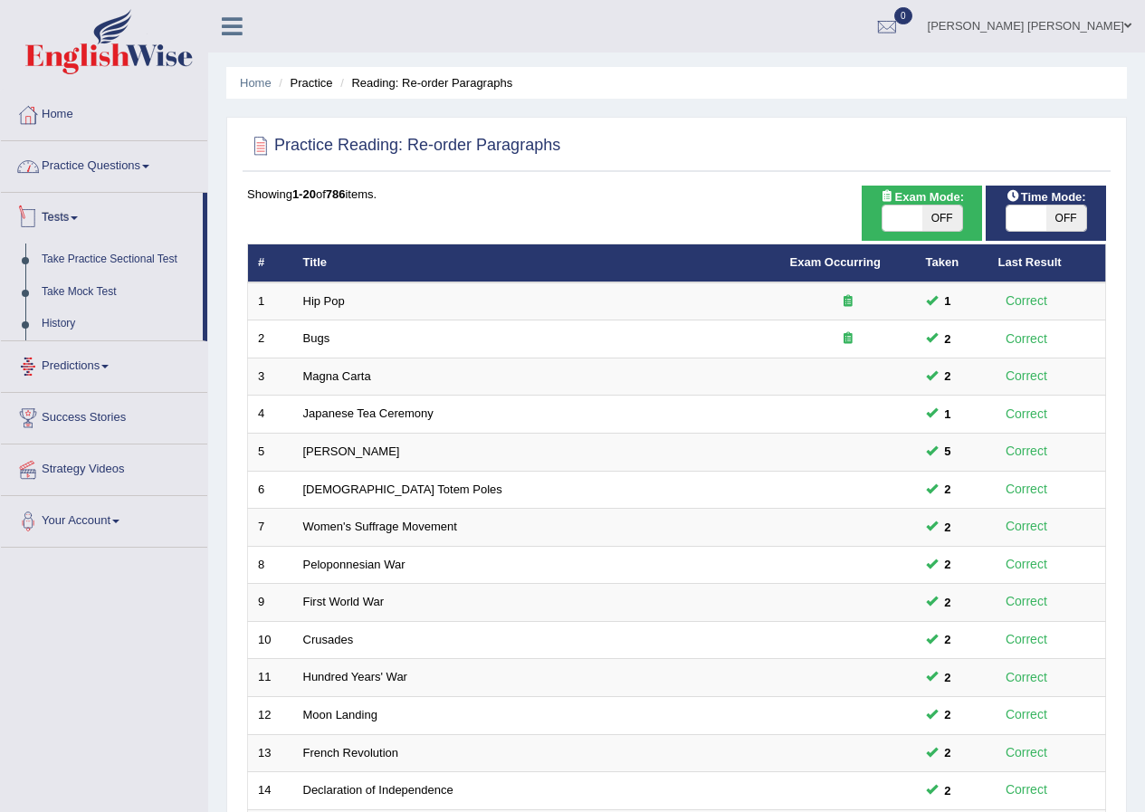
click at [109, 160] on link "Practice Questions" at bounding box center [104, 163] width 206 height 45
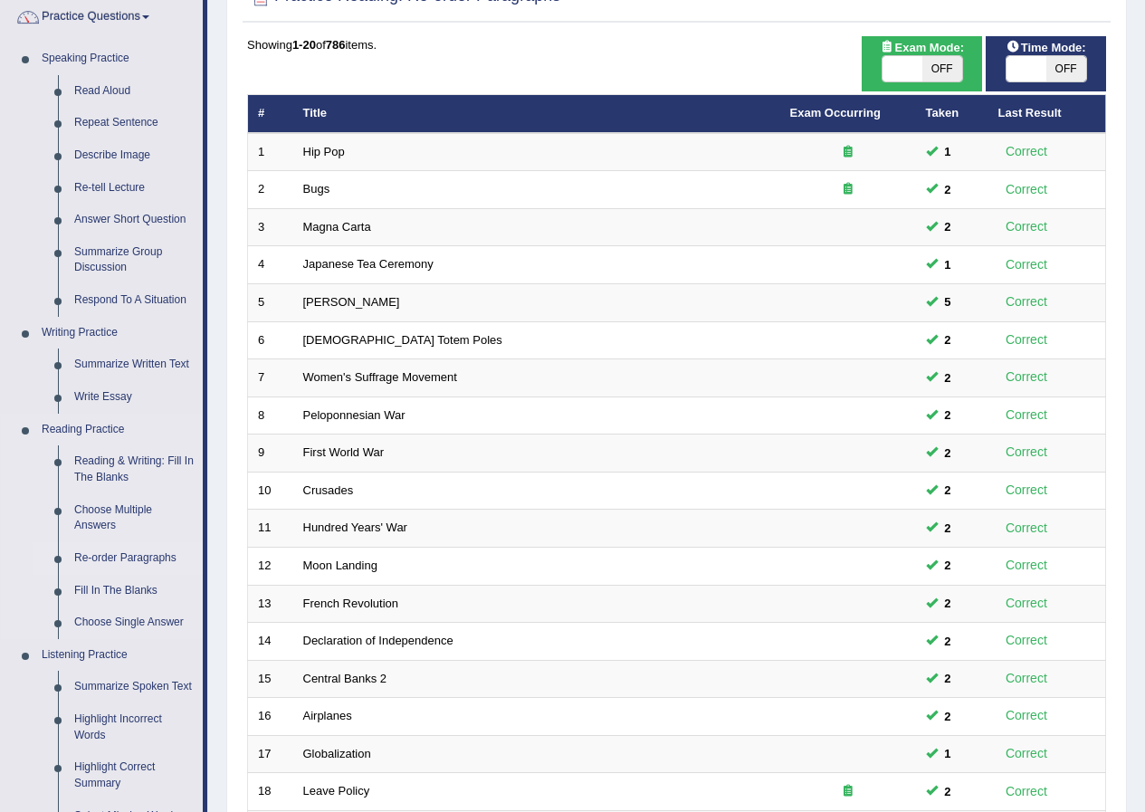
scroll to position [272, 0]
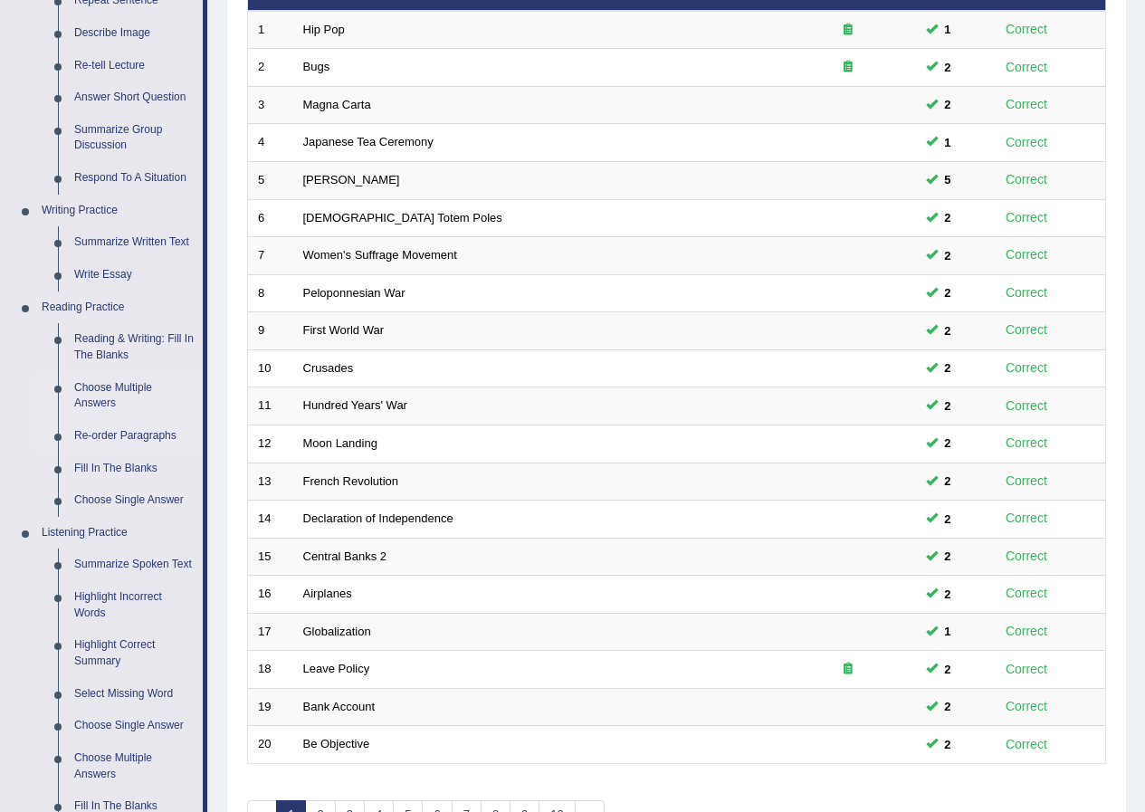
click at [113, 395] on link "Choose Multiple Answers" at bounding box center [134, 396] width 137 height 48
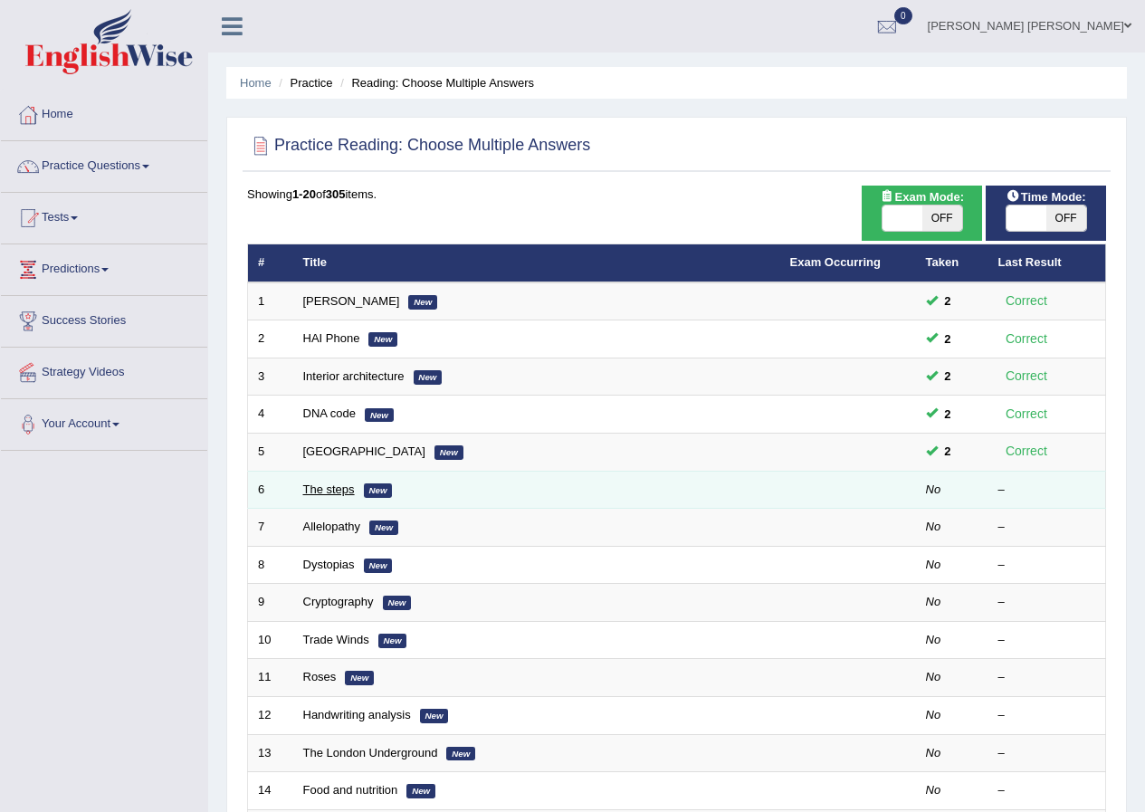
click at [316, 491] on link "The steps" at bounding box center [329, 490] width 52 height 14
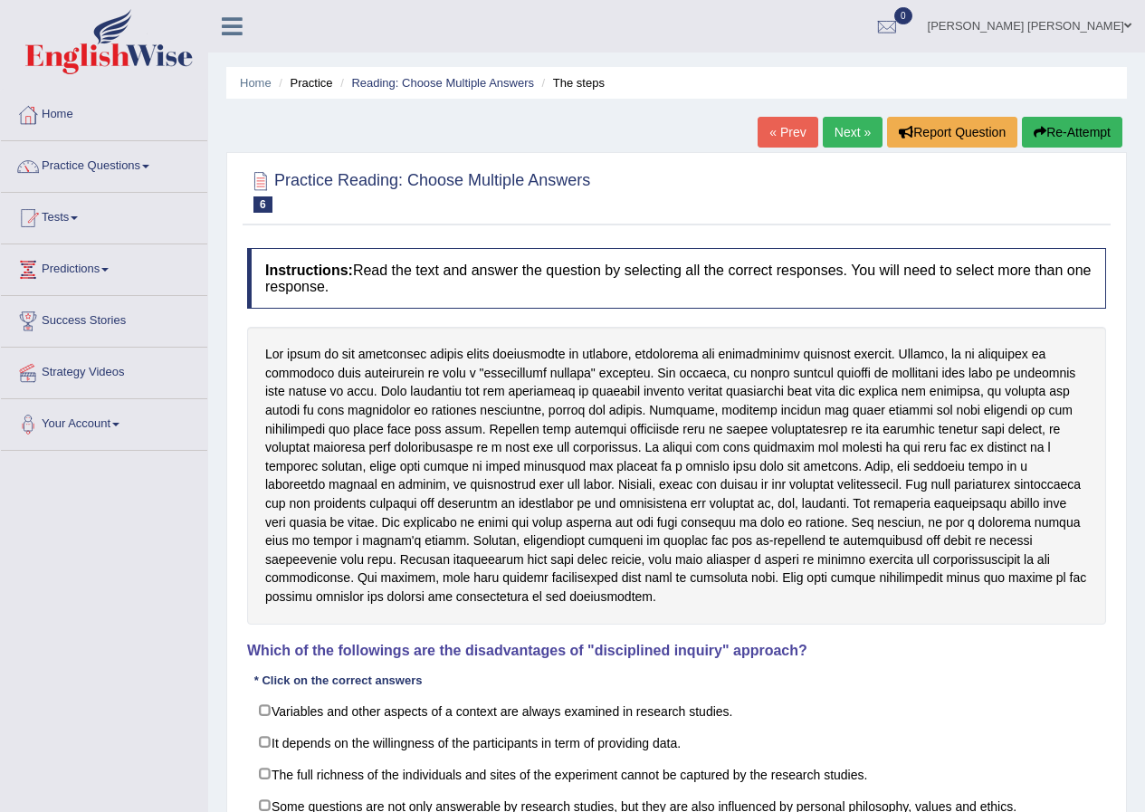
drag, startPoint x: 442, startPoint y: 372, endPoint x: 492, endPoint y: 369, distance: 49.9
click at [492, 369] on div at bounding box center [676, 475] width 859 height 297
click at [437, 82] on link "Reading: Choose Multiple Answers" at bounding box center [442, 83] width 183 height 14
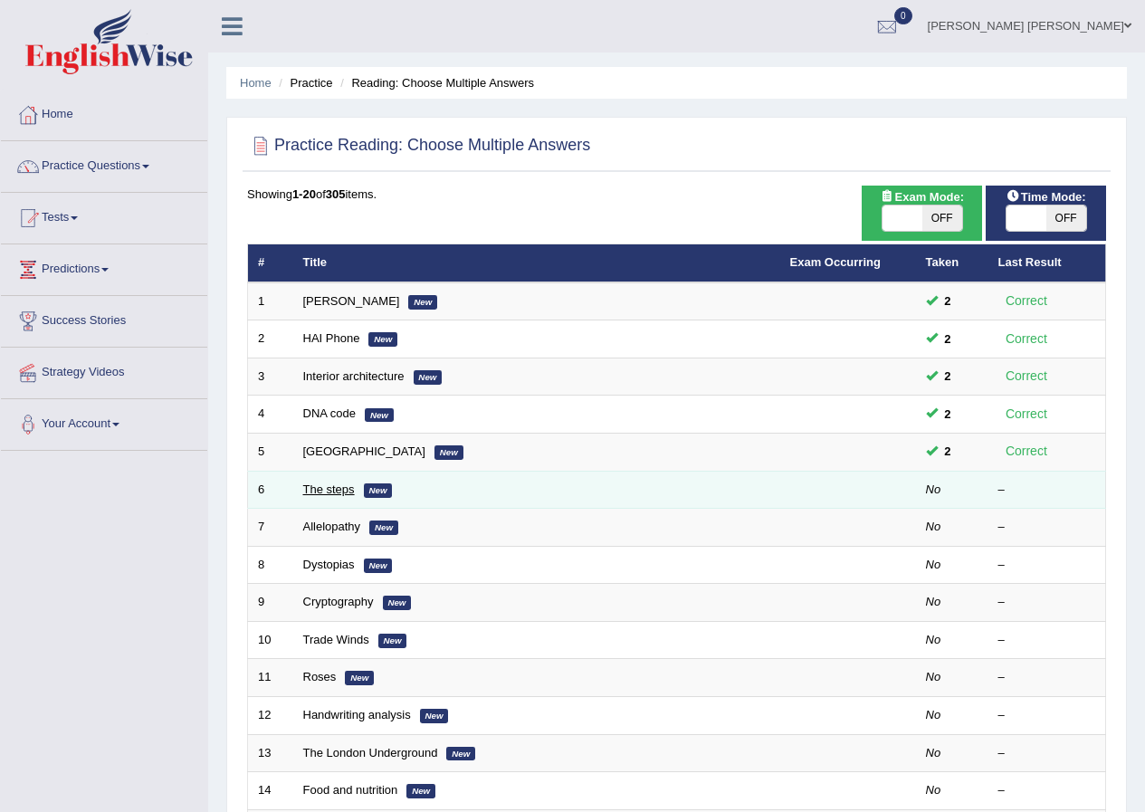
click at [343, 491] on link "The steps" at bounding box center [329, 490] width 52 height 14
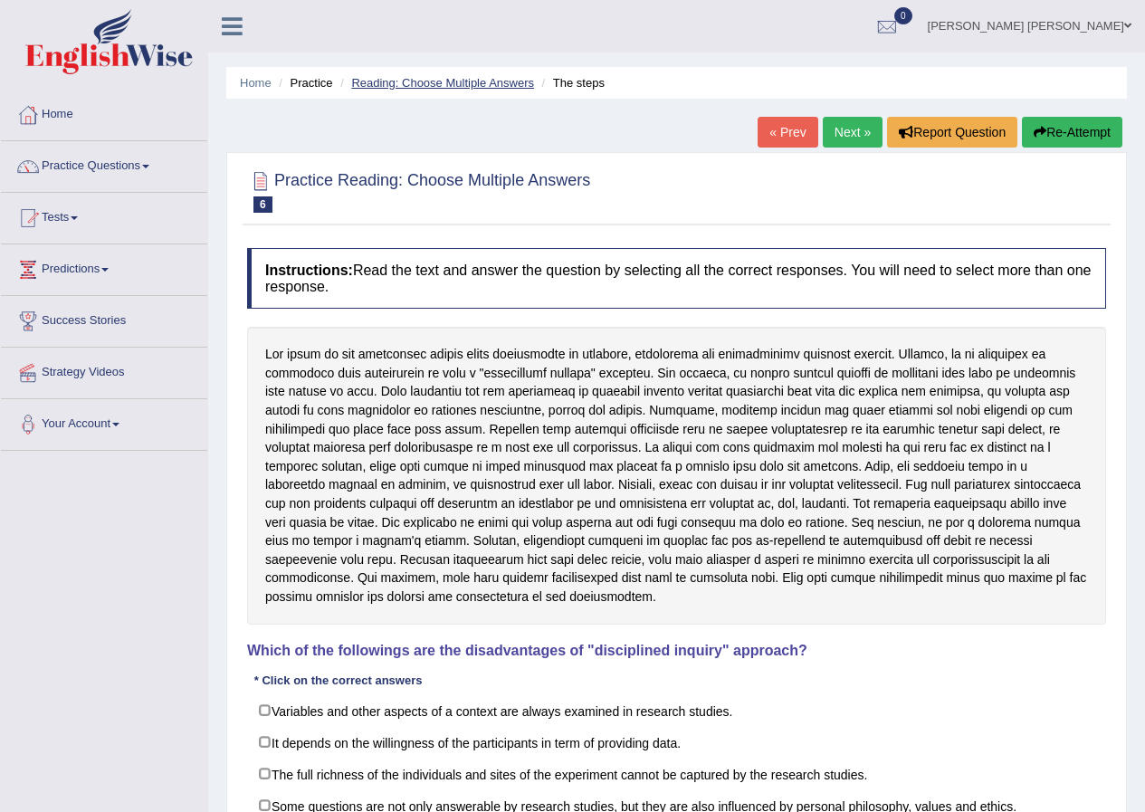
click at [442, 79] on link "Reading: Choose Multiple Answers" at bounding box center [442, 83] width 183 height 14
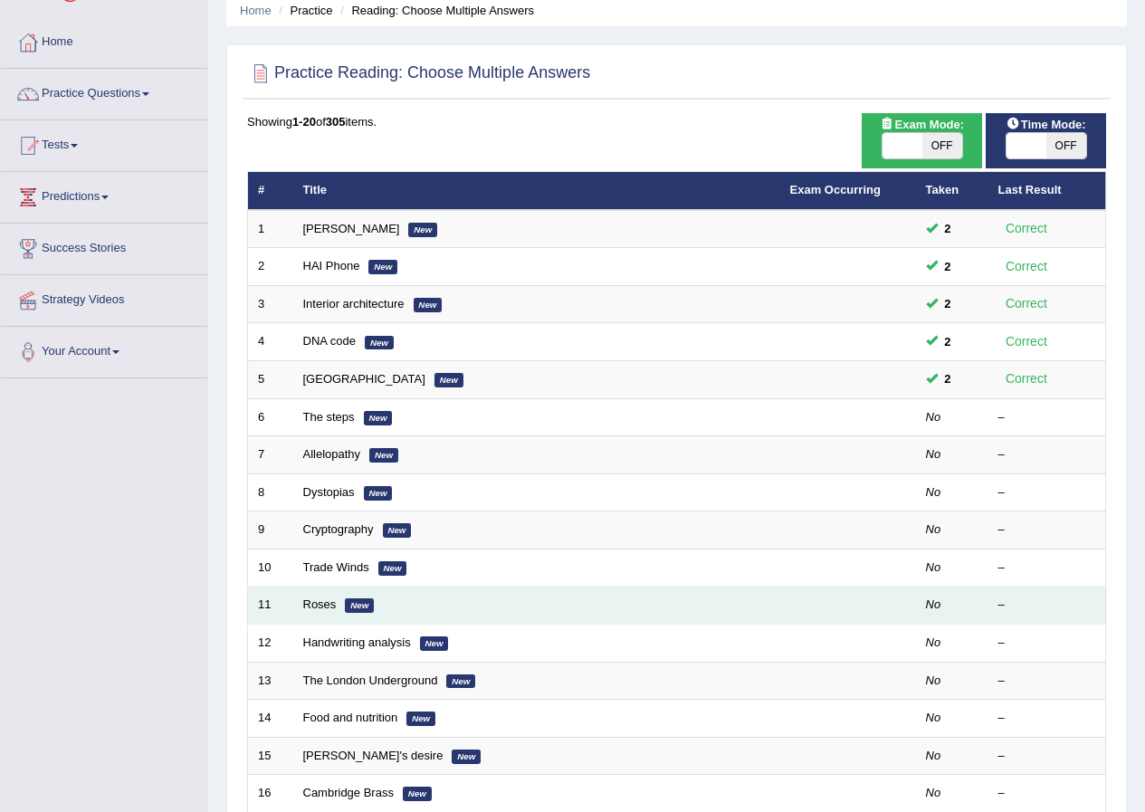
scroll to position [181, 0]
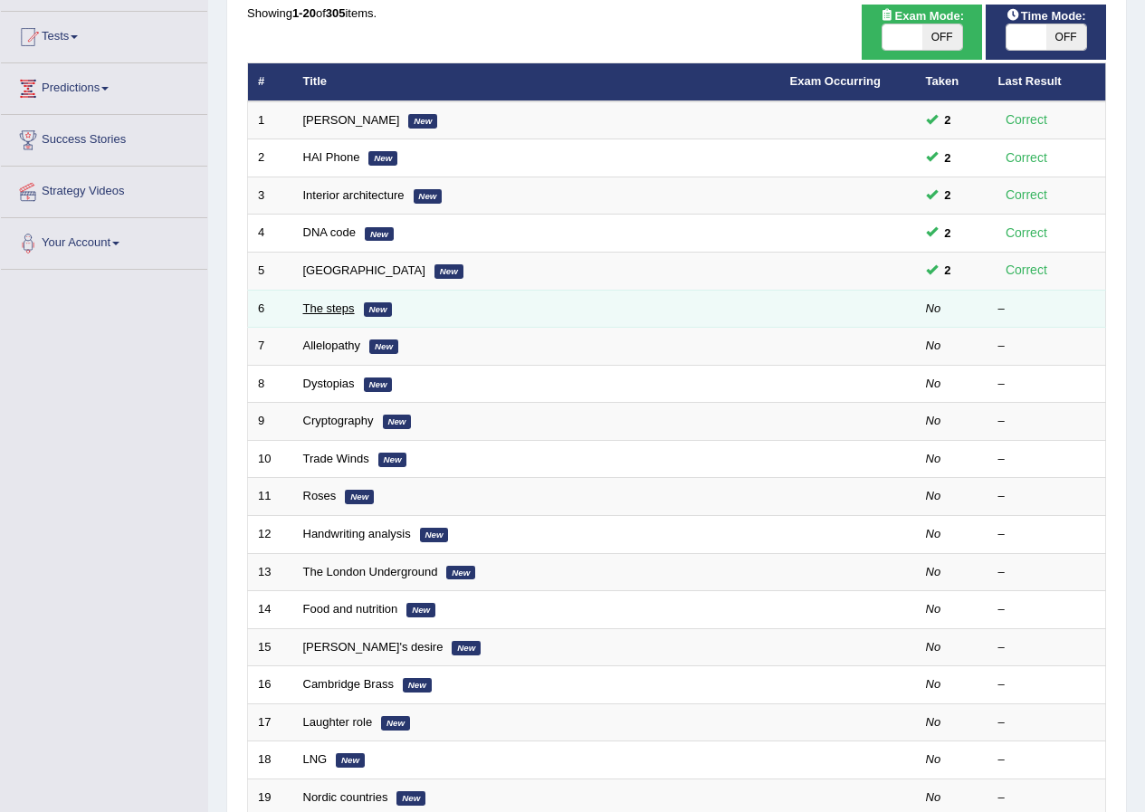
click at [347, 307] on link "The steps" at bounding box center [329, 309] width 52 height 14
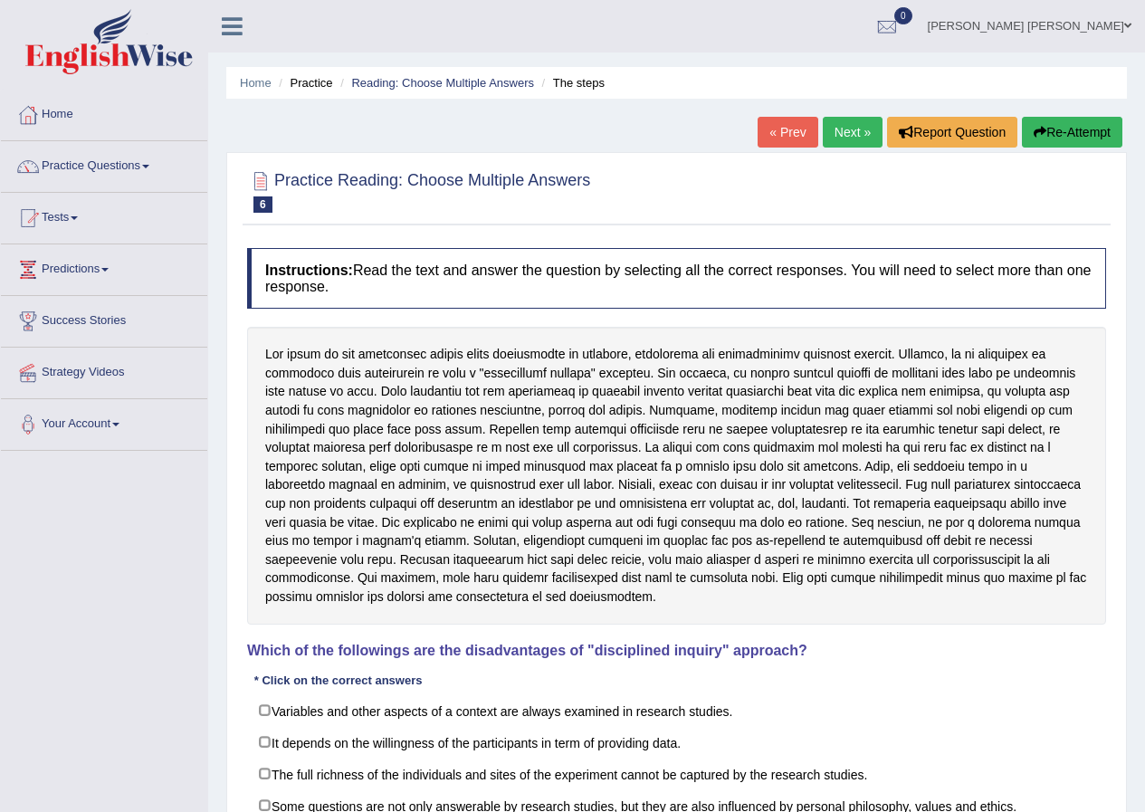
drag, startPoint x: 348, startPoint y: 355, endPoint x: 431, endPoint y: 363, distance: 83.7
click at [431, 363] on div at bounding box center [676, 475] width 859 height 297
drag, startPoint x: 310, startPoint y: 414, endPoint x: 377, endPoint y: 417, distance: 67.1
click at [377, 417] on div at bounding box center [676, 475] width 859 height 297
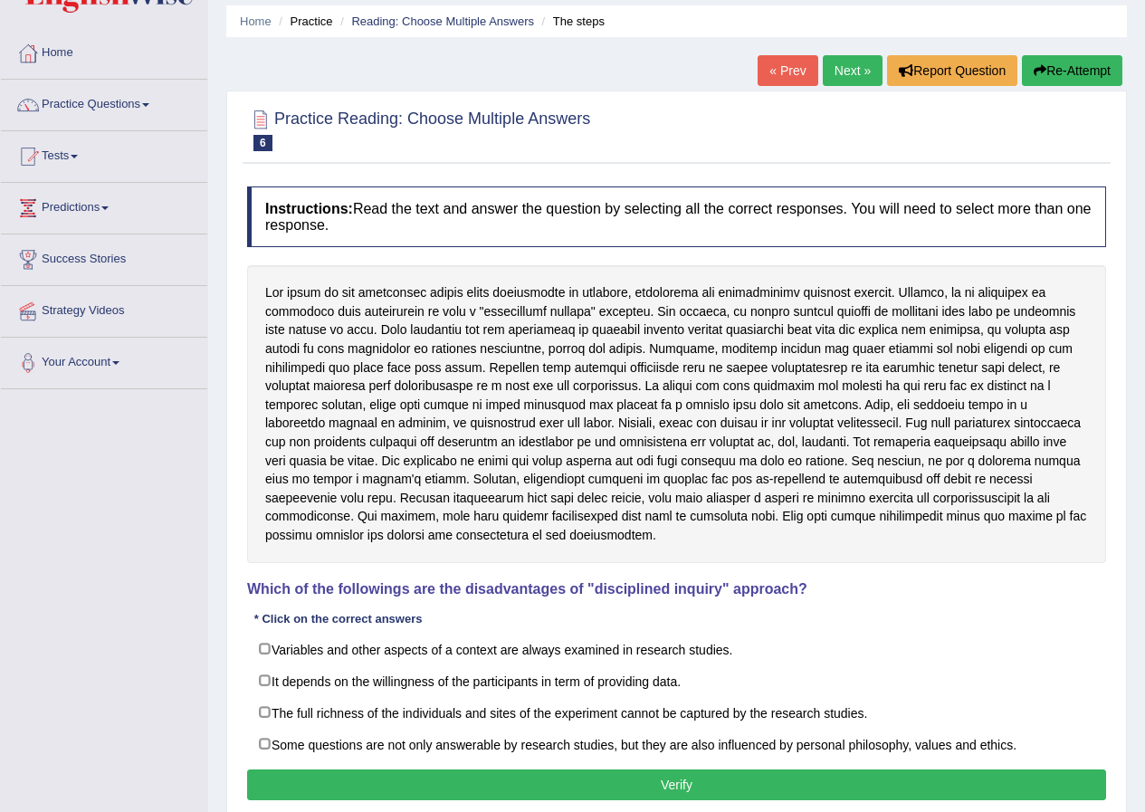
scroll to position [91, 0]
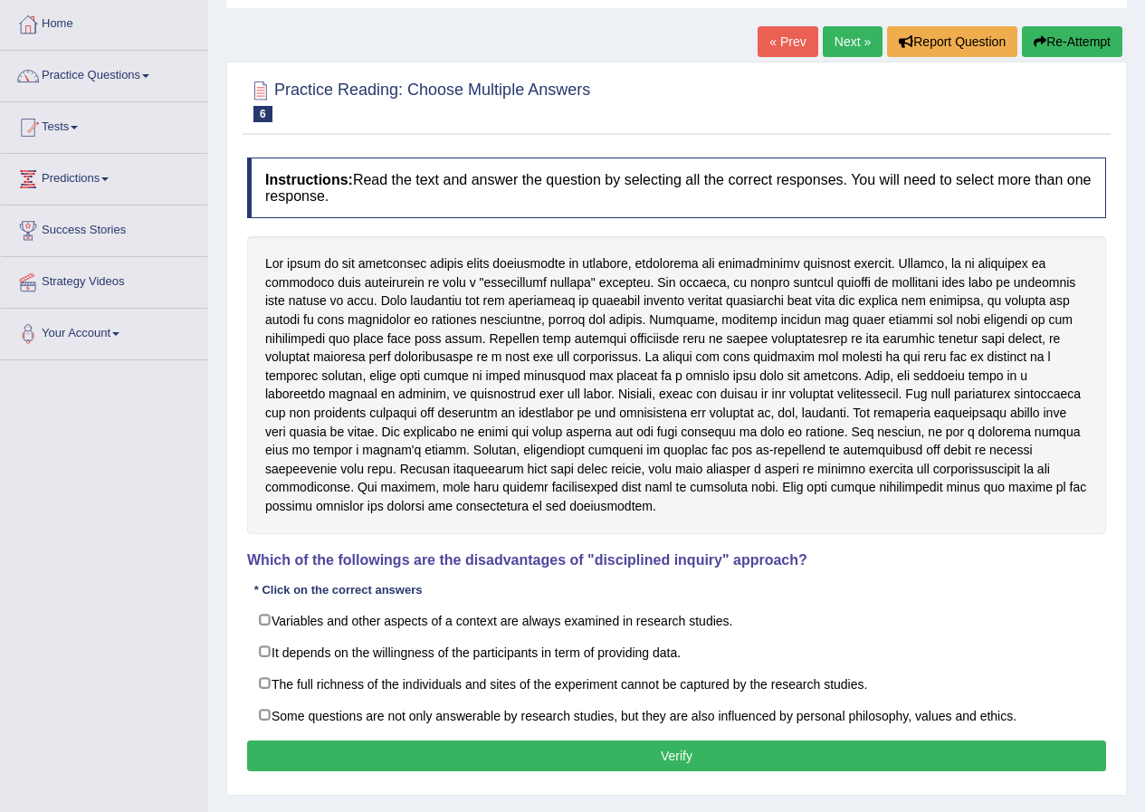
click at [542, 456] on div at bounding box center [676, 384] width 859 height 297
click at [667, 455] on div at bounding box center [676, 384] width 859 height 297
click at [701, 454] on div at bounding box center [676, 384] width 859 height 297
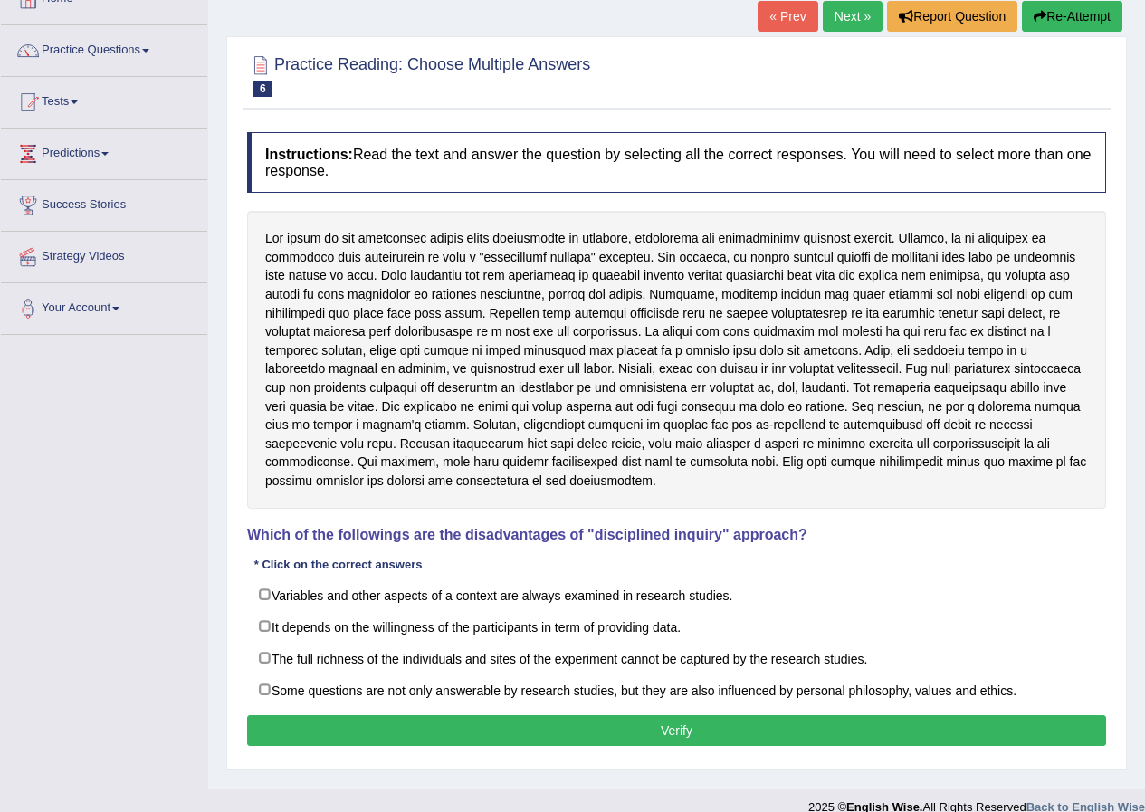
scroll to position [139, 0]
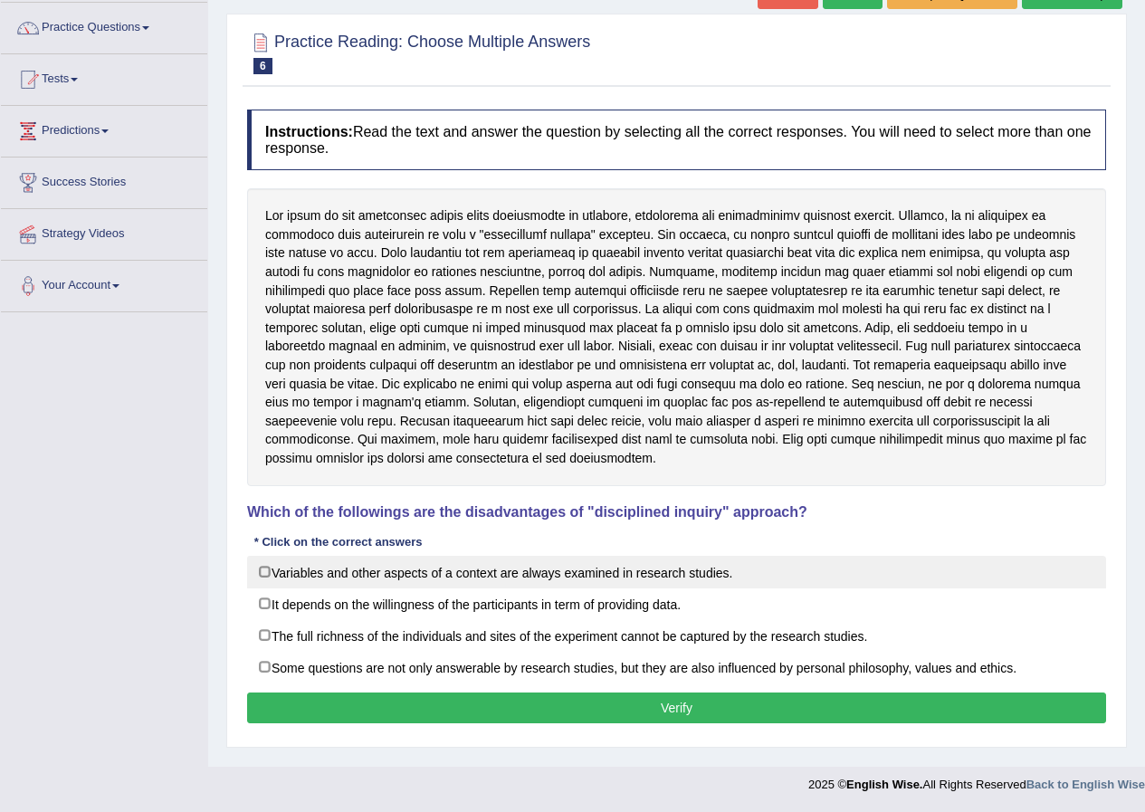
click at [436, 574] on label "Variables and other aspects of a context are always examined in research studie…" at bounding box center [676, 572] width 859 height 33
checkbox input "true"
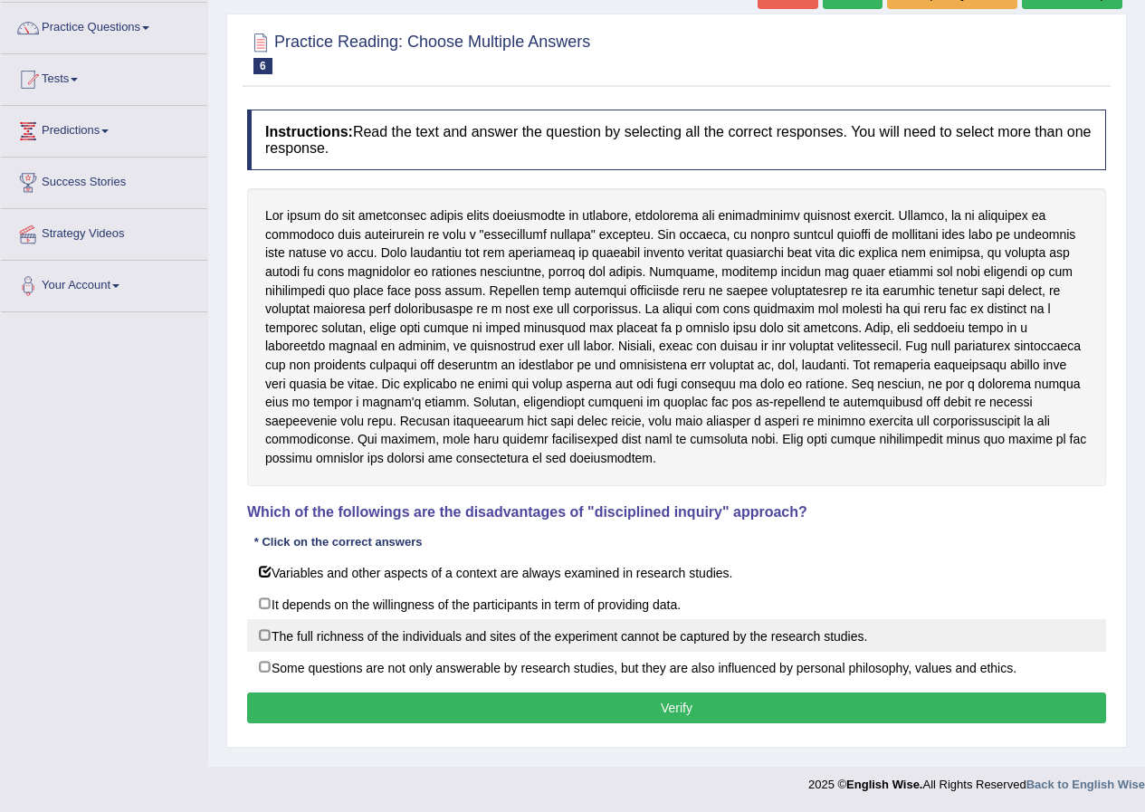
click at [315, 641] on label "The full richness of the individuals and sites of the experiment cannot be capt…" at bounding box center [676, 635] width 859 height 33
checkbox input "true"
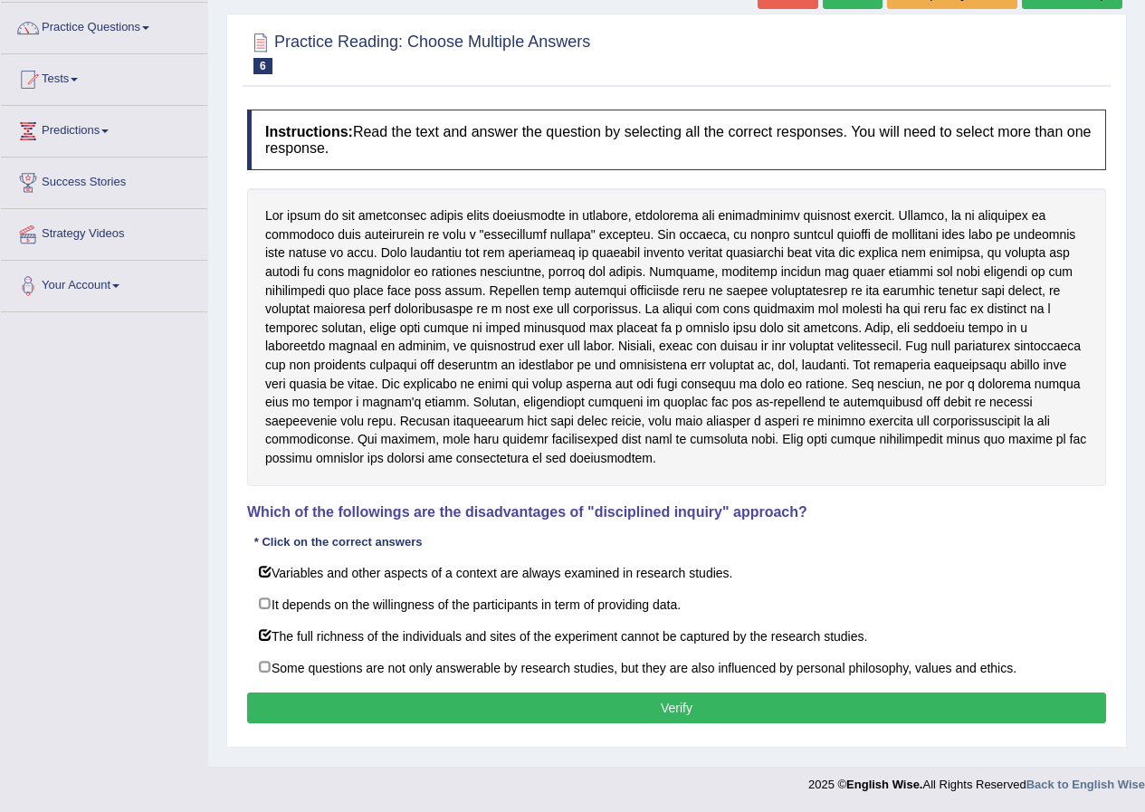
click at [502, 709] on button "Verify" at bounding box center [676, 708] width 859 height 31
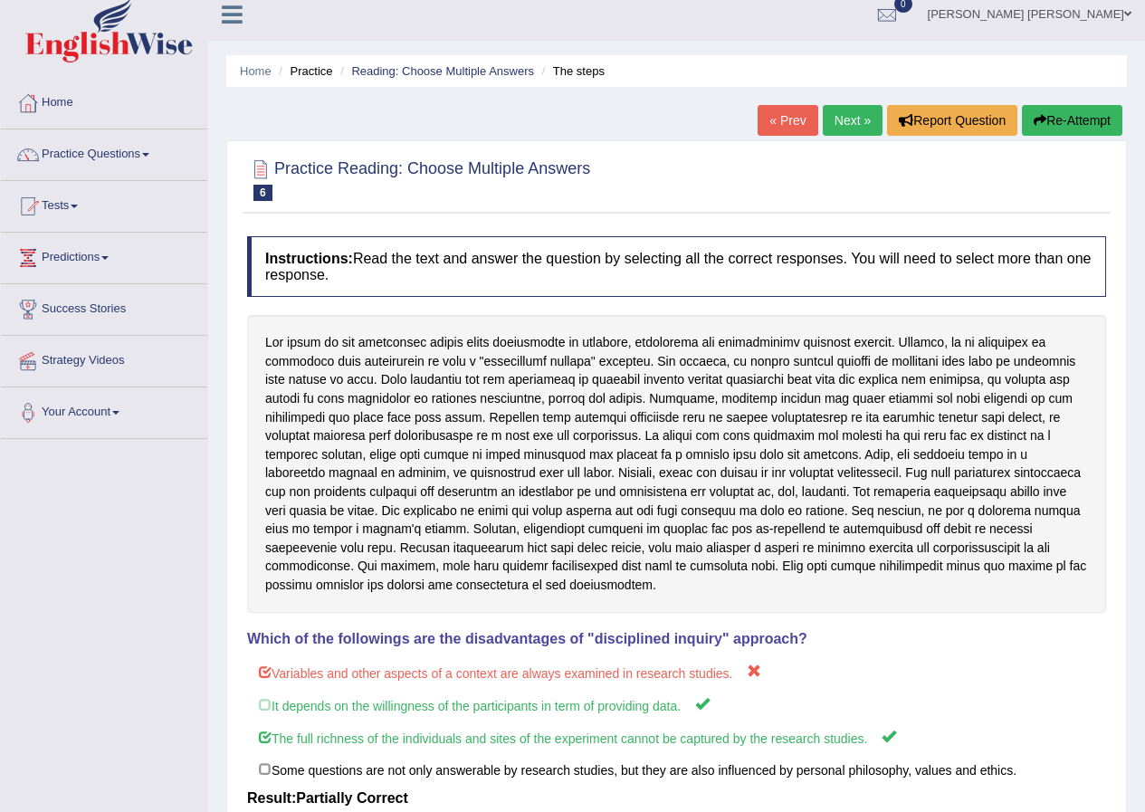
scroll to position [0, 0]
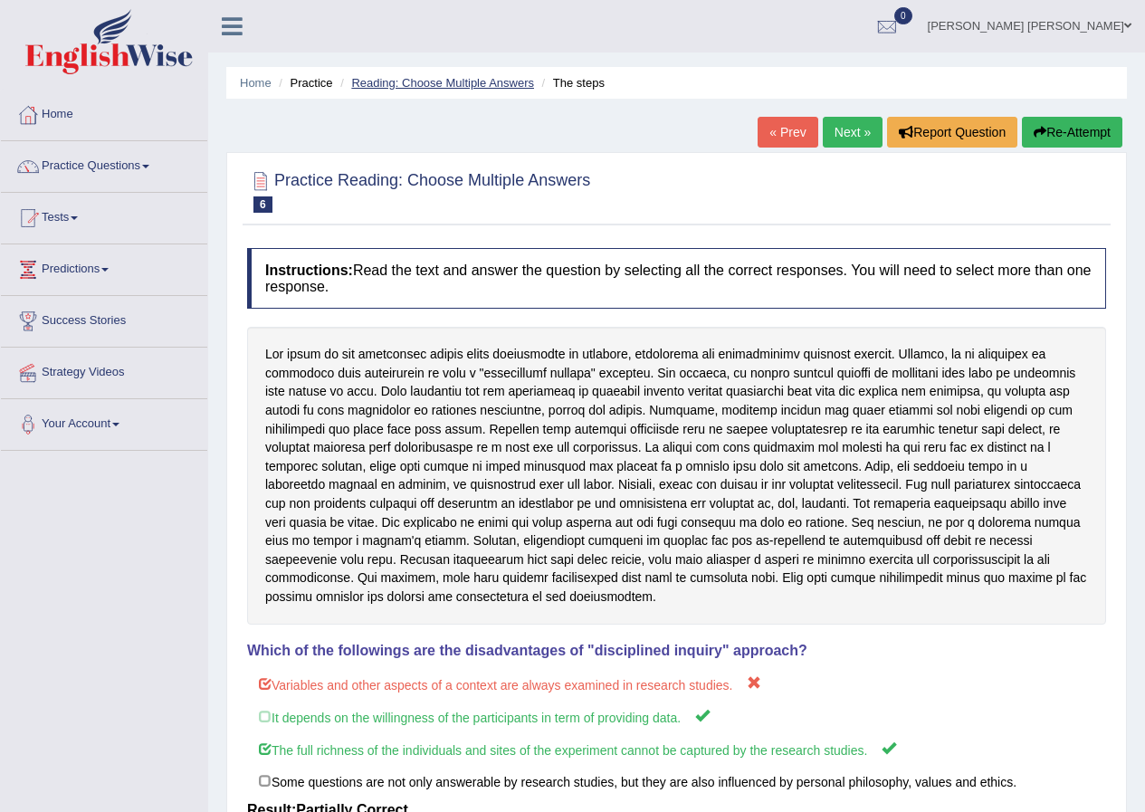
click at [466, 80] on link "Reading: Choose Multiple Answers" at bounding box center [442, 83] width 183 height 14
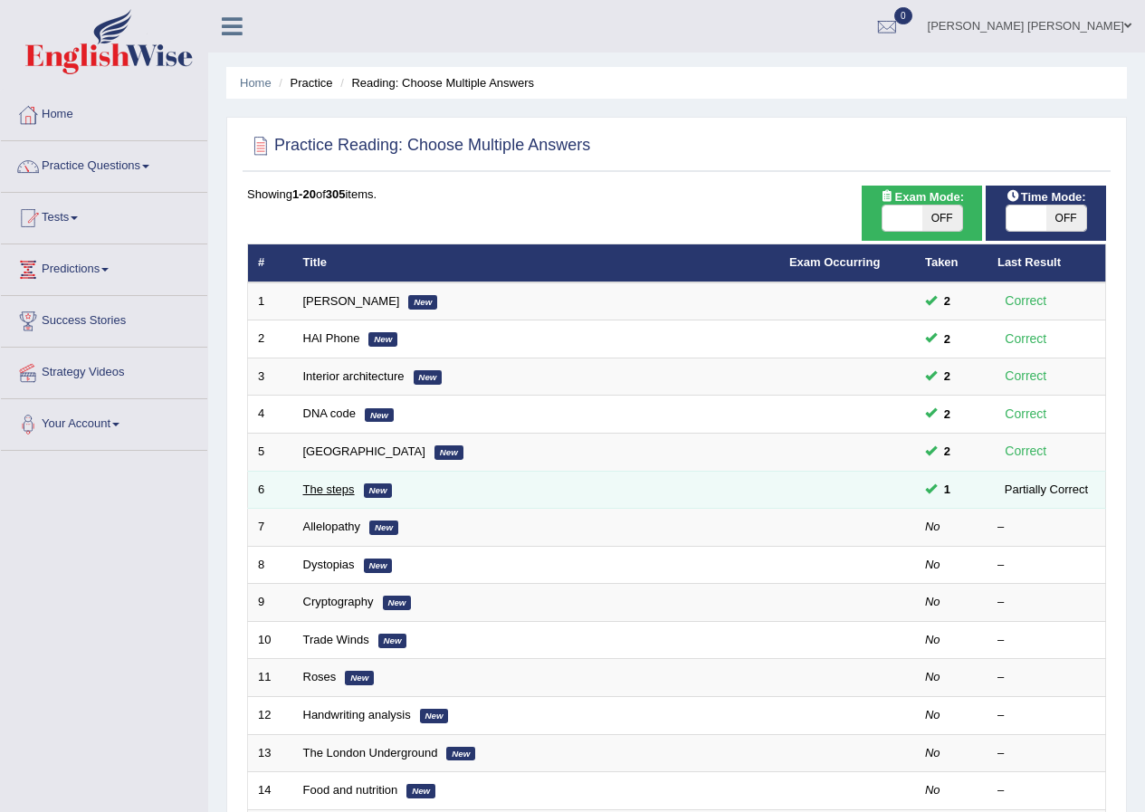
click at [333, 487] on link "The steps" at bounding box center [329, 490] width 52 height 14
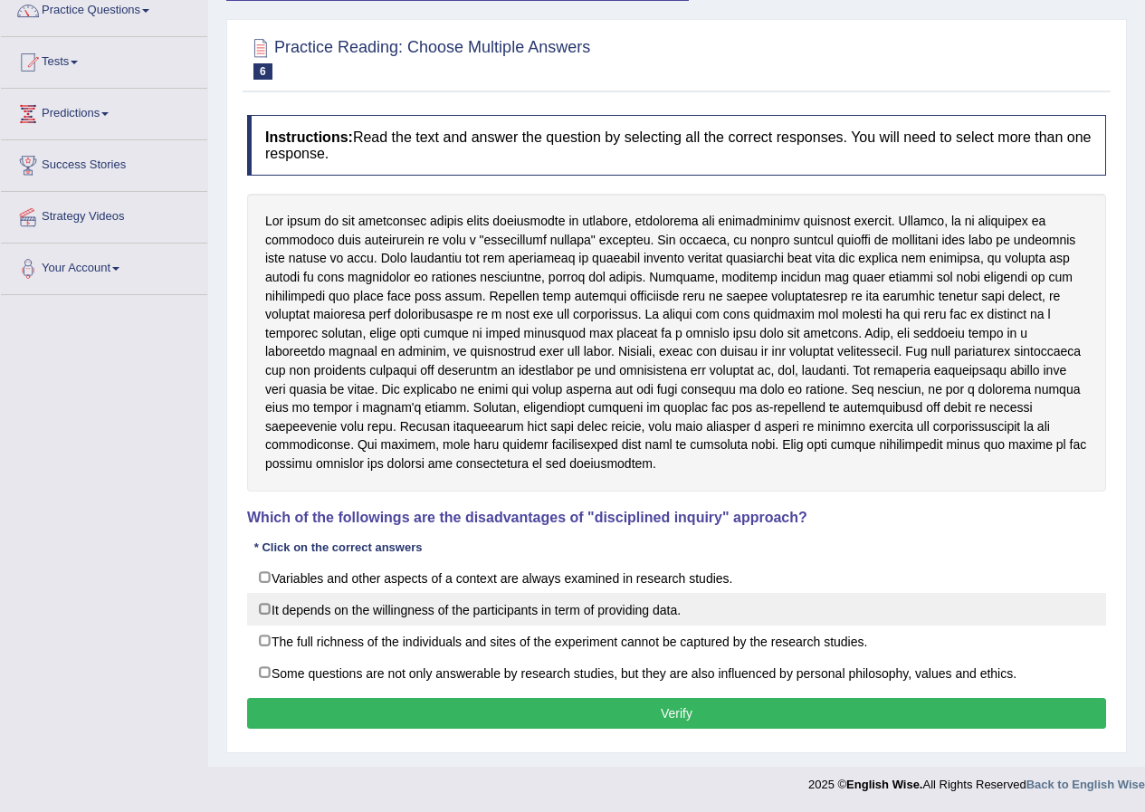
click at [271, 612] on label "It depends on the willingness of the participants in term of providing data." at bounding box center [676, 609] width 859 height 33
checkbox input "true"
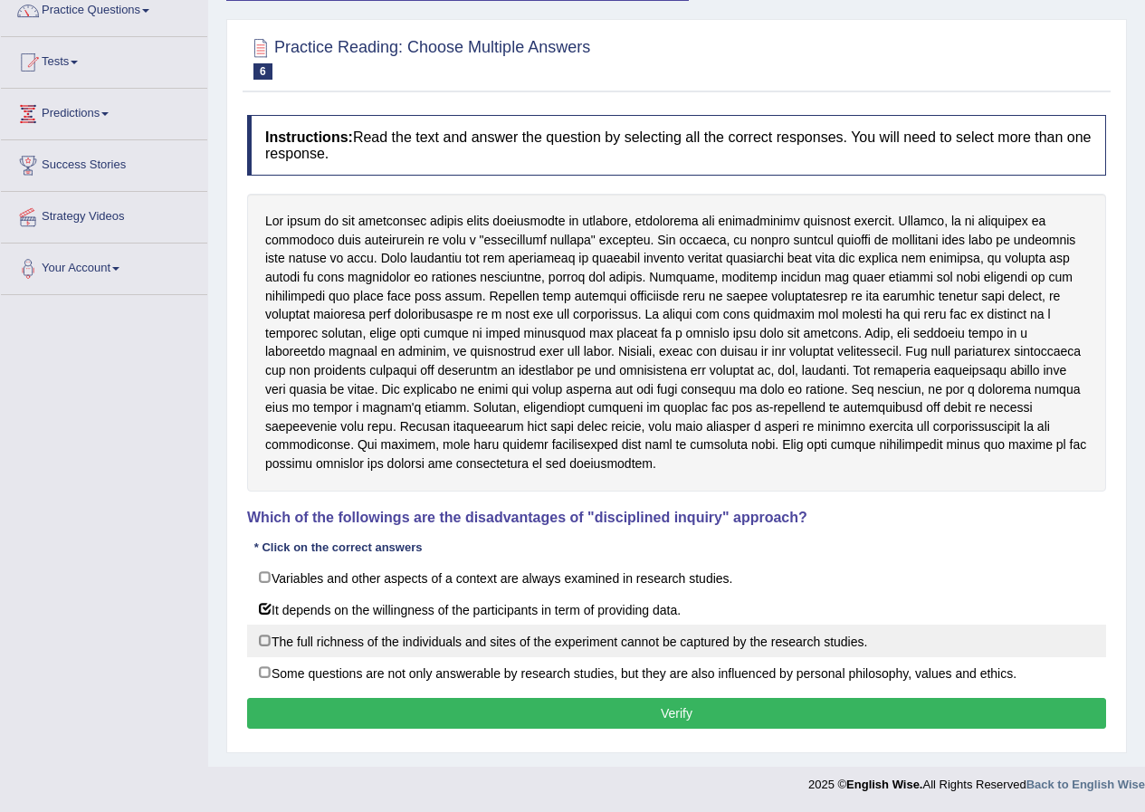
click at [267, 634] on label "The full richness of the individuals and sites of the experiment cannot be capt…" at bounding box center [676, 641] width 859 height 33
checkbox input "true"
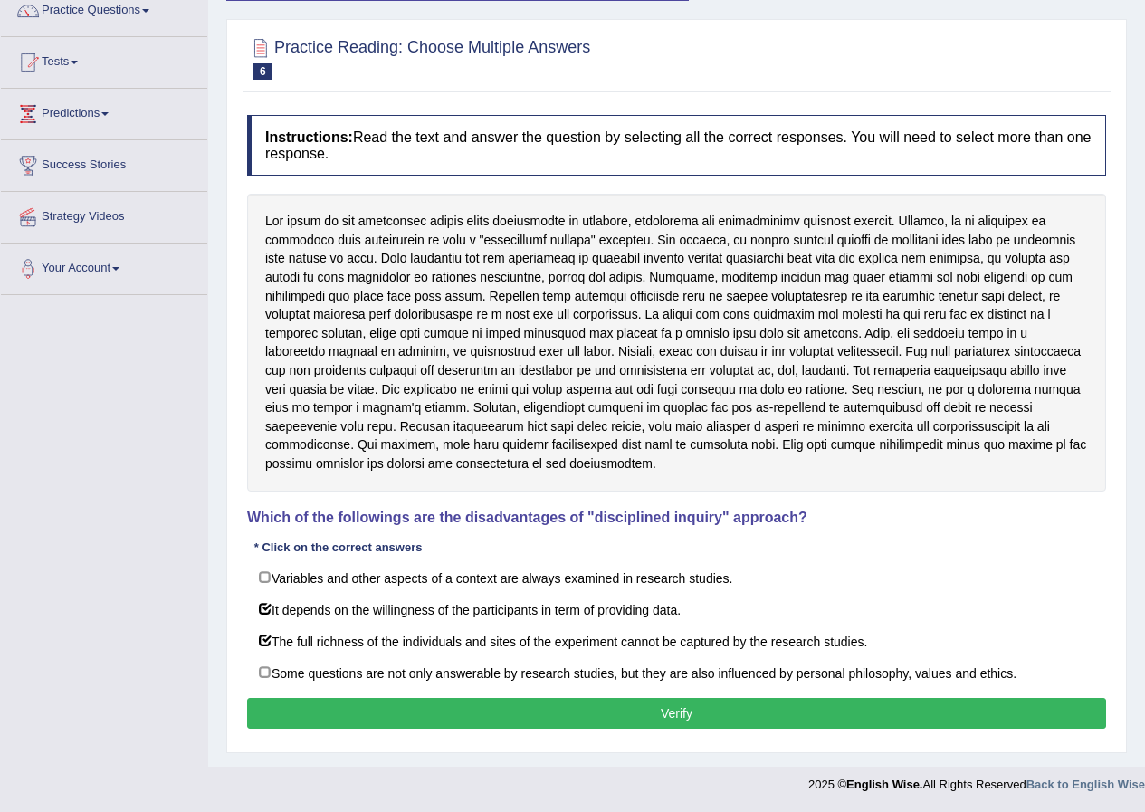
click at [378, 707] on button "Verify" at bounding box center [676, 713] width 859 height 31
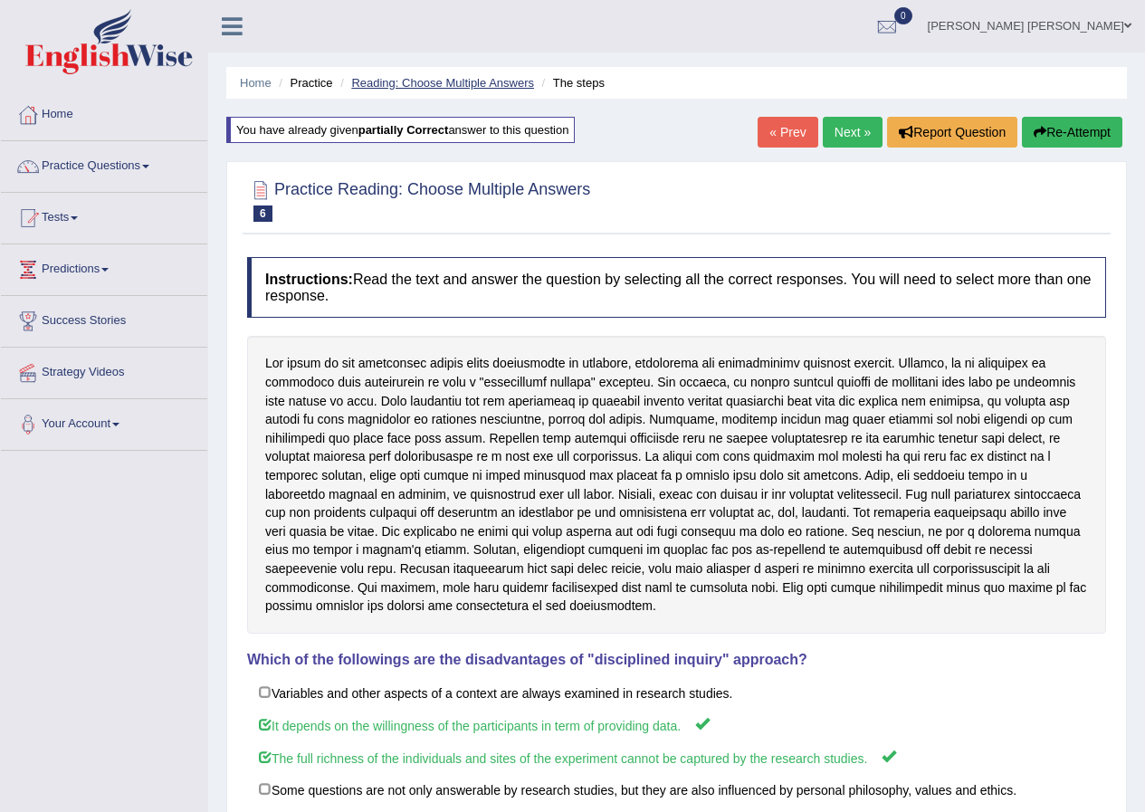
click at [472, 81] on link "Reading: Choose Multiple Answers" at bounding box center [442, 83] width 183 height 14
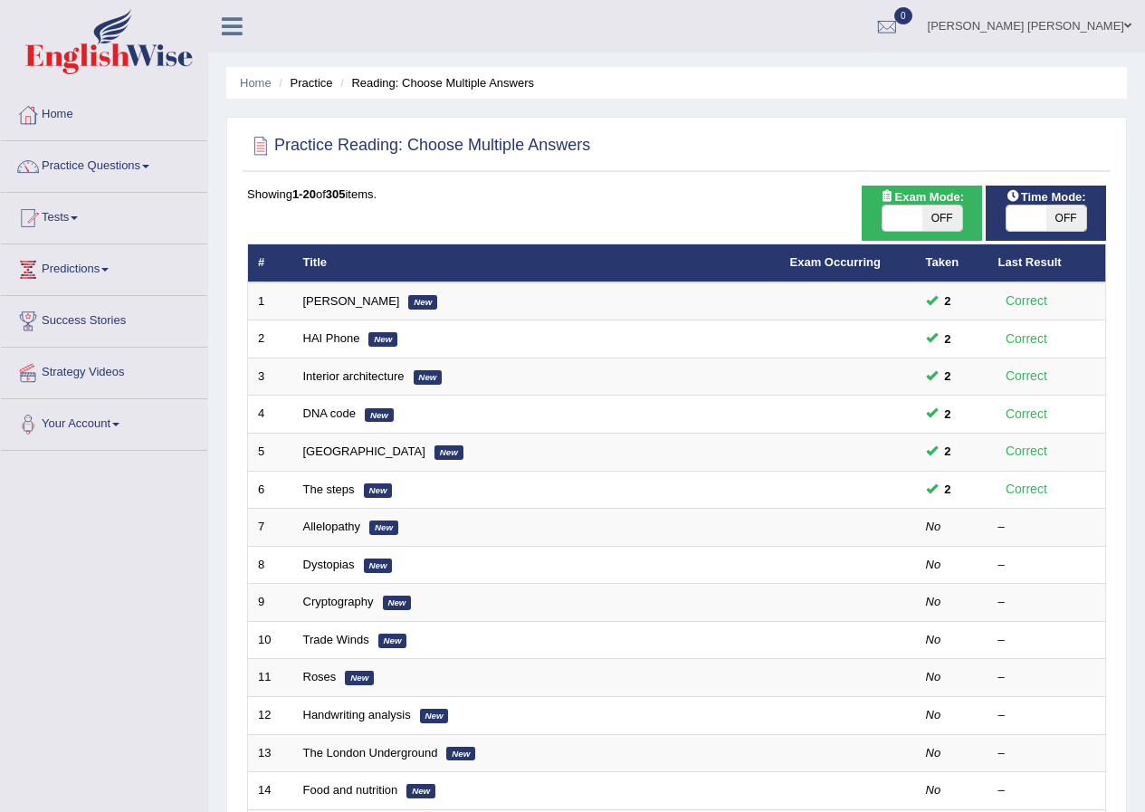
click at [331, 81] on li "Practice" at bounding box center [303, 82] width 58 height 17
click at [385, 196] on div "Showing 1-20 of 305 items." at bounding box center [676, 194] width 859 height 17
click at [82, 165] on link "Practice Questions" at bounding box center [104, 163] width 206 height 45
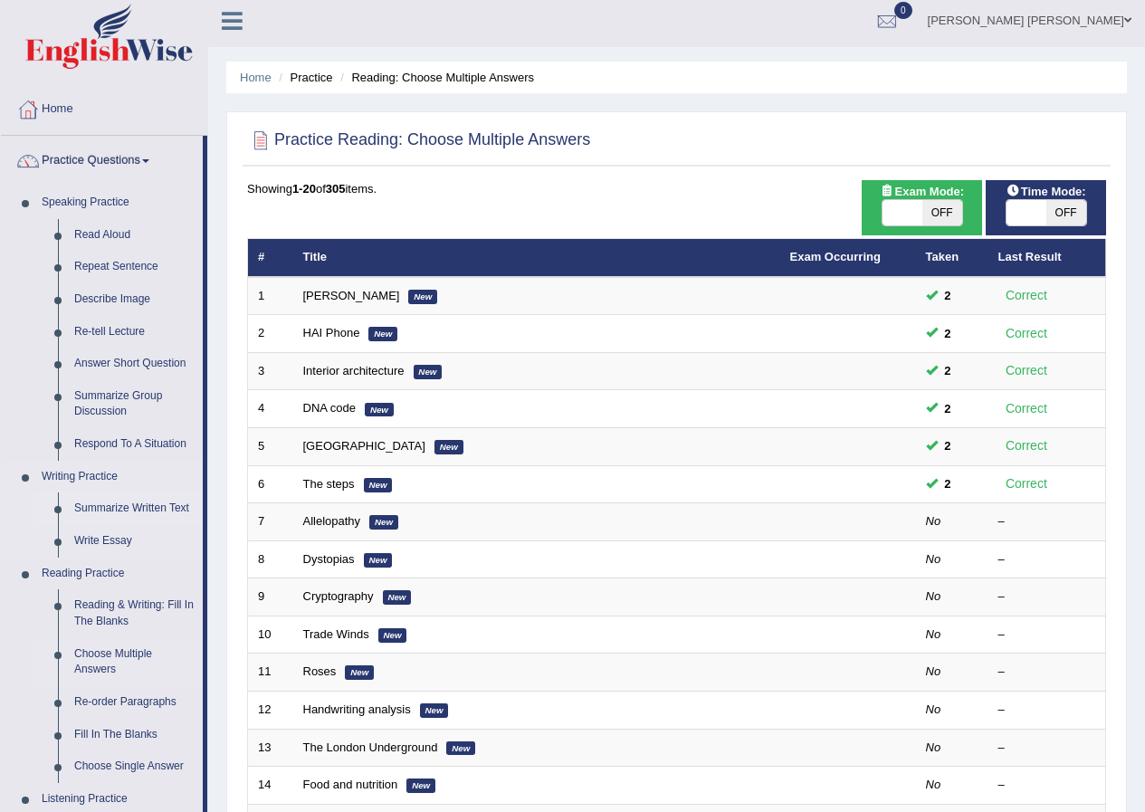
scroll to position [91, 0]
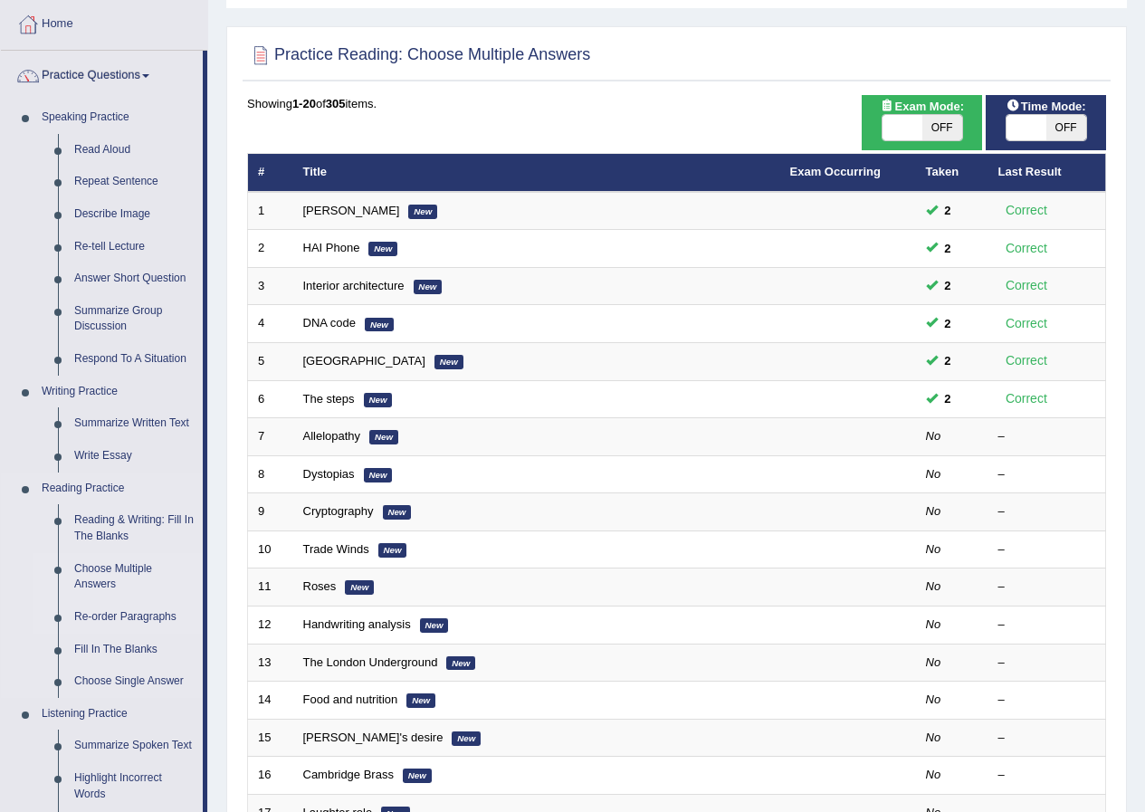
click at [111, 616] on link "Re-order Paragraphs" at bounding box center [134, 617] width 137 height 33
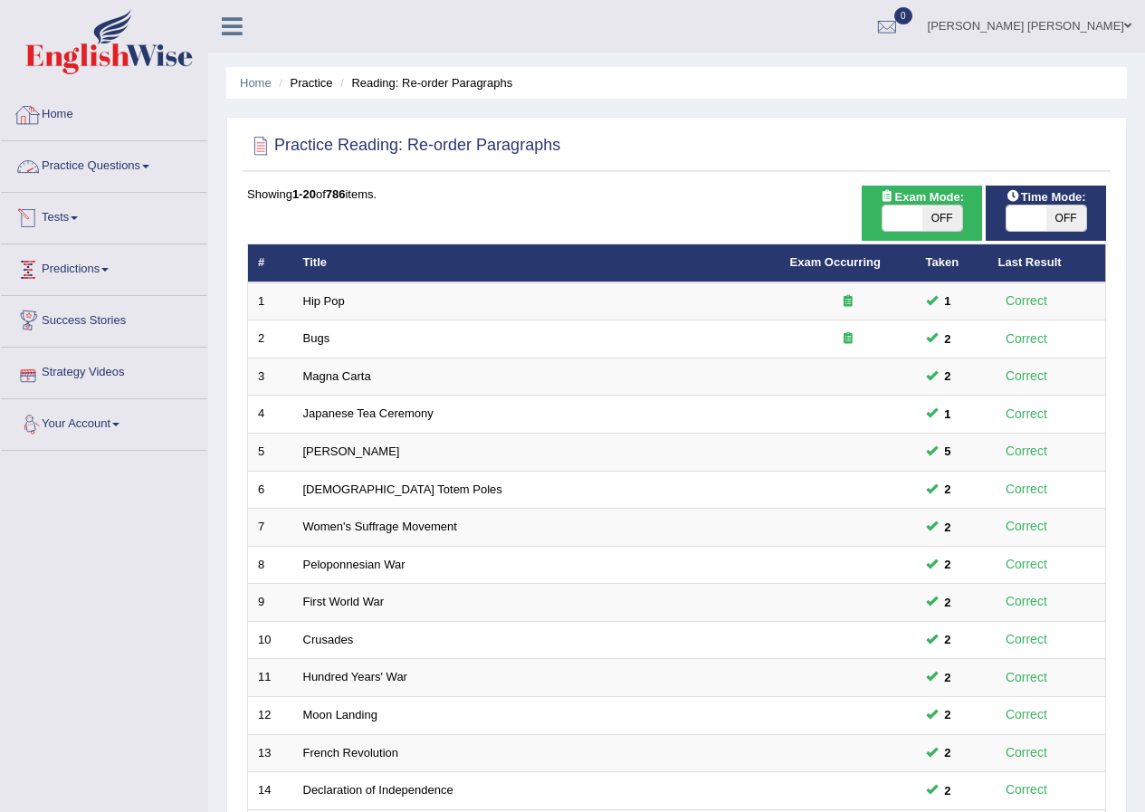
click at [48, 117] on link "Home" at bounding box center [104, 112] width 206 height 45
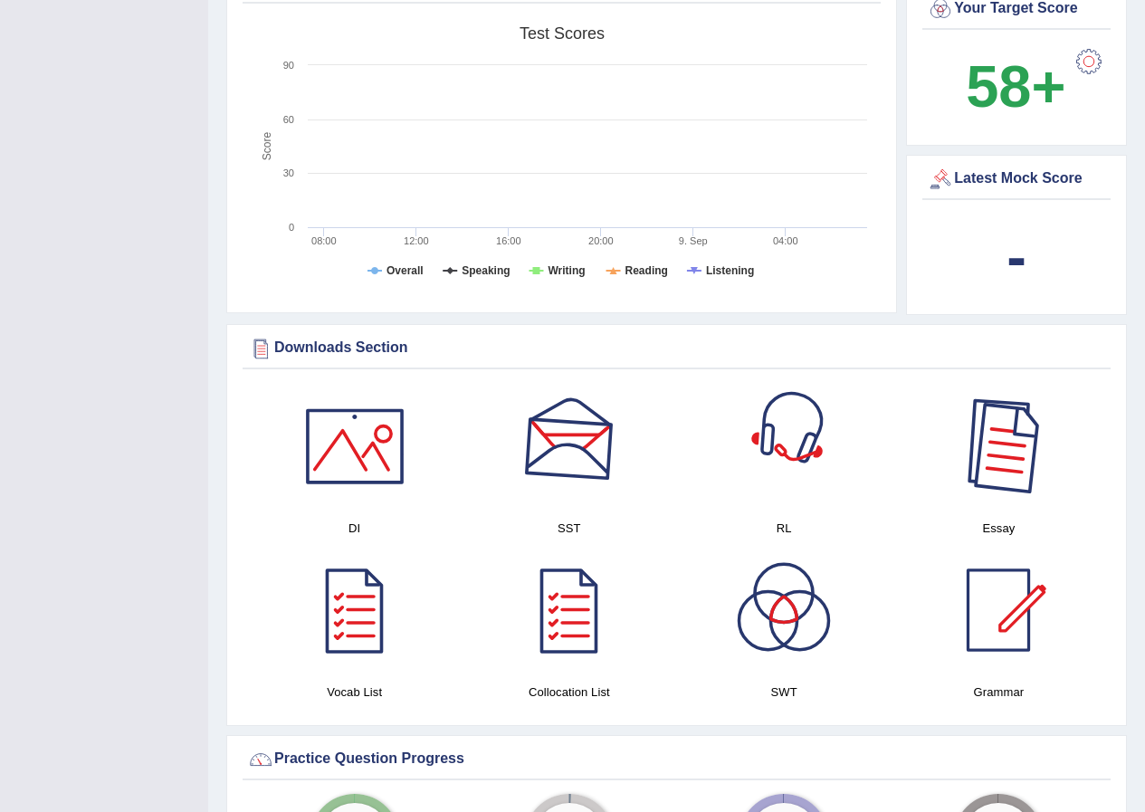
scroll to position [724, 0]
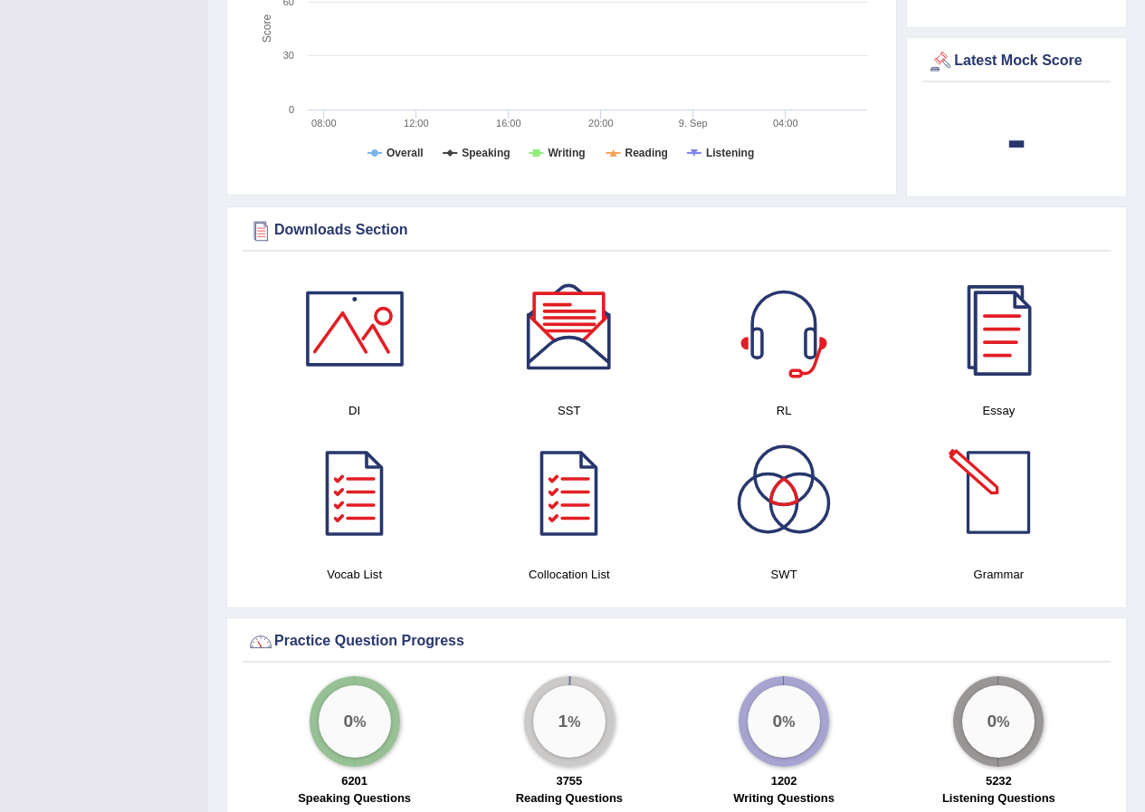
click at [1005, 295] on div at bounding box center [998, 328] width 127 height 127
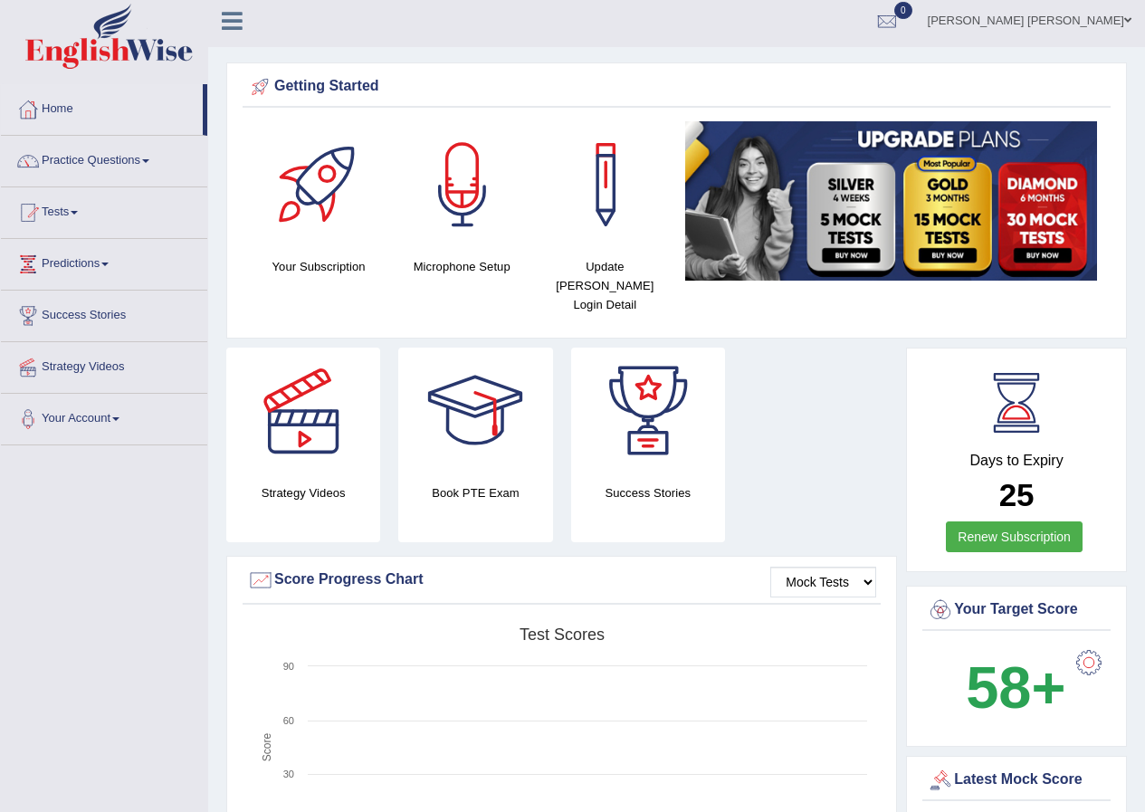
scroll to position [0, 0]
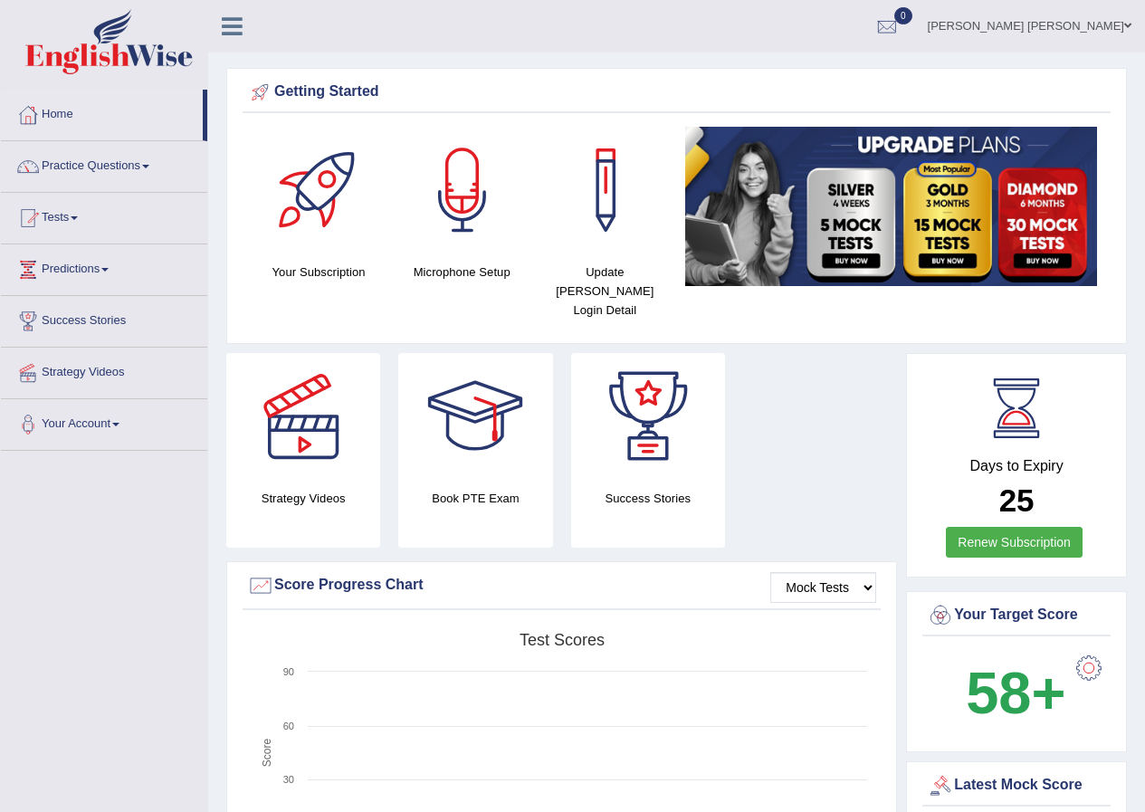
click at [86, 165] on link "Practice Questions" at bounding box center [104, 163] width 206 height 45
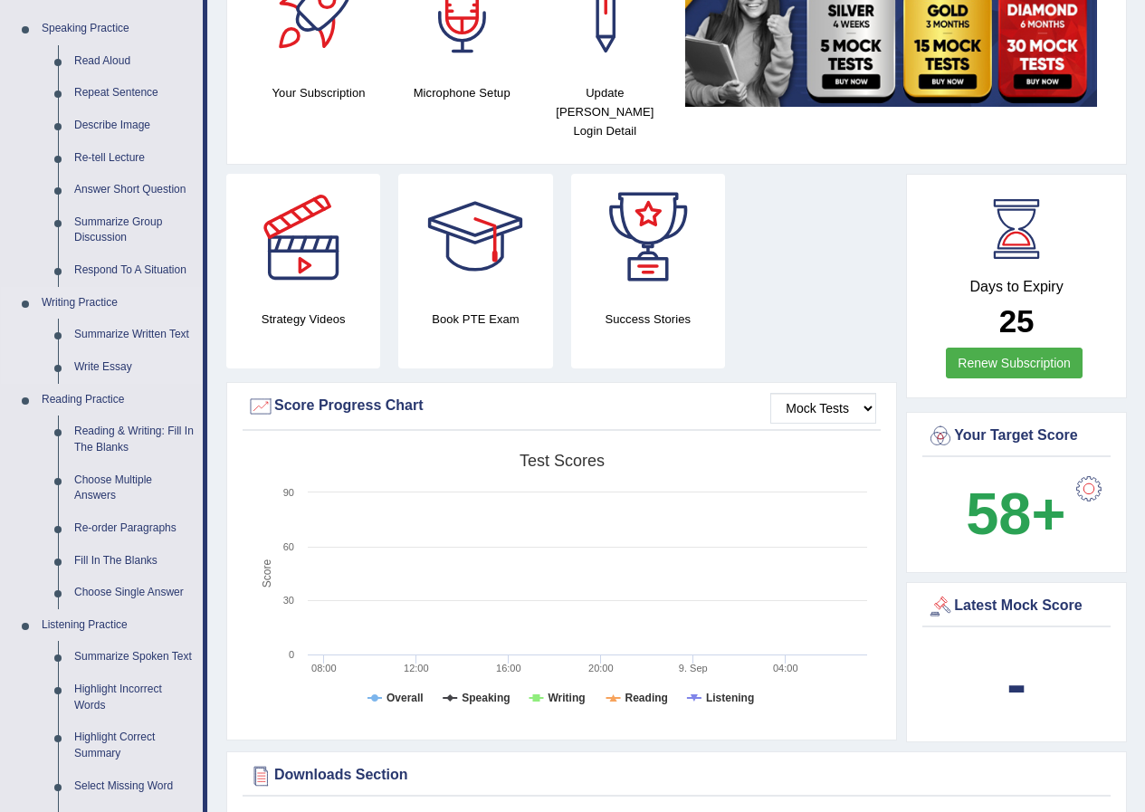
scroll to position [272, 0]
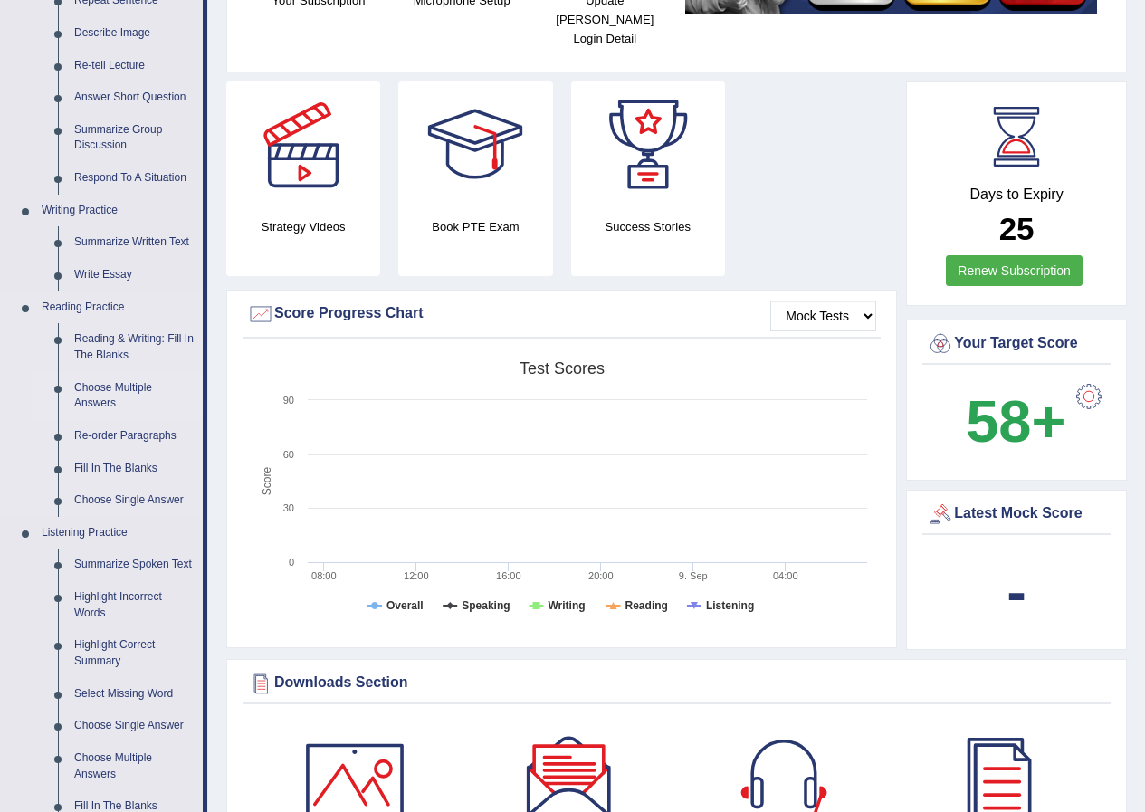
click at [119, 386] on link "Choose Multiple Answers" at bounding box center [134, 396] width 137 height 48
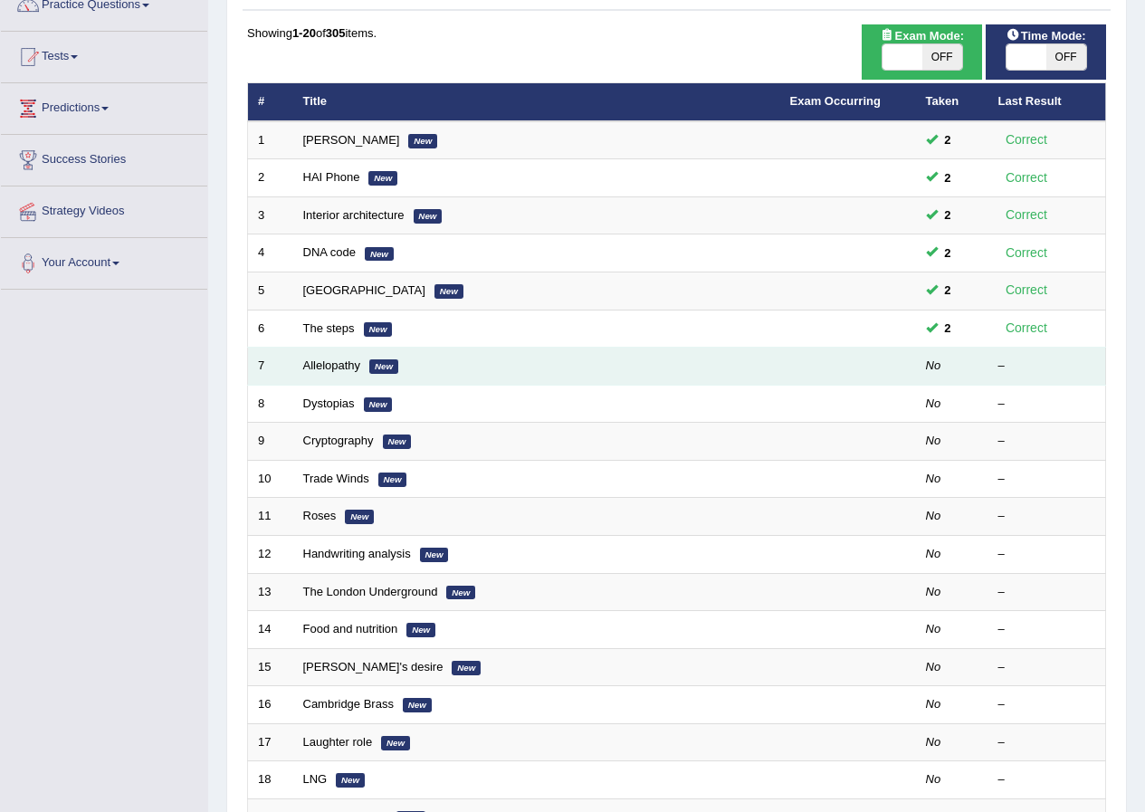
scroll to position [387, 0]
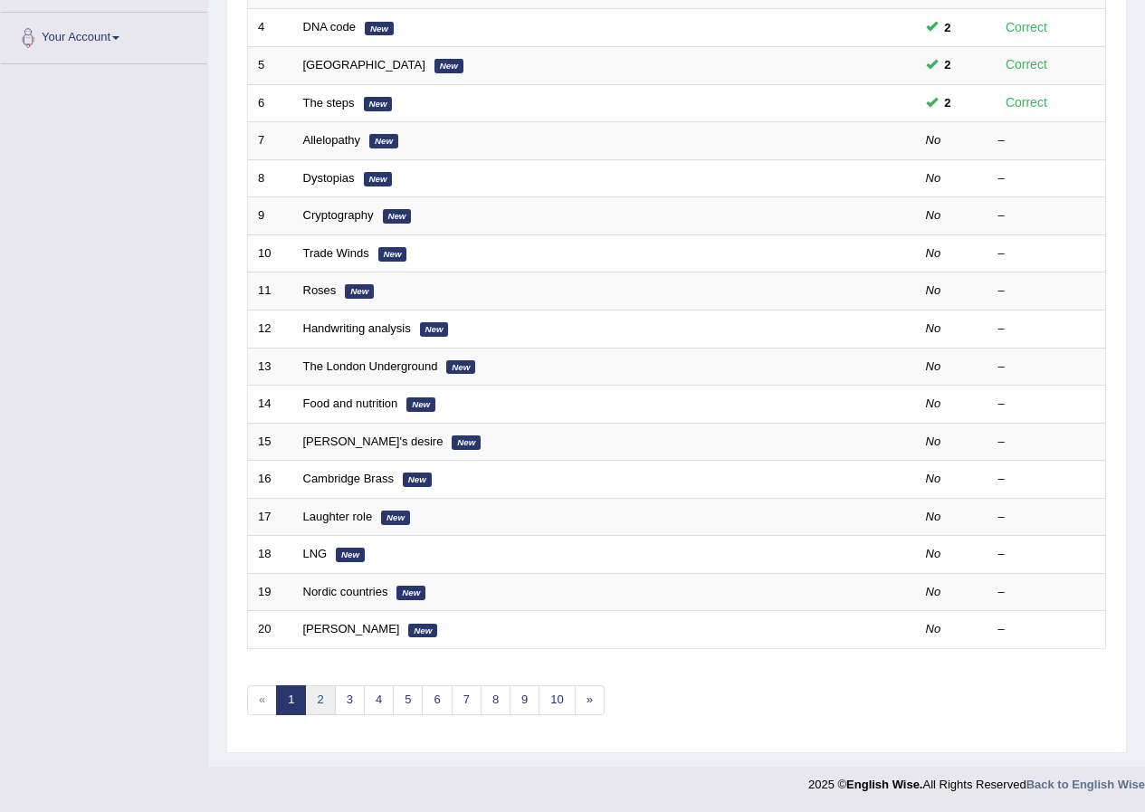
click at [321, 706] on link "2" at bounding box center [320, 700] width 30 height 30
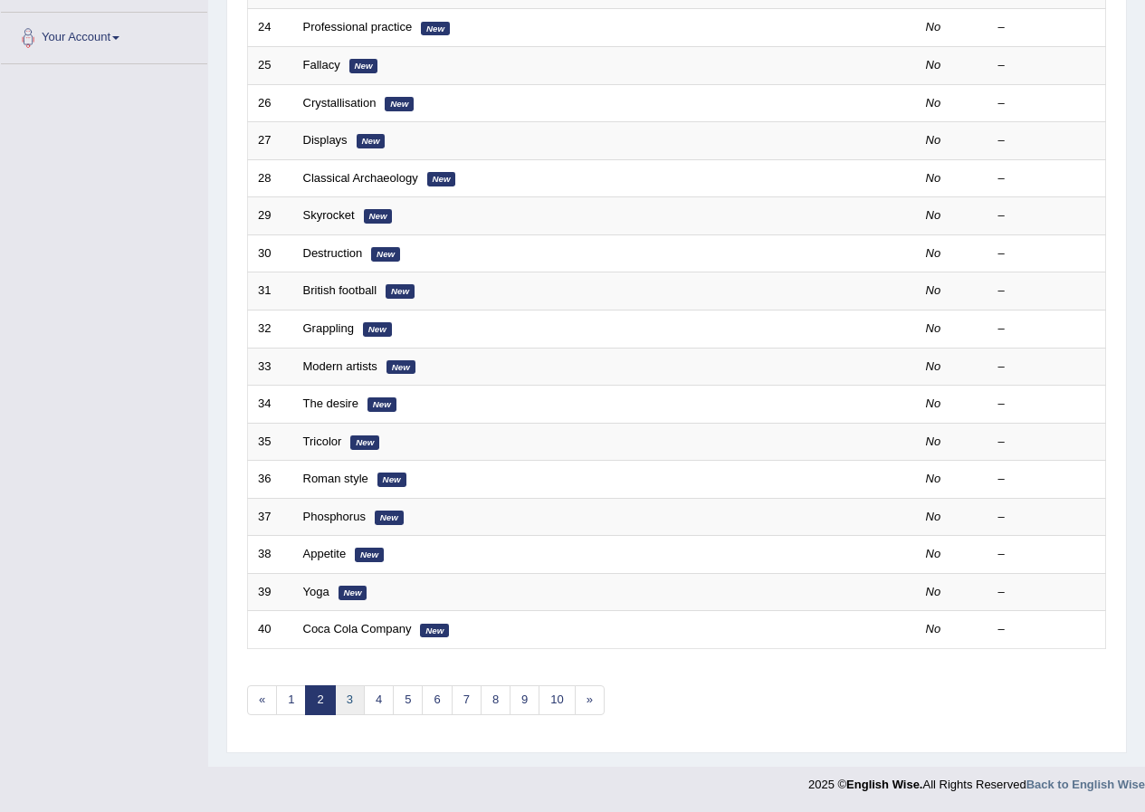
click at [343, 700] on link "3" at bounding box center [350, 700] width 30 height 30
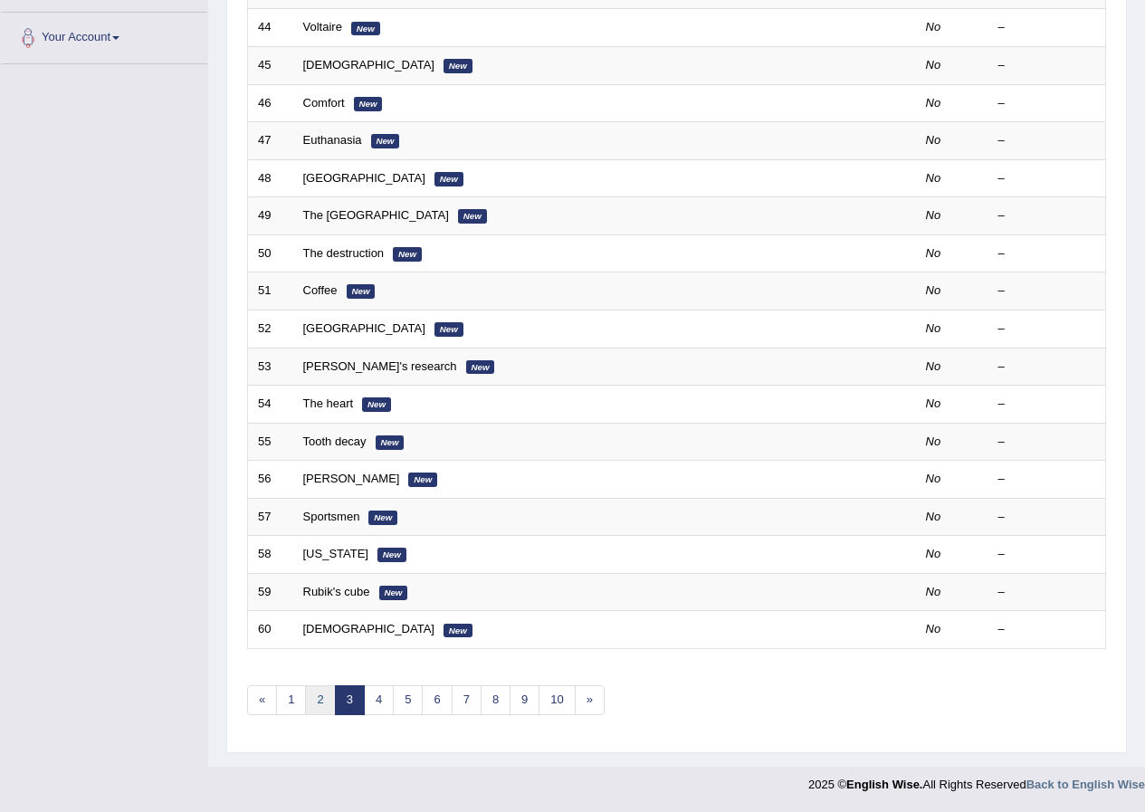
scroll to position [387, 0]
click at [295, 704] on link "1" at bounding box center [291, 700] width 30 height 30
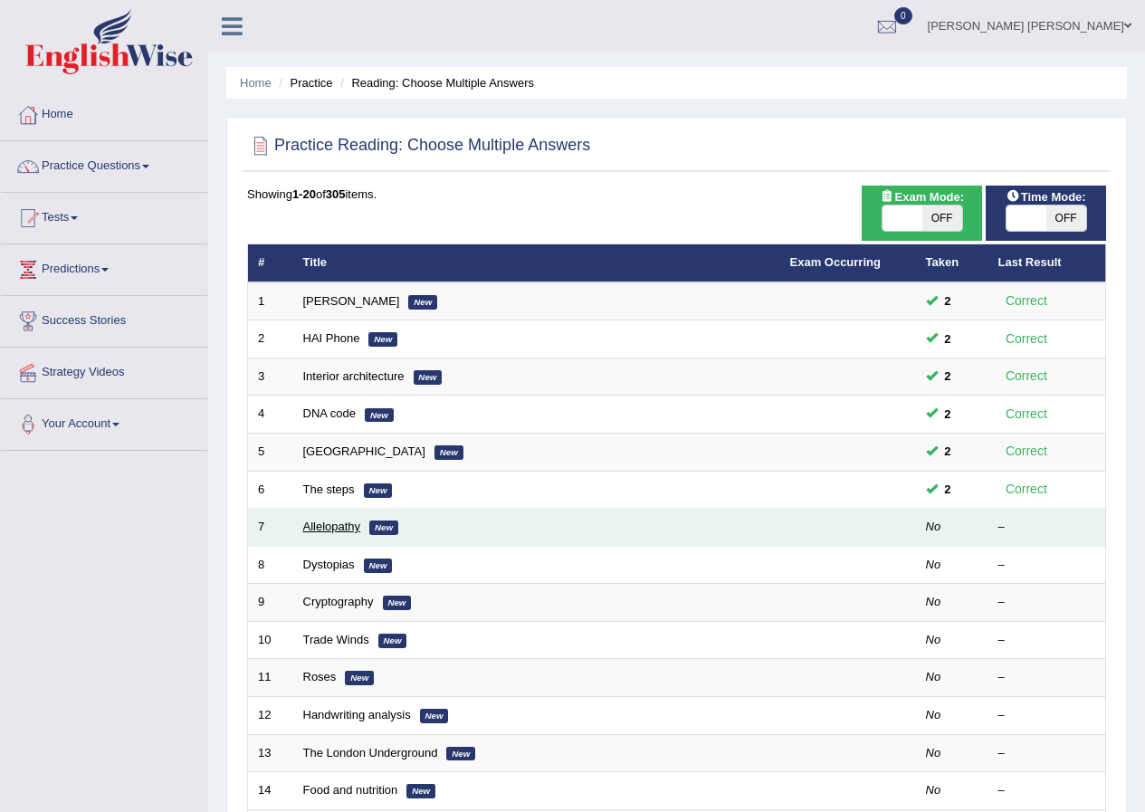
click at [321, 529] on link "Allelopathy" at bounding box center [332, 527] width 58 height 14
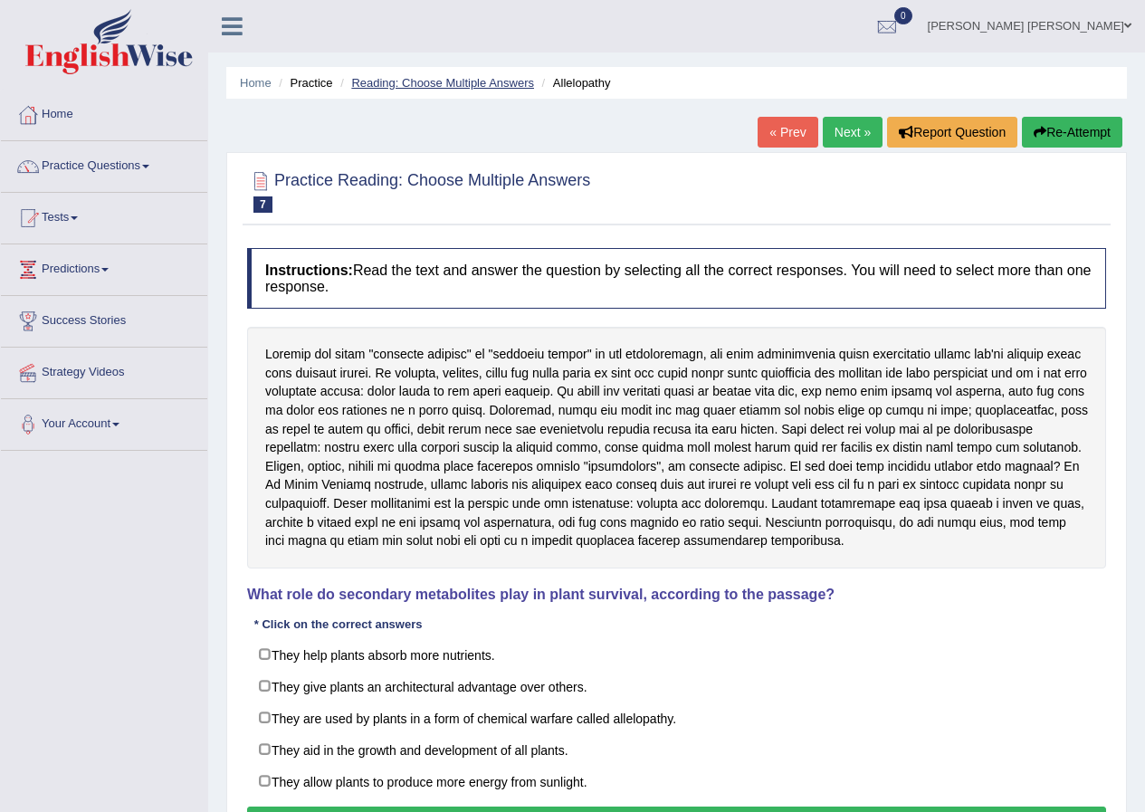
click at [474, 81] on link "Reading: Choose Multiple Answers" at bounding box center [442, 83] width 183 height 14
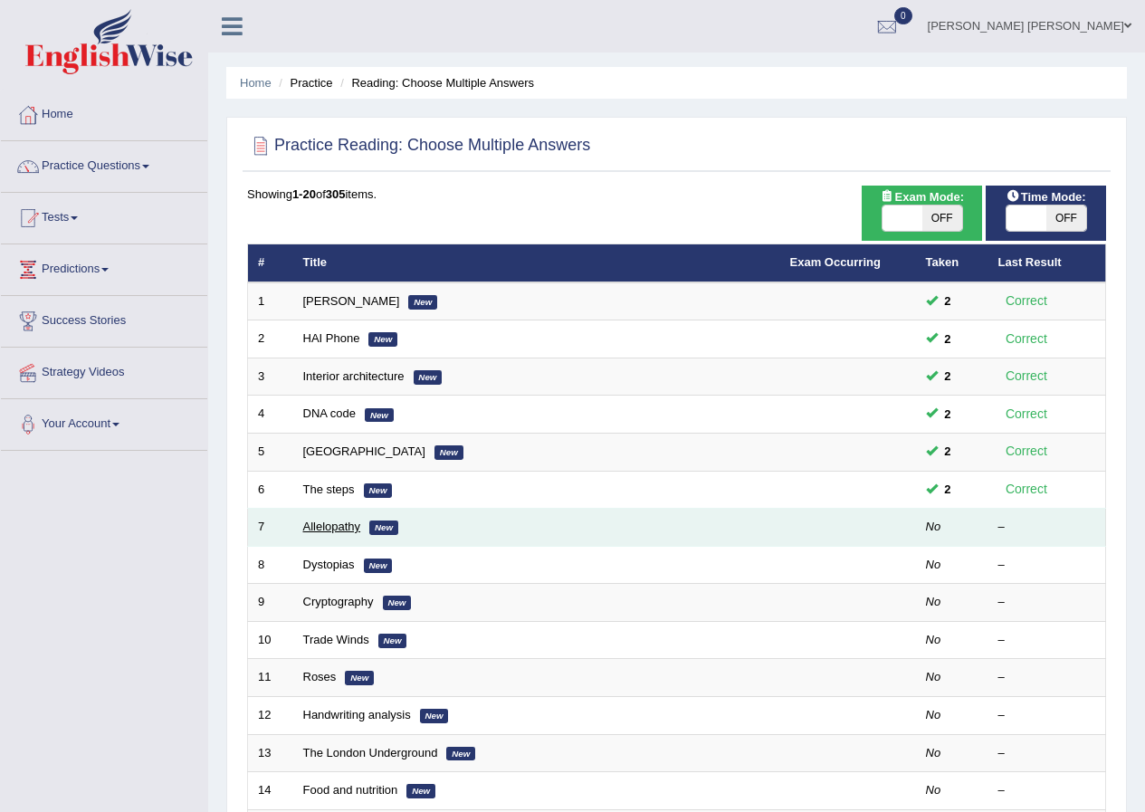
click at [338, 531] on link "Allelopathy" at bounding box center [332, 527] width 58 height 14
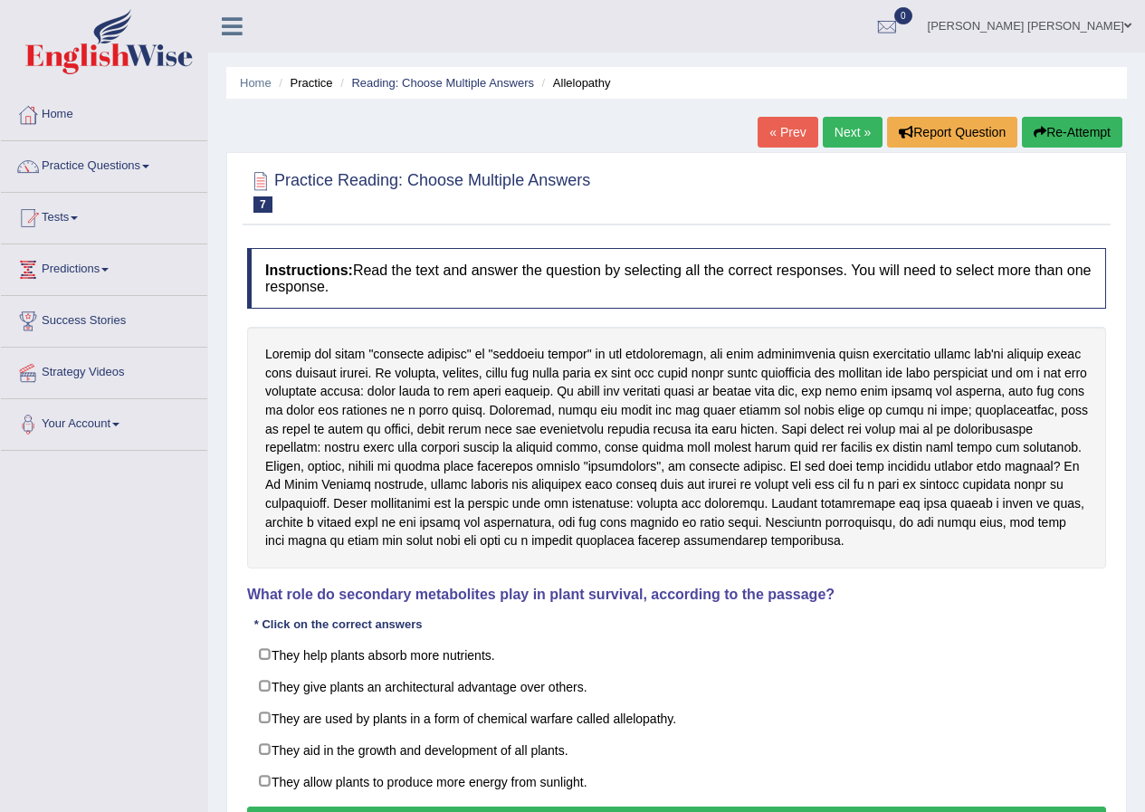
drag, startPoint x: 340, startPoint y: 411, endPoint x: 413, endPoint y: 426, distance: 74.8
click at [413, 426] on div at bounding box center [676, 448] width 859 height 242
click at [411, 408] on div at bounding box center [676, 448] width 859 height 242
click at [455, 408] on div at bounding box center [676, 448] width 859 height 242
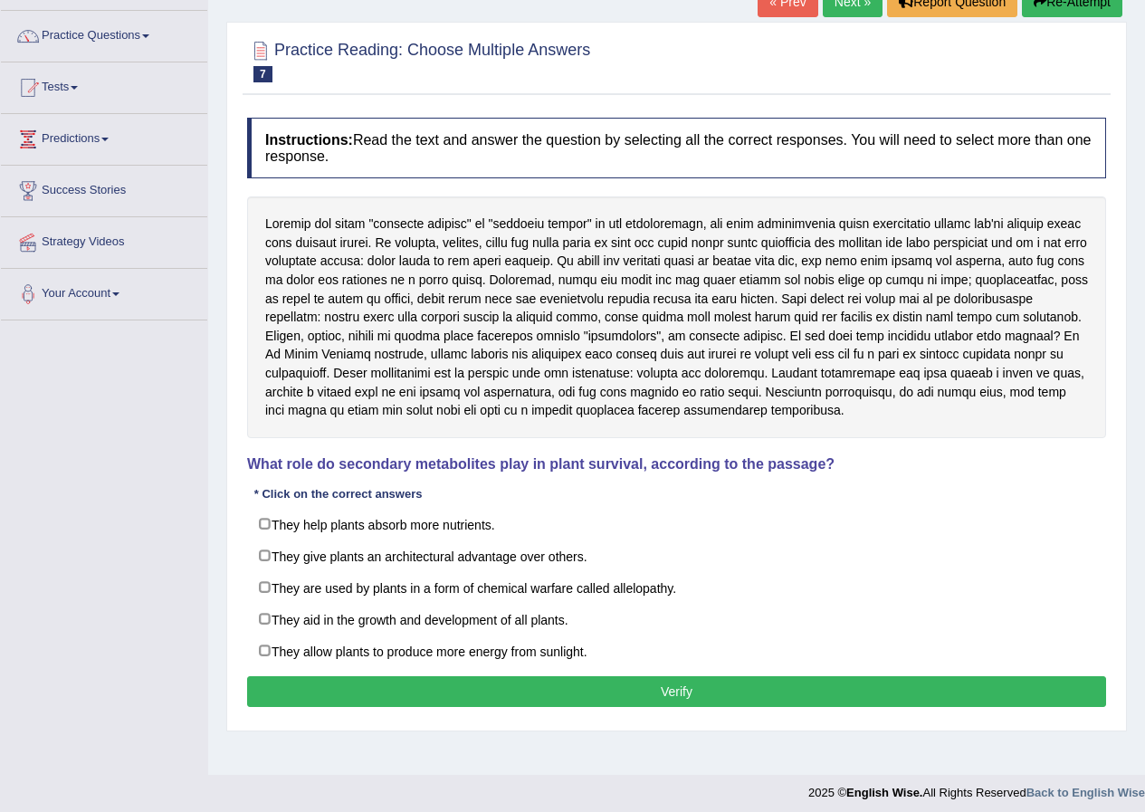
scroll to position [139, 0]
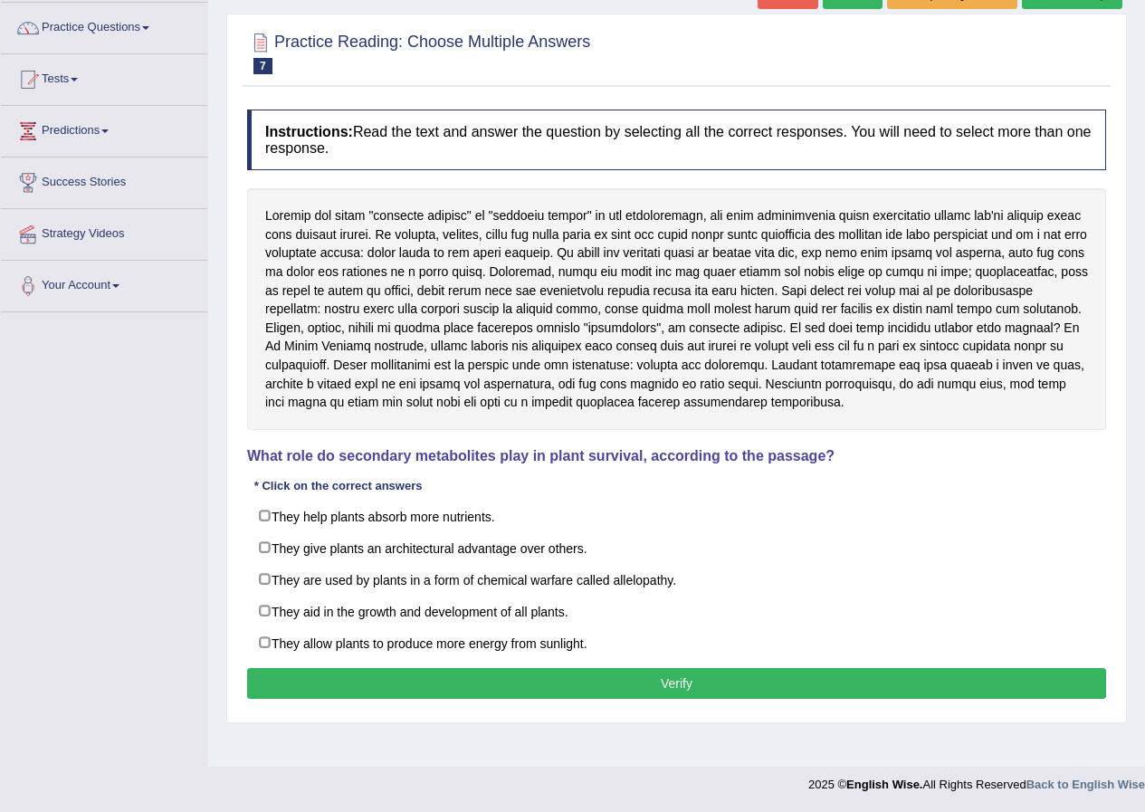
click at [702, 352] on div at bounding box center [676, 309] width 859 height 242
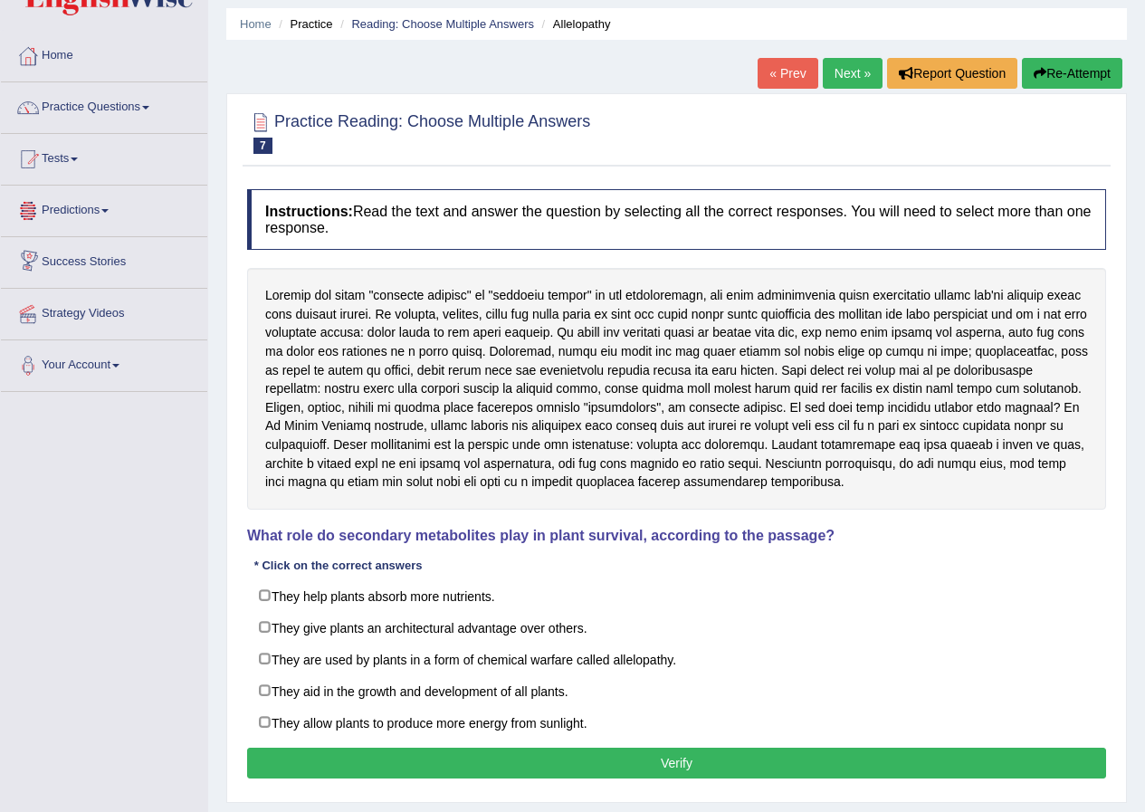
scroll to position [0, 0]
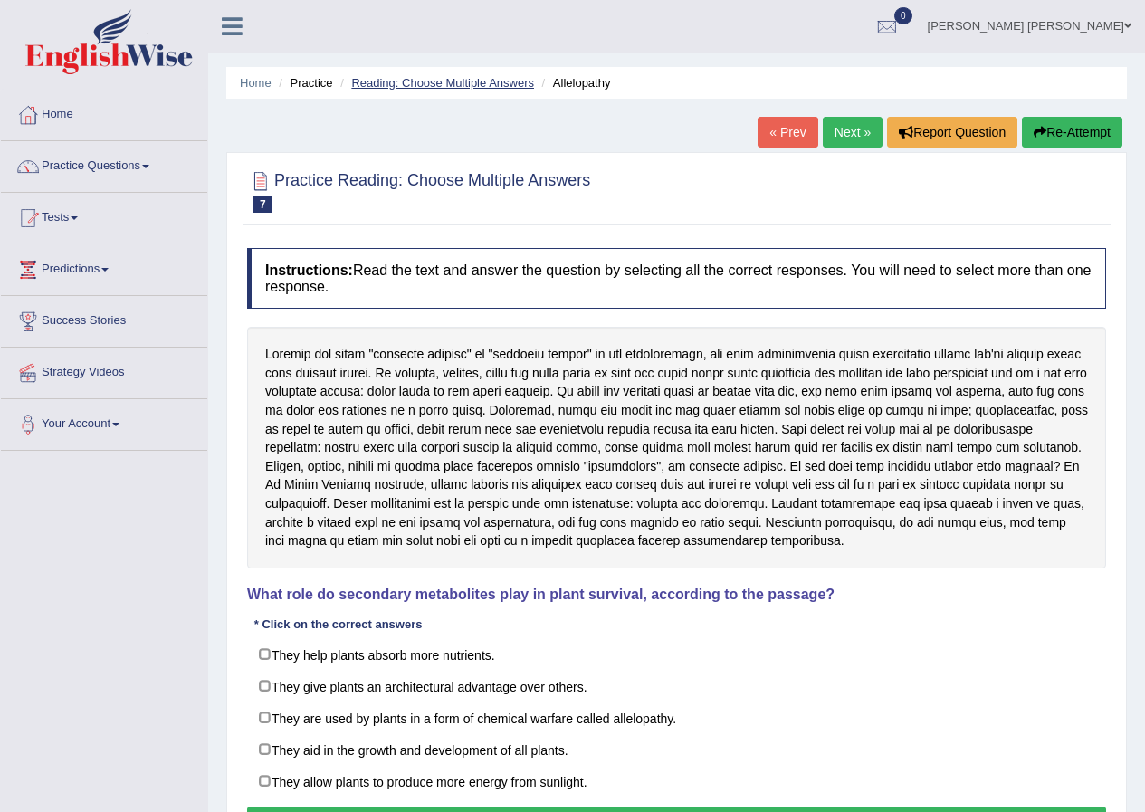
click at [474, 80] on link "Reading: Choose Multiple Answers" at bounding box center [442, 83] width 183 height 14
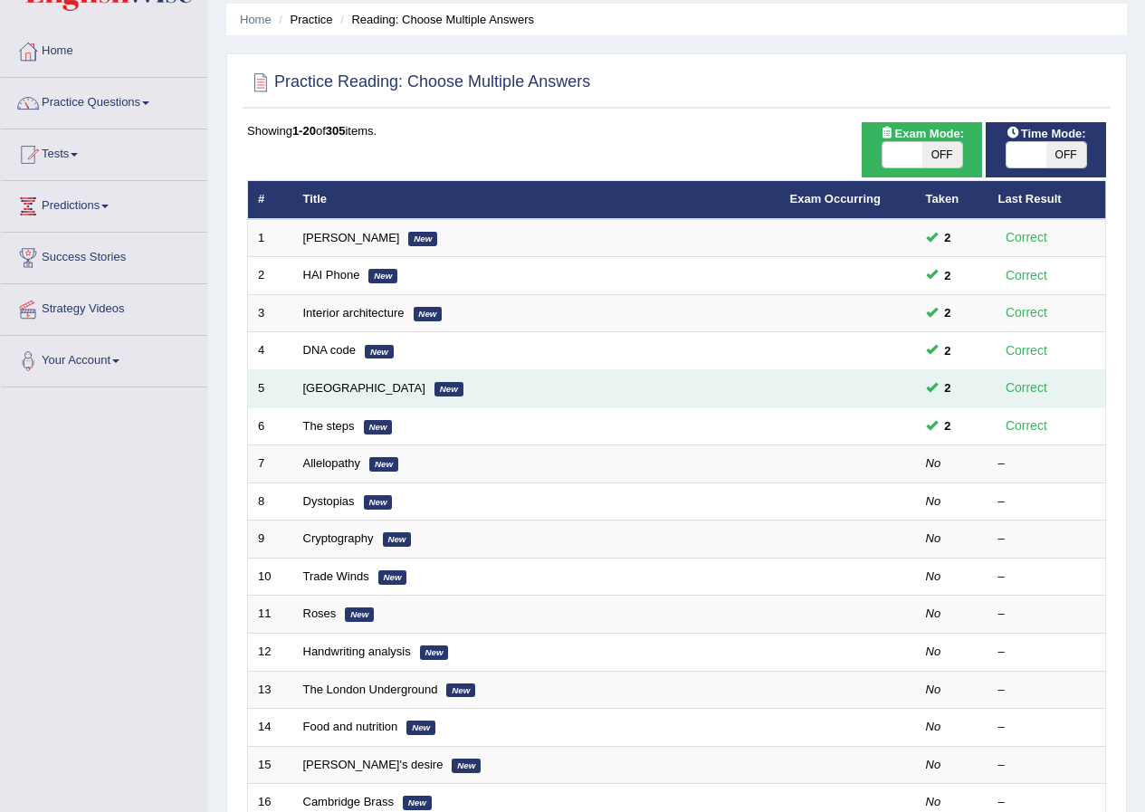
scroll to position [91, 0]
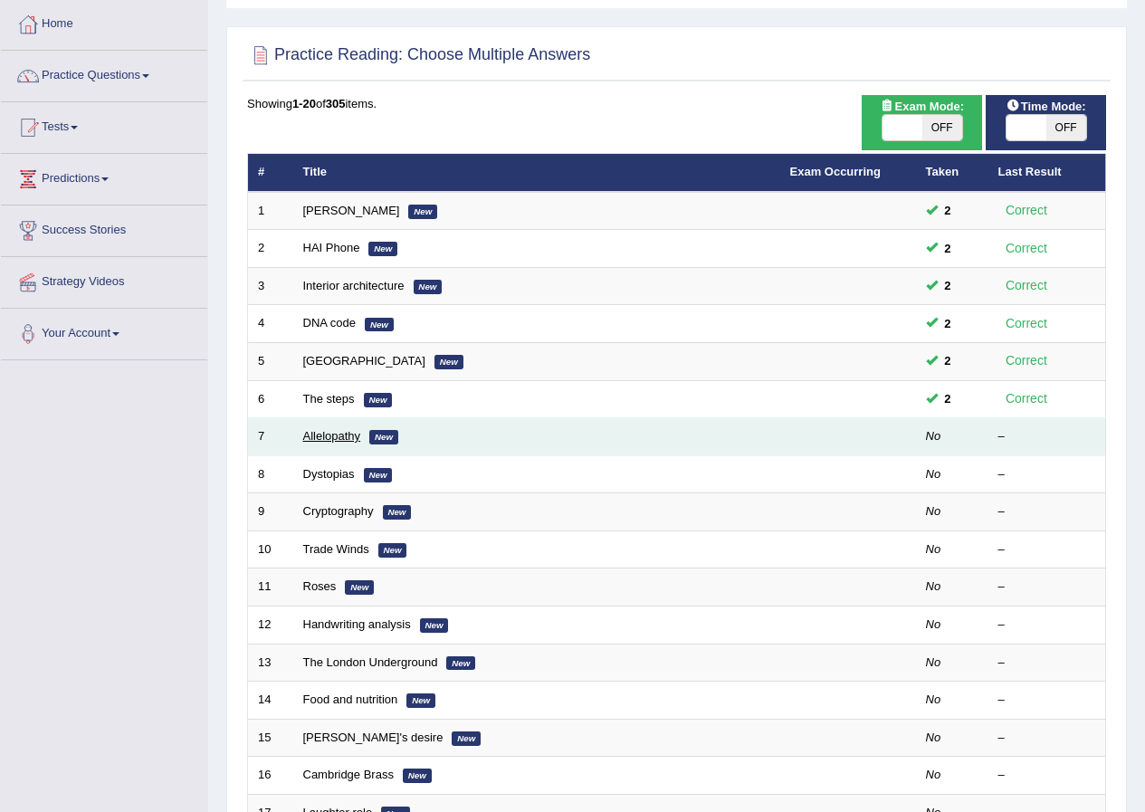
click at [321, 436] on link "Allelopathy" at bounding box center [332, 436] width 58 height 14
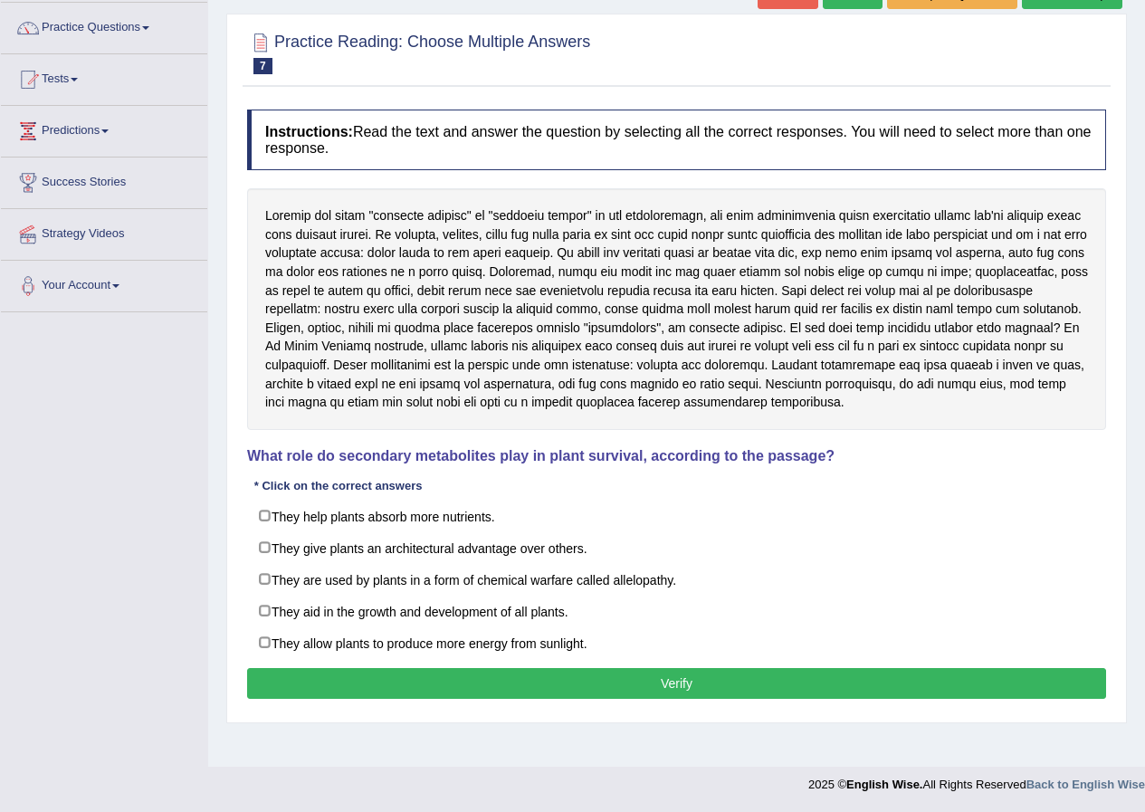
click at [965, 229] on div at bounding box center [676, 309] width 859 height 242
click at [794, 294] on div at bounding box center [676, 309] width 859 height 242
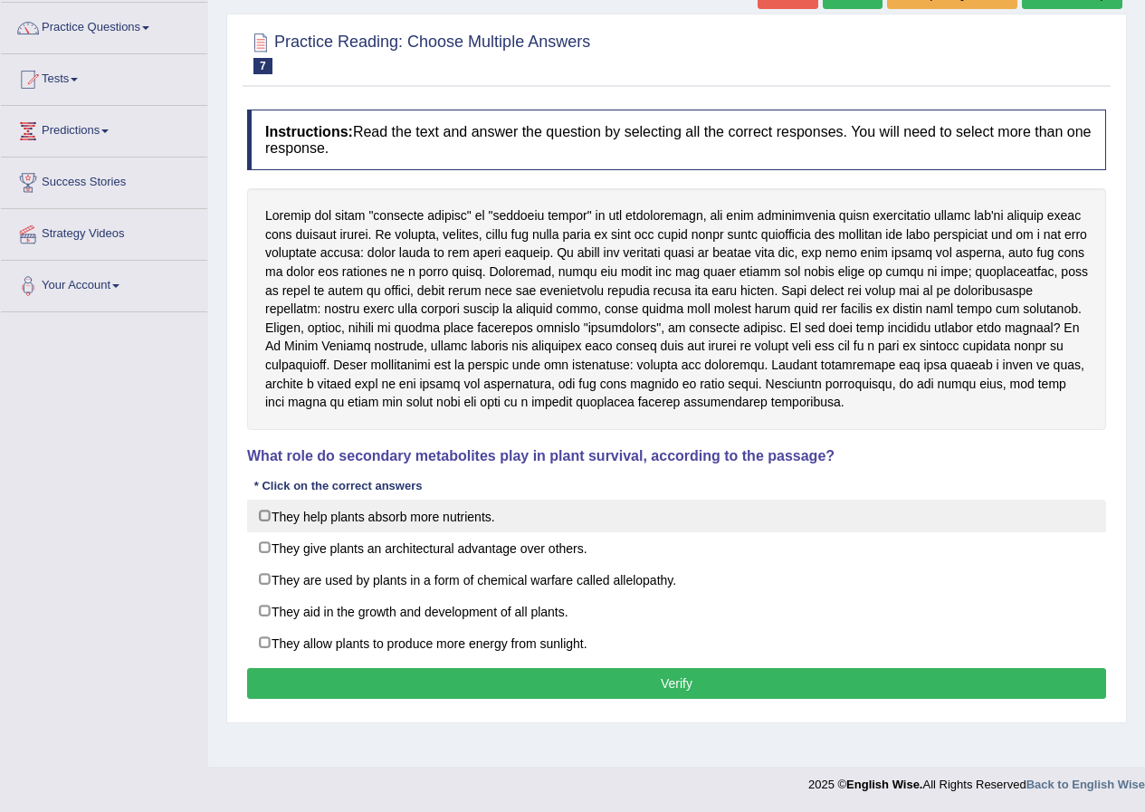
click at [265, 513] on label "They help plants absorb more nutrients." at bounding box center [676, 516] width 859 height 33
checkbox input "true"
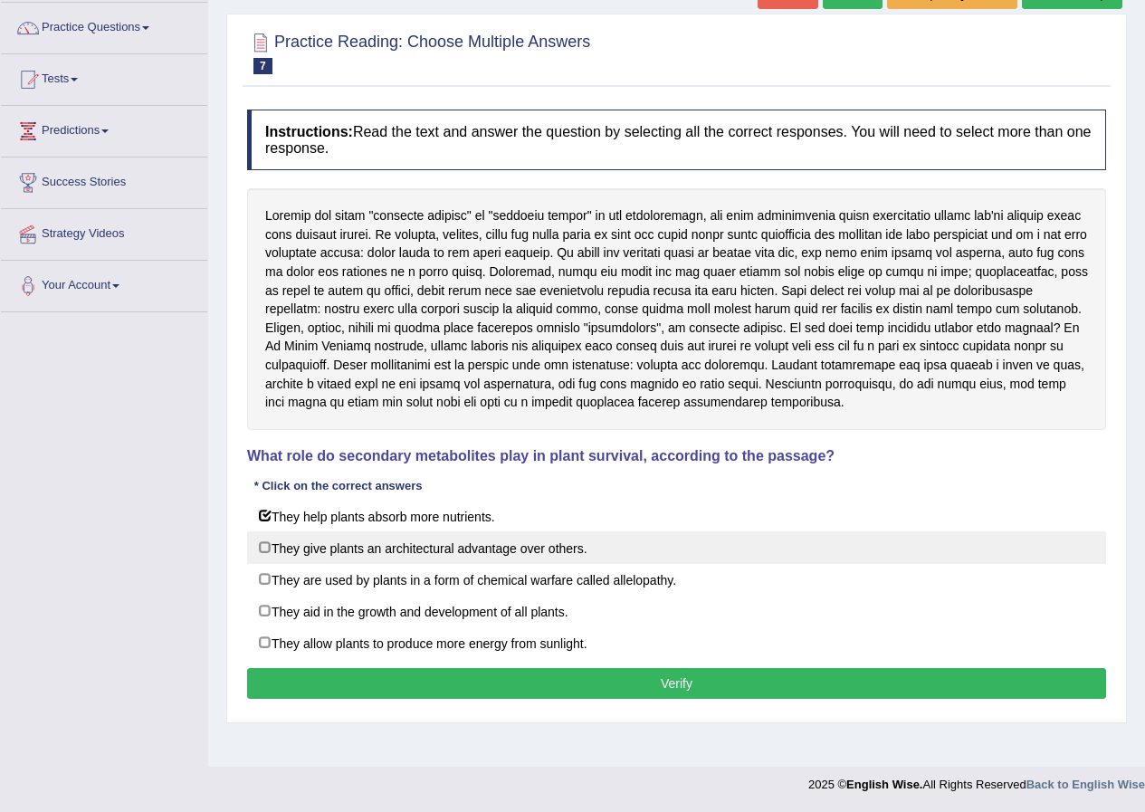
click at [269, 550] on label "They give plants an architectural advantage over others." at bounding box center [676, 548] width 859 height 33
checkbox input "true"
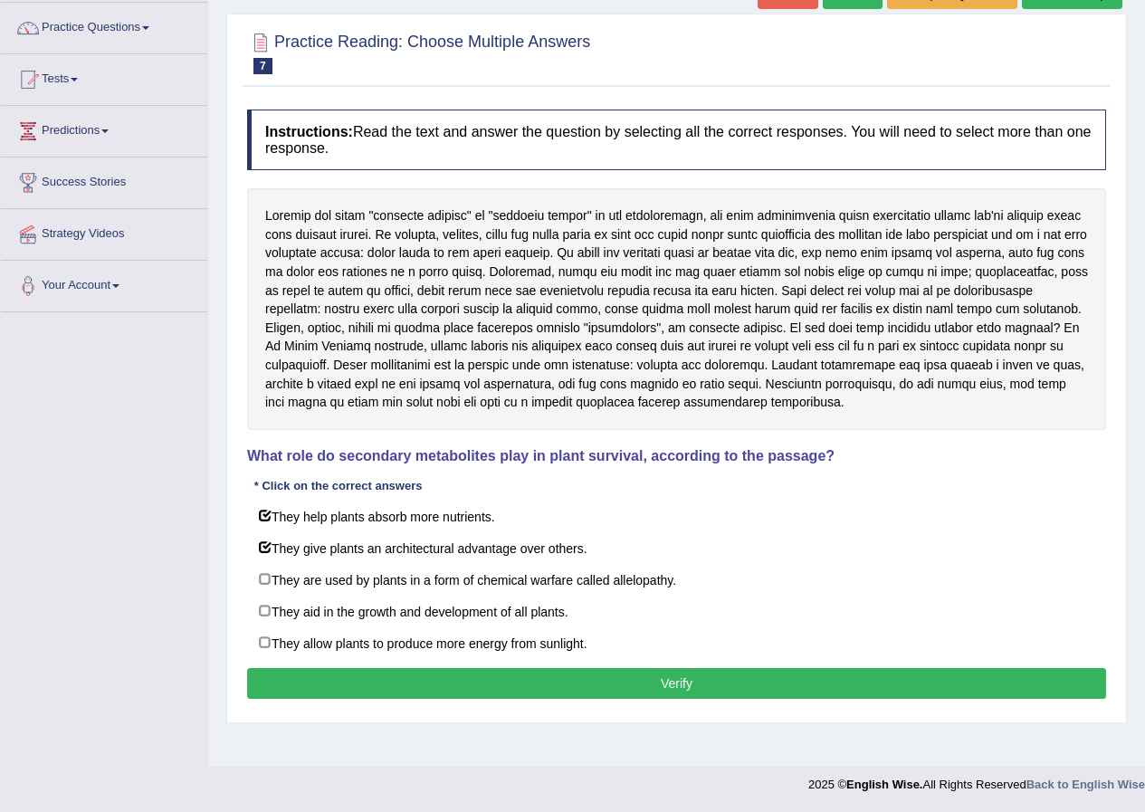
drag, startPoint x: 455, startPoint y: 228, endPoint x: 666, endPoint y: 227, distance: 211.9
click at [666, 227] on div at bounding box center [676, 309] width 859 height 242
drag, startPoint x: 881, startPoint y: 235, endPoint x: 937, endPoint y: 235, distance: 56.1
click at [937, 235] on div at bounding box center [676, 309] width 859 height 242
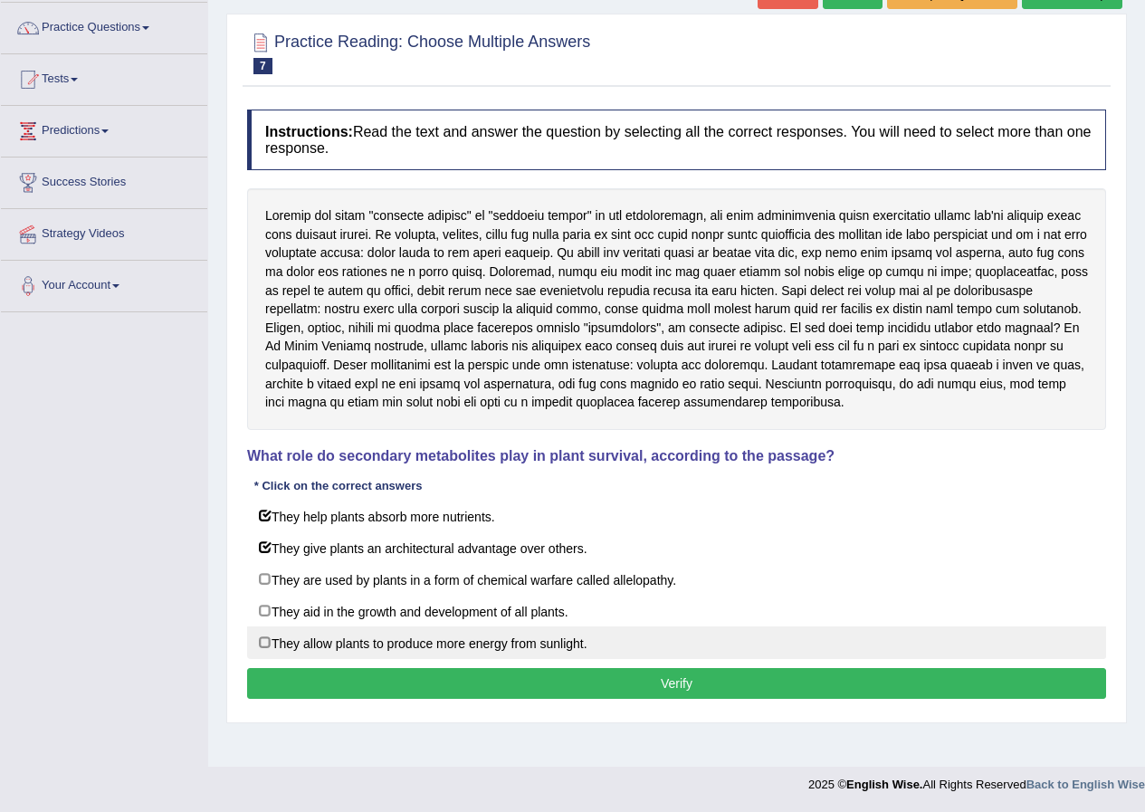
click at [268, 635] on label "They allow plants to produce more energy from sunlight." at bounding box center [676, 643] width 859 height 33
checkbox input "true"
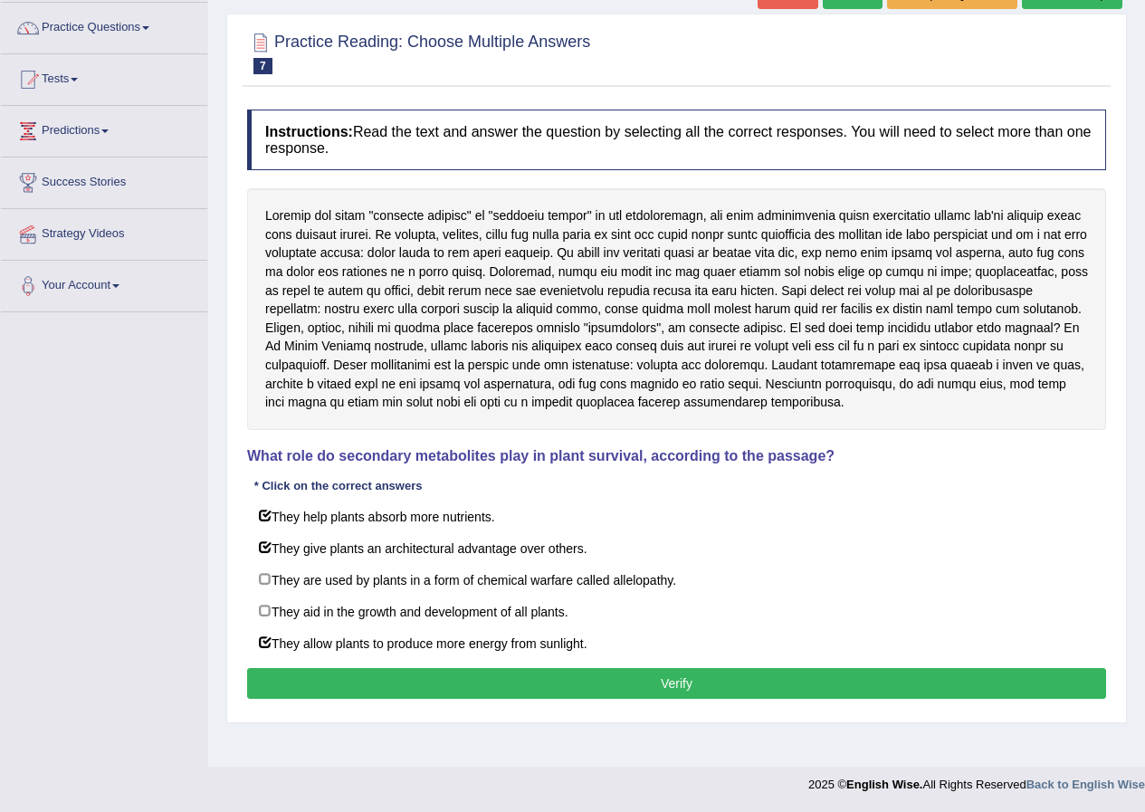
click at [303, 672] on button "Verify" at bounding box center [676, 683] width 859 height 31
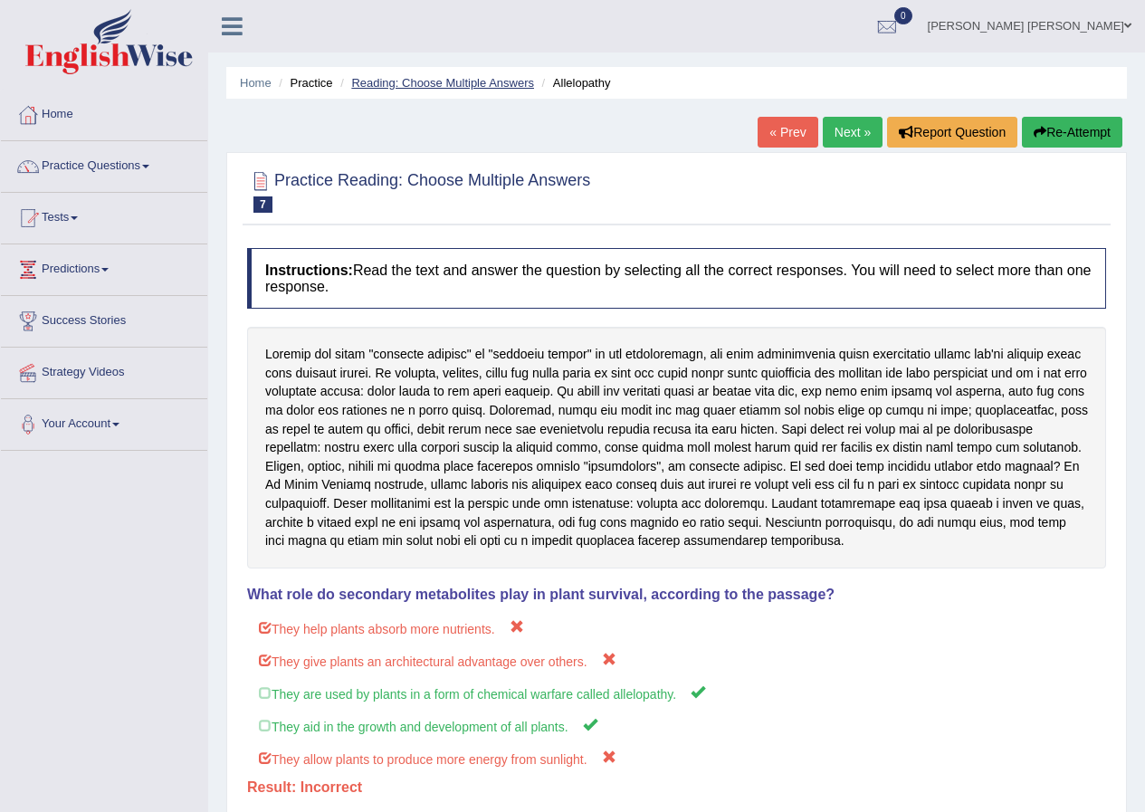
click at [376, 83] on link "Reading: Choose Multiple Answers" at bounding box center [442, 83] width 183 height 14
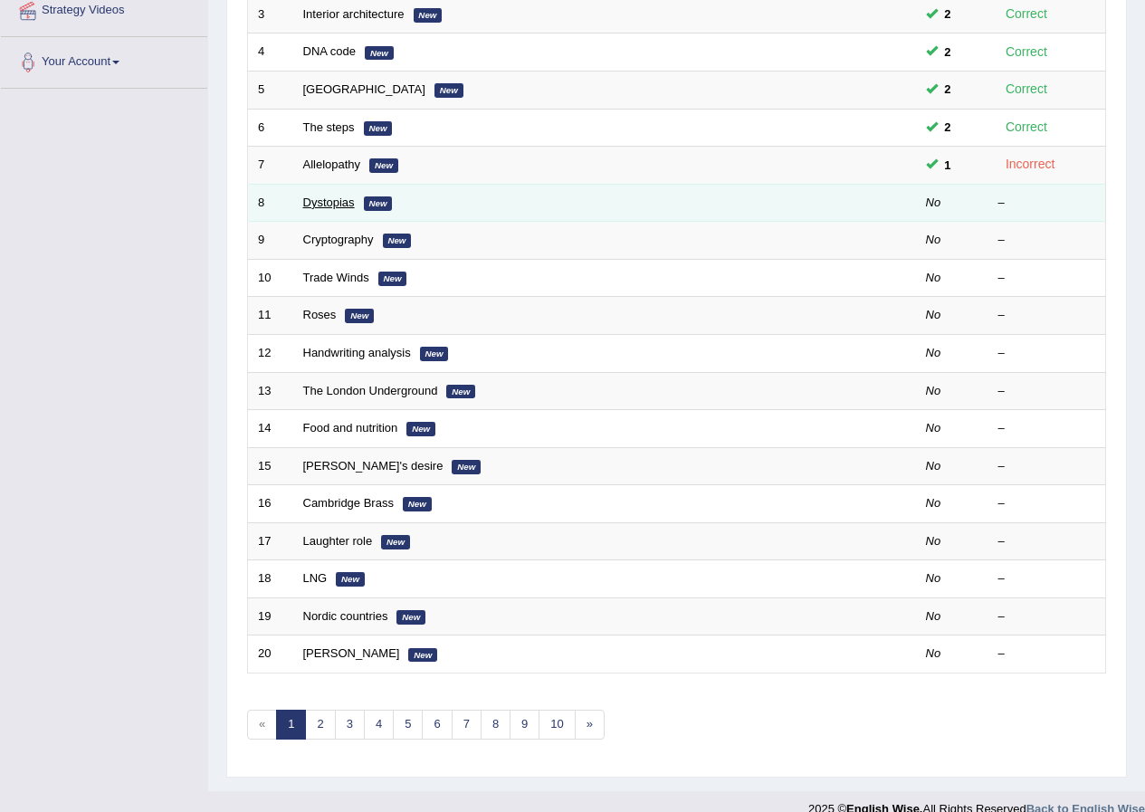
click at [335, 199] on link "Dystopias" at bounding box center [329, 203] width 52 height 14
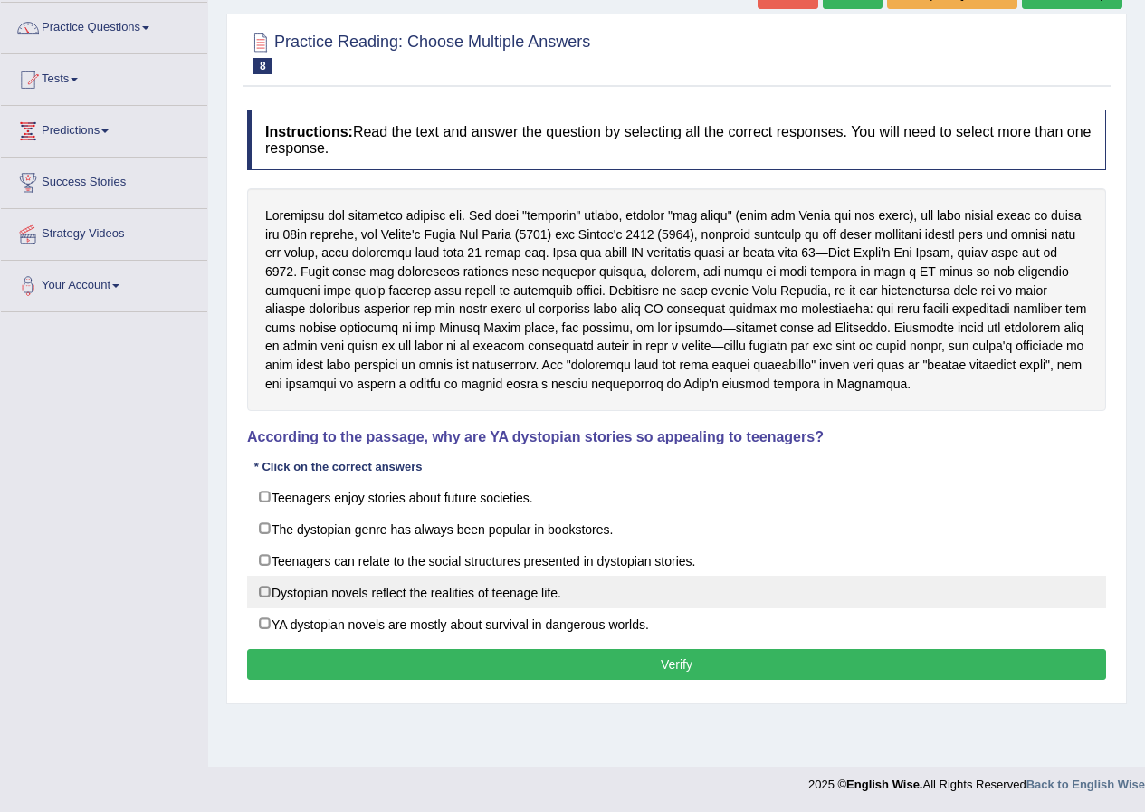
scroll to position [139, 0]
click at [264, 584] on label "Dystopian novels reflect the realities of teenage life." at bounding box center [676, 592] width 859 height 33
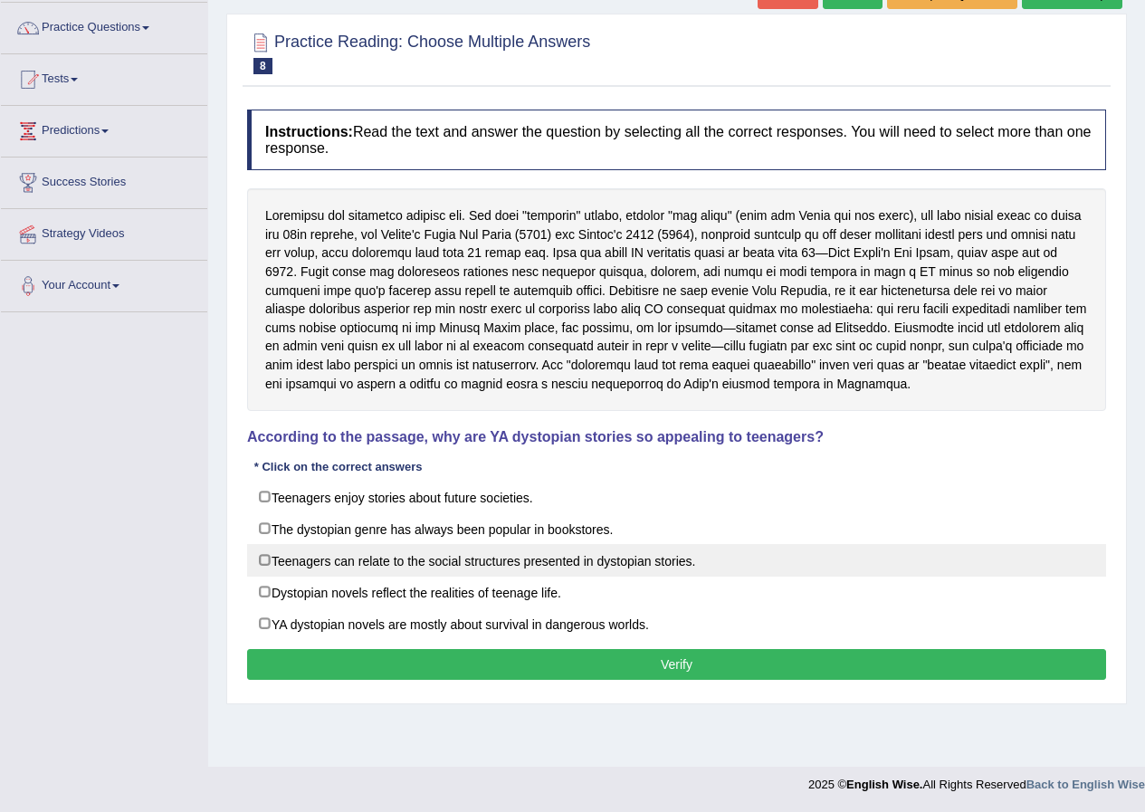
checkbox input "true"
click at [268, 561] on label "Teenagers can relate to the social structures presented in dystopian stories." at bounding box center [676, 560] width 859 height 33
checkbox input "true"
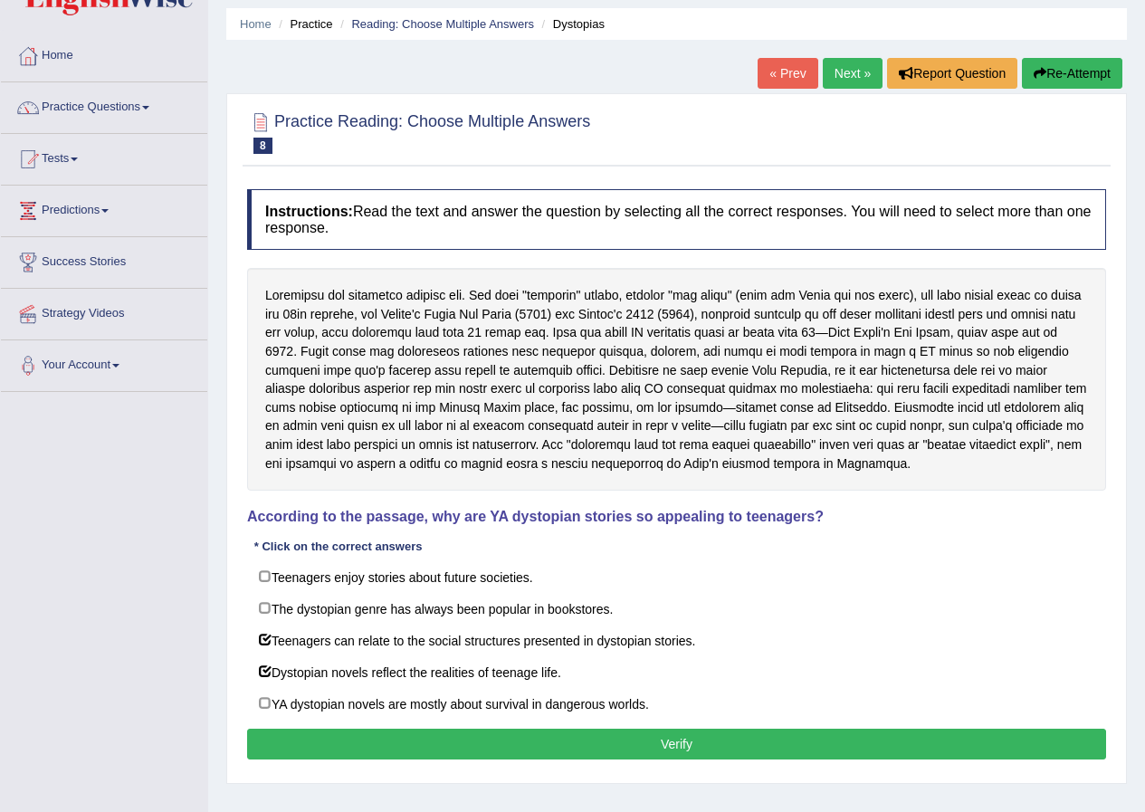
scroll to position [0, 0]
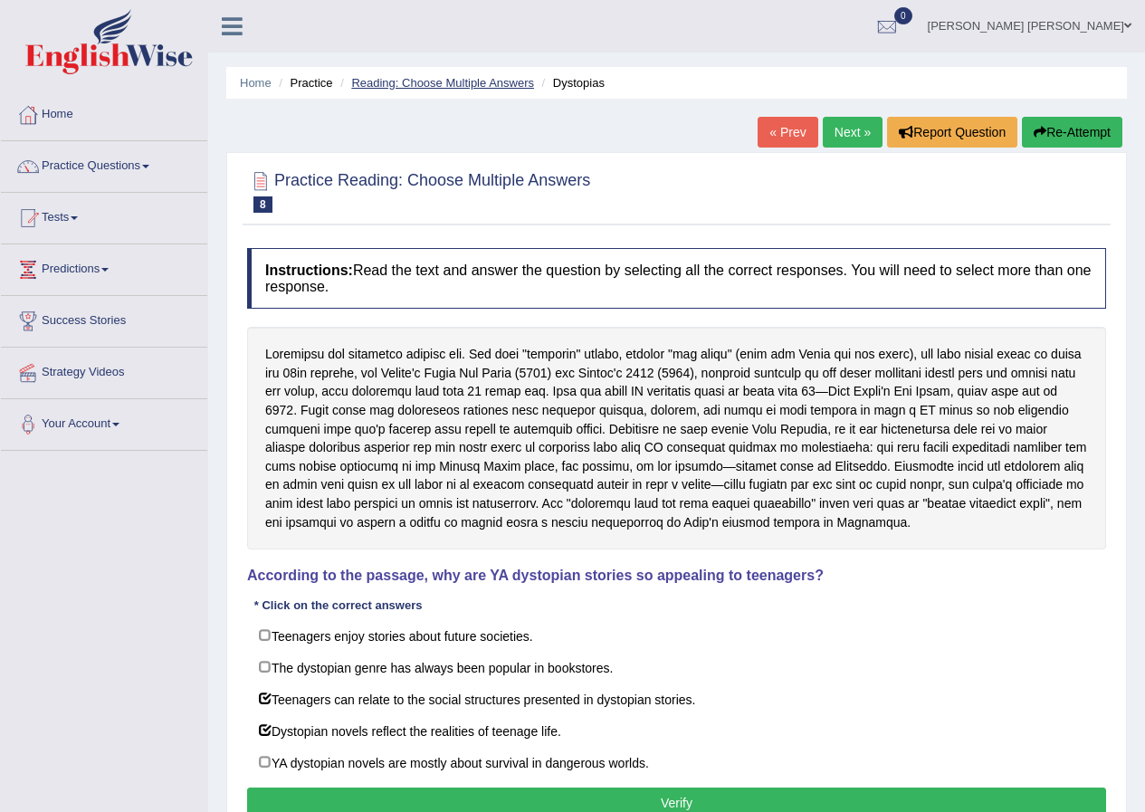
click at [448, 85] on link "Reading: Choose Multiple Answers" at bounding box center [442, 83] width 183 height 14
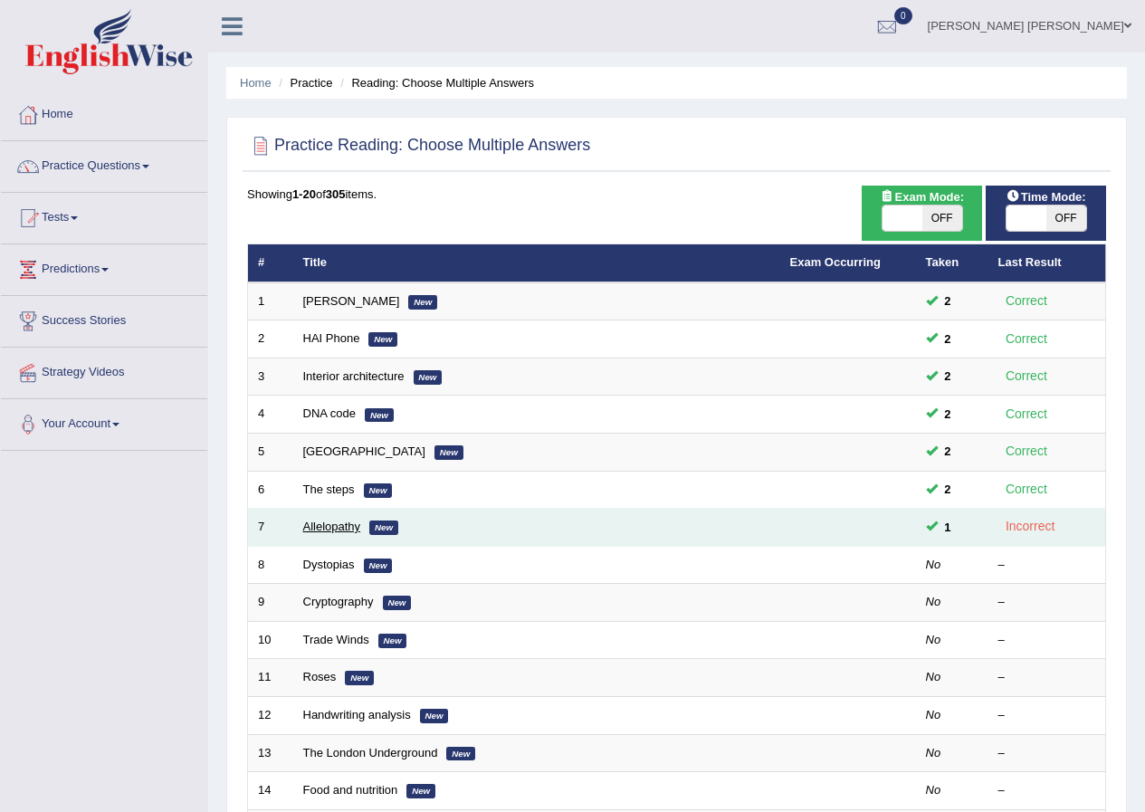
click at [333, 529] on link "Allelopathy" at bounding box center [332, 527] width 58 height 14
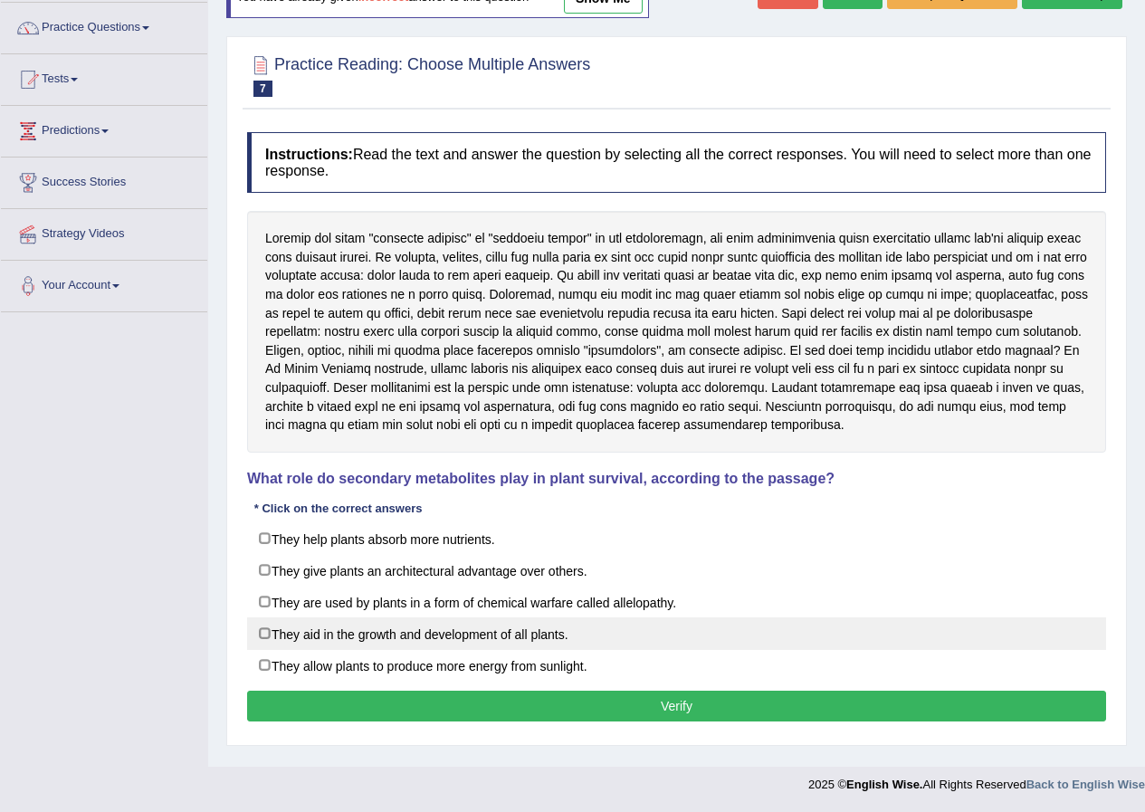
click at [265, 627] on label "They aid in the growth and development of all plants." at bounding box center [676, 634] width 859 height 33
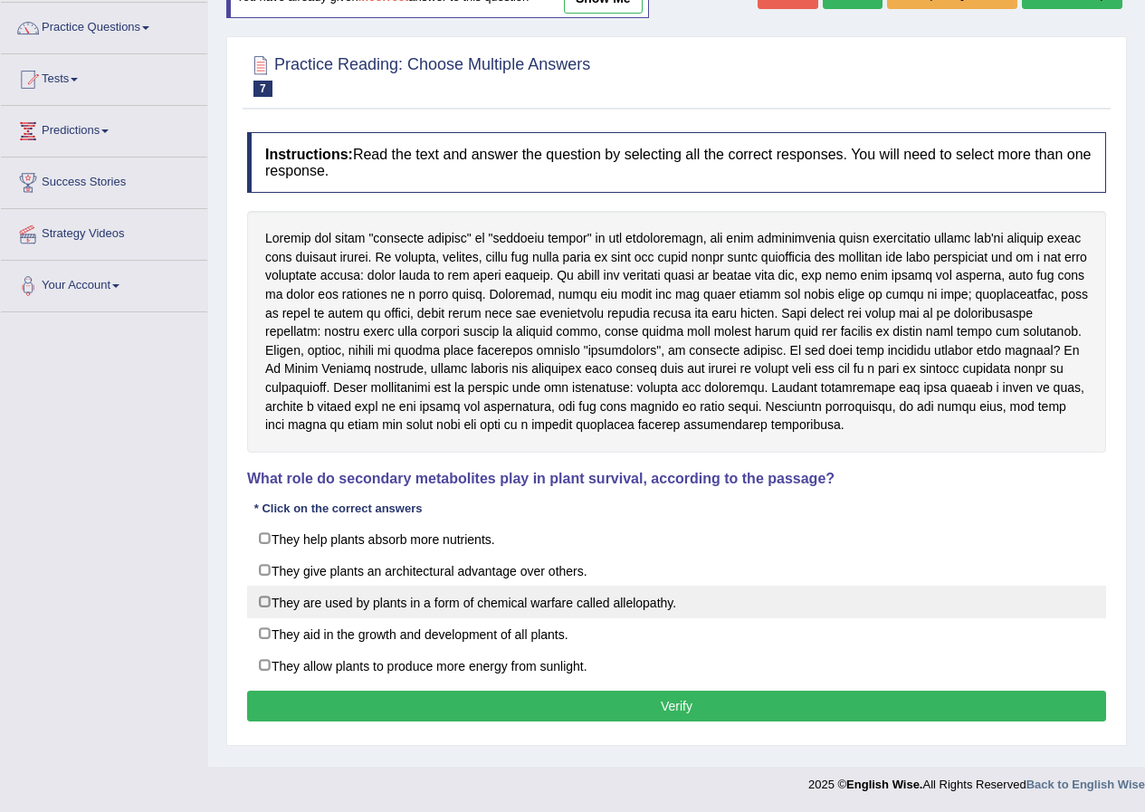
checkbox input "true"
click at [265, 605] on label "They are used by plants in a form of chemical warfare called allelopathy." at bounding box center [676, 602] width 859 height 33
checkbox input "true"
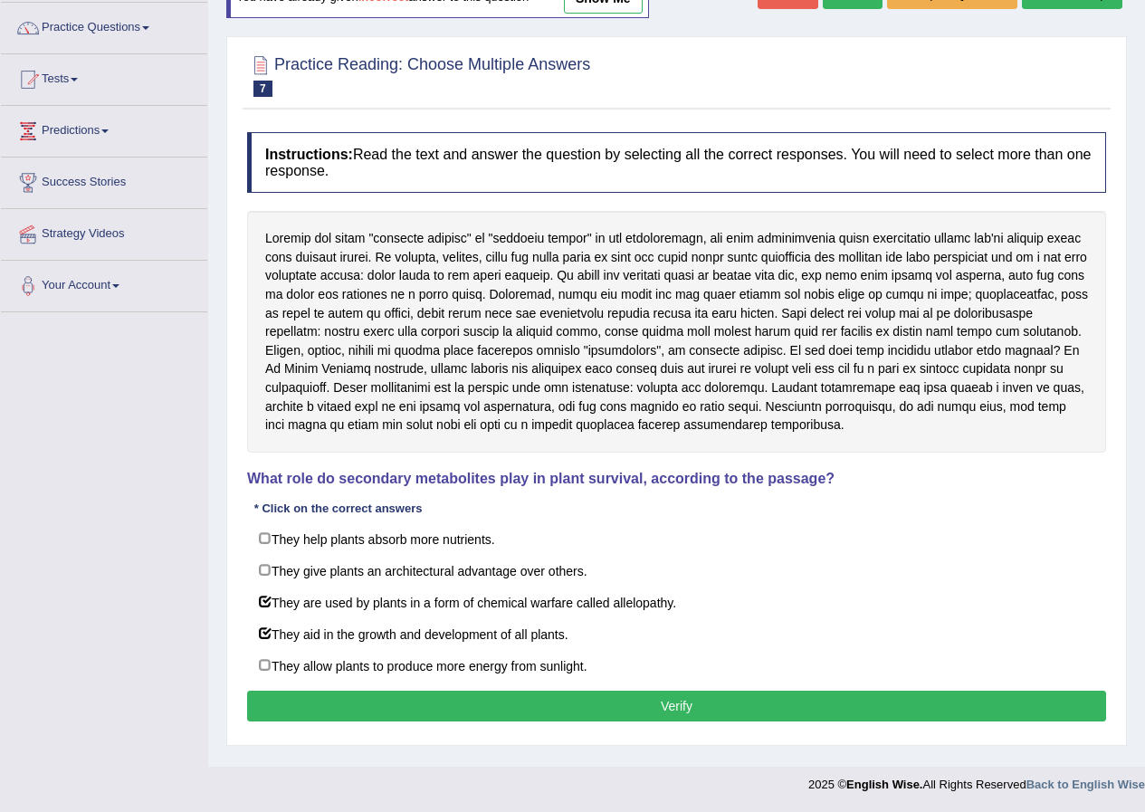
click at [363, 699] on button "Verify" at bounding box center [676, 706] width 859 height 31
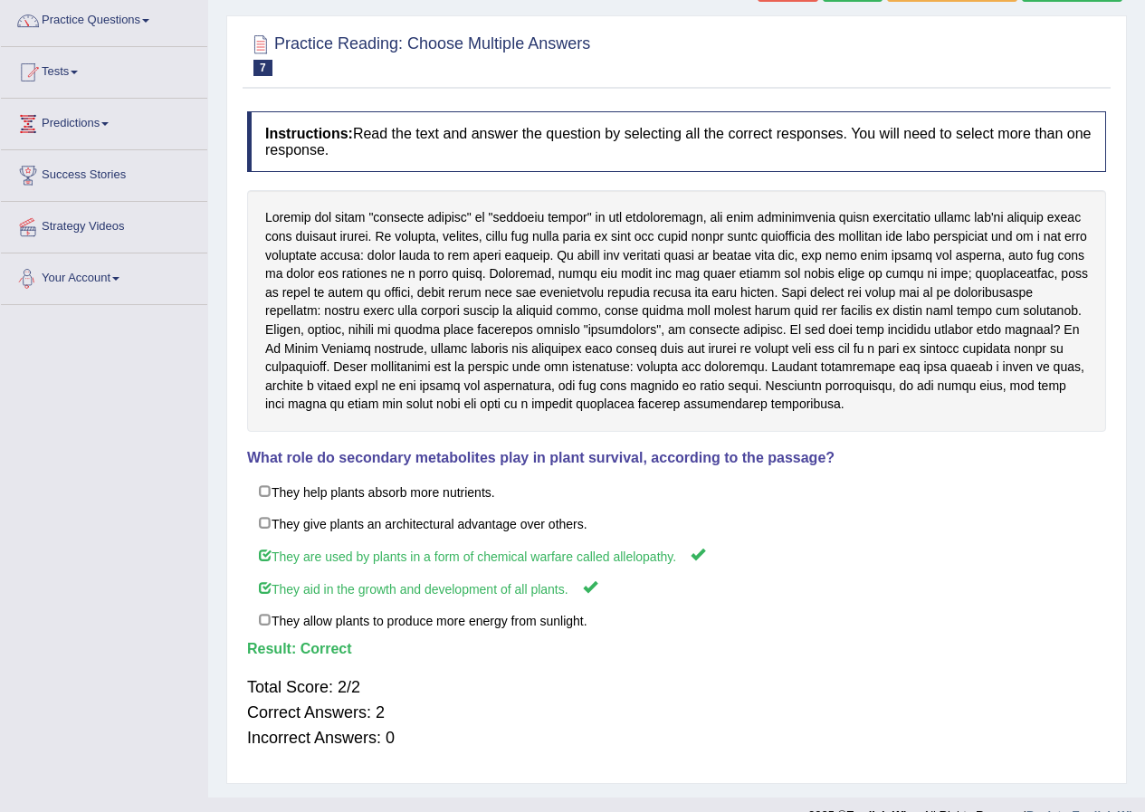
scroll to position [177, 0]
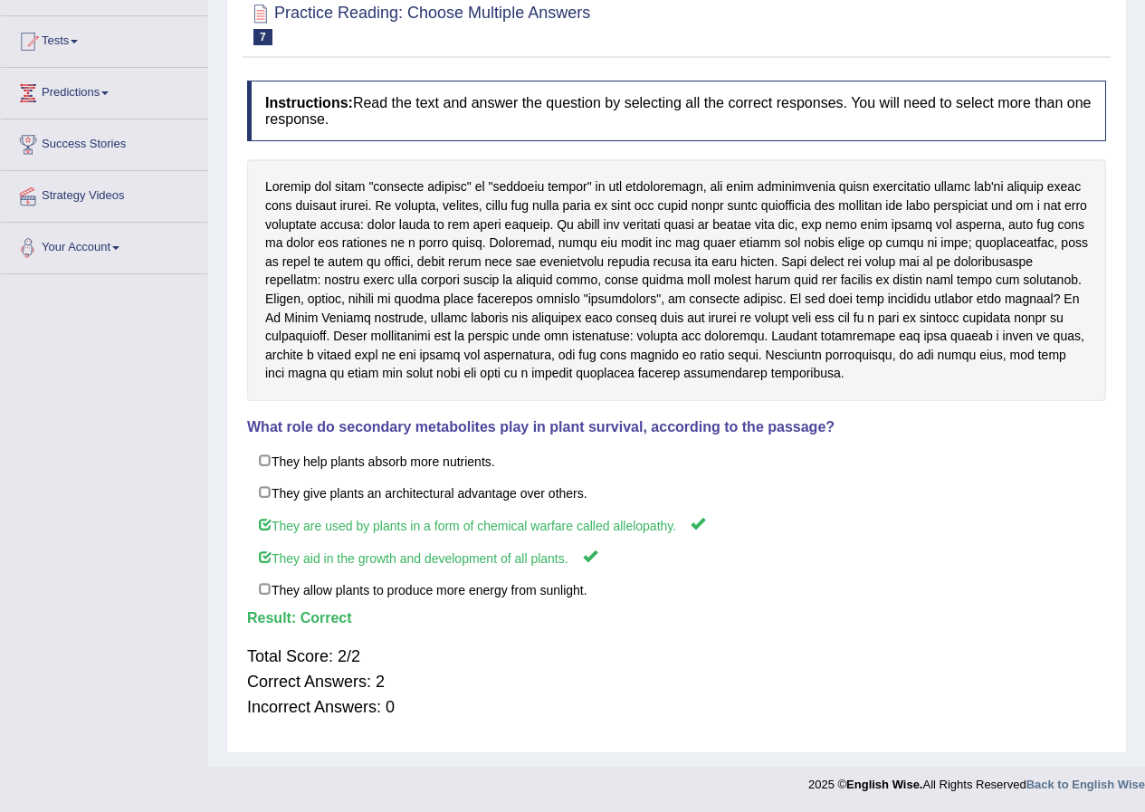
click at [84, 246] on link "Your Account" at bounding box center [104, 245] width 206 height 45
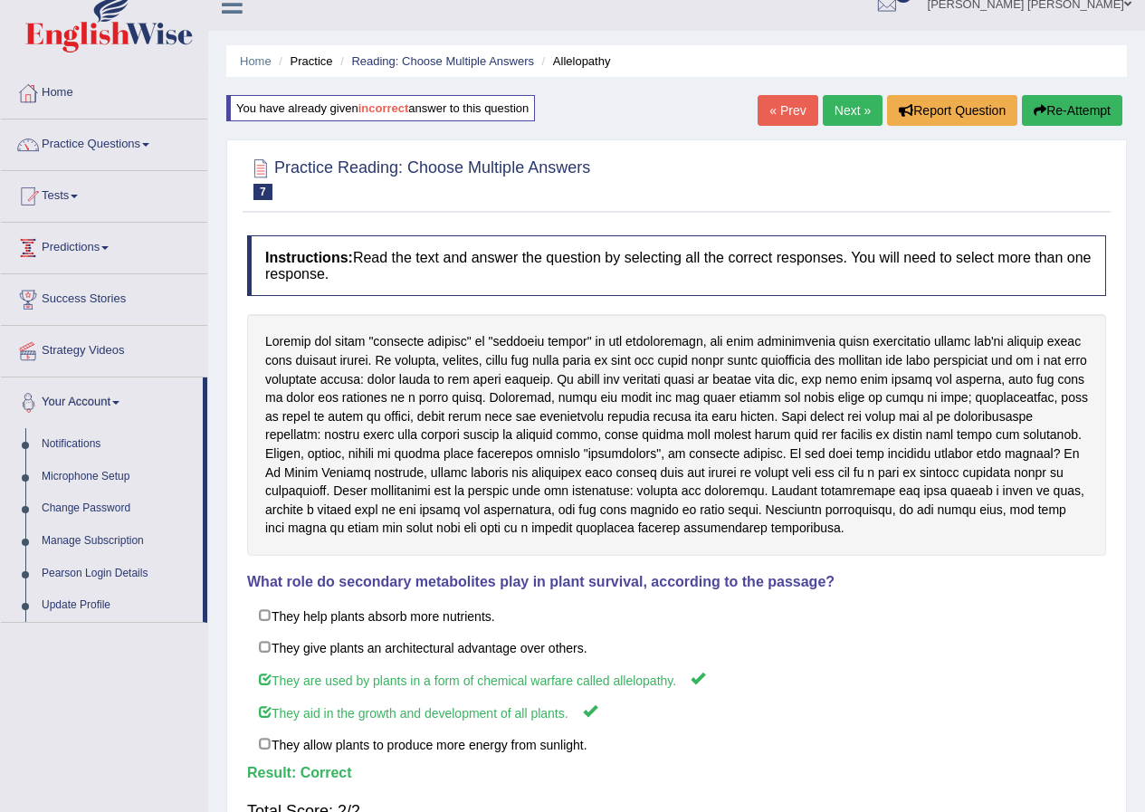
scroll to position [0, 0]
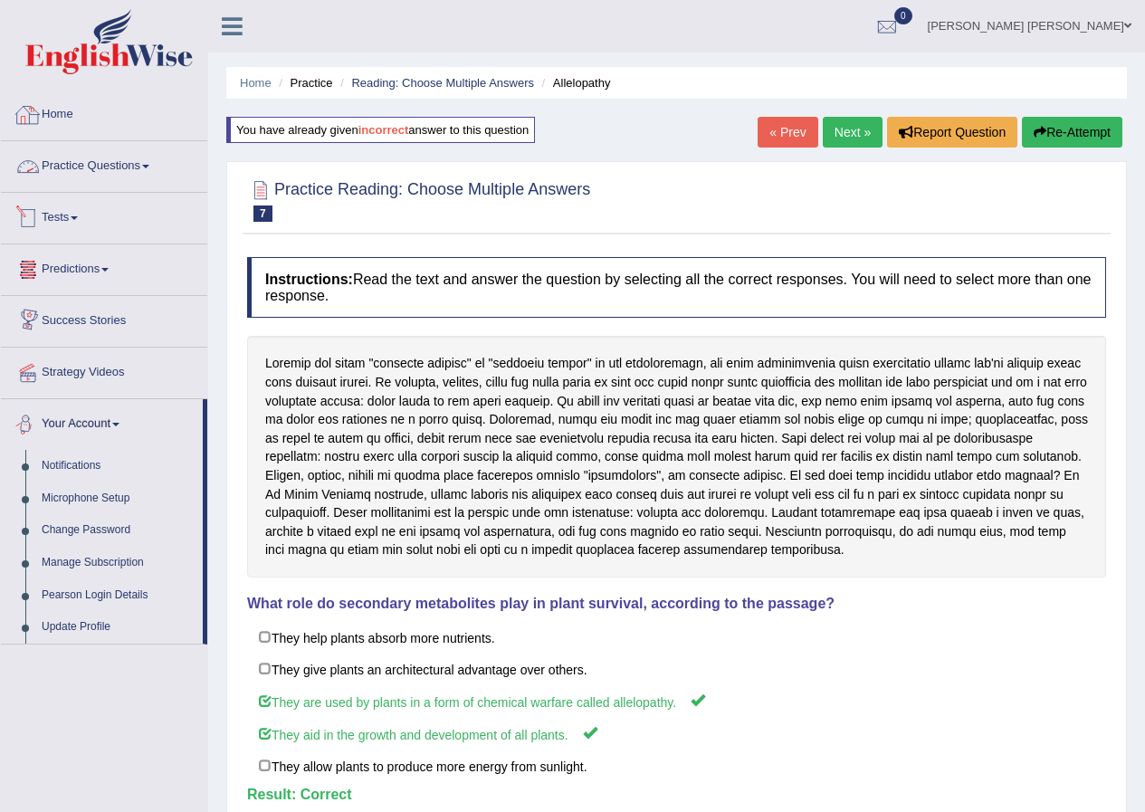
click at [74, 44] on img at bounding box center [109, 41] width 168 height 65
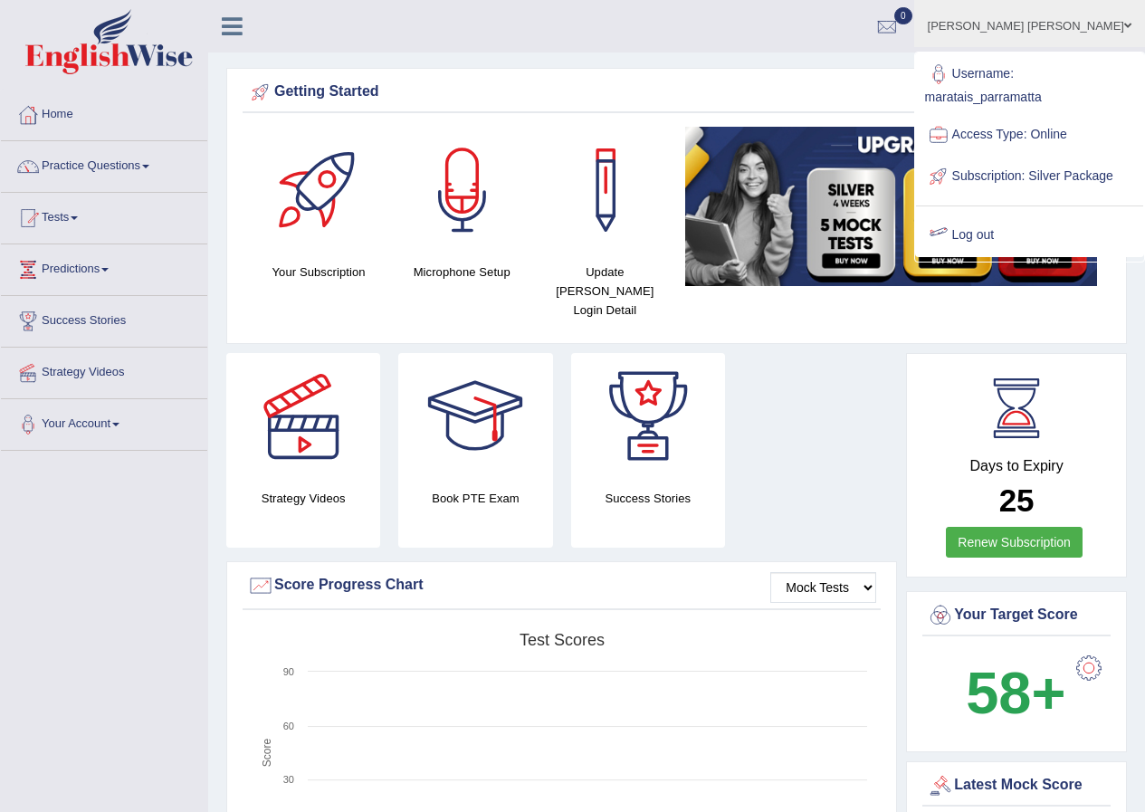
click at [1011, 248] on link "Log out" at bounding box center [1029, 236] width 227 height 42
